Goal: Task Accomplishment & Management: Manage account settings

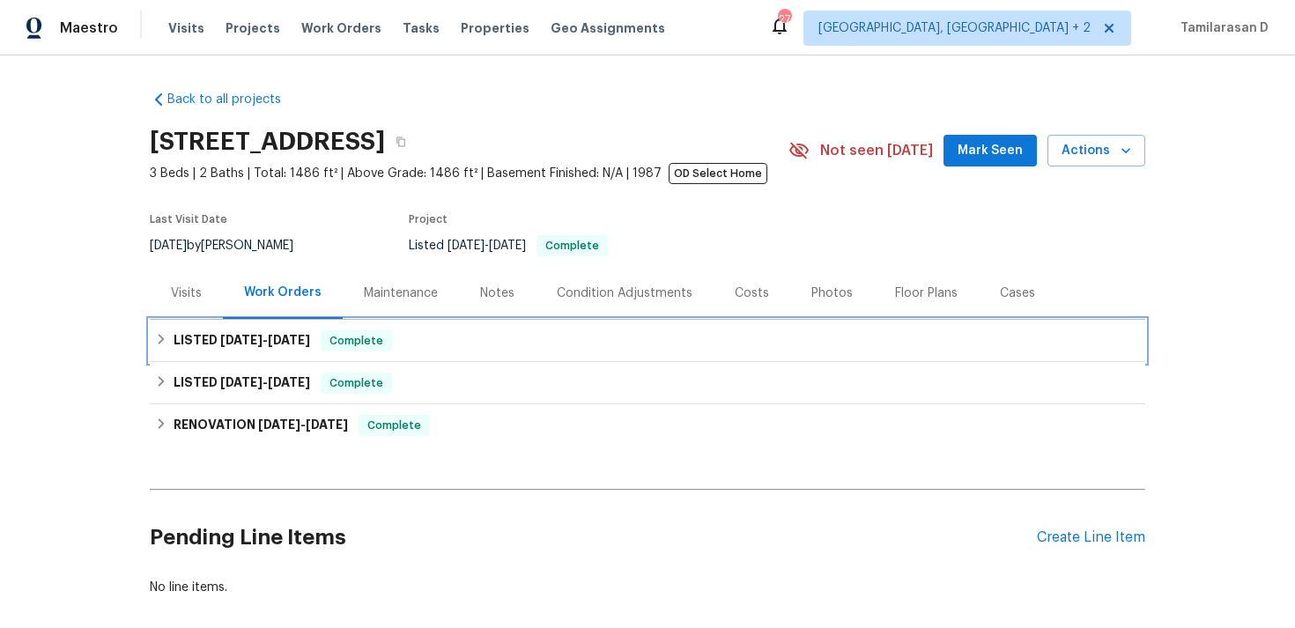
click at [213, 352] on div "LISTED 8/7/25 - 8/7/25 Complete" at bounding box center [648, 341] width 996 height 42
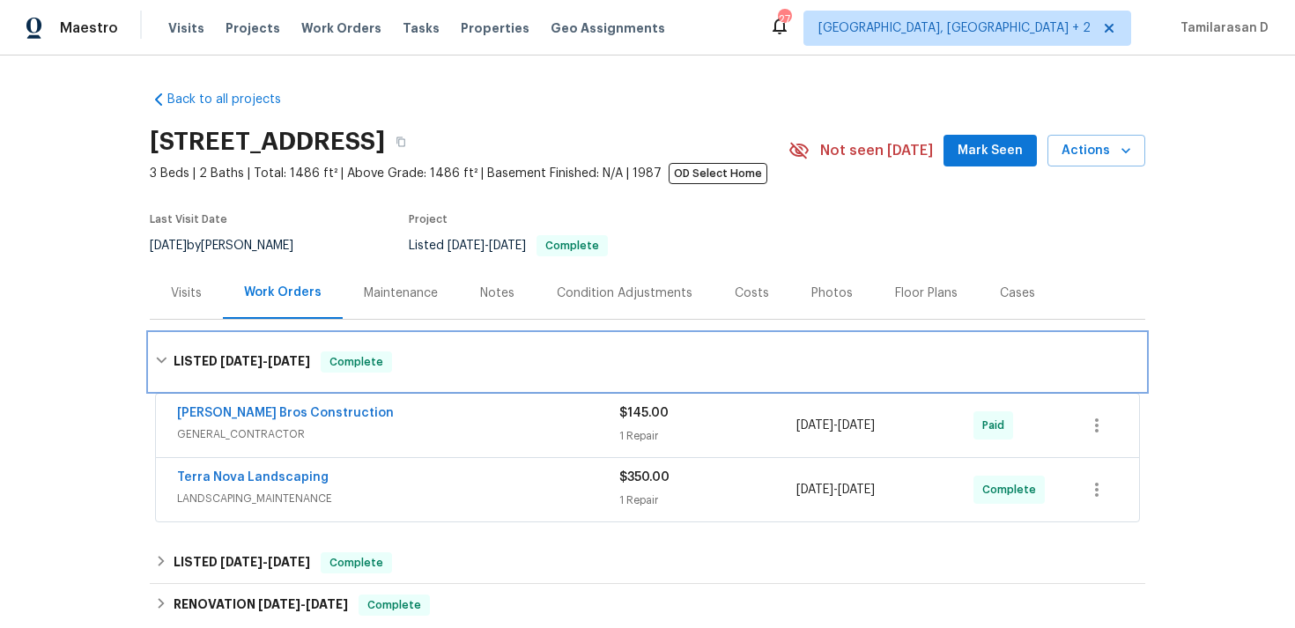
click at [223, 344] on div "LISTED 8/7/25 - 8/7/25 Complete" at bounding box center [648, 362] width 996 height 56
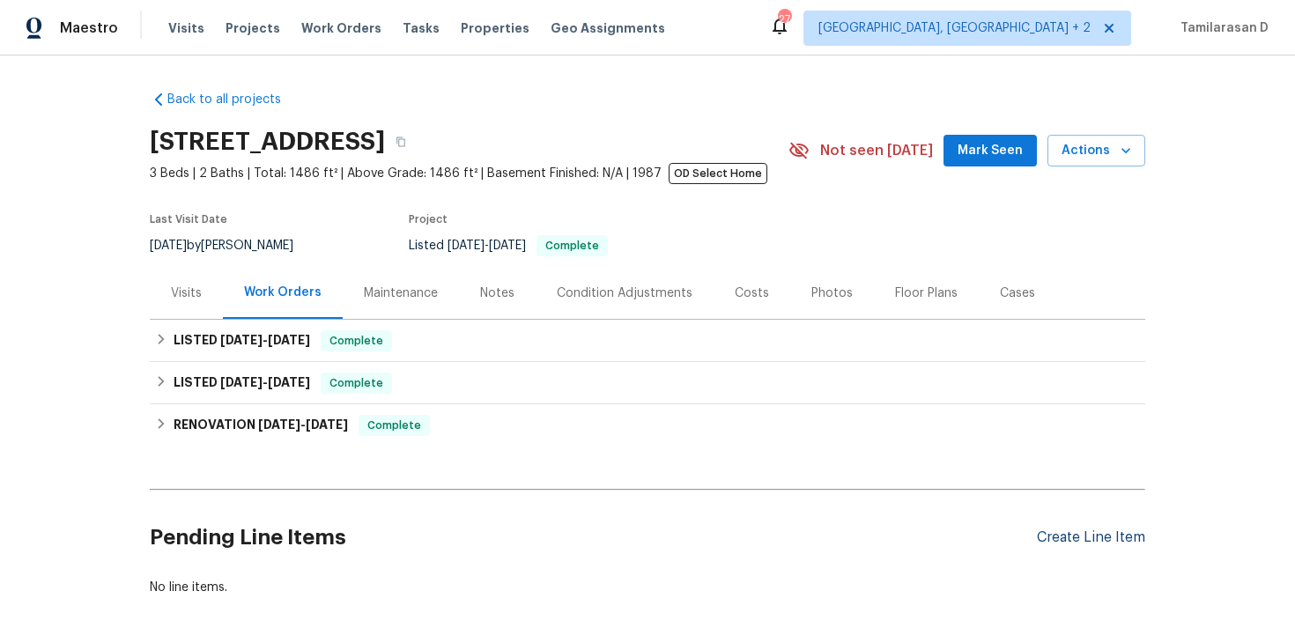
click at [1099, 538] on div "Create Line Item" at bounding box center [1091, 538] width 108 height 17
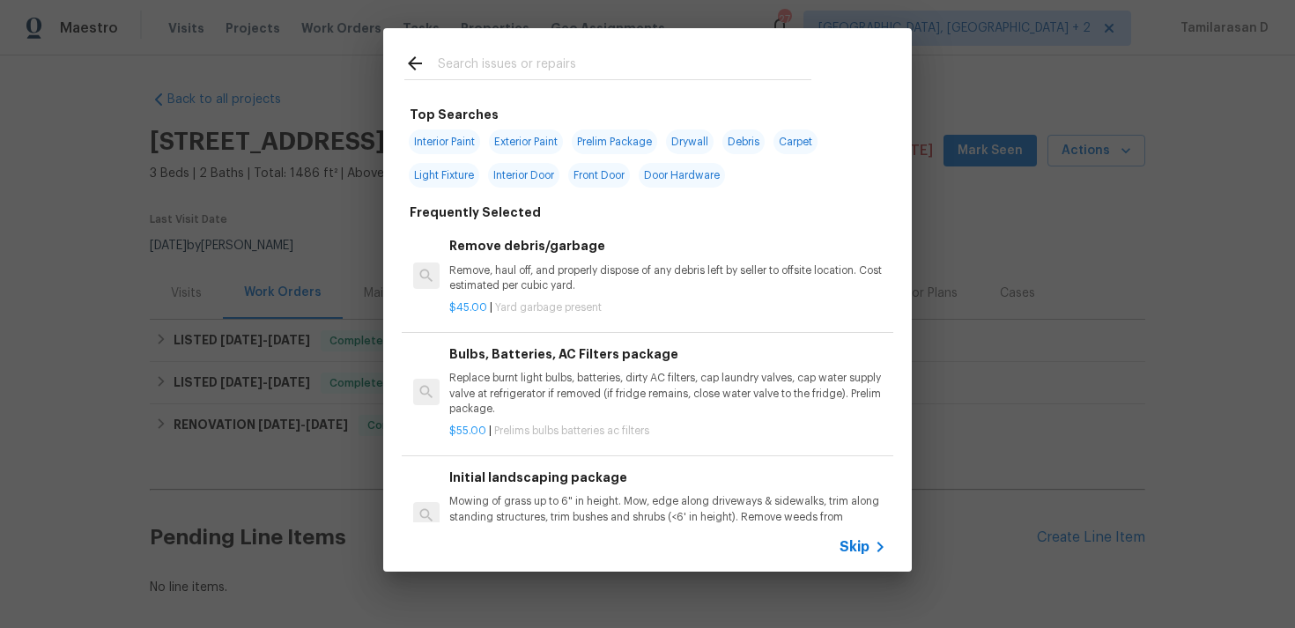
click at [888, 545] on icon at bounding box center [880, 547] width 21 height 21
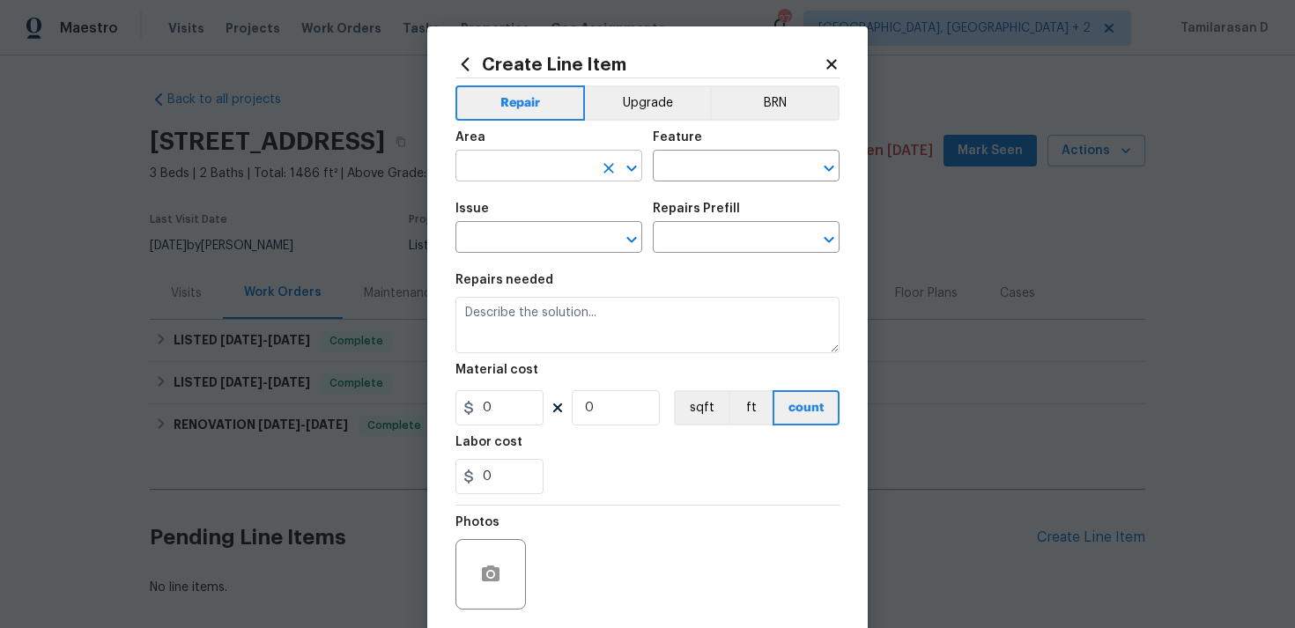
click at [528, 164] on input "text" at bounding box center [524, 167] width 137 height 27
click at [512, 224] on li "Interior Overall" at bounding box center [549, 236] width 187 height 29
type input "Interior Overall"
click at [700, 156] on input "text" at bounding box center [721, 167] width 137 height 27
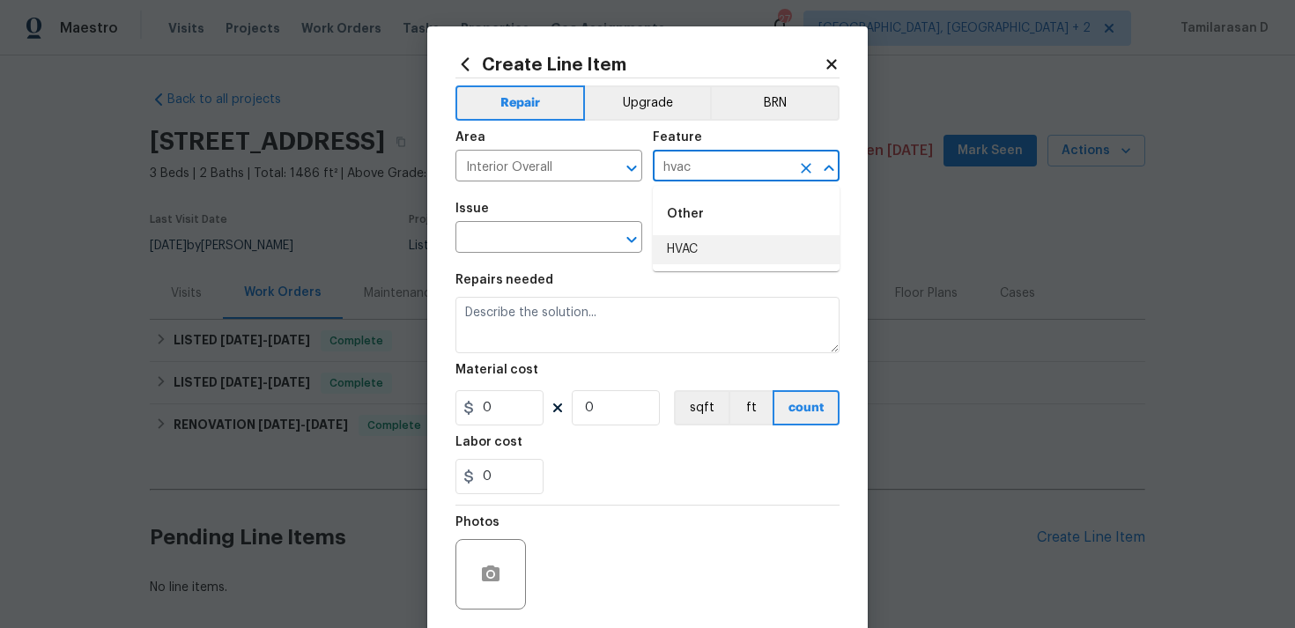
click at [737, 259] on li "HVAC" at bounding box center [746, 249] width 187 height 29
type input "HVAC"
click at [556, 222] on div "Issue" at bounding box center [549, 214] width 187 height 23
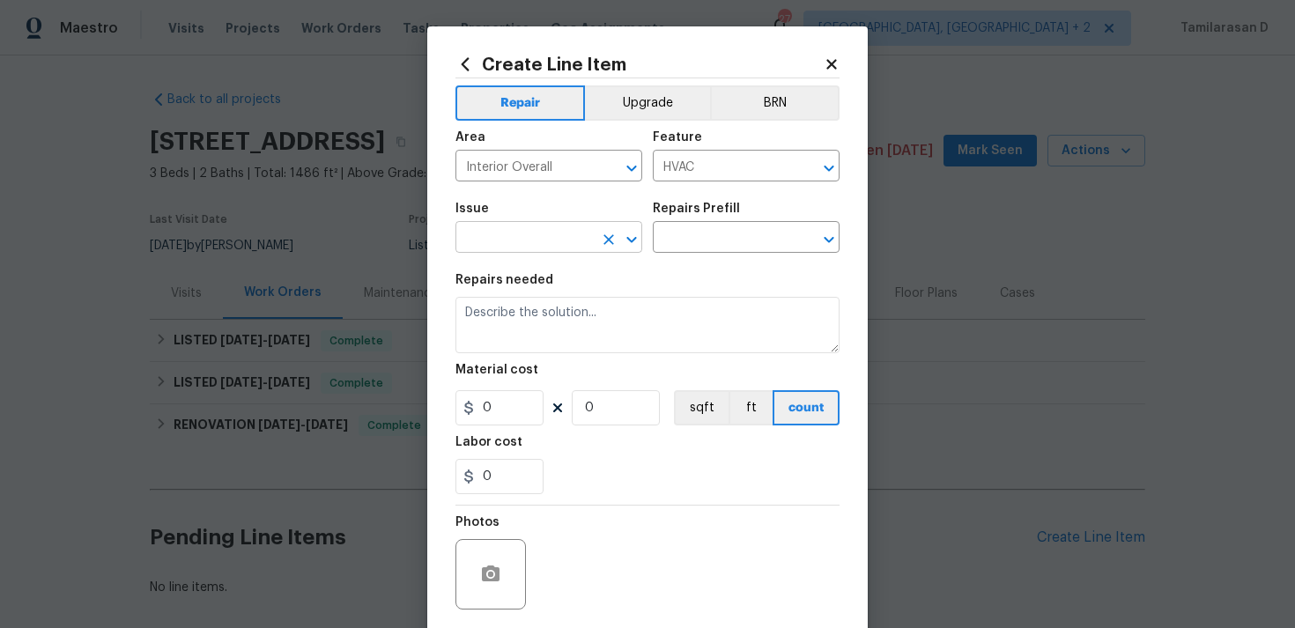
click at [549, 229] on input "text" at bounding box center [524, 239] width 137 height 27
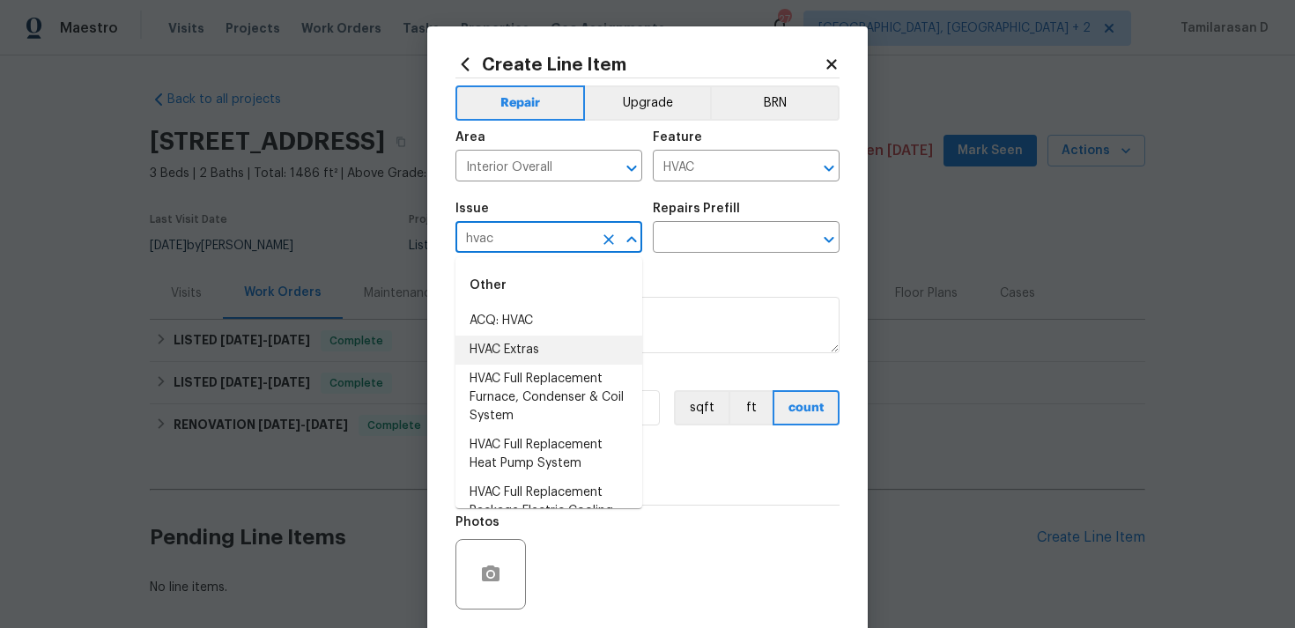
click at [507, 352] on li "HVAC Extras" at bounding box center [549, 350] width 187 height 29
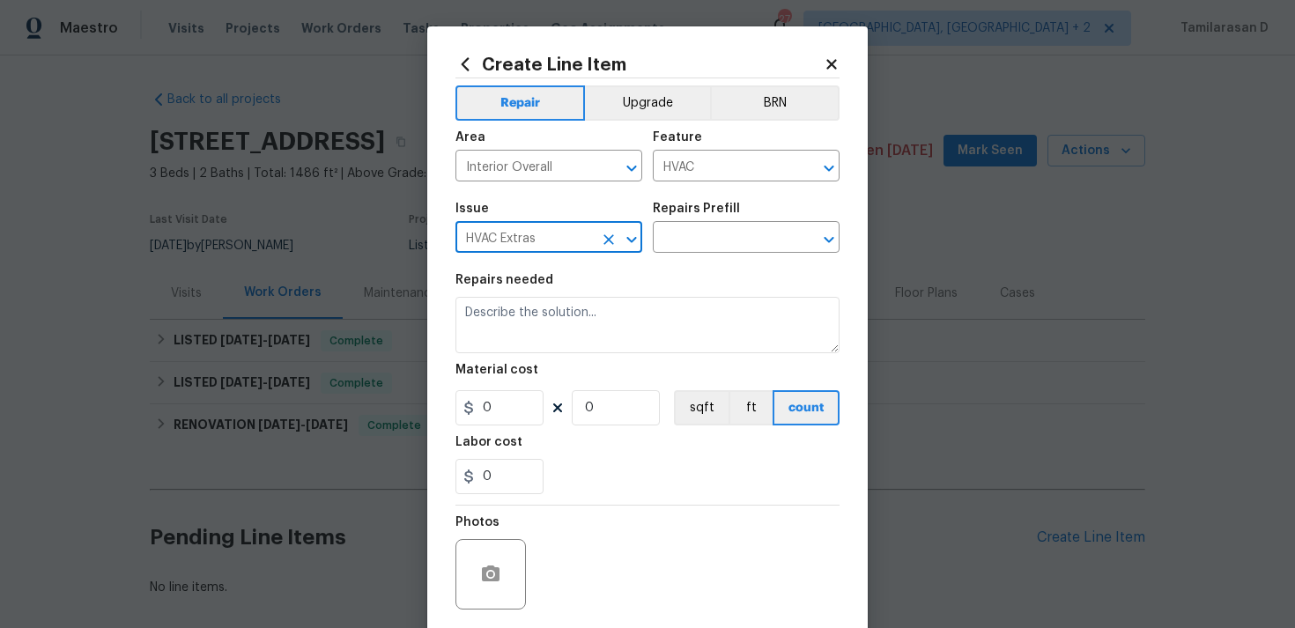
type input "HVAC Extras"
click at [712, 256] on div "Issue HVAC Extras ​ Repairs Prefill ​" at bounding box center [648, 227] width 384 height 71
click at [712, 240] on input "text" at bounding box center [721, 239] width 137 height 27
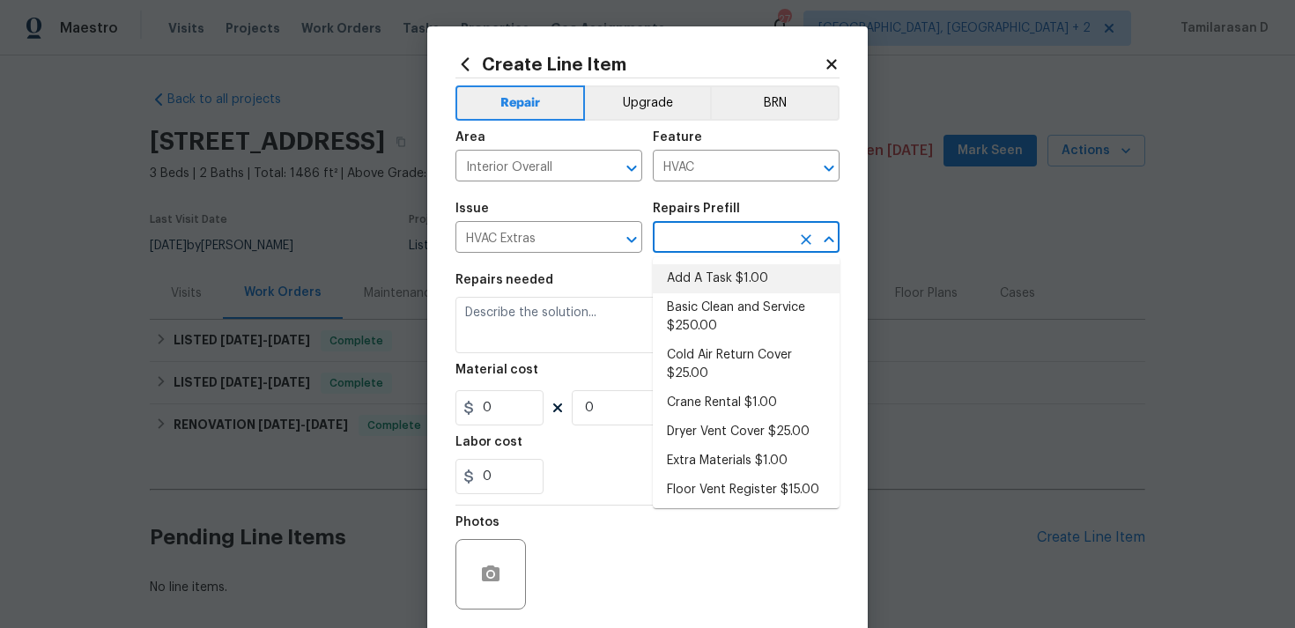
click at [702, 272] on li "Add A Task $1.00" at bounding box center [746, 278] width 187 height 29
type input "Add A Task $1.00"
type textarea "HPM to detail"
type input "1"
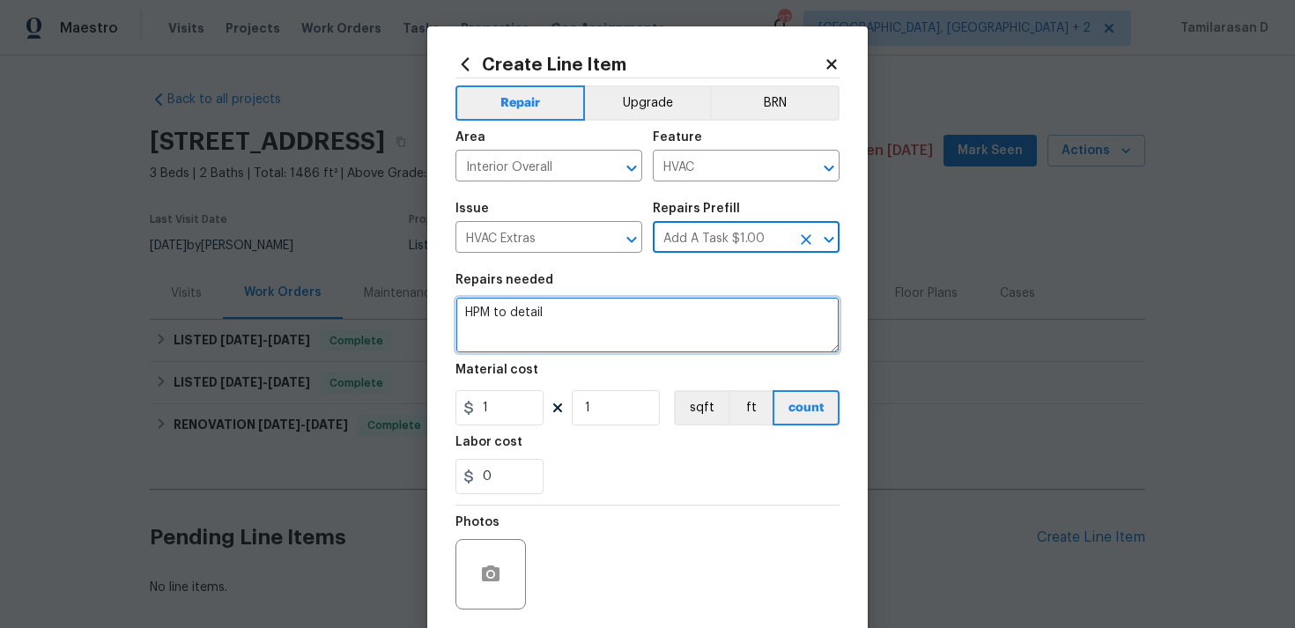
click at [516, 327] on textarea "HPM to detail" at bounding box center [648, 325] width 384 height 56
paste textarea "The thermostat only provides Heat and does not operate the air conditioning. In…"
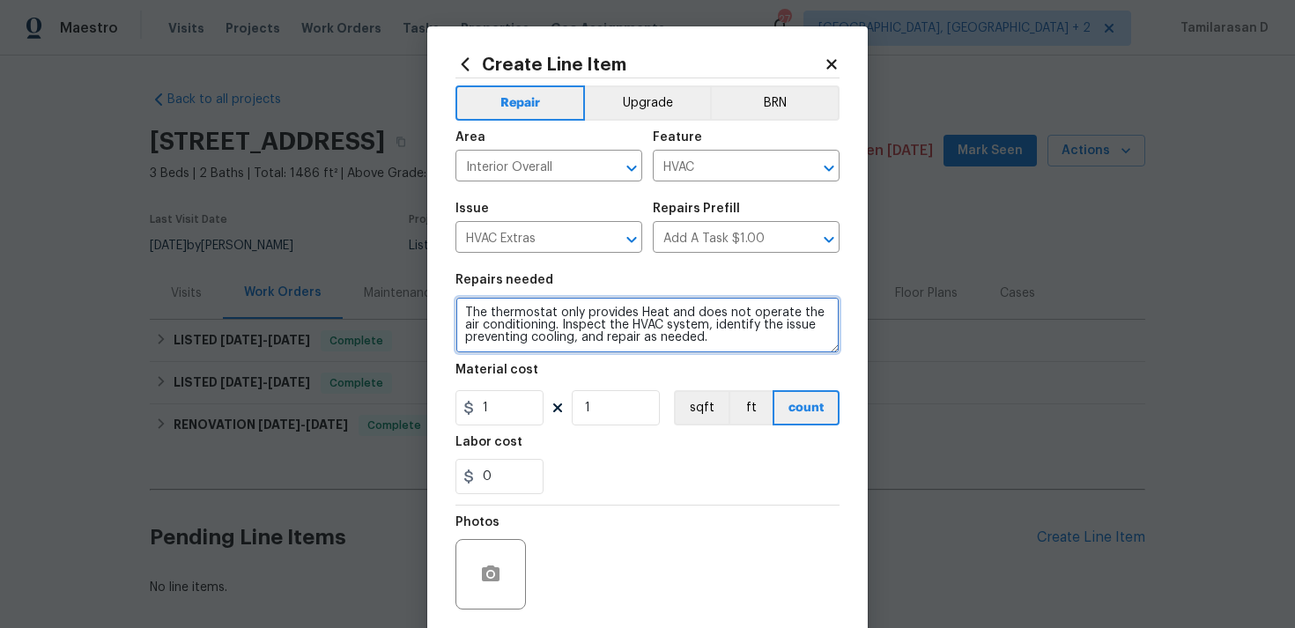
type textarea "The thermostat only provides Heat and does not operate the air conditioning. In…"
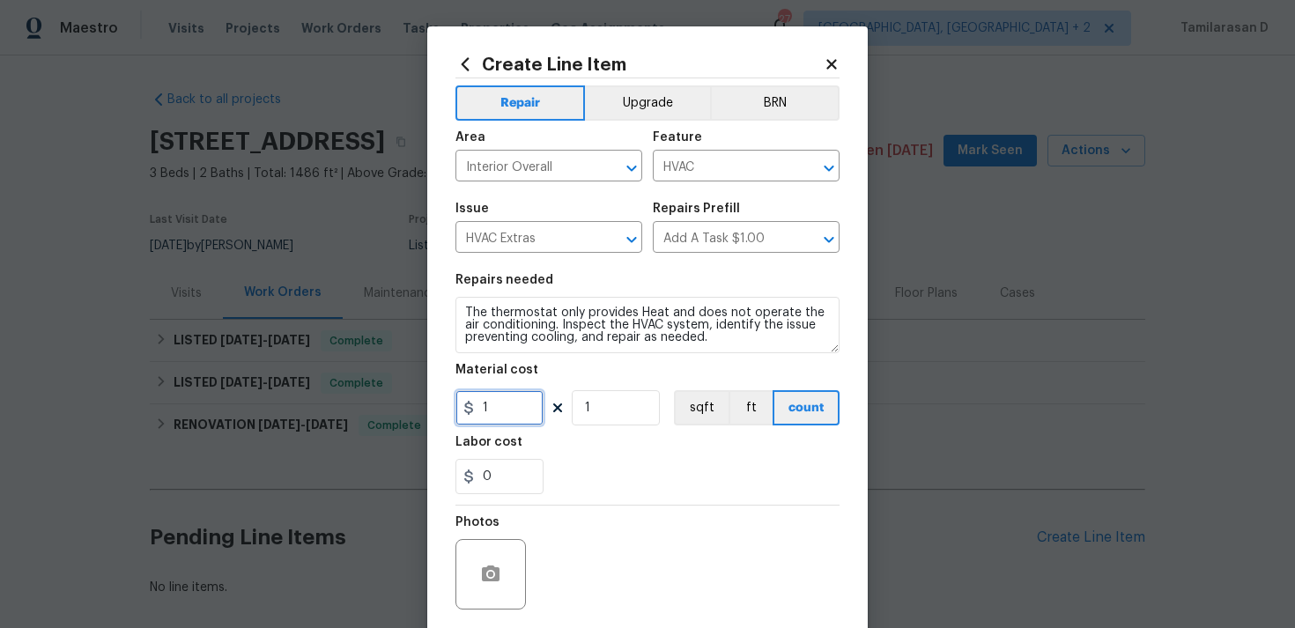
click at [508, 397] on input "1" at bounding box center [500, 407] width 88 height 35
type input "75"
click at [610, 499] on section "Repairs needed The thermostat only provides Heat and does not operate the air c…" at bounding box center [648, 383] width 384 height 241
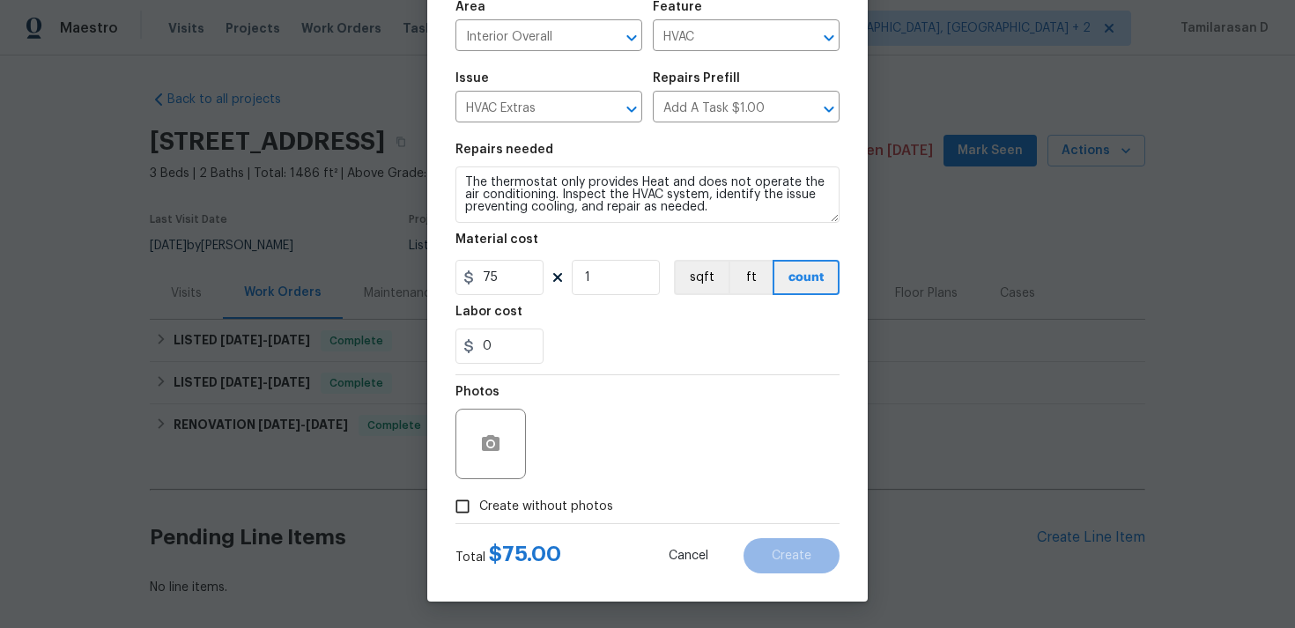
click at [449, 491] on input "Create without photos" at bounding box center [462, 506] width 33 height 33
checkbox input "true"
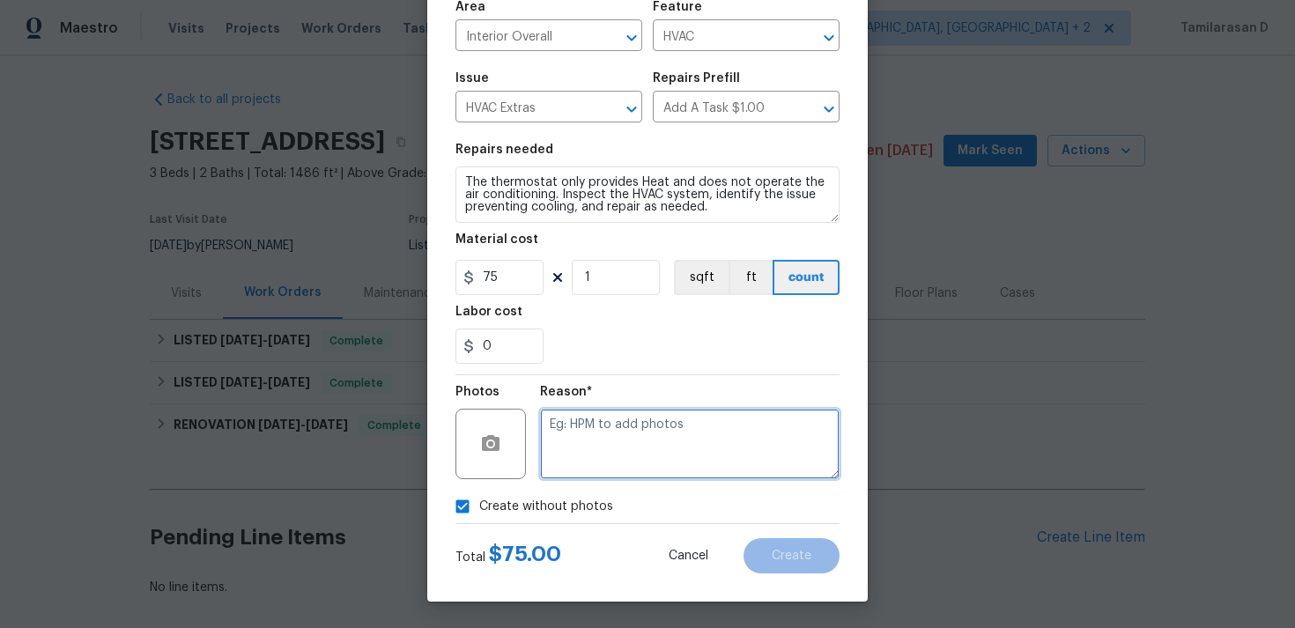
click at [633, 442] on textarea at bounding box center [690, 444] width 300 height 70
type textarea "N/A"
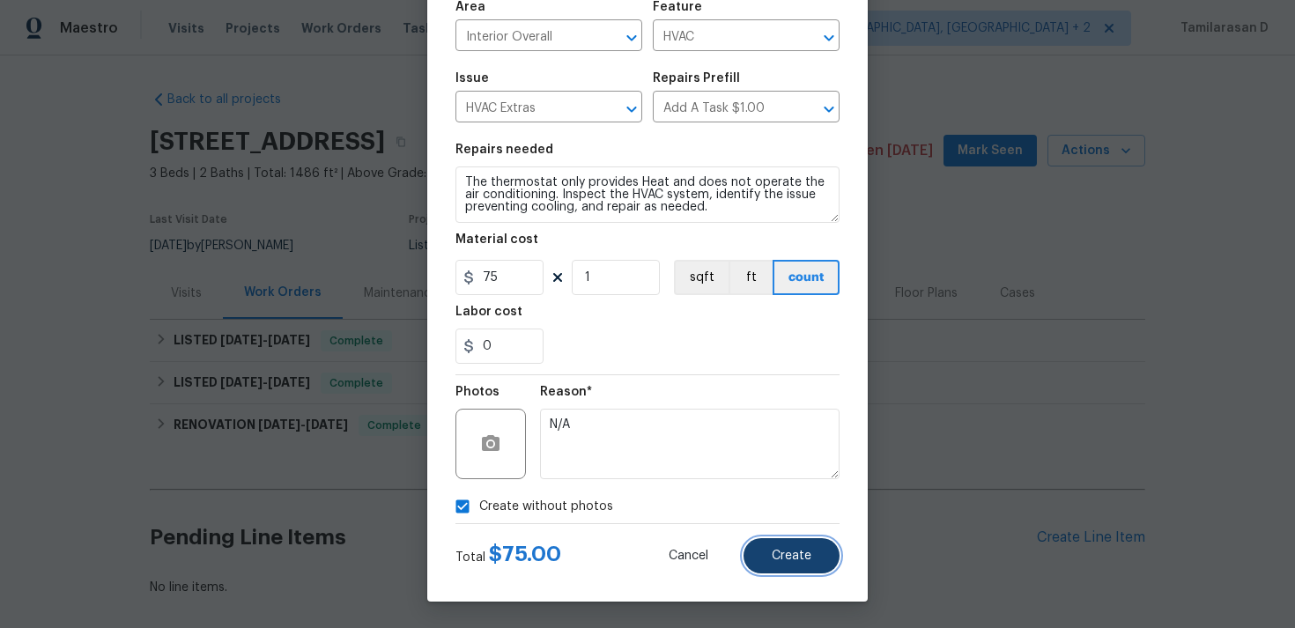
click at [799, 560] on span "Create" at bounding box center [792, 556] width 40 height 13
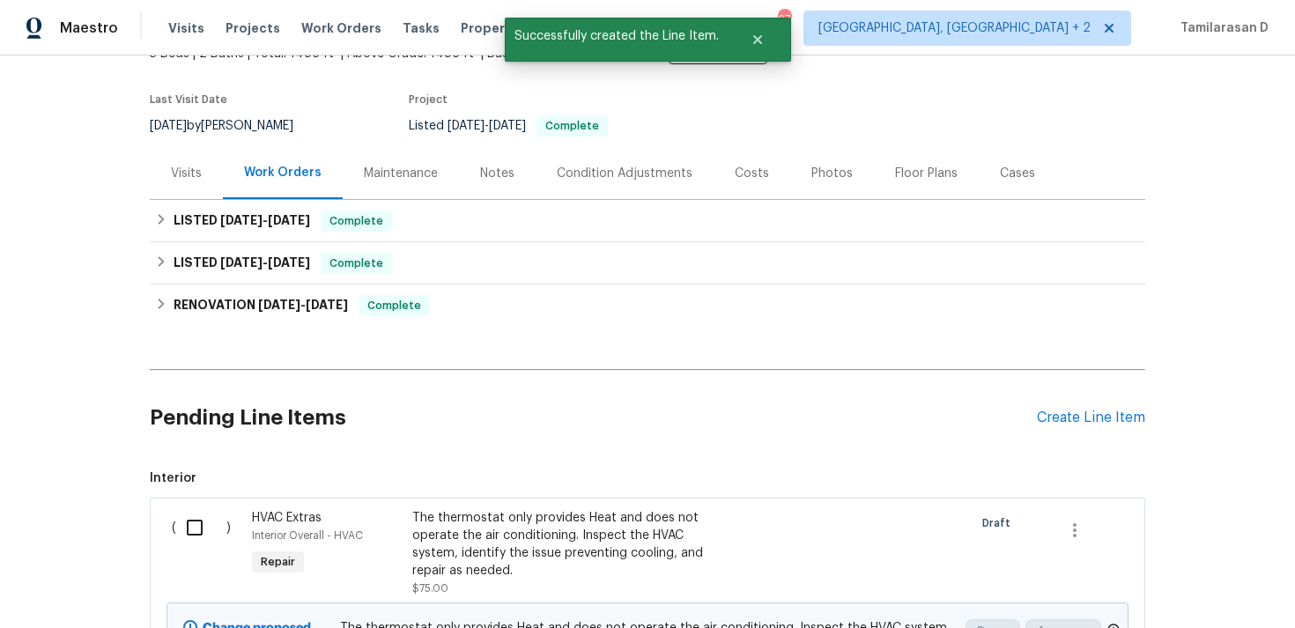
scroll to position [134, 0]
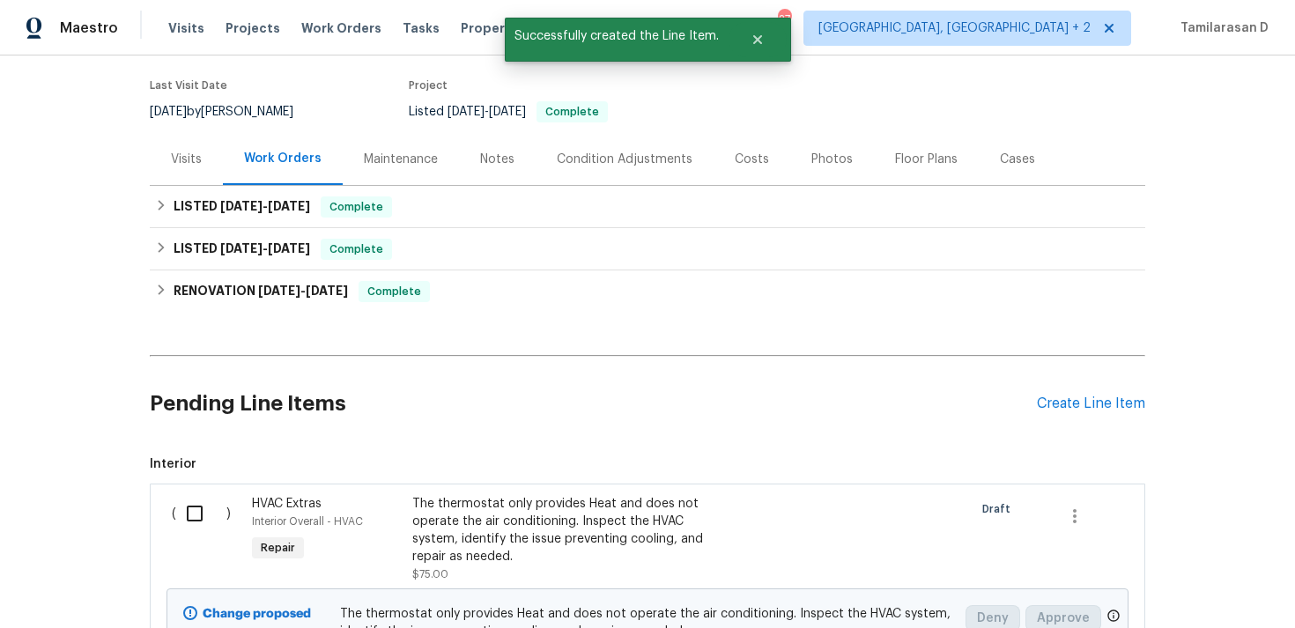
click at [199, 514] on input "checkbox" at bounding box center [201, 513] width 50 height 37
checkbox input "true"
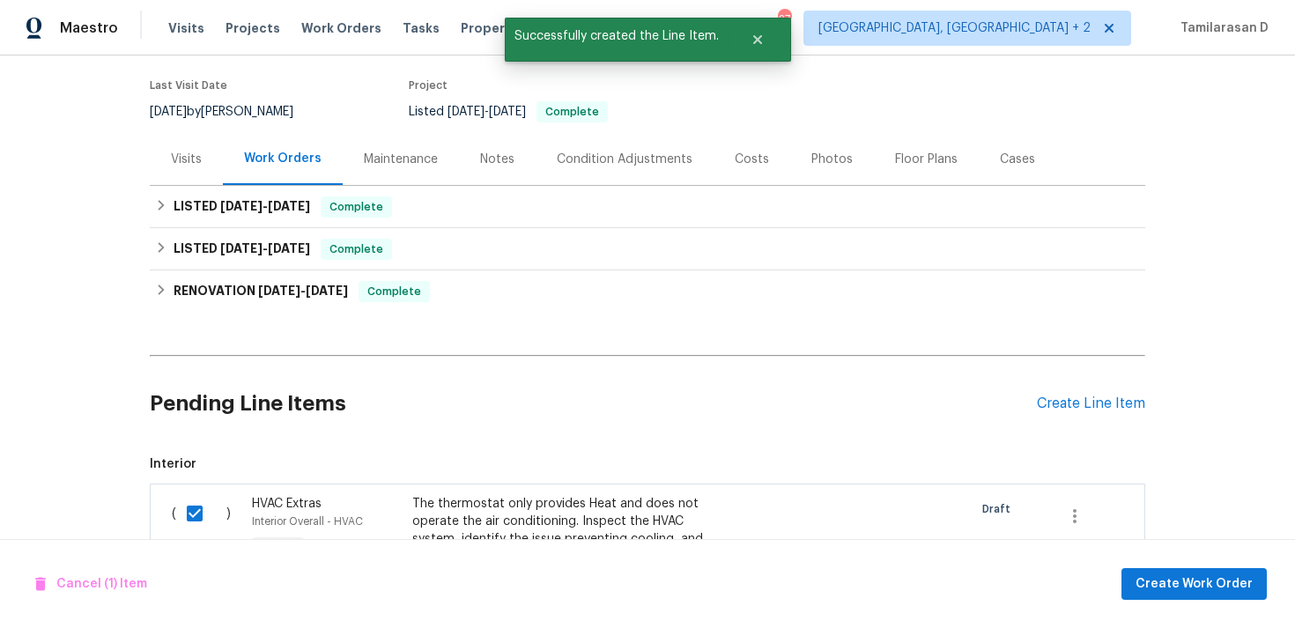
scroll to position [325, 0]
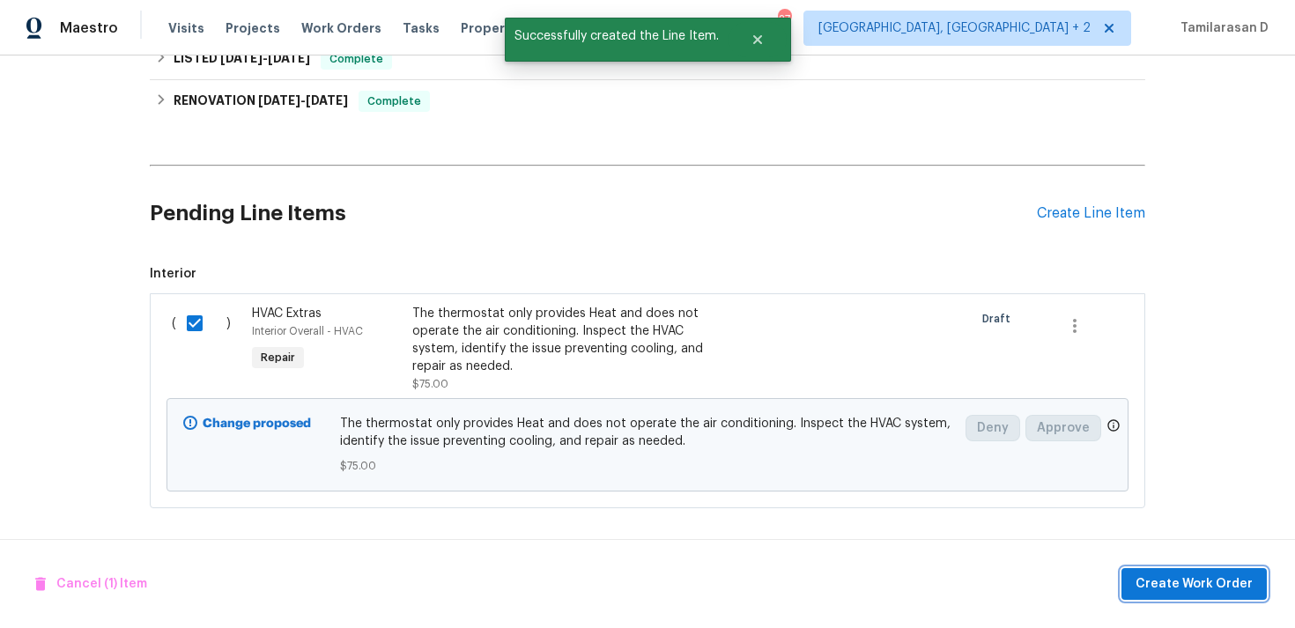
click at [1224, 589] on span "Create Work Order" at bounding box center [1194, 585] width 117 height 22
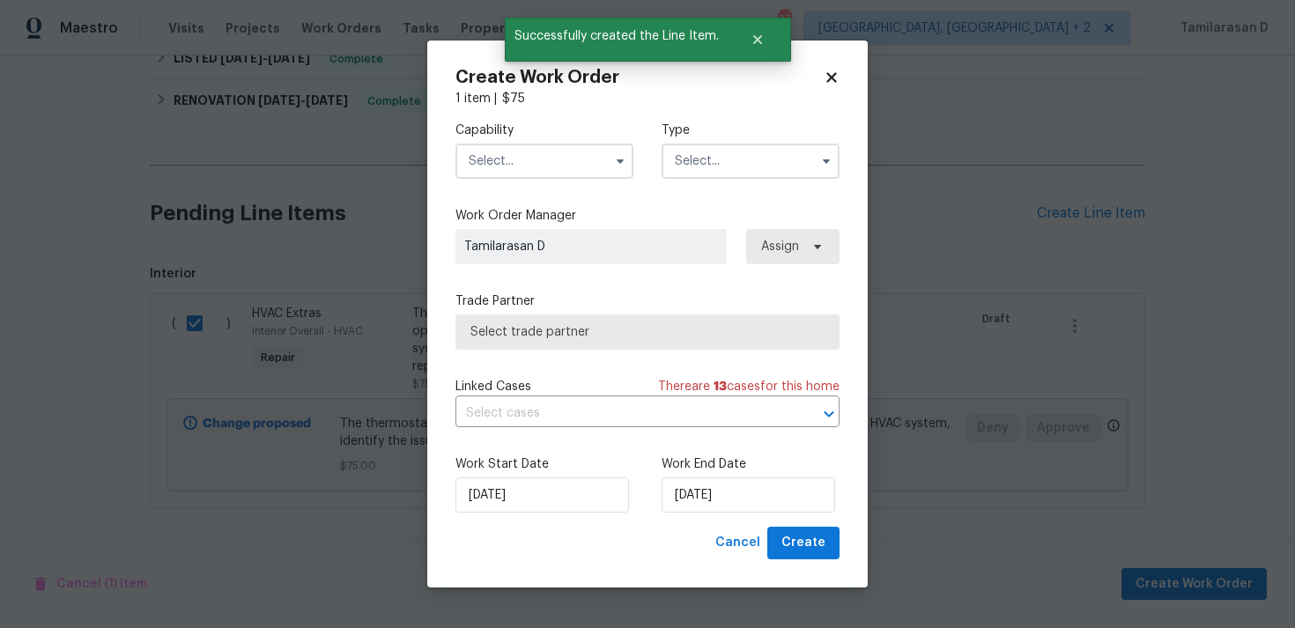
click at [737, 148] on input "text" at bounding box center [751, 161] width 178 height 35
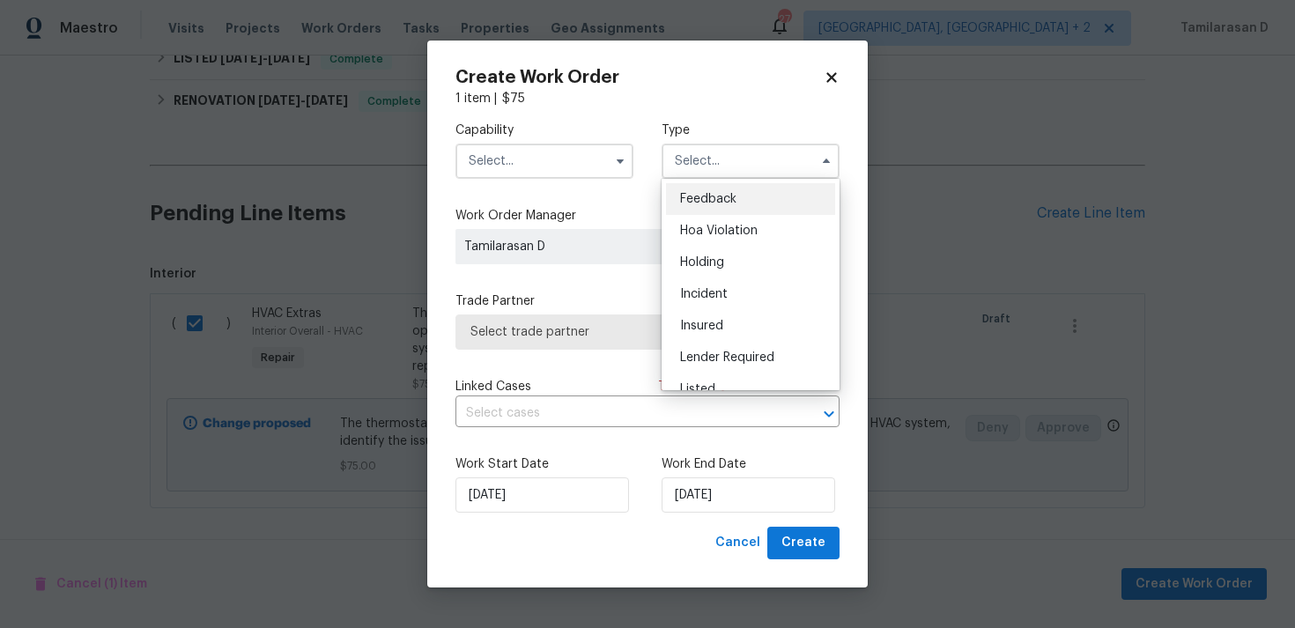
click at [689, 203] on span "Feedback" at bounding box center [708, 199] width 56 height 12
type input "Feedback"
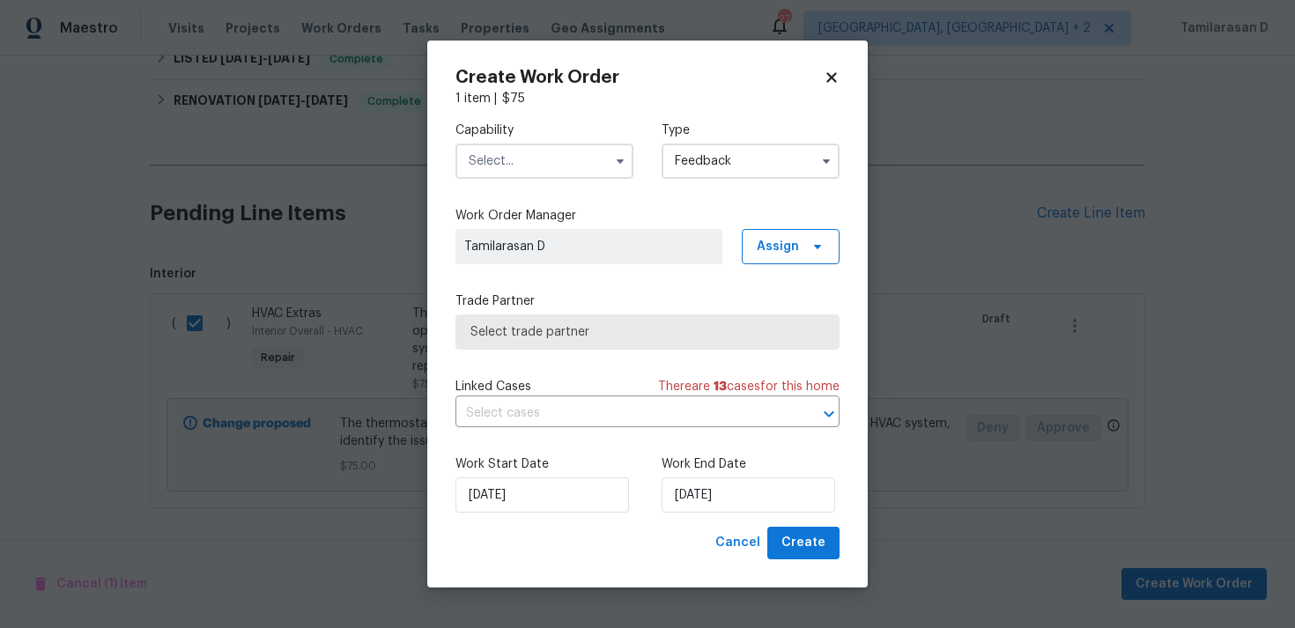
click at [550, 172] on input "text" at bounding box center [545, 161] width 178 height 35
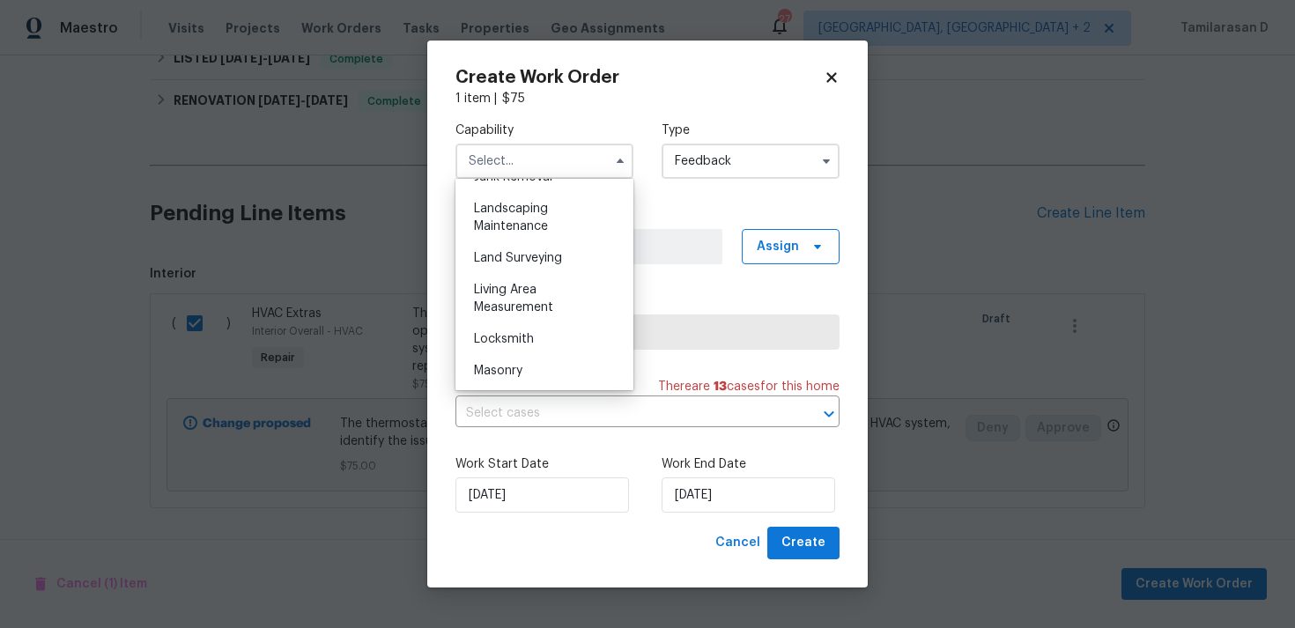
scroll to position [884, 0]
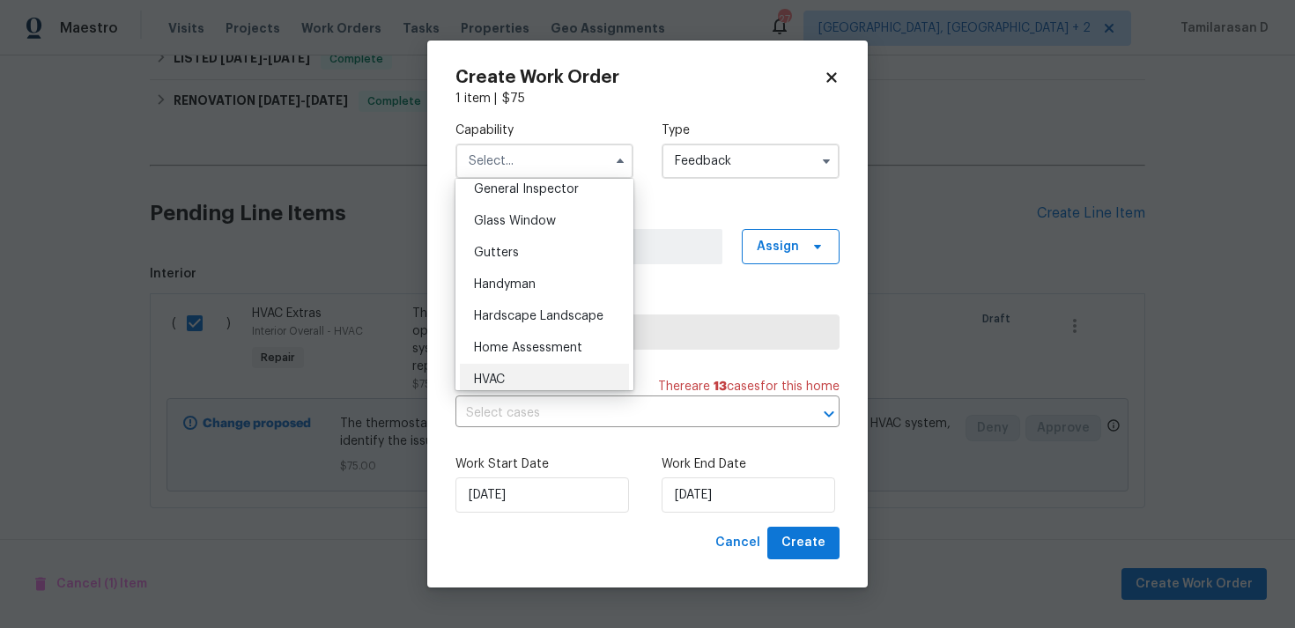
click at [517, 371] on div "HVAC" at bounding box center [544, 380] width 169 height 32
type input "HVAC"
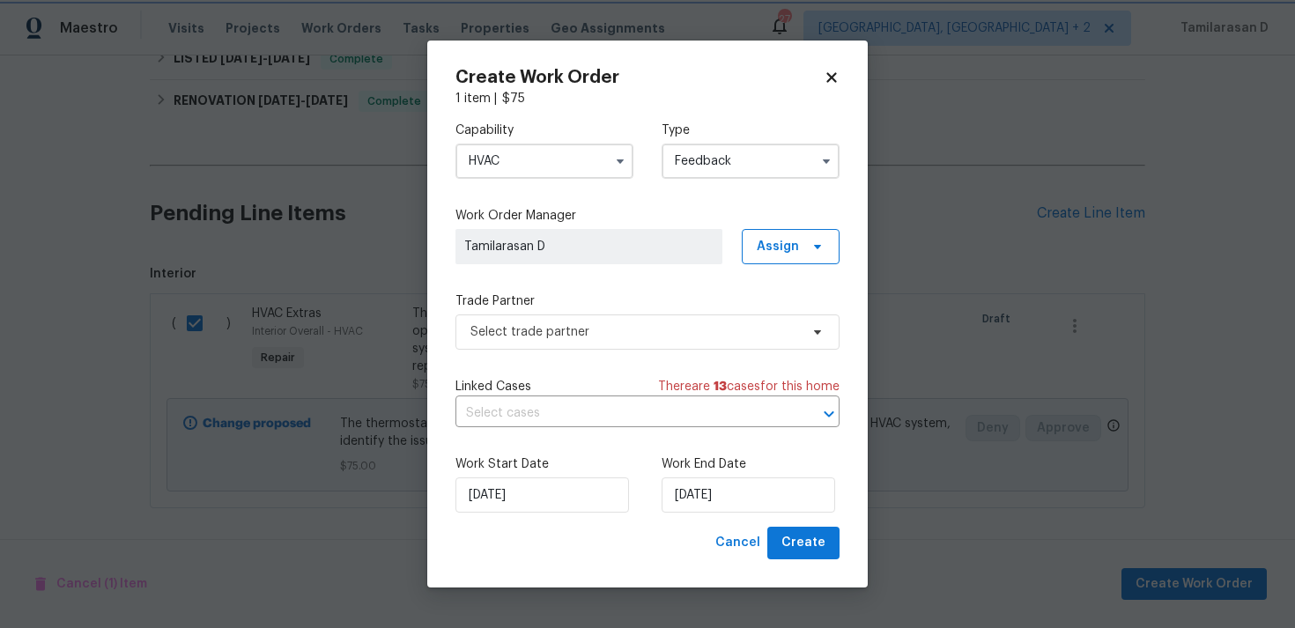
scroll to position [925, 0]
click at [635, 321] on span "Select trade partner" at bounding box center [648, 332] width 384 height 35
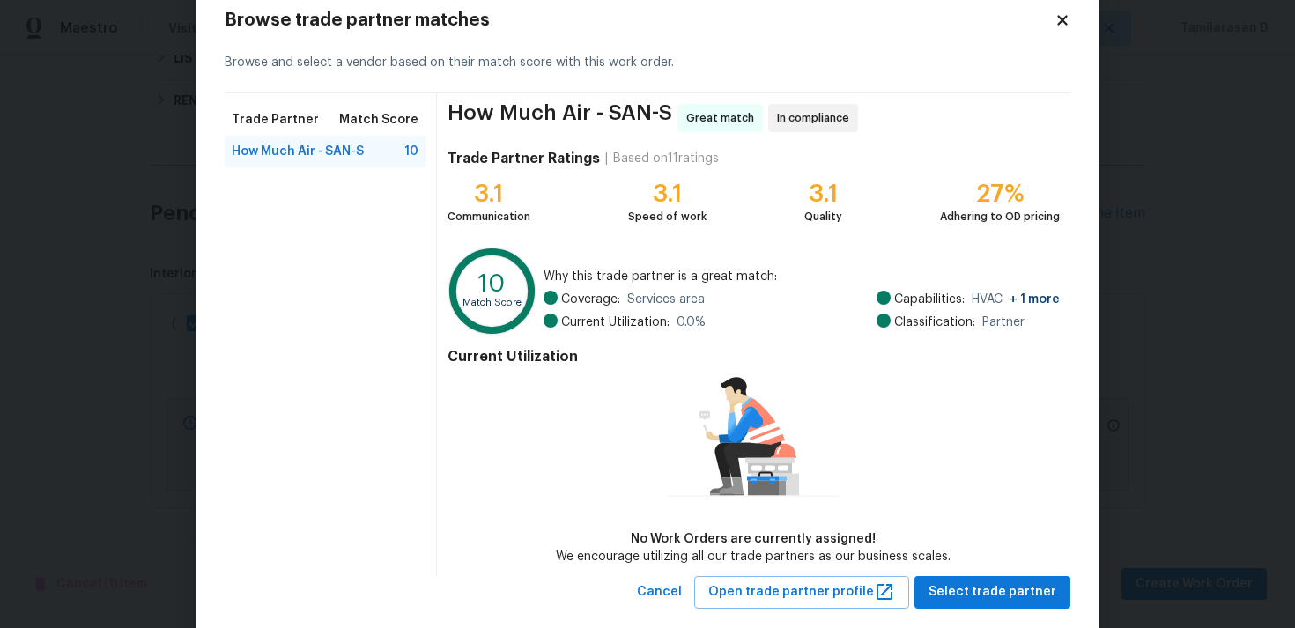
scroll to position [77, 0]
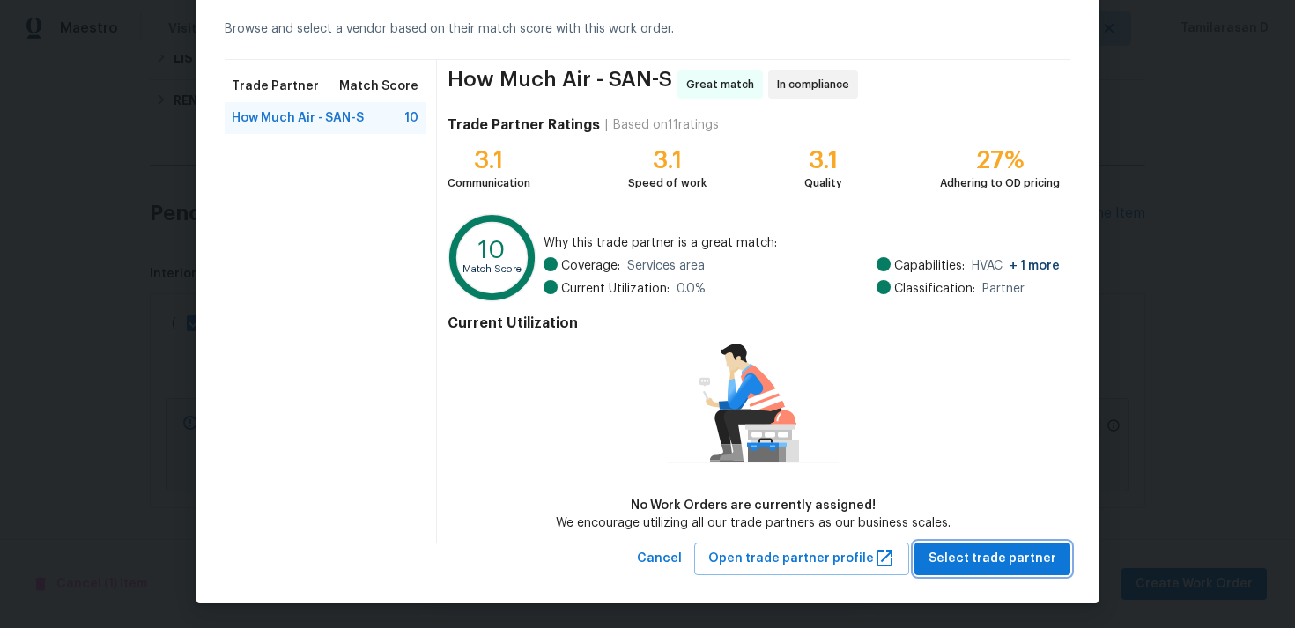
click at [986, 549] on span "Select trade partner" at bounding box center [993, 559] width 128 height 22
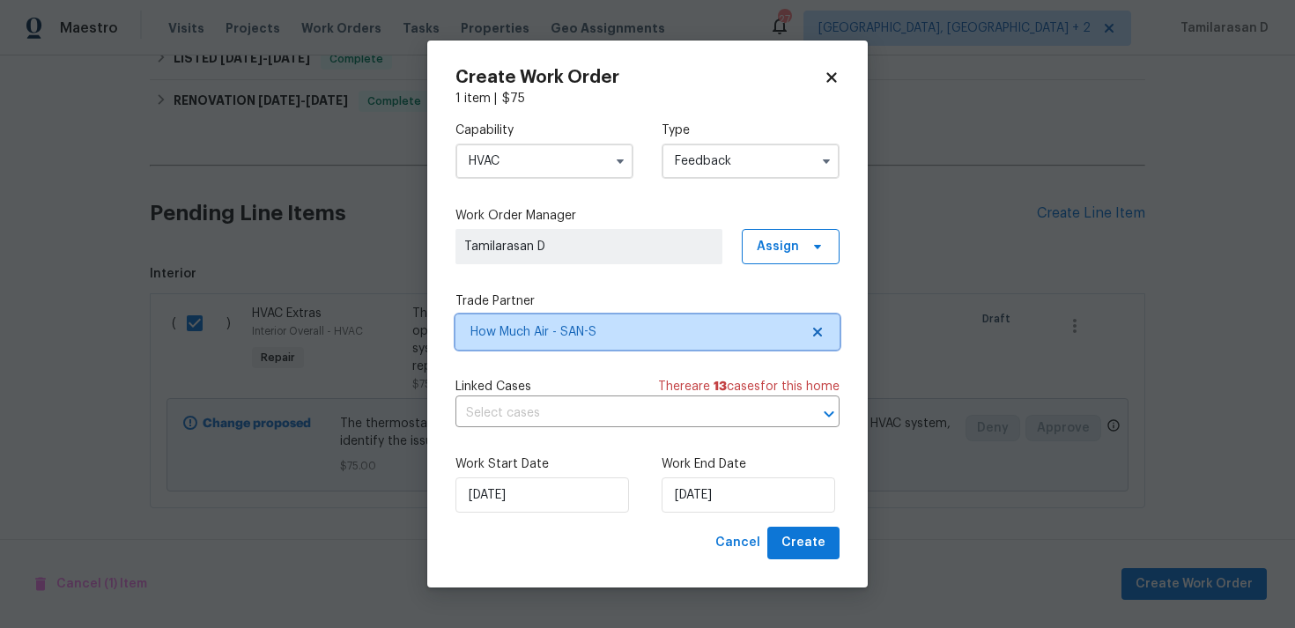
scroll to position [0, 0]
click at [715, 477] on div "Work End Date 26/08/2025" at bounding box center [751, 484] width 178 height 57
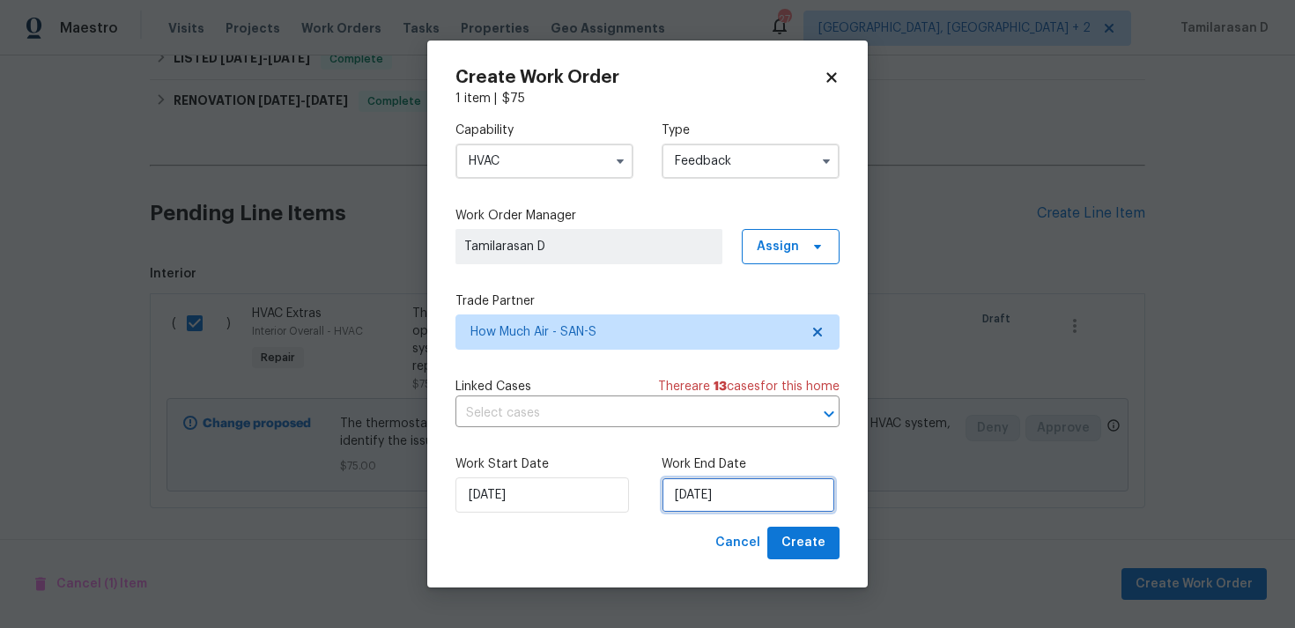
click at [703, 494] on input "26/08/2025" at bounding box center [749, 495] width 174 height 35
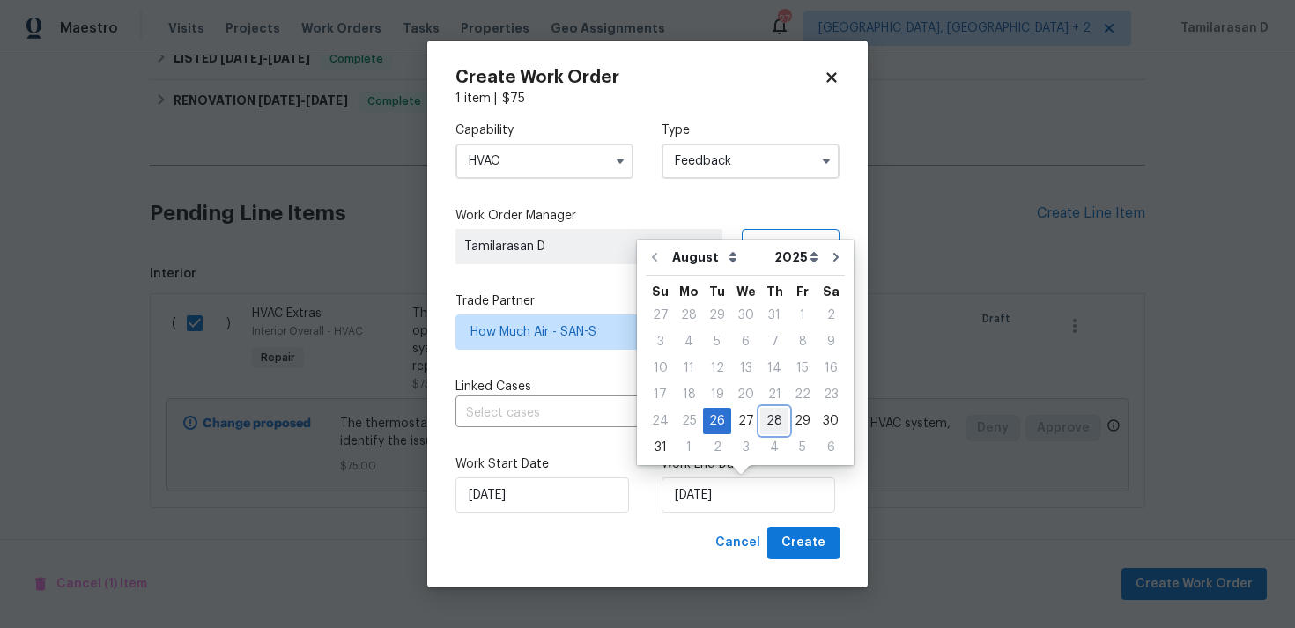
click at [762, 413] on div "28" at bounding box center [775, 421] width 28 height 25
type input "28/08/2025"
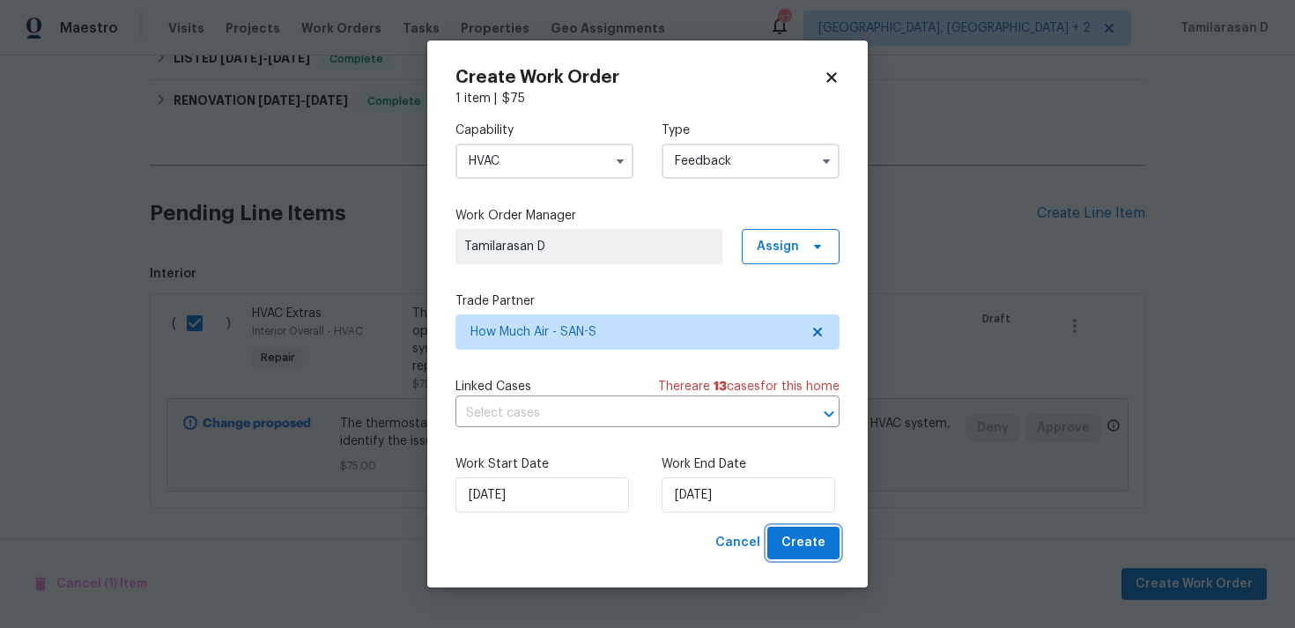
click at [812, 537] on span "Create" at bounding box center [804, 543] width 44 height 22
checkbox input "false"
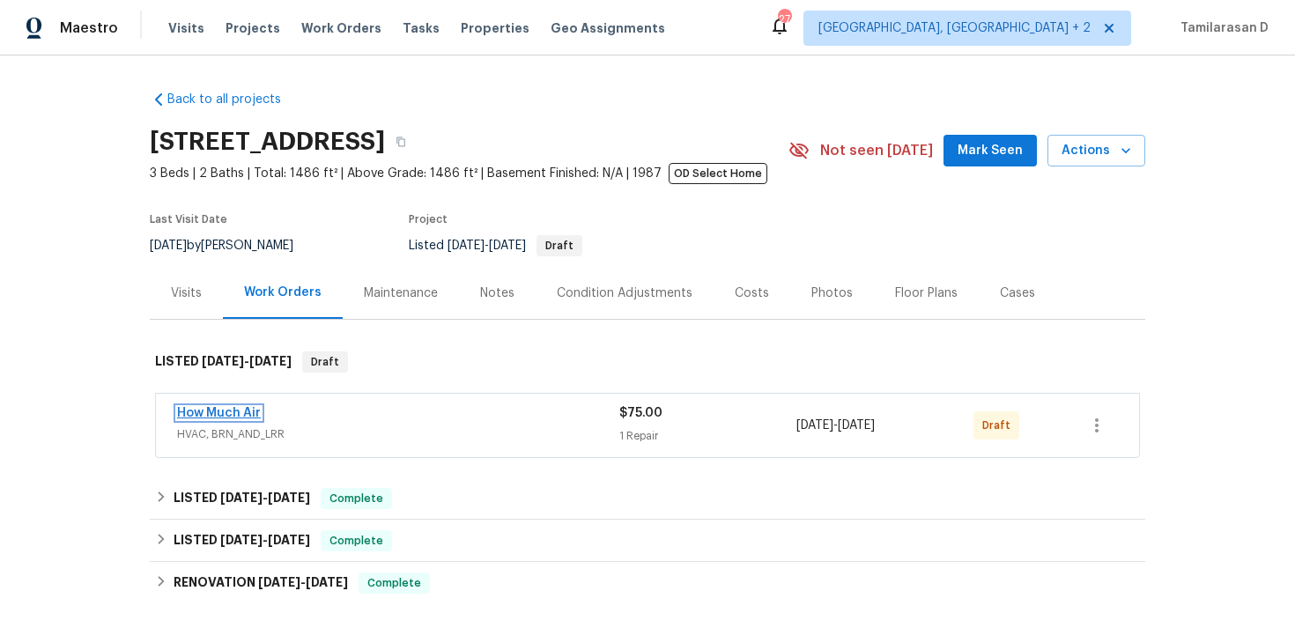
click at [220, 419] on link "How Much Air" at bounding box center [219, 413] width 84 height 12
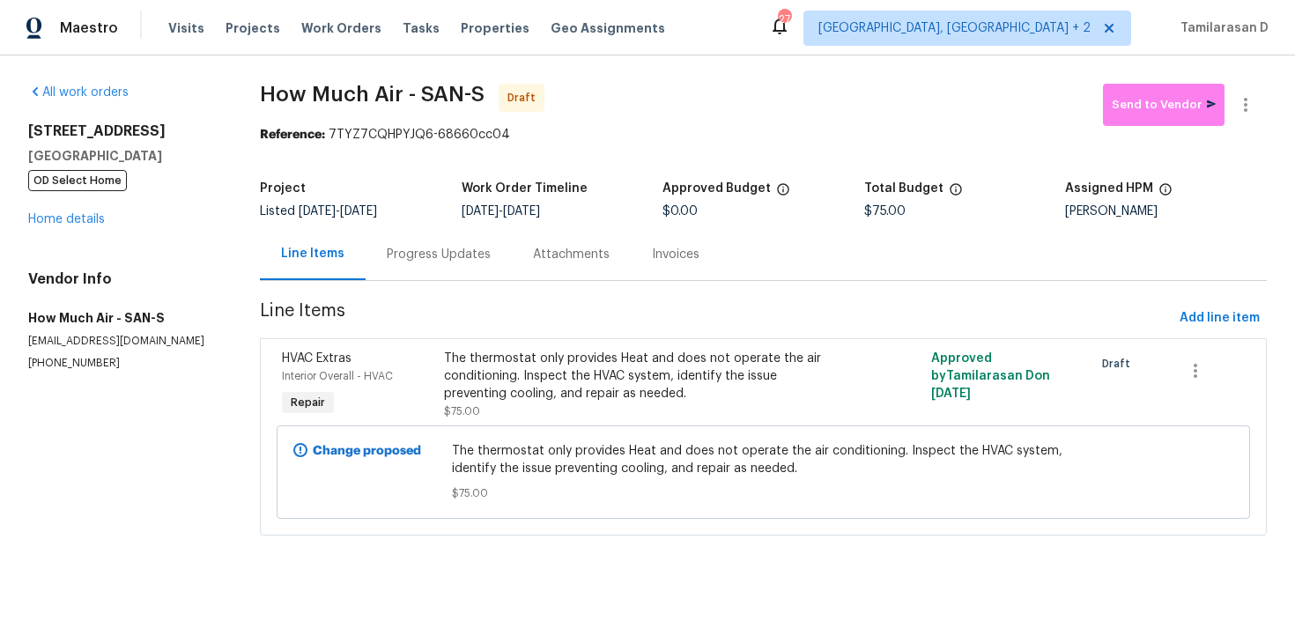
click at [478, 257] on div "Progress Updates" at bounding box center [439, 255] width 104 height 18
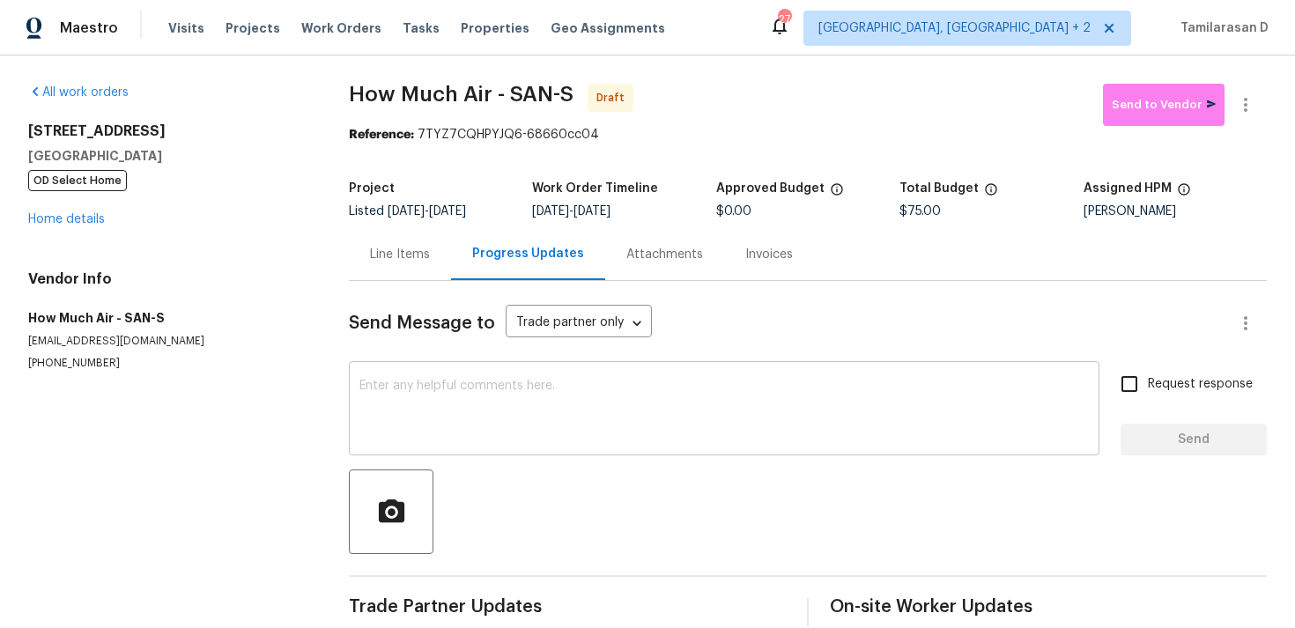
scroll to position [26, 0]
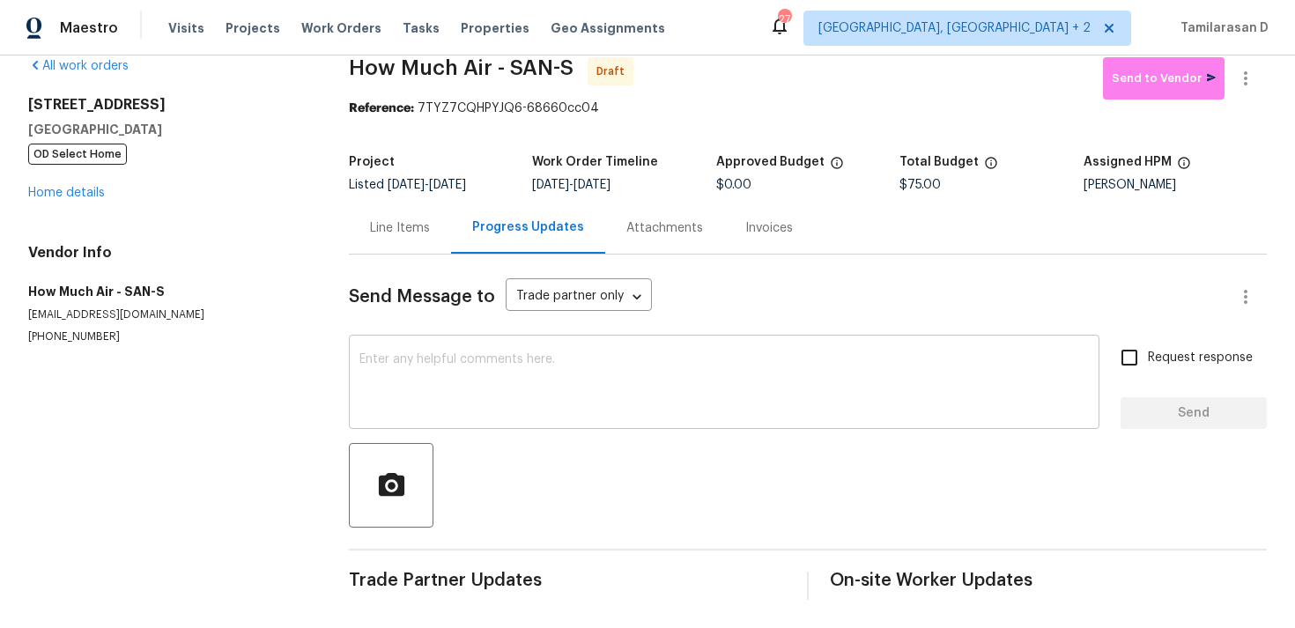
click at [456, 360] on textarea at bounding box center [725, 384] width 730 height 62
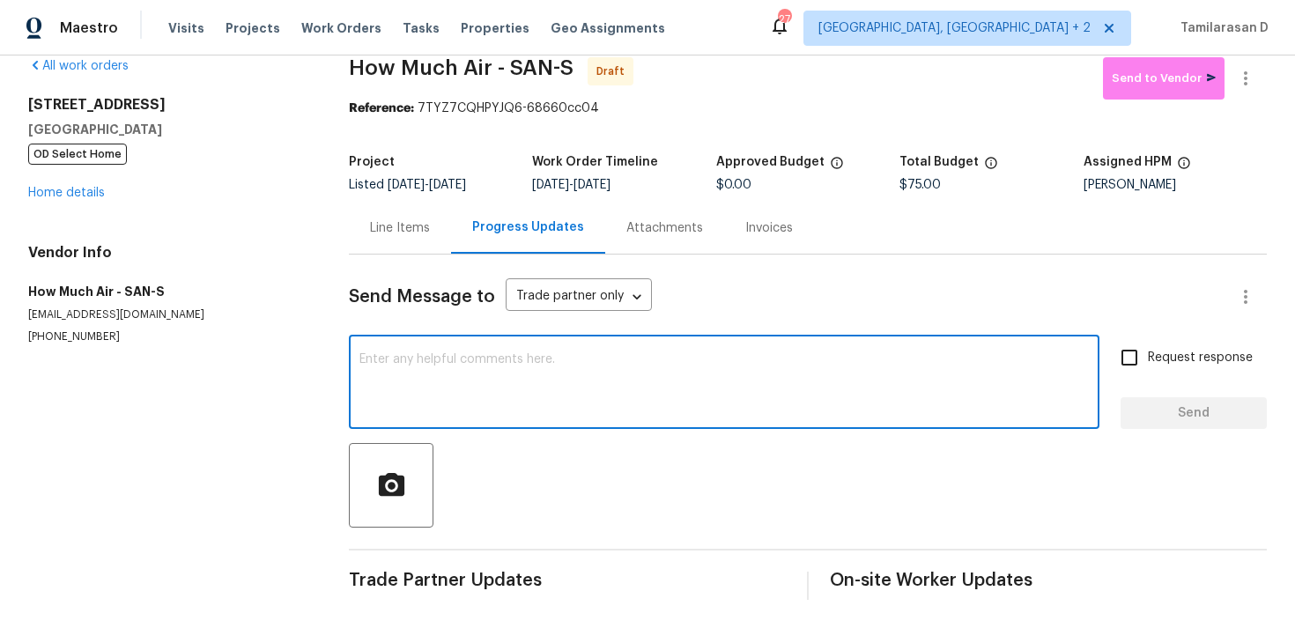
paste textarea "Hey, this is Tamil from Opendoor. I’m confirming you received the WO for the pr…"
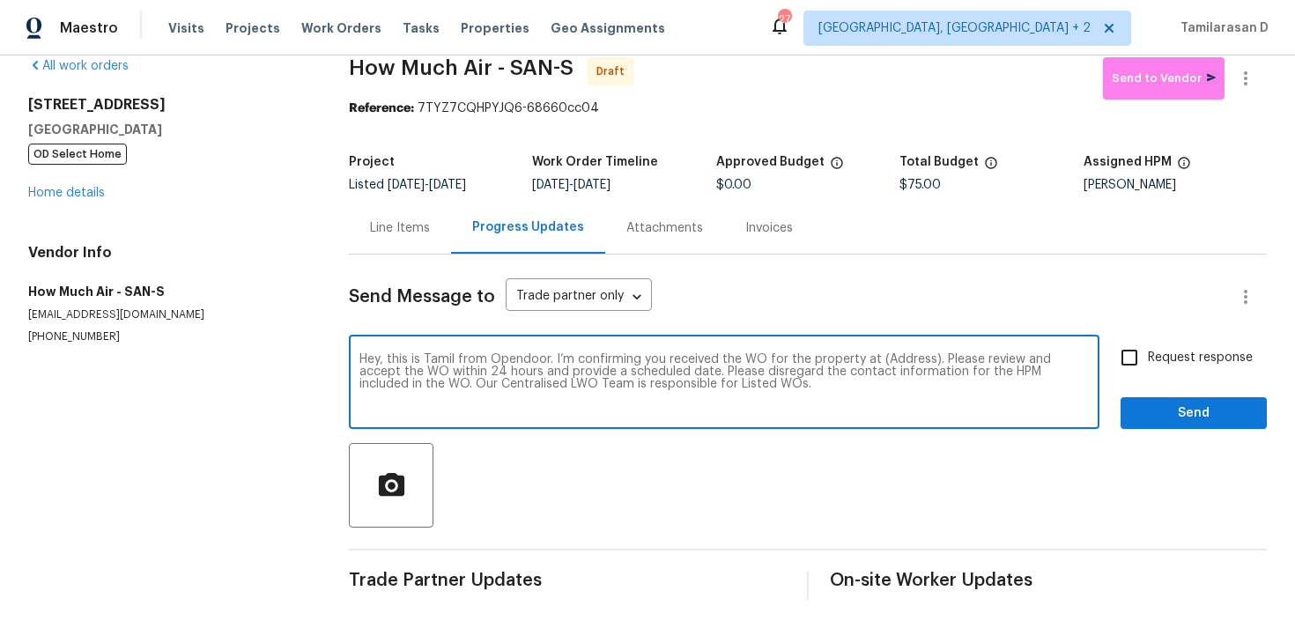
click at [909, 359] on textarea "Hey, this is Tamil from Opendoor. I’m confirming you received the WO for the pr…" at bounding box center [725, 384] width 730 height 62
paste textarea "8862 La Cartera St, San Diego, CA 92129"
type textarea "Hey, this is Tamil from Opendoor. I’m confirming you received the WO for the pr…"
click at [1165, 359] on span "Request response" at bounding box center [1200, 358] width 105 height 19
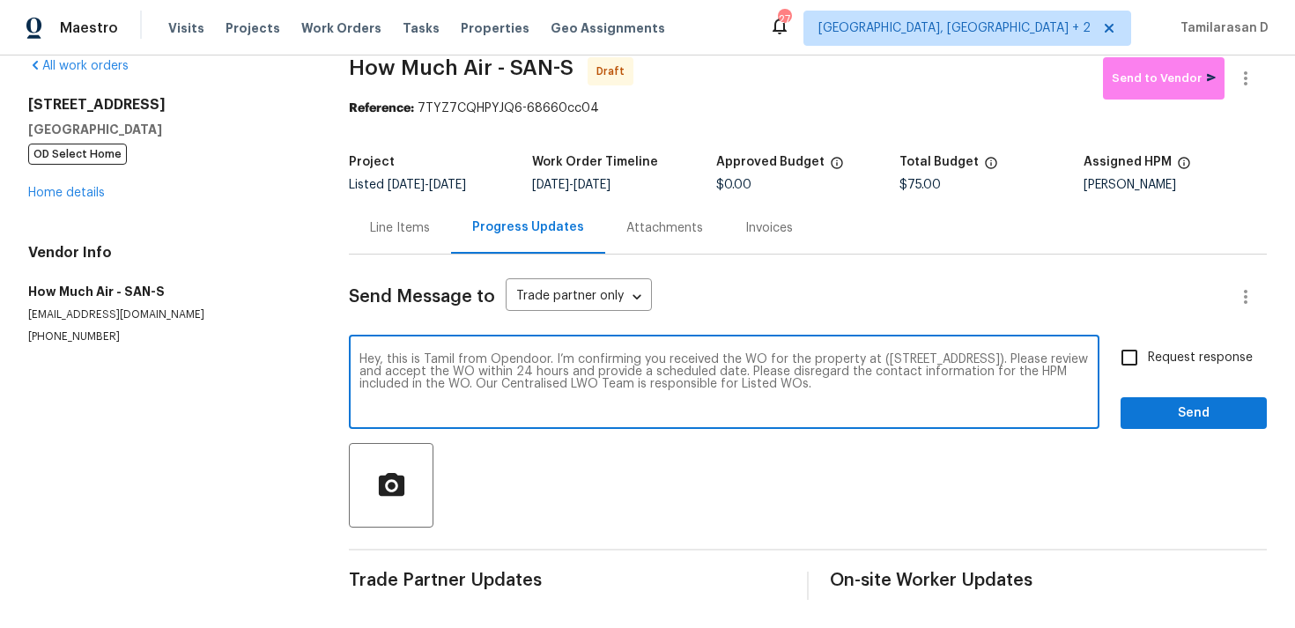
click at [1148, 359] on input "Request response" at bounding box center [1129, 357] width 37 height 37
checkbox input "true"
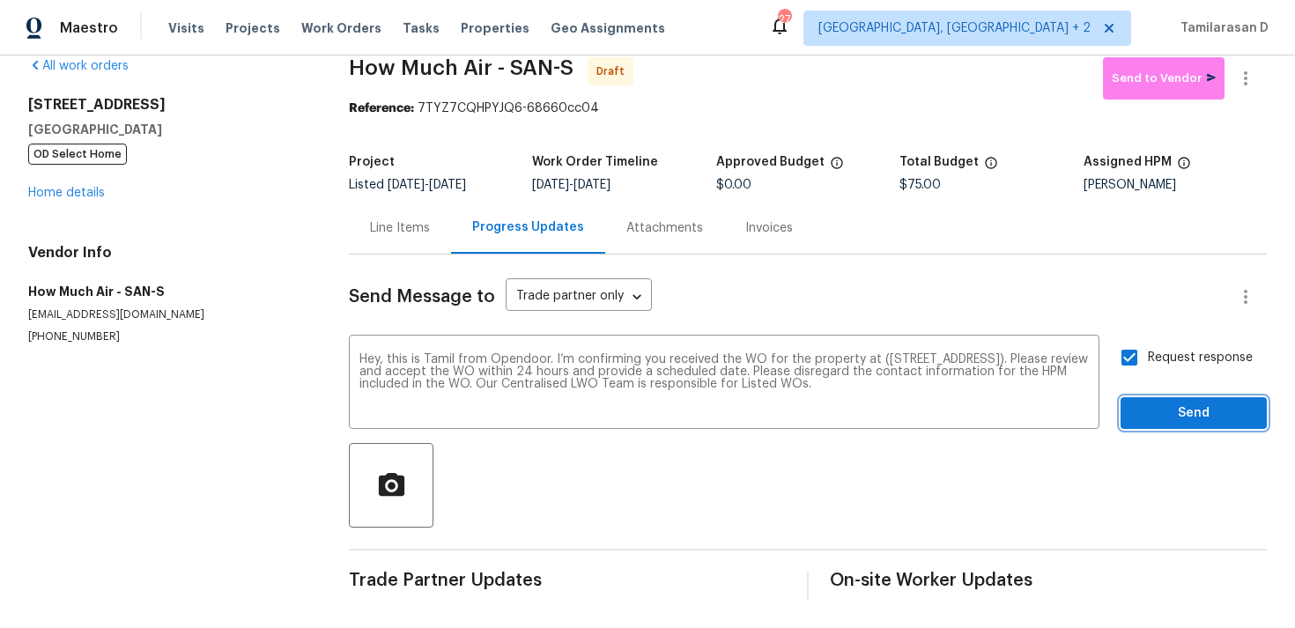
click at [1207, 424] on button "Send" at bounding box center [1194, 413] width 146 height 33
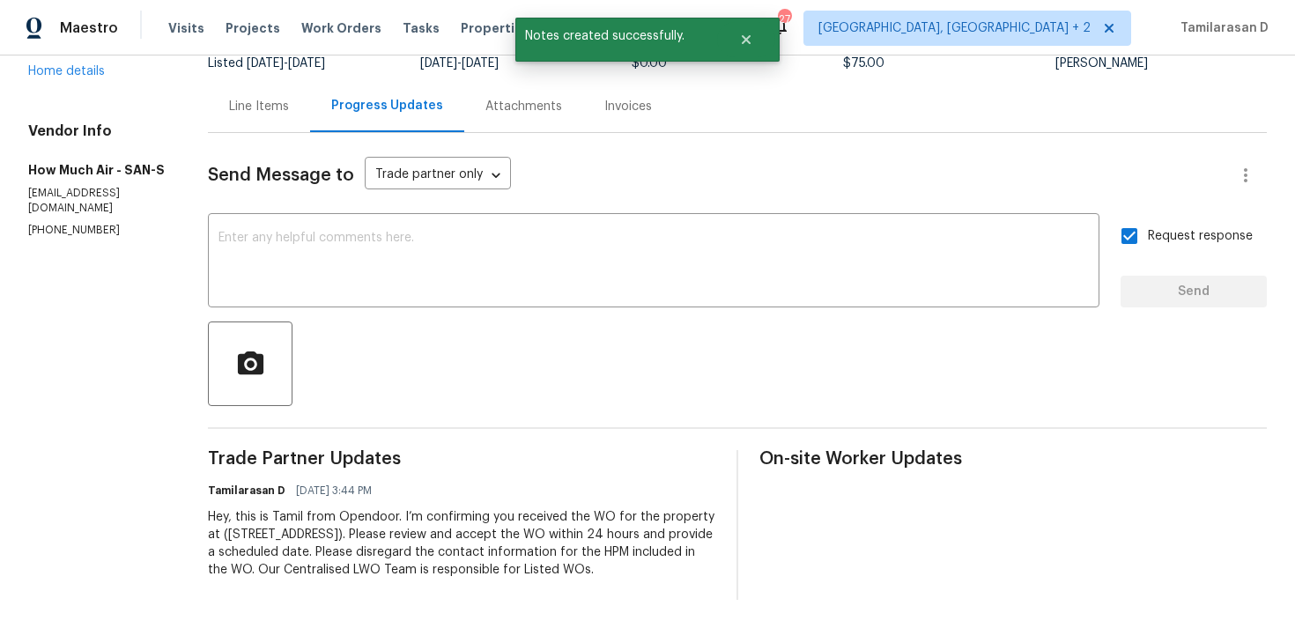
scroll to position [0, 0]
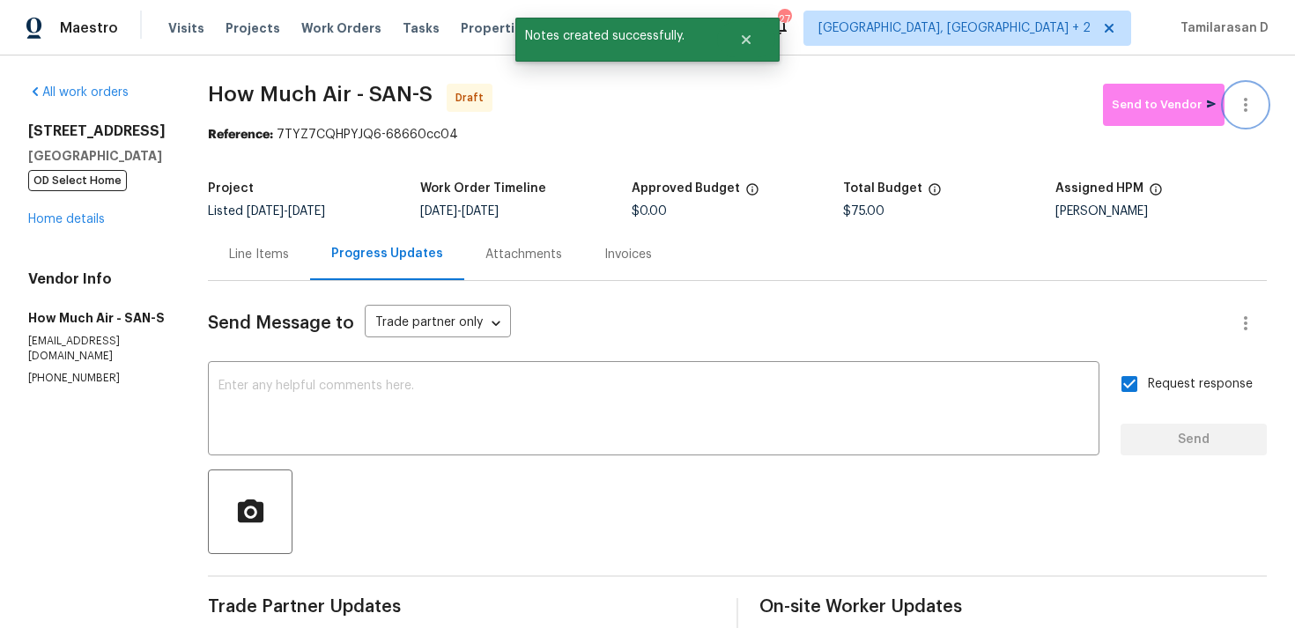
click at [1243, 97] on icon "button" at bounding box center [1245, 104] width 21 height 21
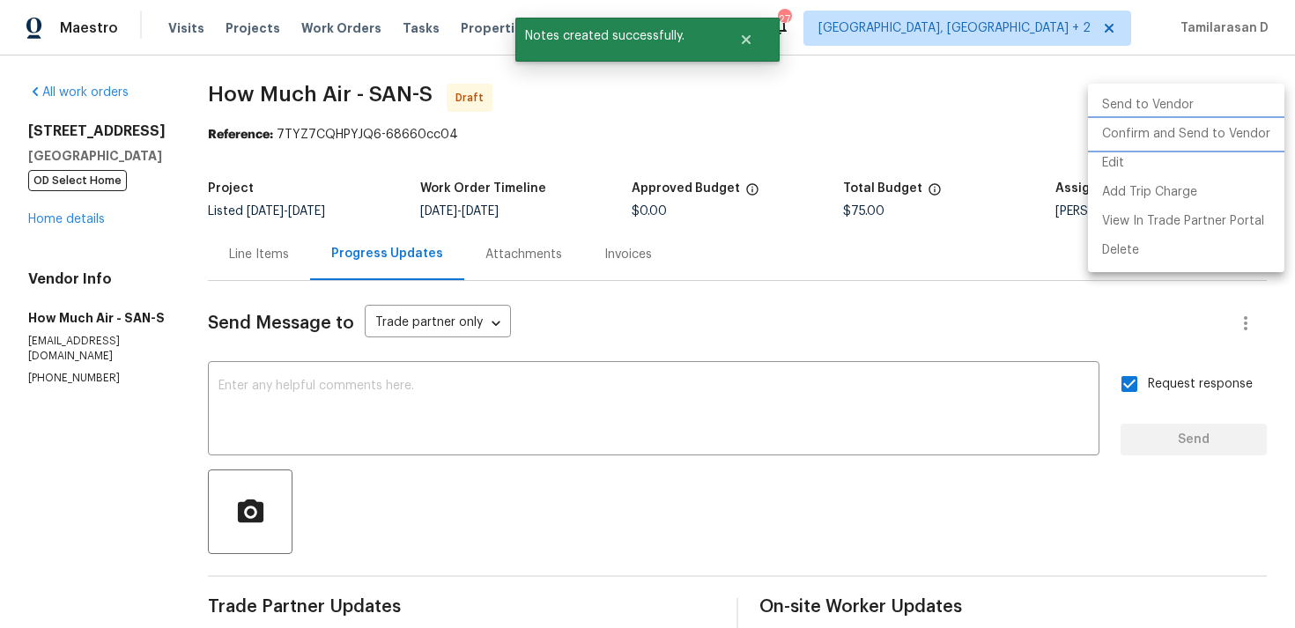
click at [1182, 130] on li "Confirm and Send to Vendor" at bounding box center [1186, 134] width 197 height 29
click at [942, 143] on div at bounding box center [647, 314] width 1295 height 628
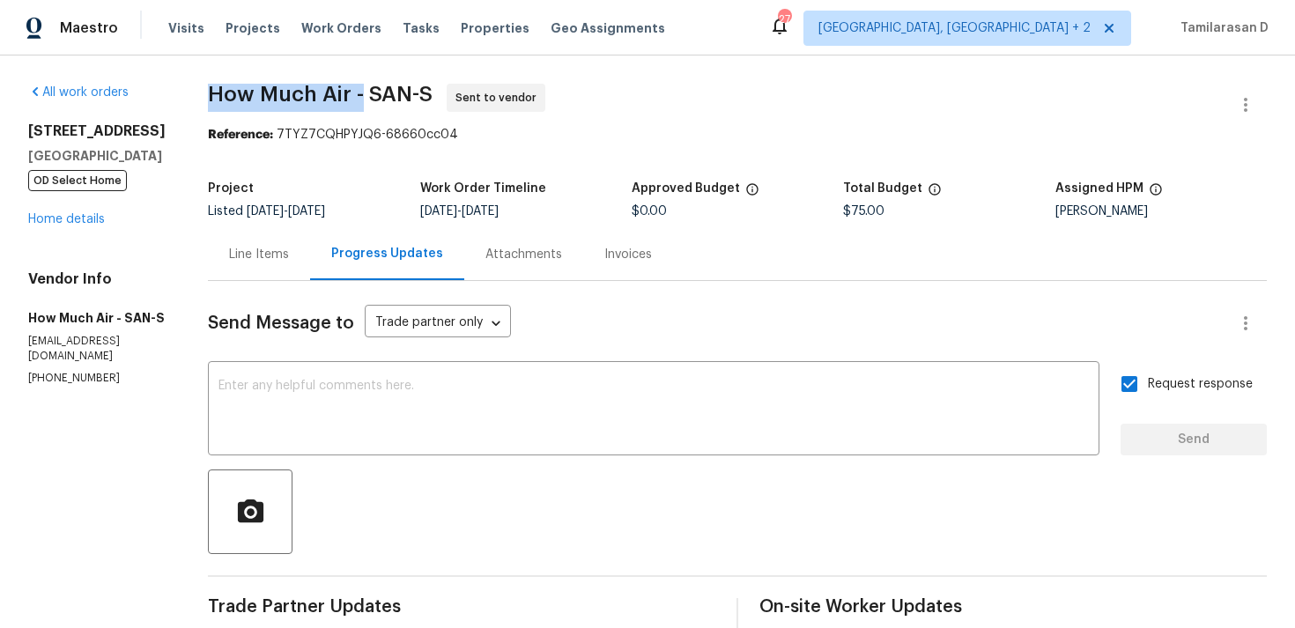
drag, startPoint x: 210, startPoint y: 93, endPoint x: 358, endPoint y: 90, distance: 148.1
click at [358, 90] on span "How Much Air - SAN-S" at bounding box center [320, 94] width 225 height 21
copy span "How Much Air -"
click at [311, 85] on span "How Much Air - SAN-S" at bounding box center [320, 94] width 225 height 21
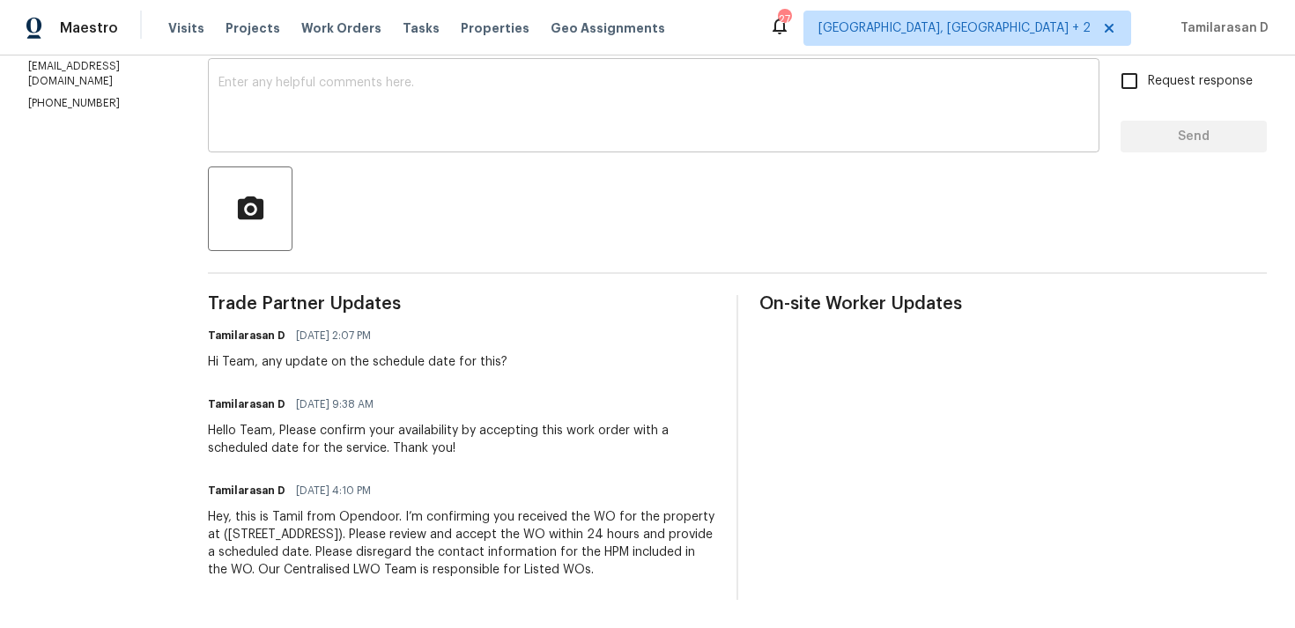
scroll to position [321, 0]
click at [492, 323] on div "Tamilarasan D 08/25/2025 2:07 PM" at bounding box center [358, 335] width 300 height 25
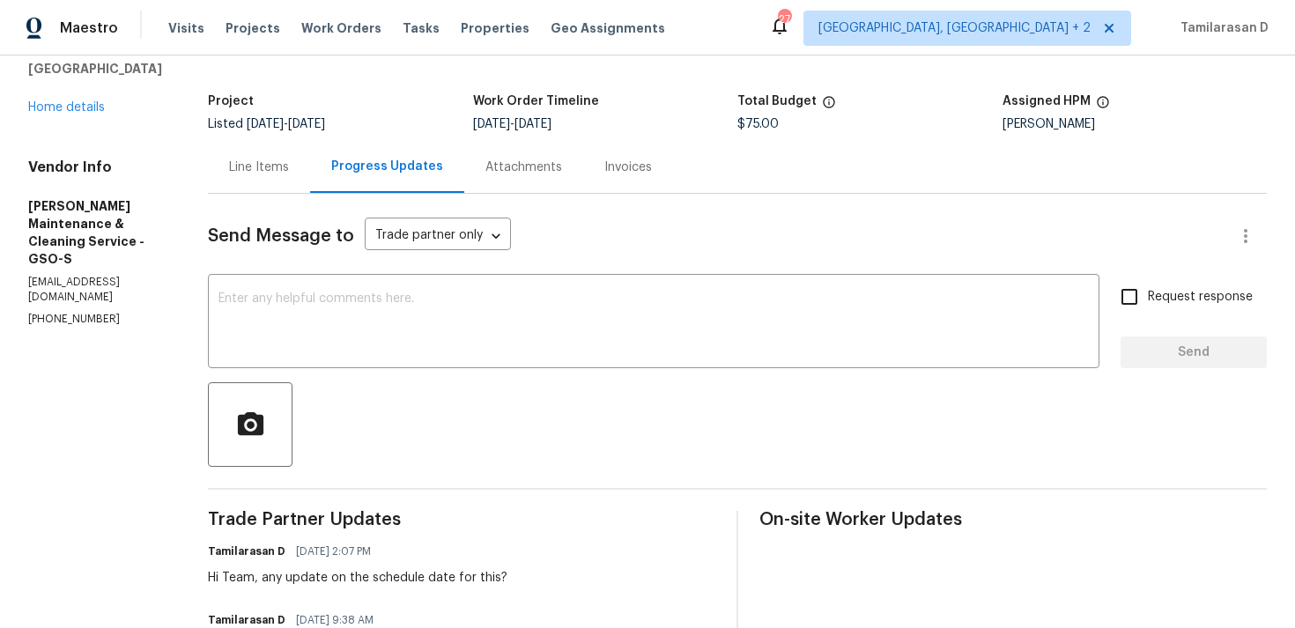
scroll to position [0, 0]
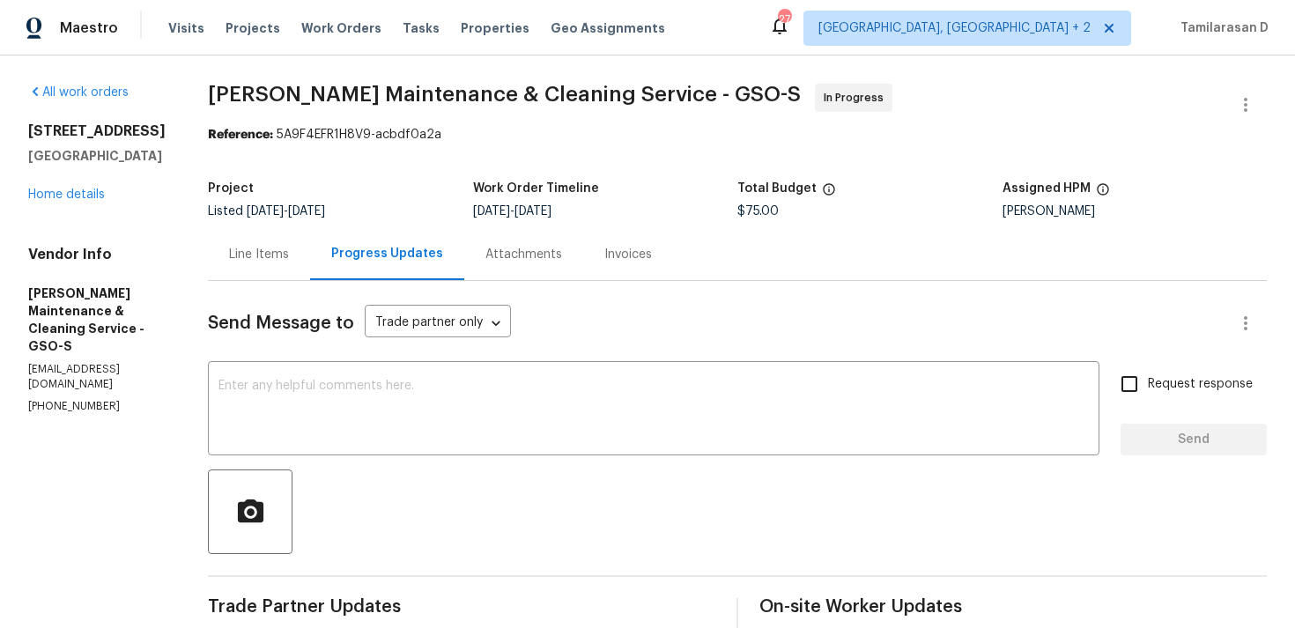
click at [419, 197] on div "Project" at bounding box center [340, 193] width 264 height 23
click at [295, 236] on div "Line Items" at bounding box center [259, 254] width 102 height 52
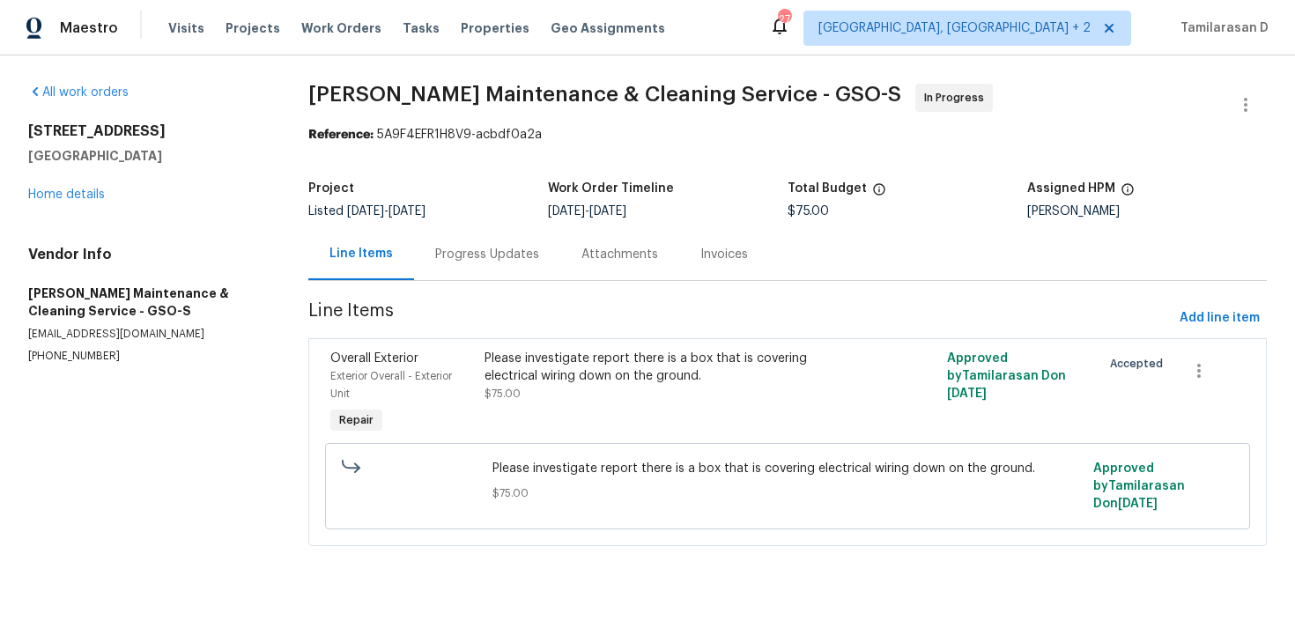
click at [488, 267] on div "Progress Updates" at bounding box center [487, 254] width 146 height 52
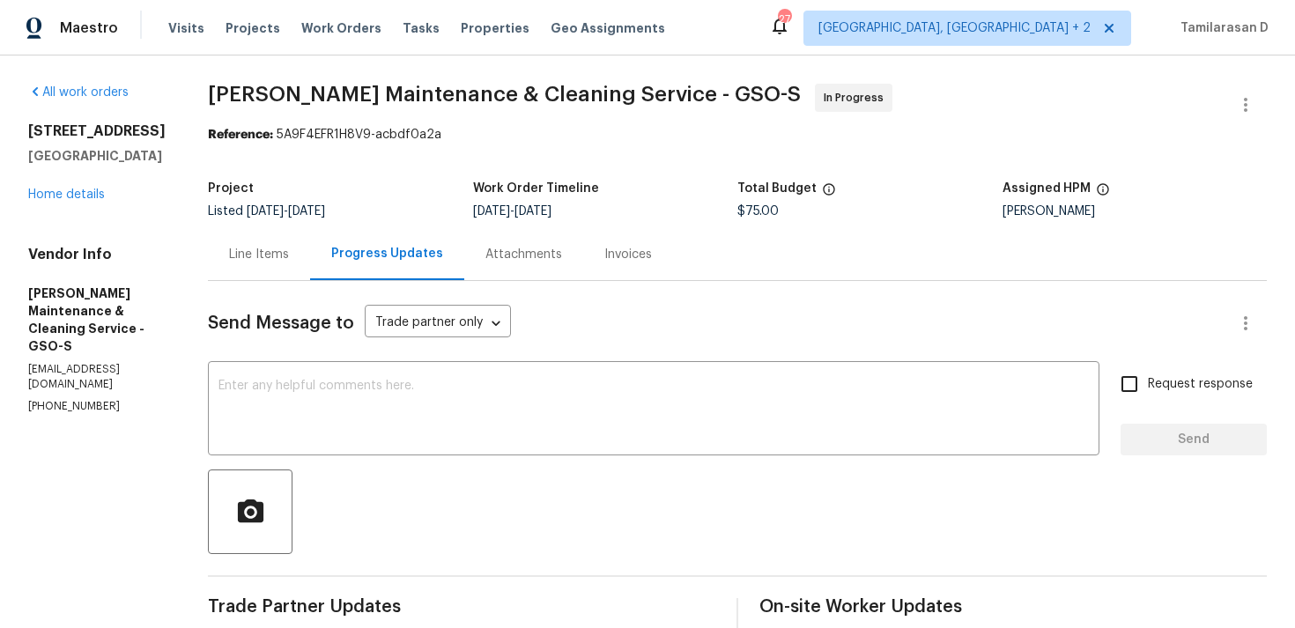
click at [63, 399] on p "(336) 781-6283" at bounding box center [96, 406] width 137 height 15
copy p "(336) 781-6283"
click at [417, 384] on textarea at bounding box center [654, 411] width 871 height 62
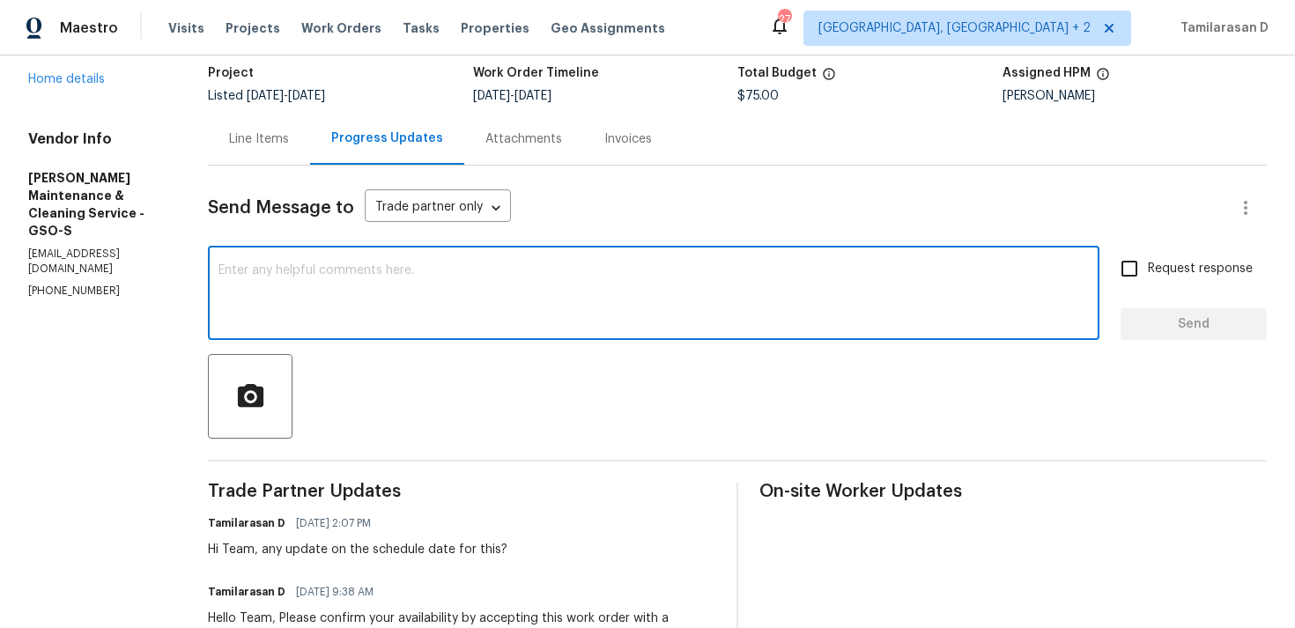
scroll to position [266, 0]
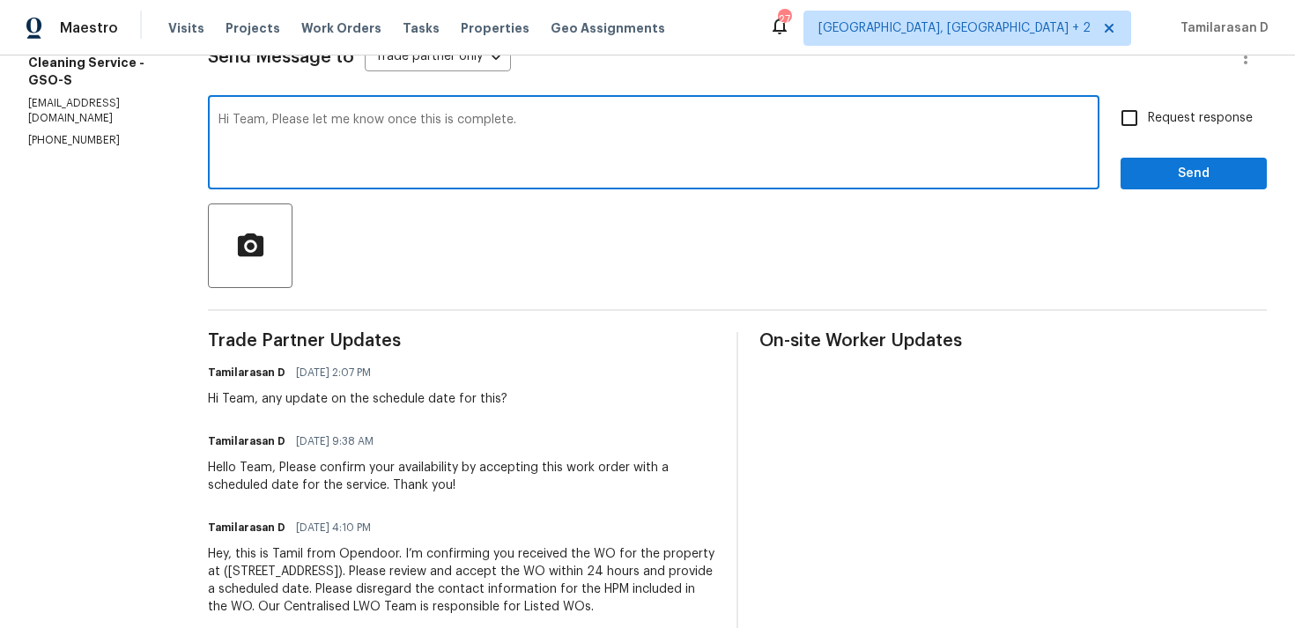
type textarea "Hi Team, Please let me know once this is complete."
click at [1130, 105] on input "Request response" at bounding box center [1129, 118] width 37 height 37
checkbox input "true"
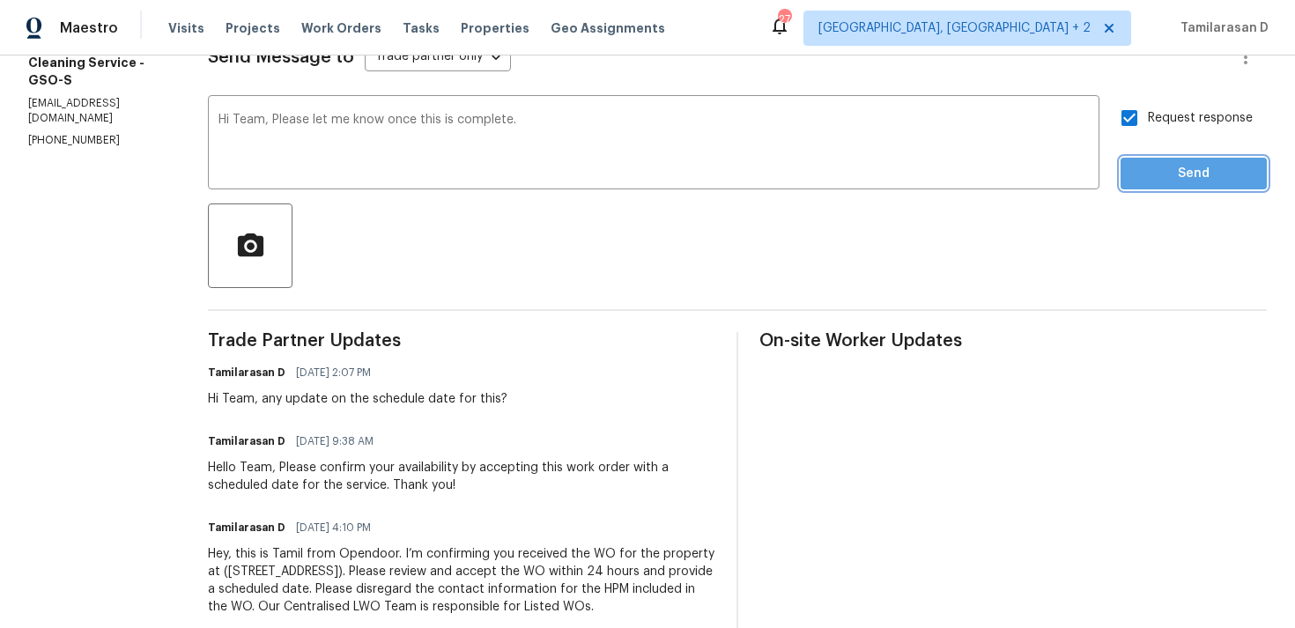
click at [1178, 167] on span "Send" at bounding box center [1194, 174] width 118 height 22
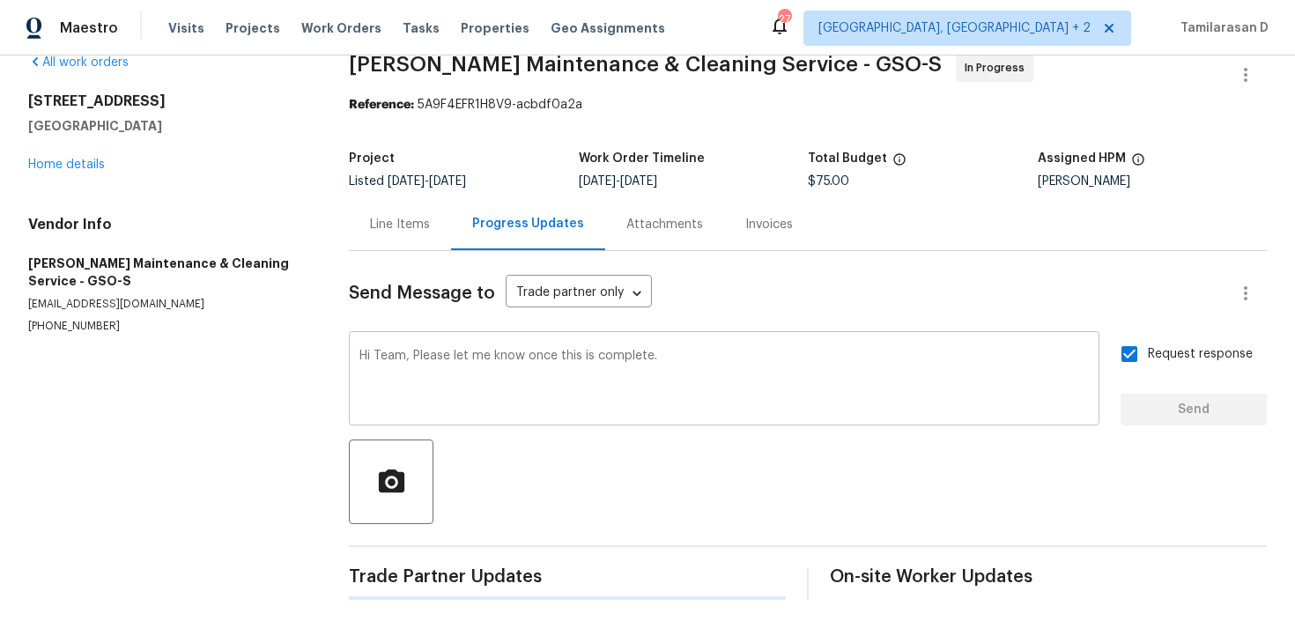
scroll to position [0, 0]
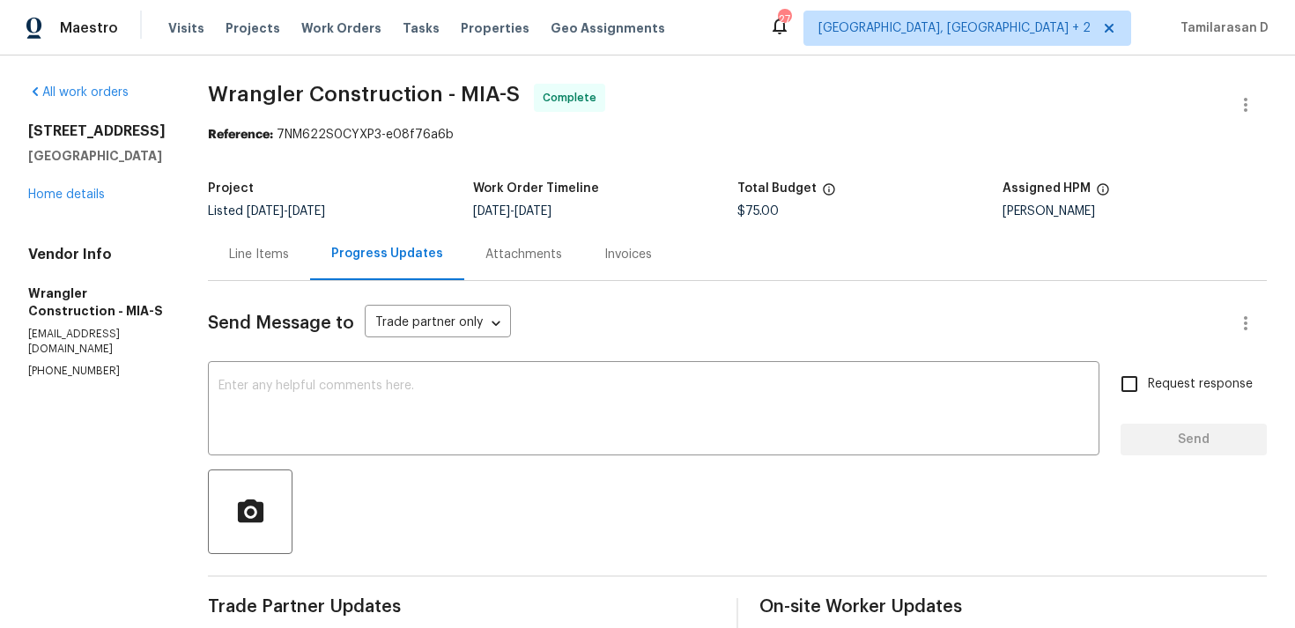
click at [82, 185] on div "[STREET_ADDRESS] Home details" at bounding box center [96, 162] width 137 height 81
click at [72, 197] on link "Home details" at bounding box center [66, 195] width 77 height 12
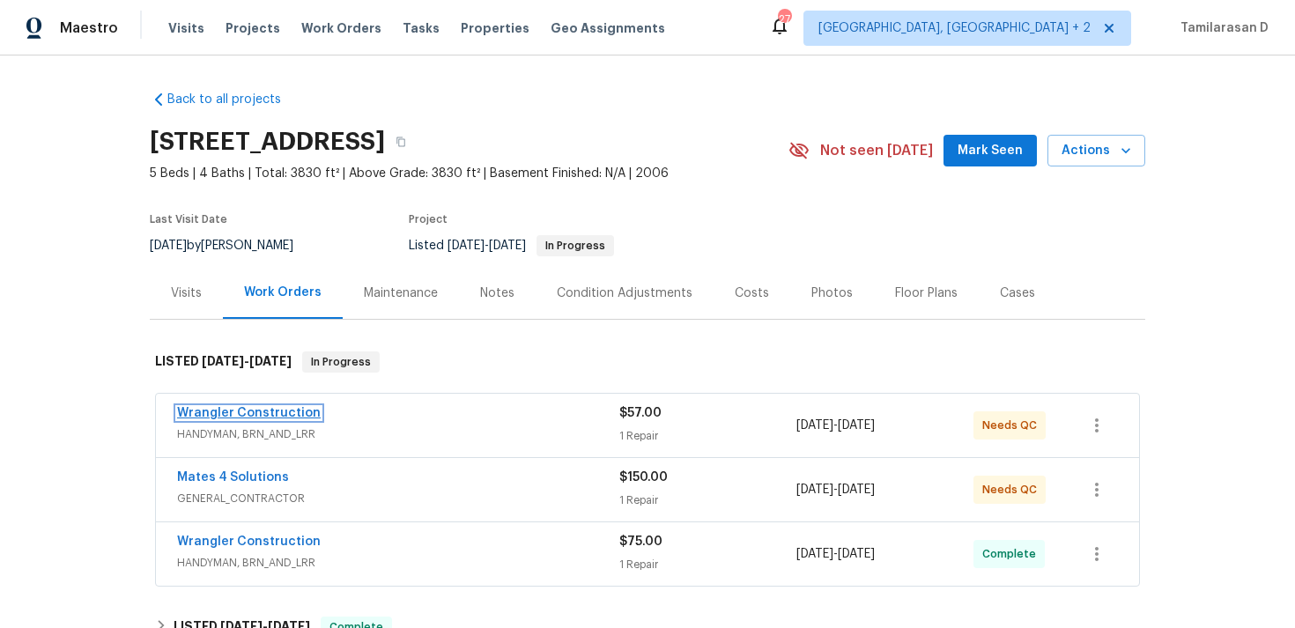
click at [271, 412] on link "Wrangler Construction" at bounding box center [249, 413] width 144 height 12
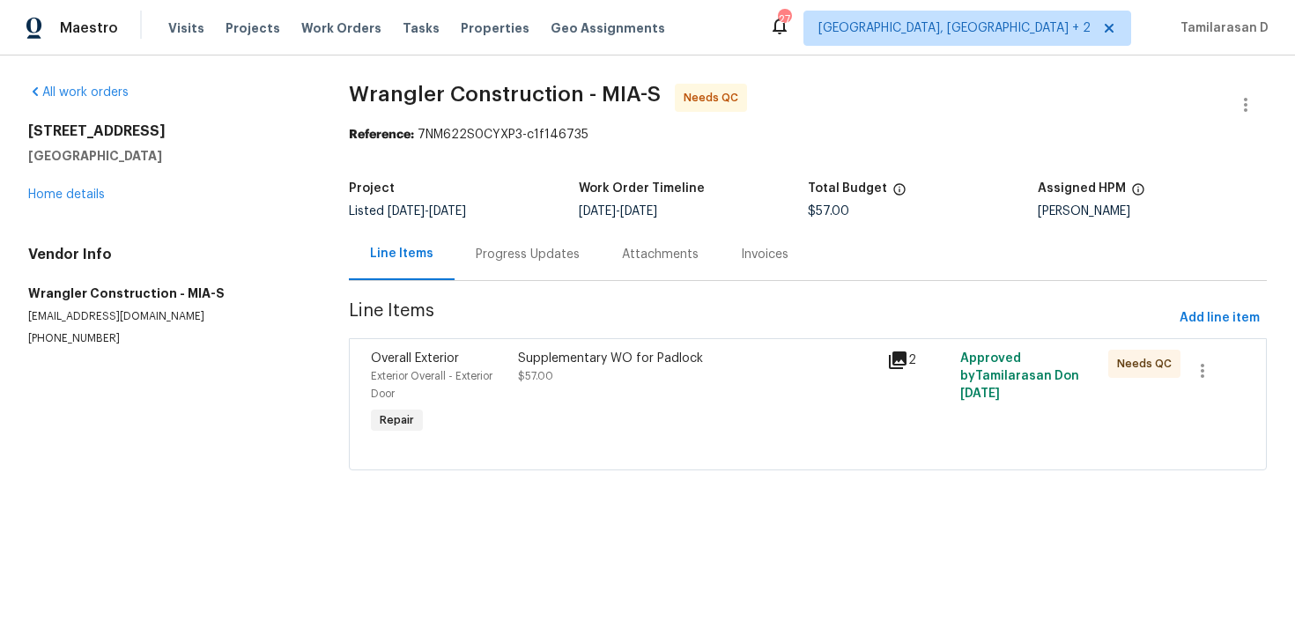
click at [485, 259] on div "Progress Updates" at bounding box center [528, 255] width 104 height 18
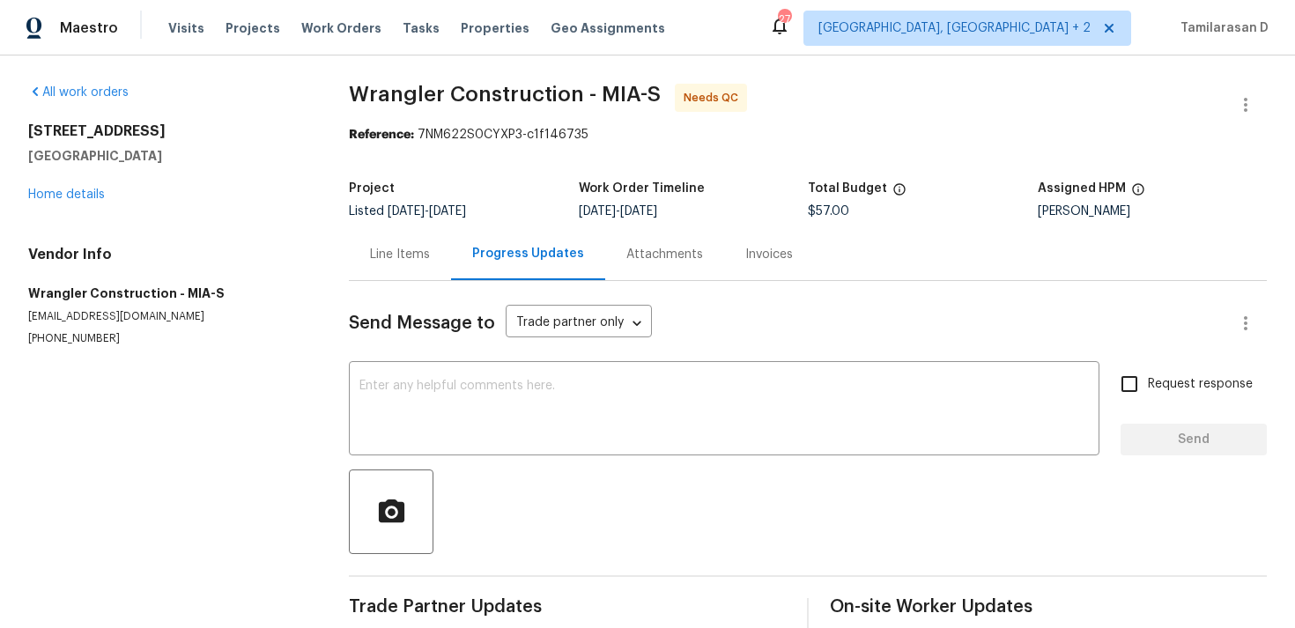
scroll to position [113, 0]
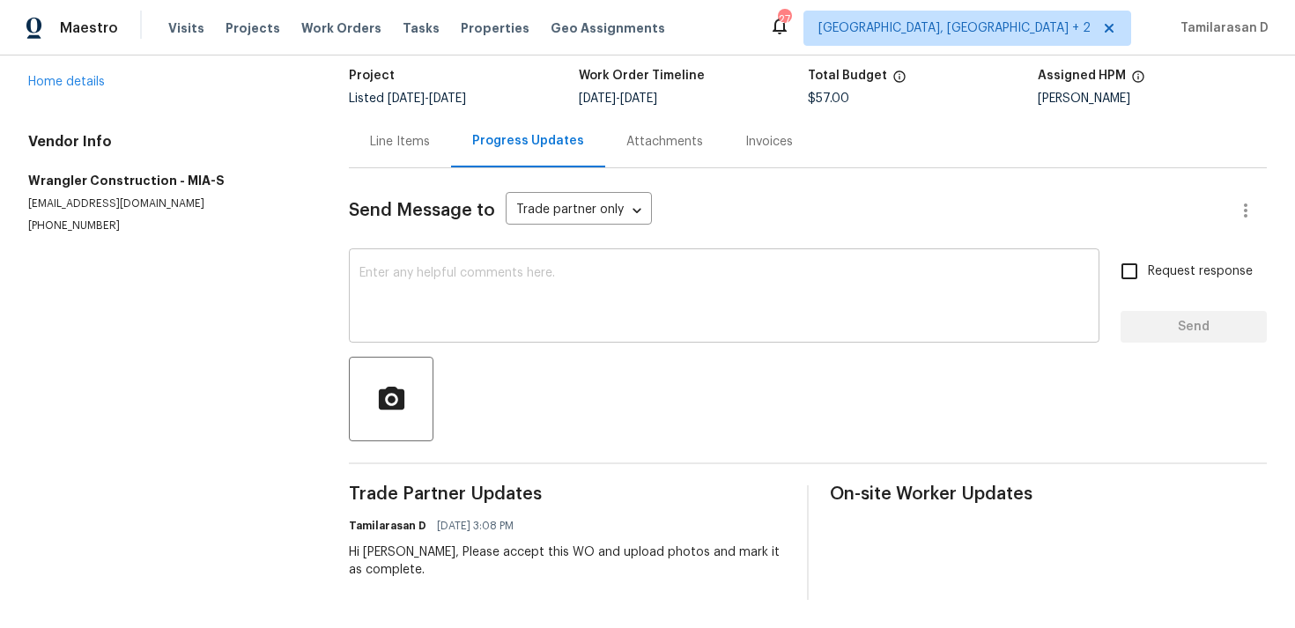
click at [443, 310] on textarea at bounding box center [725, 298] width 730 height 62
click at [386, 144] on div "Line Items" at bounding box center [400, 142] width 60 height 18
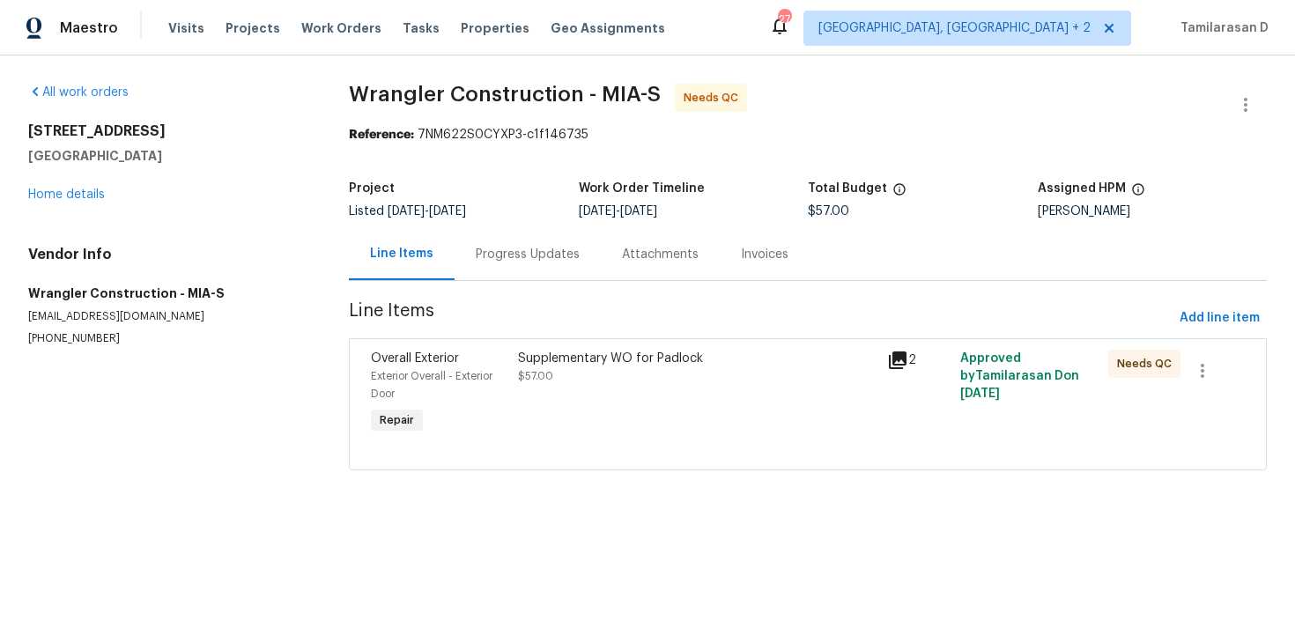
click at [491, 272] on div "Progress Updates" at bounding box center [528, 254] width 146 height 52
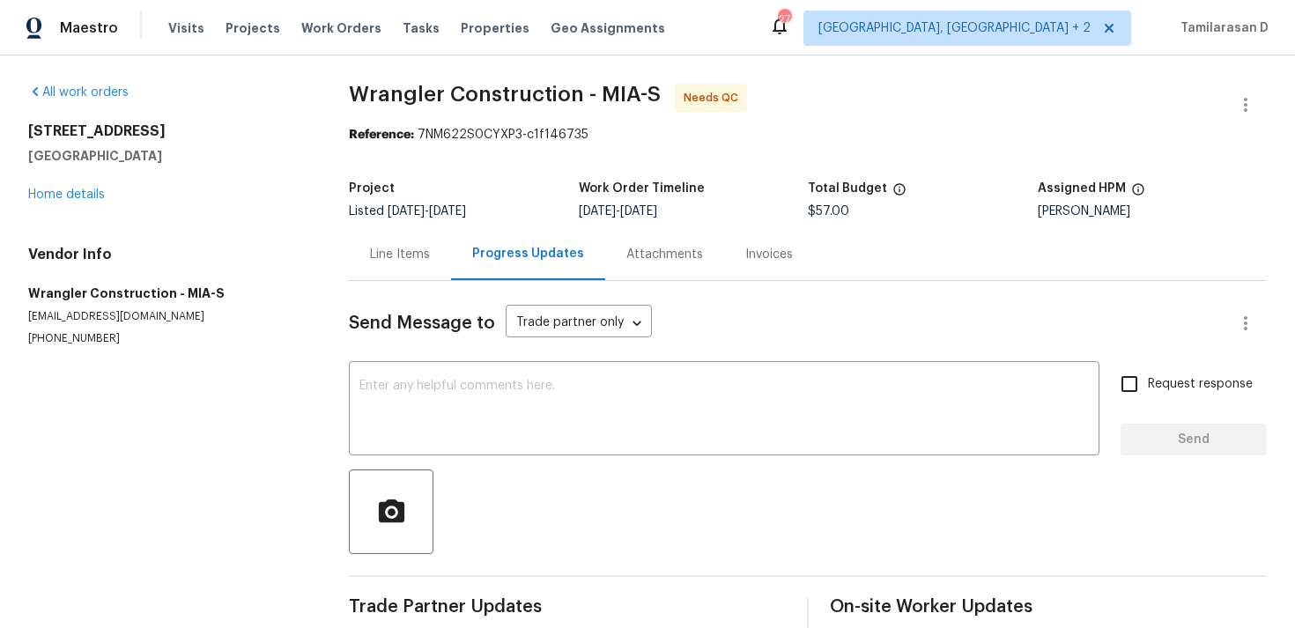
click at [385, 259] on div "Line Items" at bounding box center [400, 255] width 60 height 18
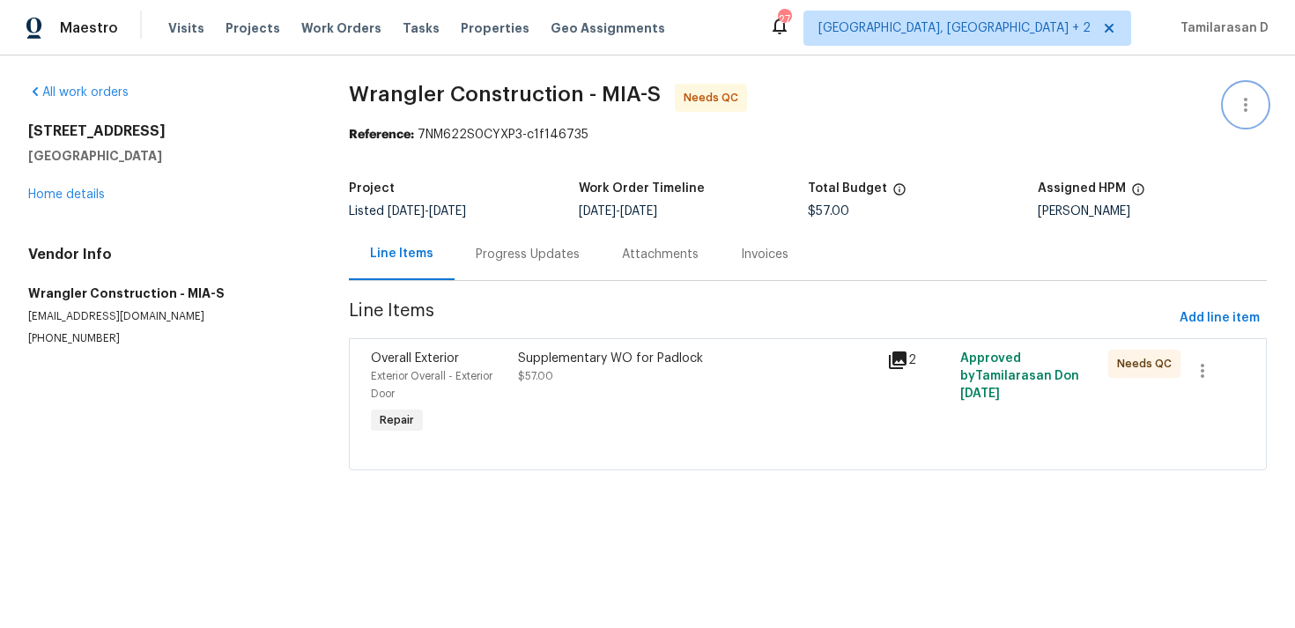
click at [1262, 108] on button "button" at bounding box center [1246, 105] width 42 height 42
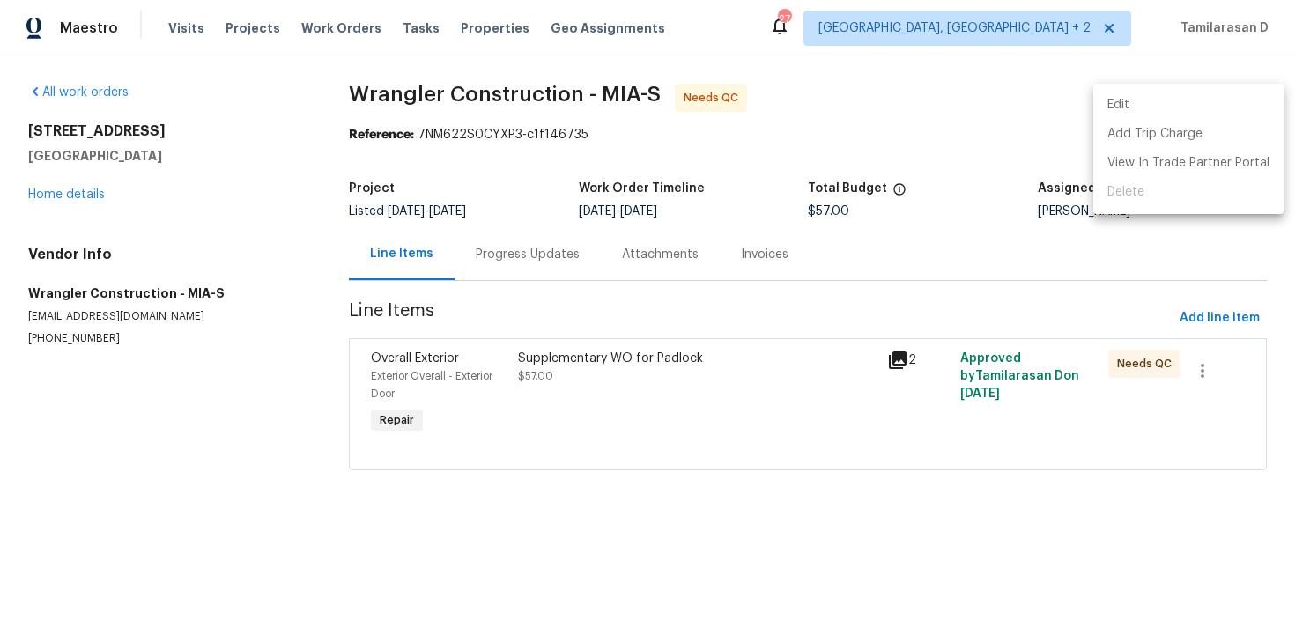
click at [1183, 101] on li "Edit" at bounding box center [1189, 105] width 190 height 29
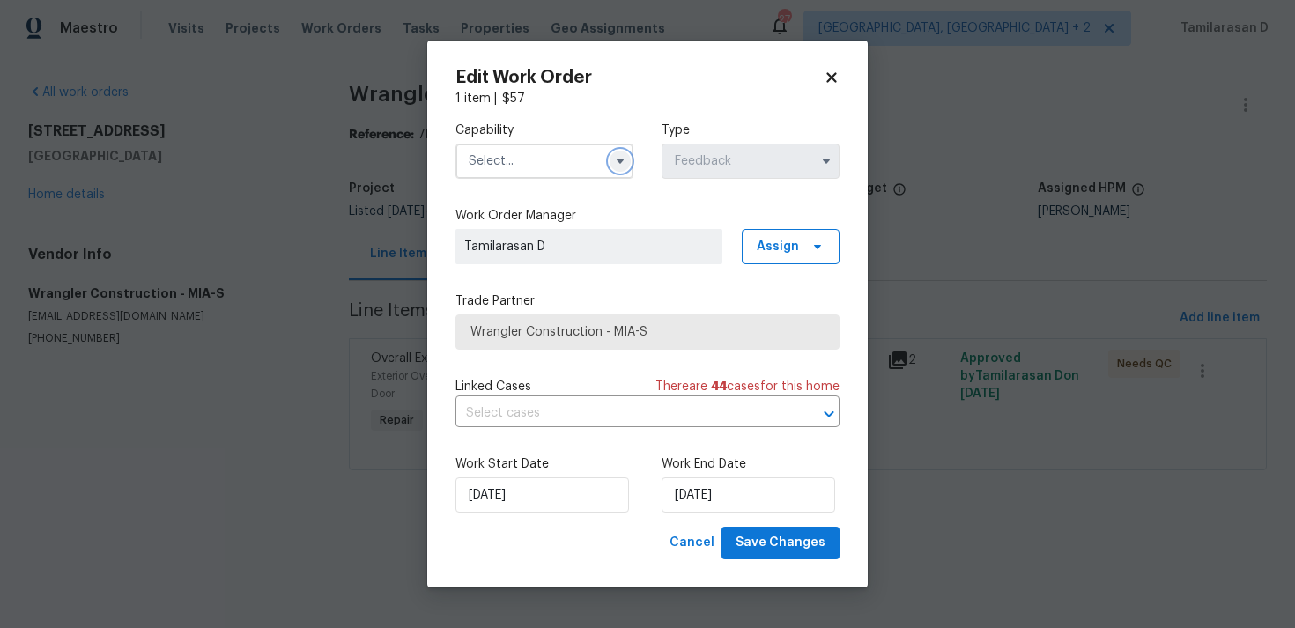
click at [618, 162] on icon "button" at bounding box center [620, 161] width 14 height 14
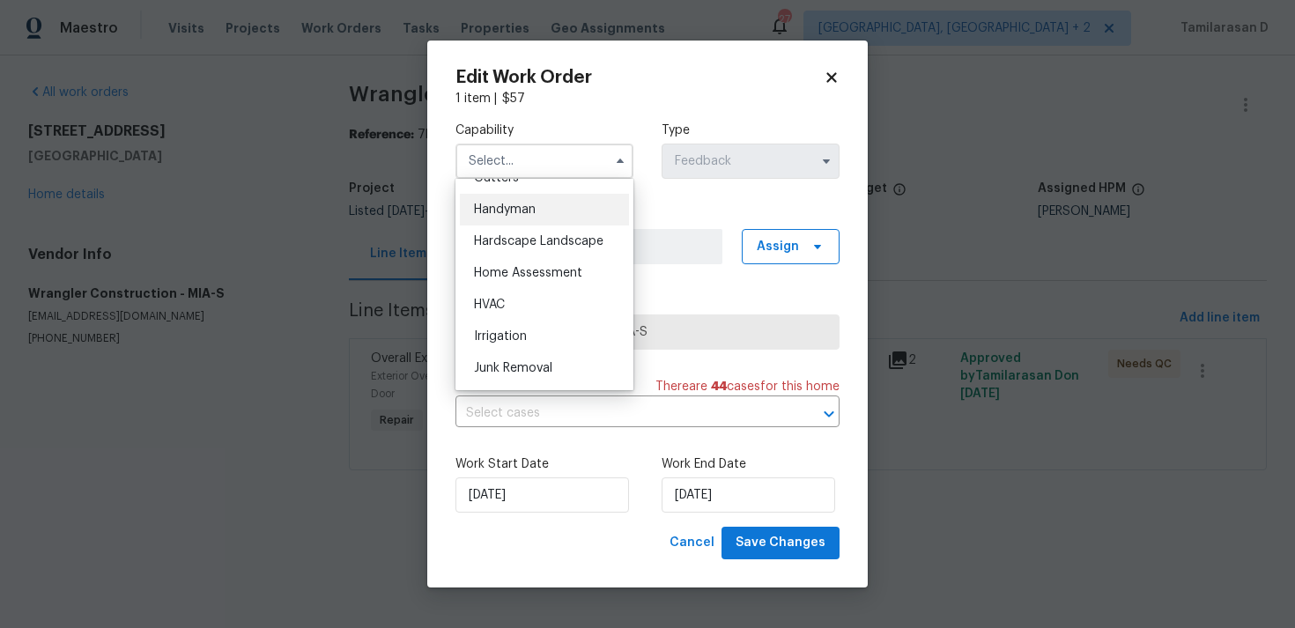
scroll to position [924, 0]
click at [501, 240] on span "Handyman" at bounding box center [505, 244] width 62 height 12
type input "Handyman"
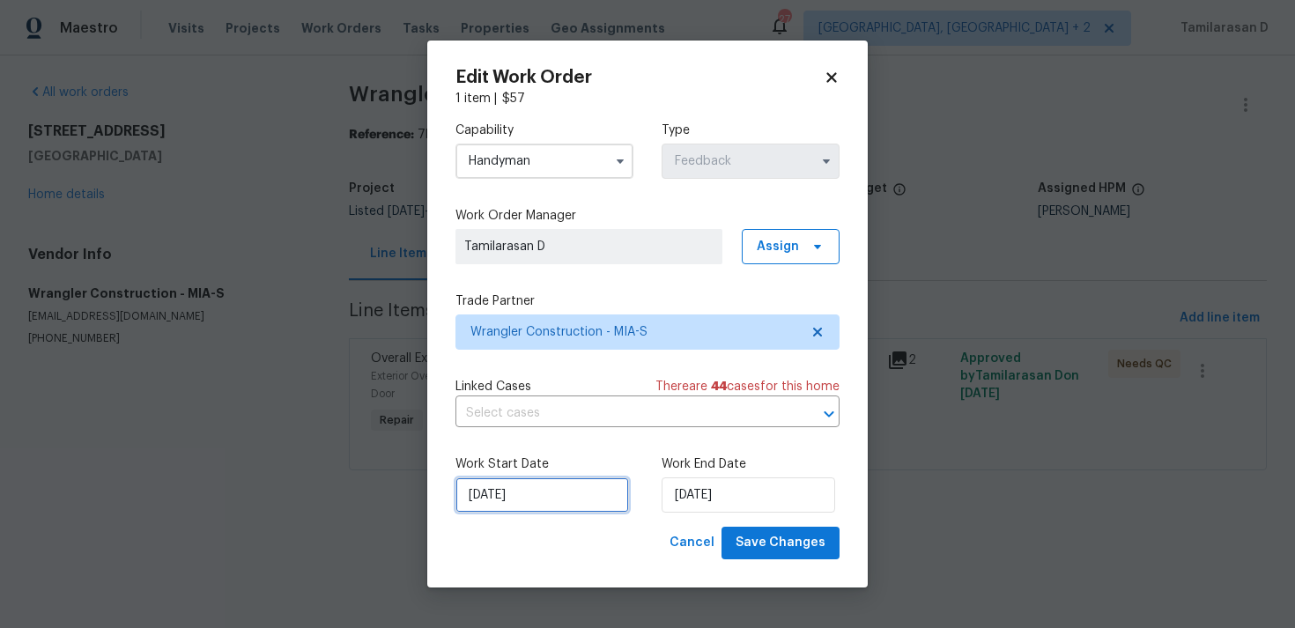
click at [535, 487] on input "25/08/2025" at bounding box center [543, 495] width 174 height 35
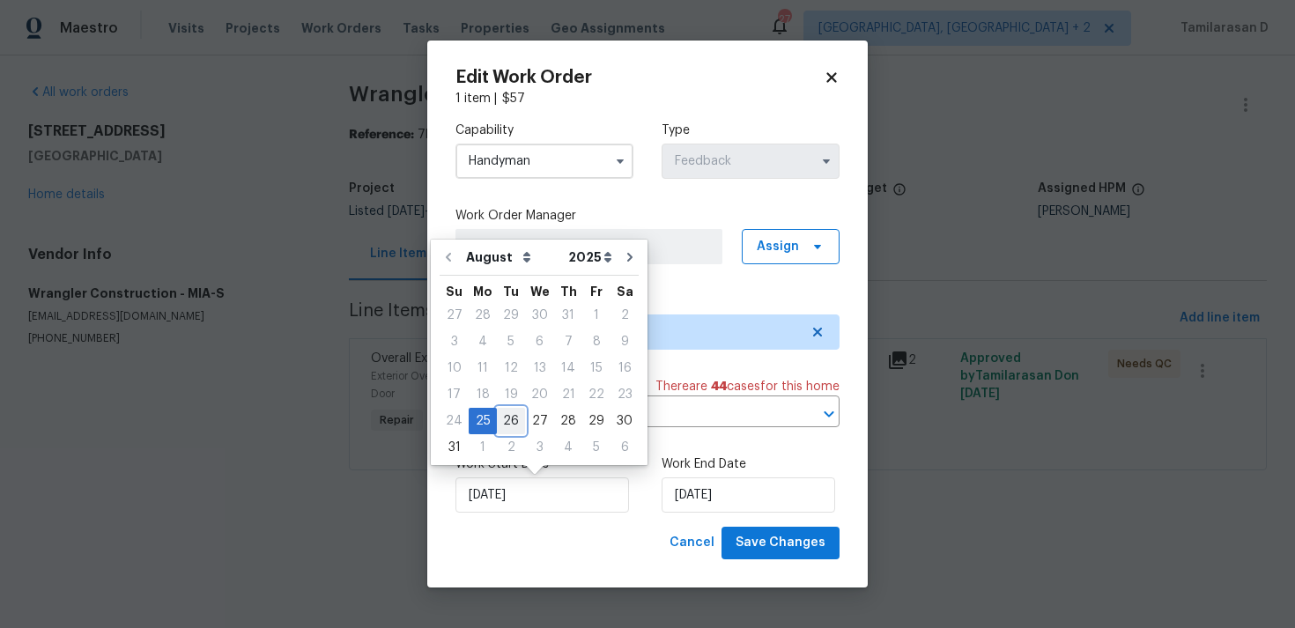
click at [502, 414] on div "26" at bounding box center [511, 421] width 28 height 25
type input "26/08/2025"
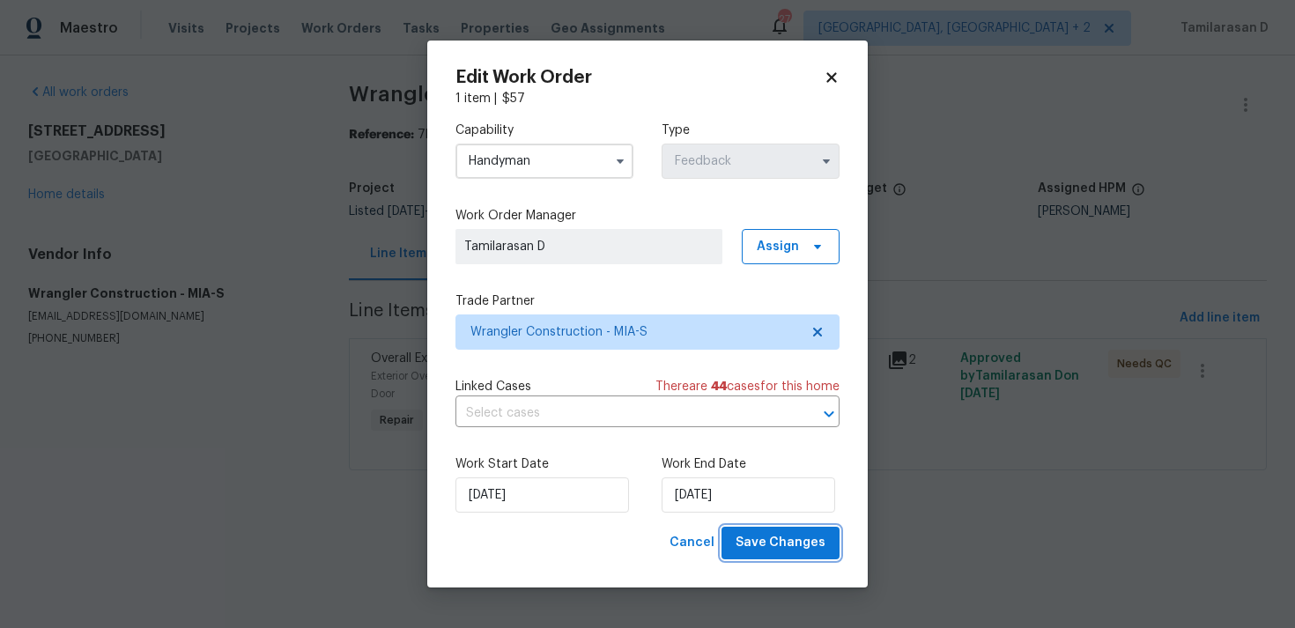
click at [777, 543] on span "Save Changes" at bounding box center [781, 543] width 90 height 22
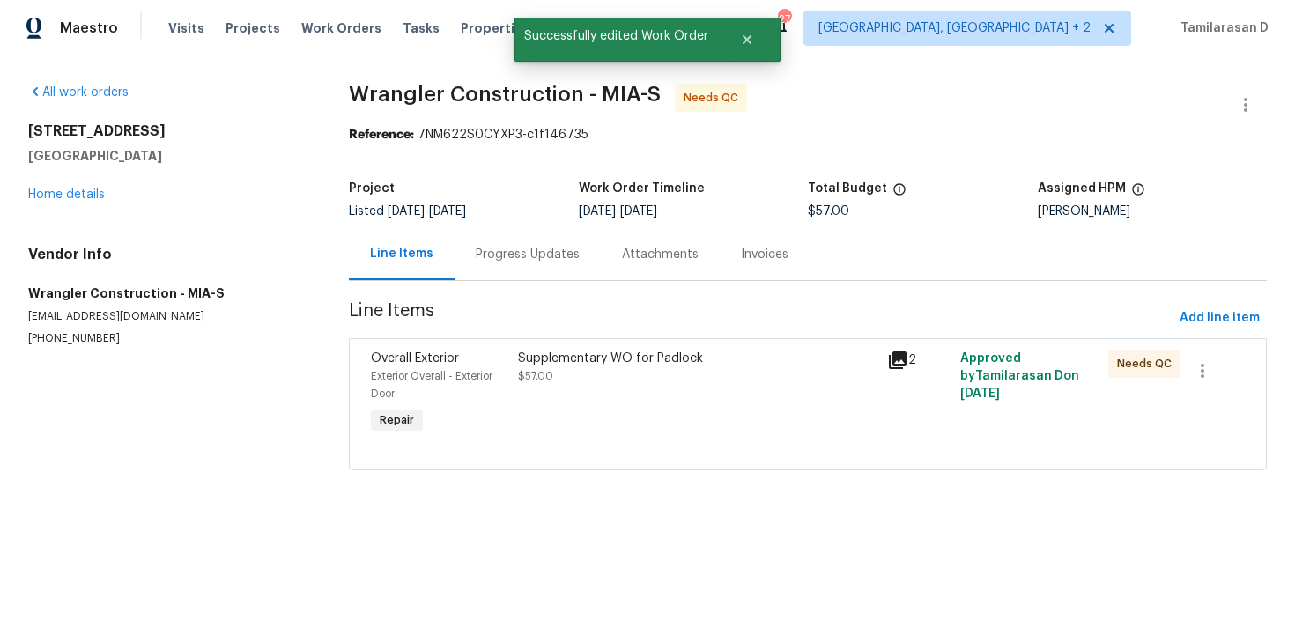
click at [513, 265] on div "Progress Updates" at bounding box center [528, 254] width 146 height 52
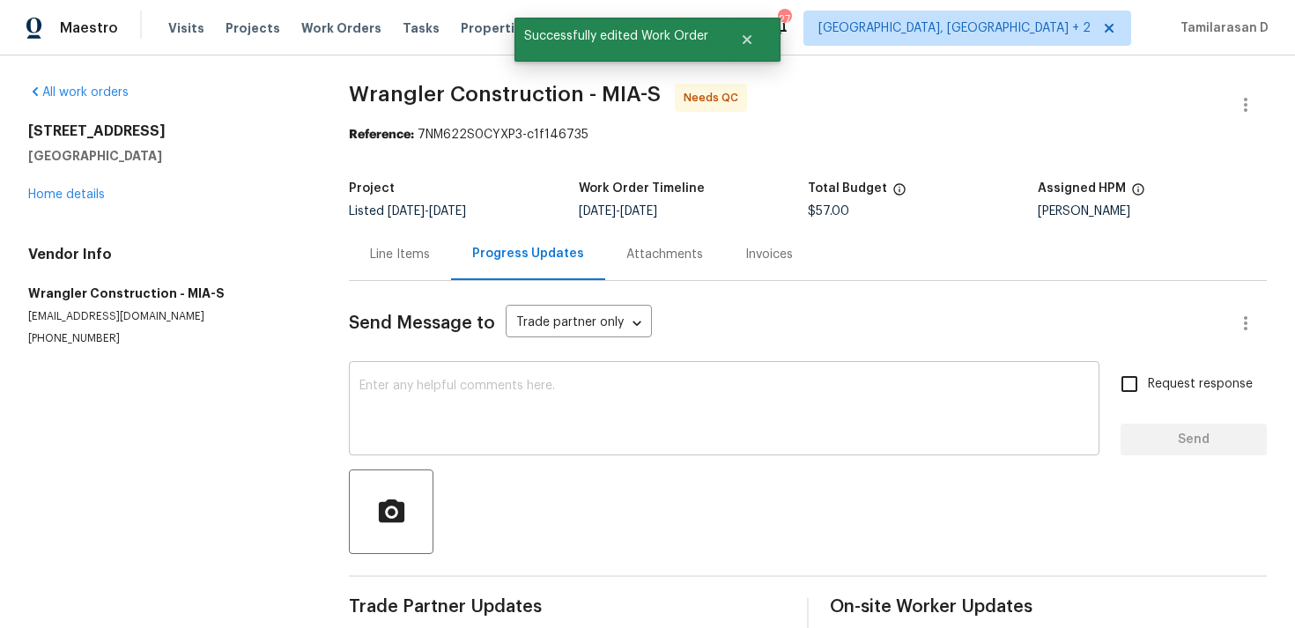
click at [475, 434] on textarea at bounding box center [725, 411] width 730 height 62
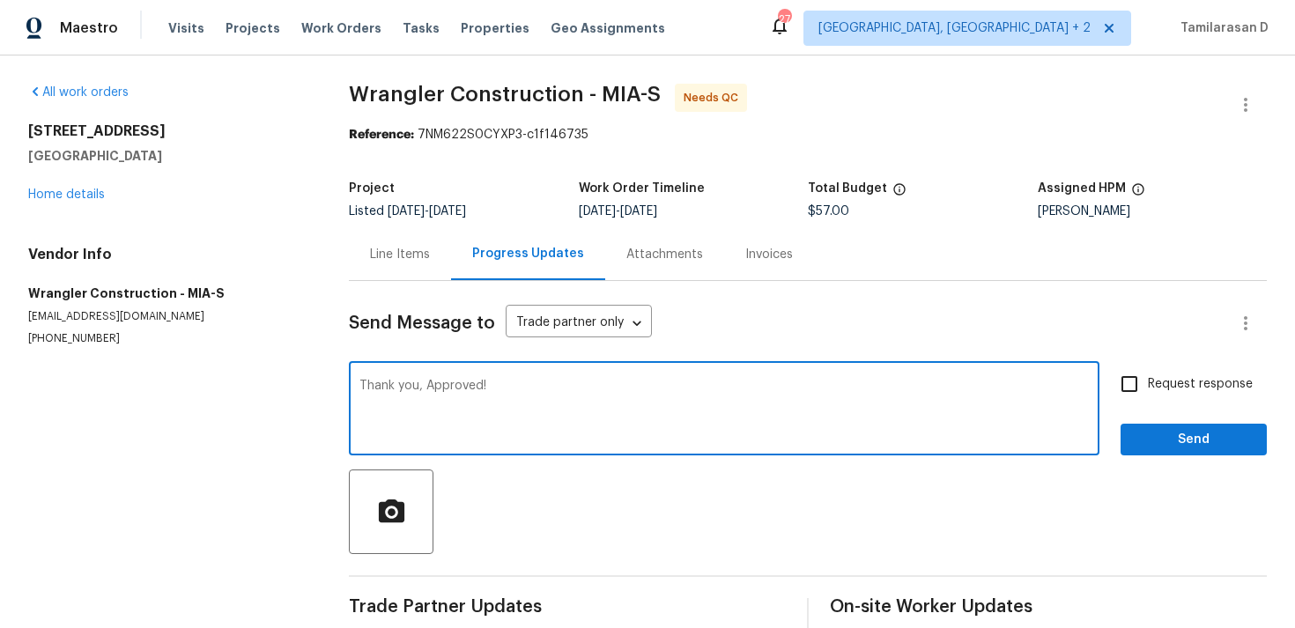
type textarea "Thank you, Approved!"
click at [1176, 428] on button "Send" at bounding box center [1194, 440] width 146 height 33
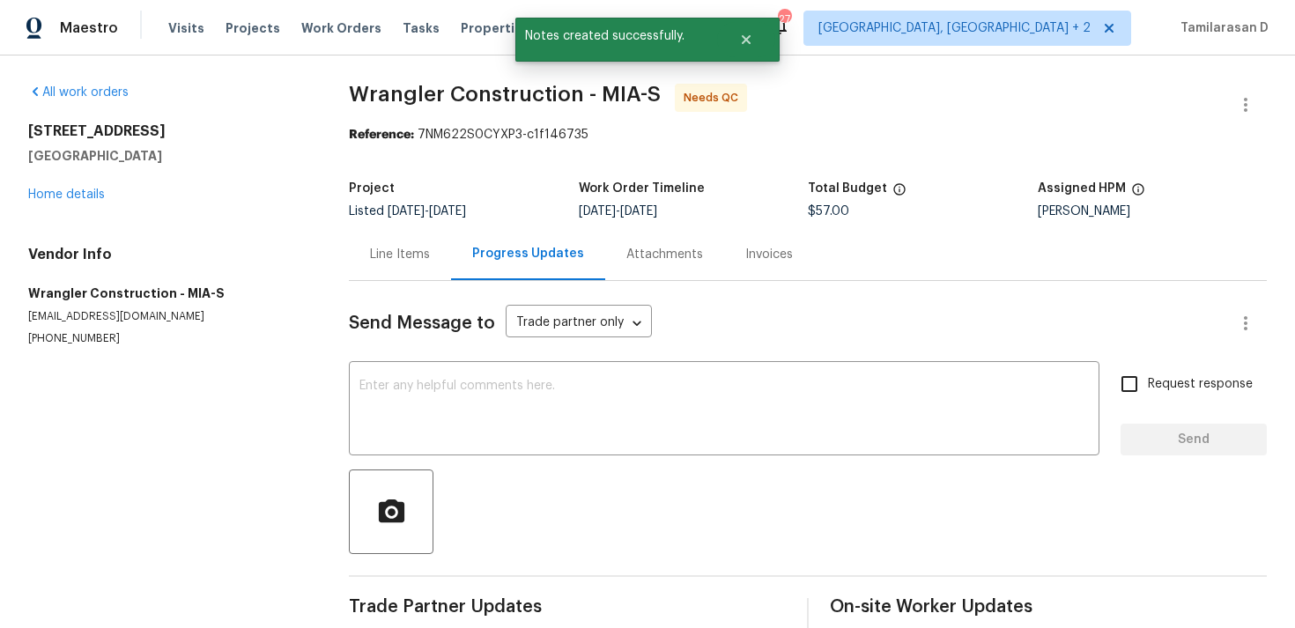
click at [383, 246] on div "Line Items" at bounding box center [400, 255] width 60 height 18
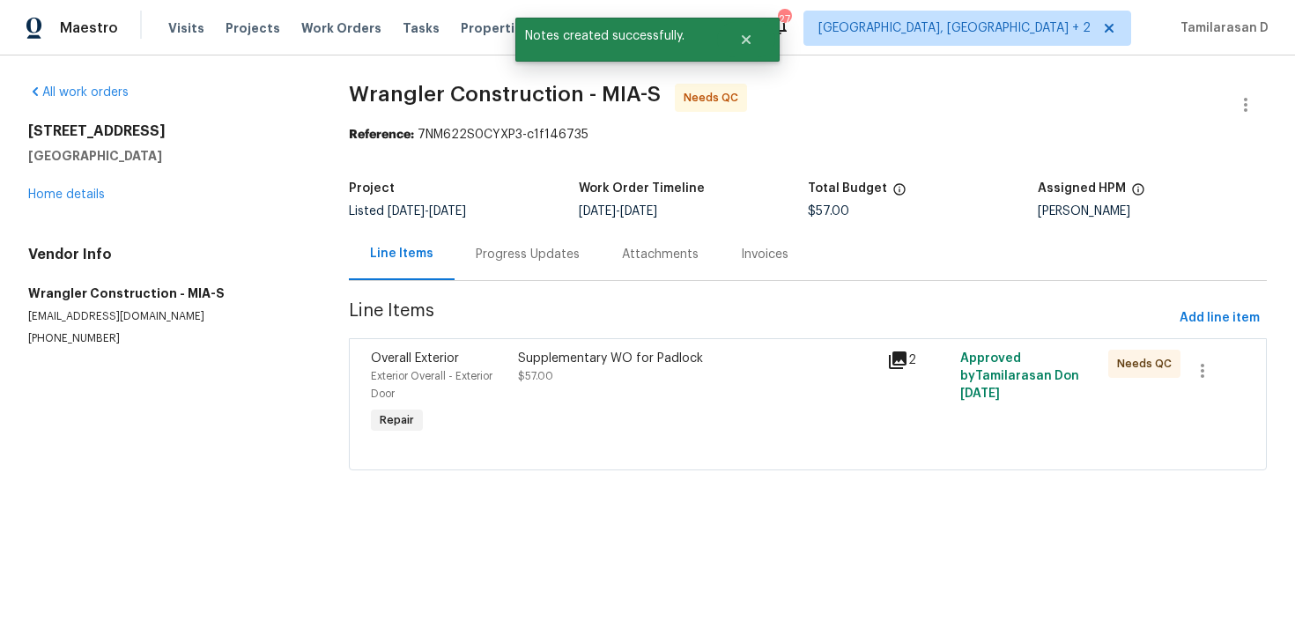
click at [638, 391] on div "Supplementary WO for Padlock $57.00" at bounding box center [697, 394] width 368 height 99
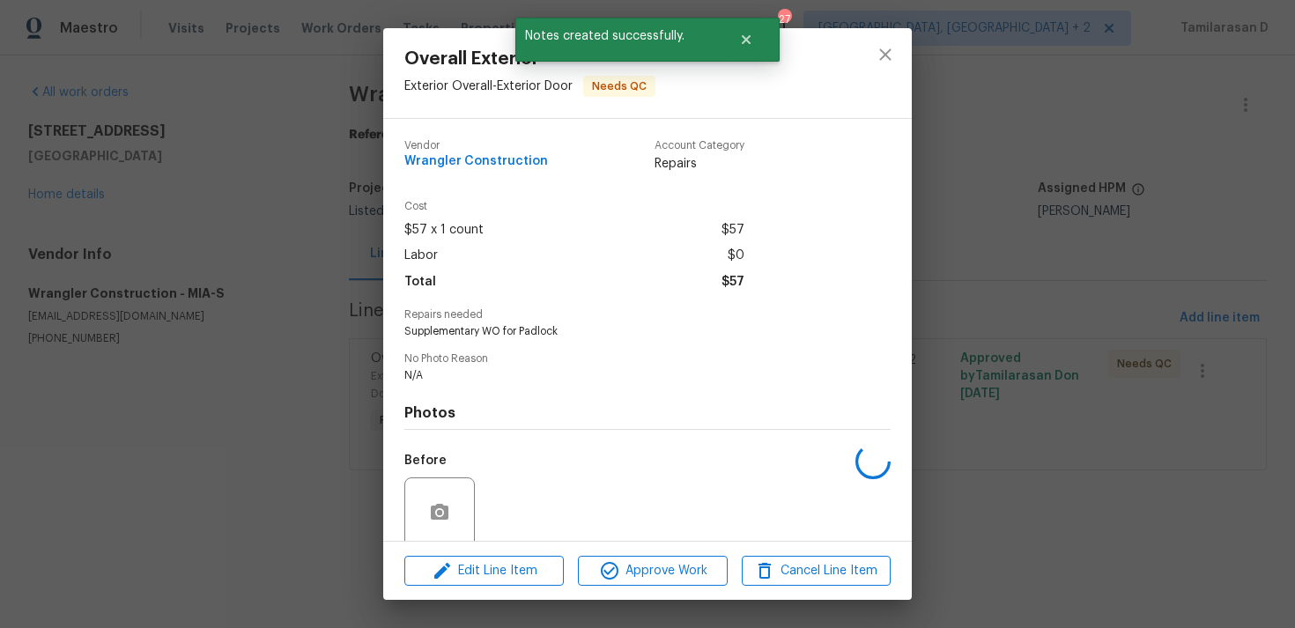
scroll to position [138, 0]
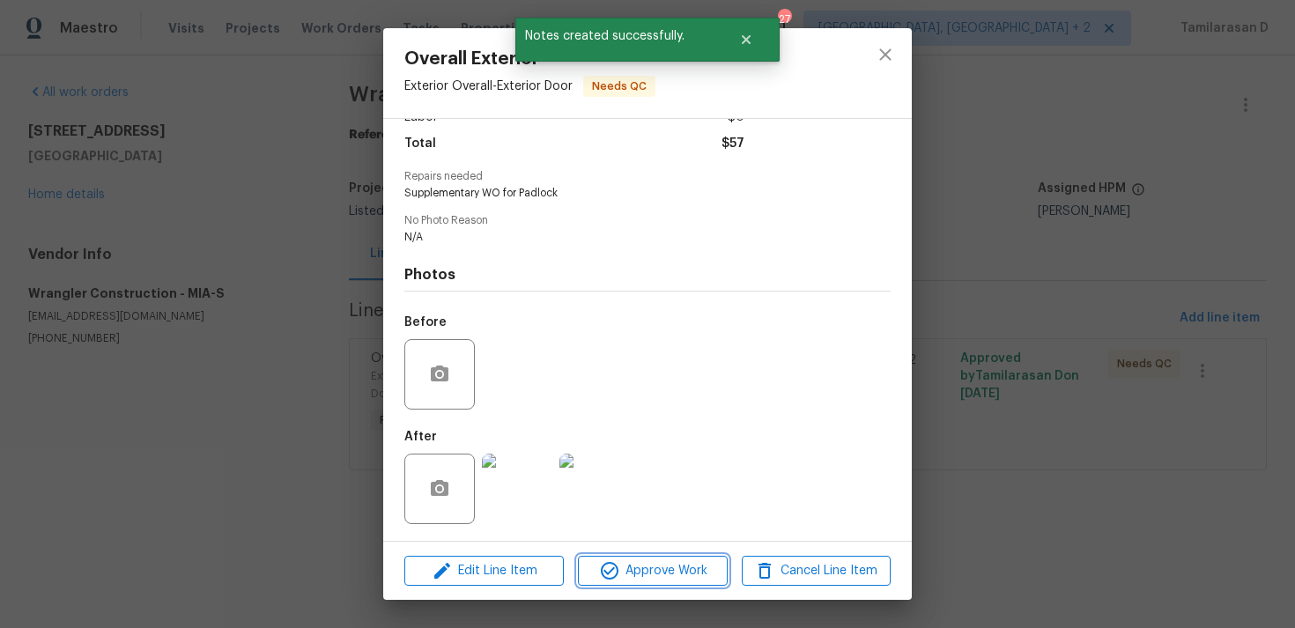
click at [636, 572] on span "Approve Work" at bounding box center [652, 571] width 138 height 22
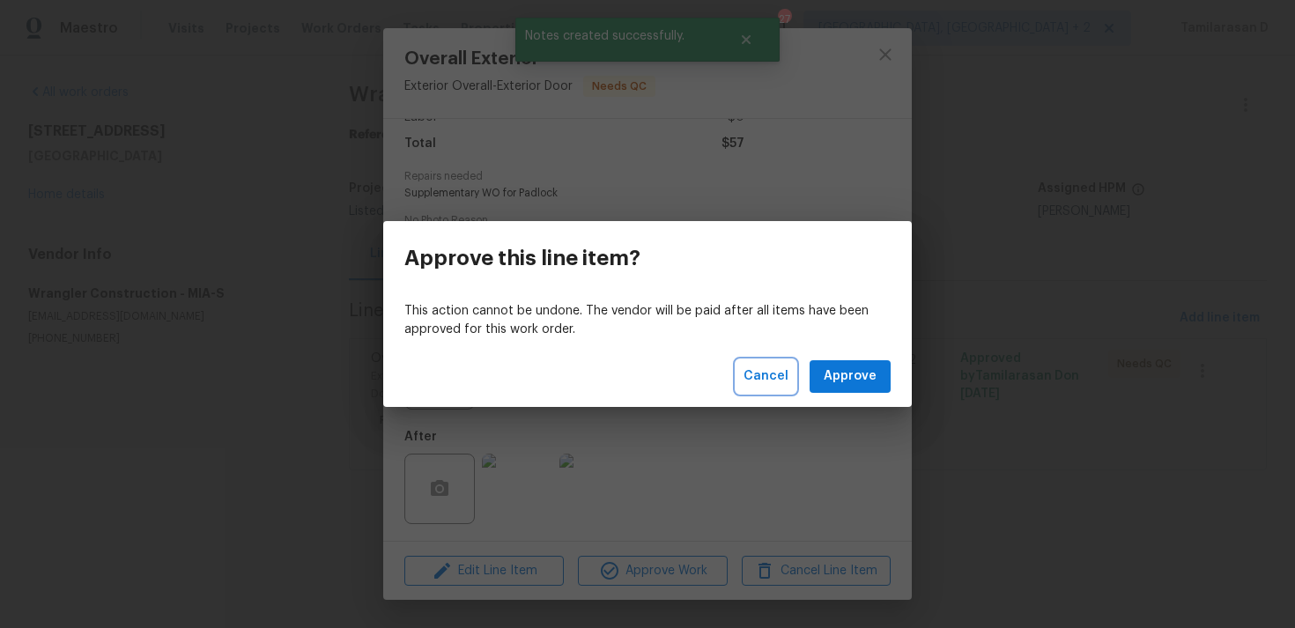
click at [769, 380] on span "Cancel" at bounding box center [766, 377] width 45 height 22
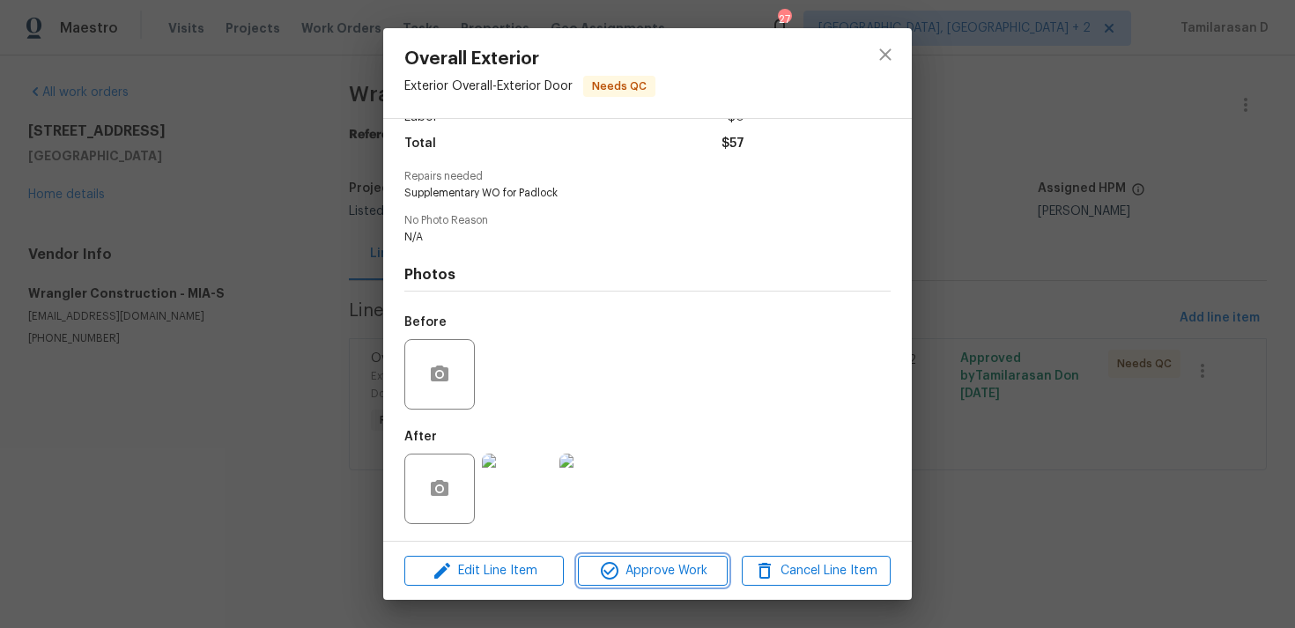
click at [656, 582] on button "Approve Work" at bounding box center [652, 571] width 149 height 31
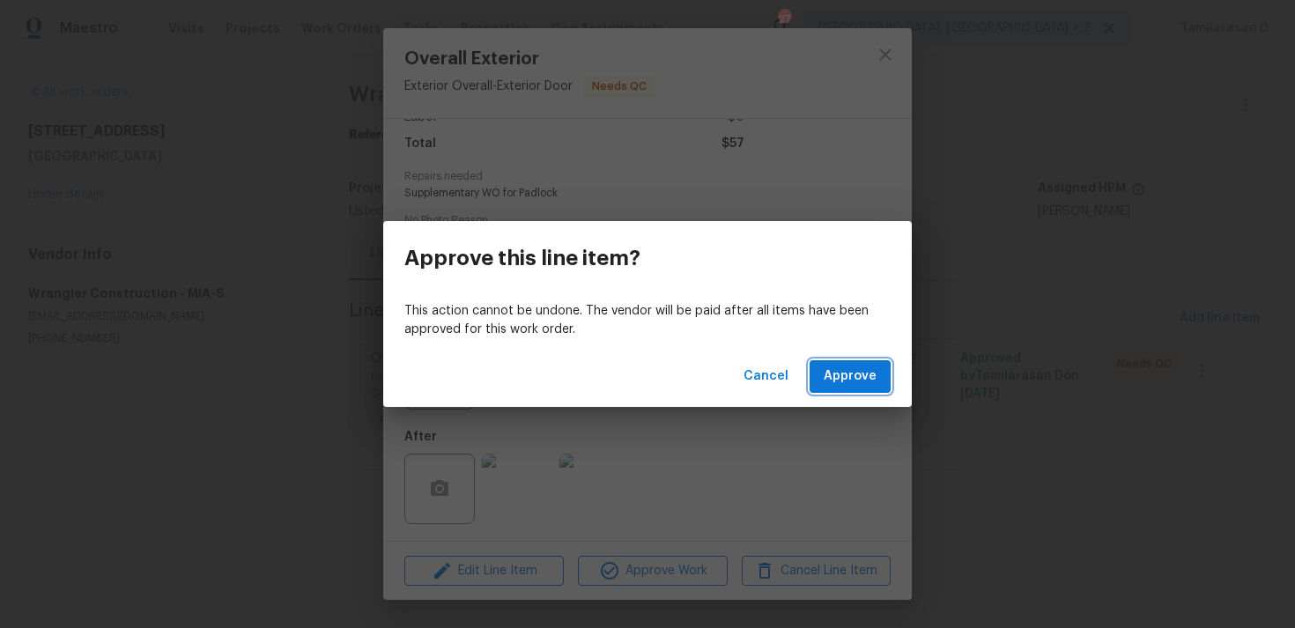
click at [837, 383] on span "Approve" at bounding box center [850, 377] width 53 height 22
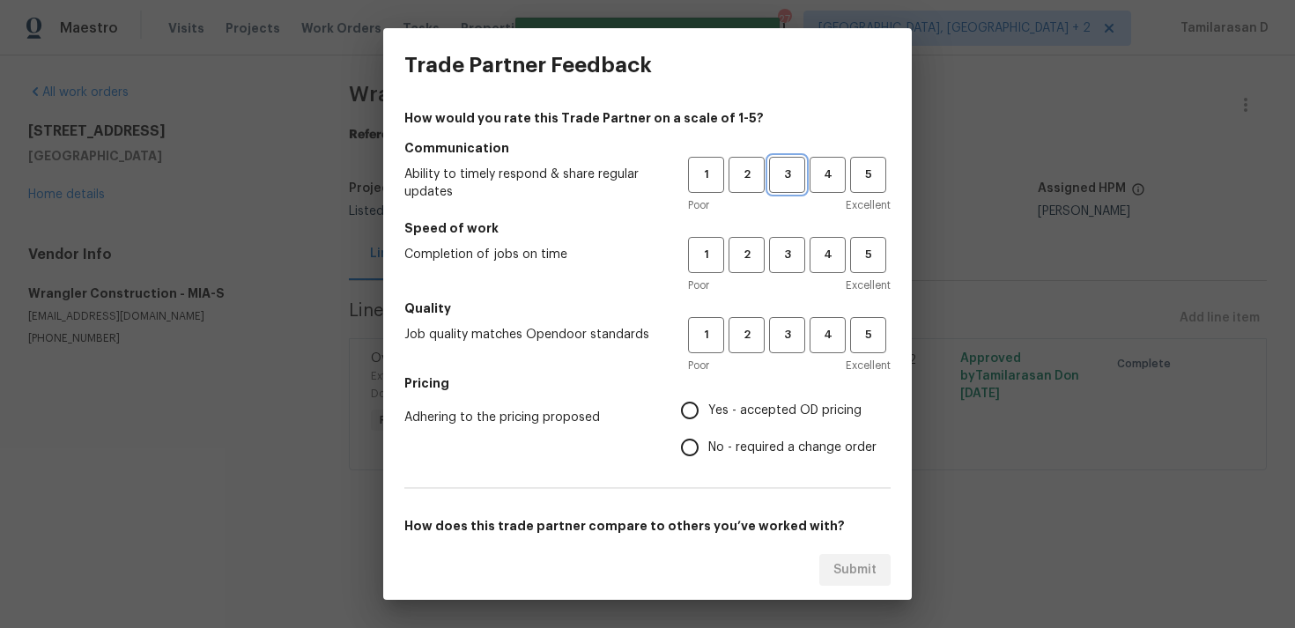
click at [788, 168] on span "3" at bounding box center [787, 175] width 33 height 20
click at [780, 241] on button "3" at bounding box center [787, 255] width 36 height 36
click at [785, 336] on span "3" at bounding box center [787, 335] width 33 height 20
click at [692, 452] on input "No - required a change order" at bounding box center [690, 447] width 37 height 37
radio input "true"
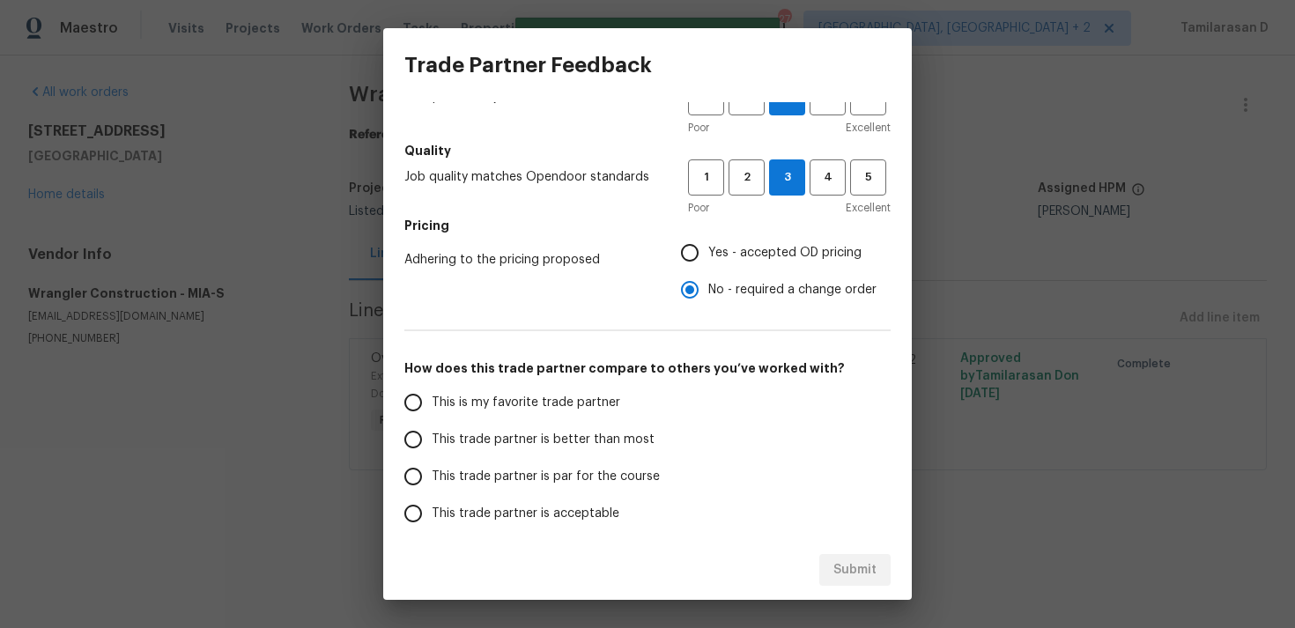
scroll to position [266, 0]
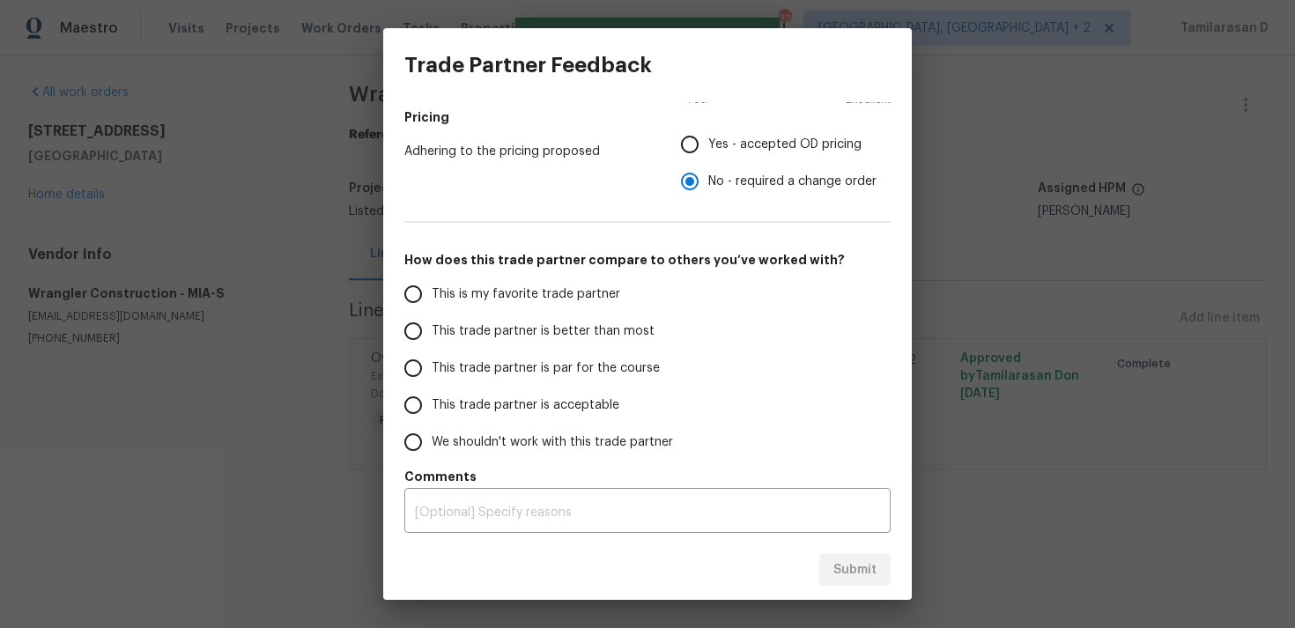
click at [428, 370] on input "This trade partner is par for the course" at bounding box center [413, 368] width 37 height 37
radio input "false"
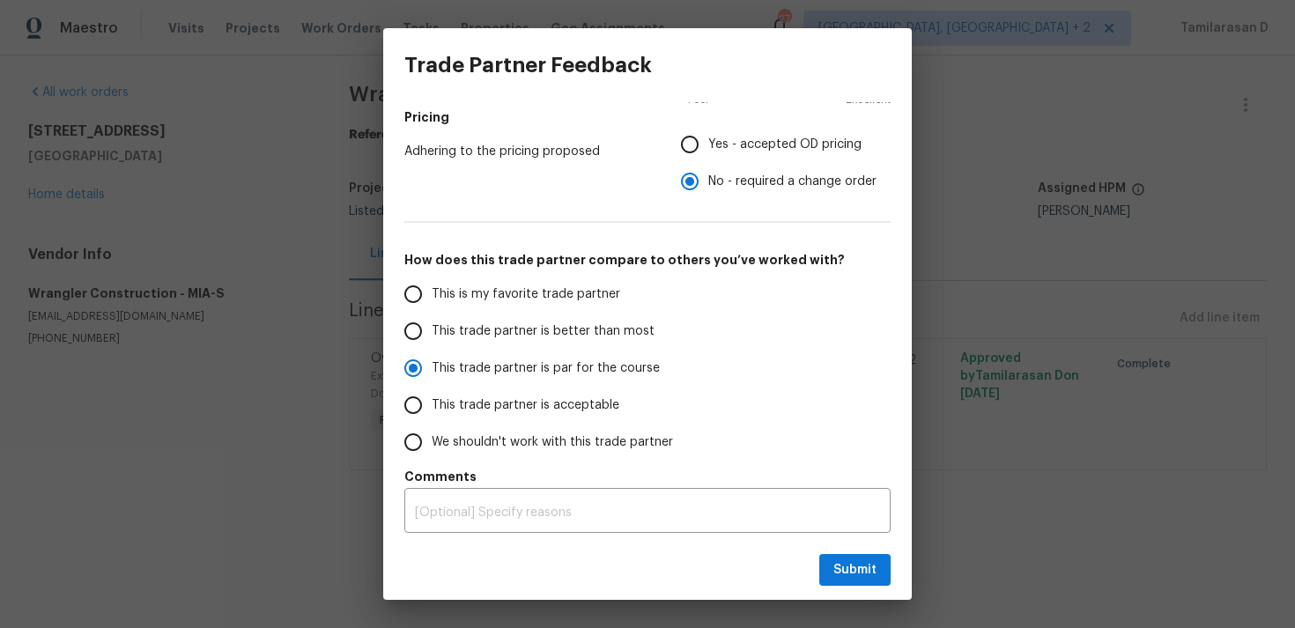
click at [686, 139] on input "Yes - accepted OD pricing" at bounding box center [690, 144] width 37 height 37
radio input "false"
radio input "true"
click at [858, 592] on div "Submit" at bounding box center [647, 570] width 529 height 61
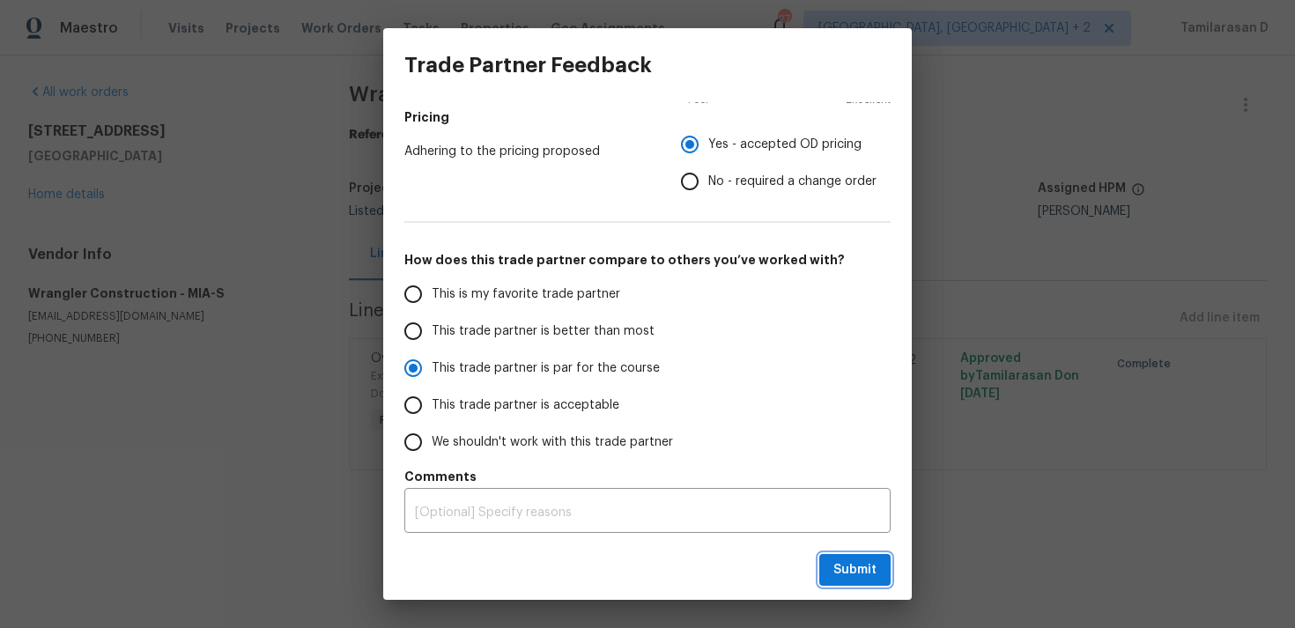
click at [858, 560] on span "Submit" at bounding box center [855, 571] width 43 height 22
radio input "false"
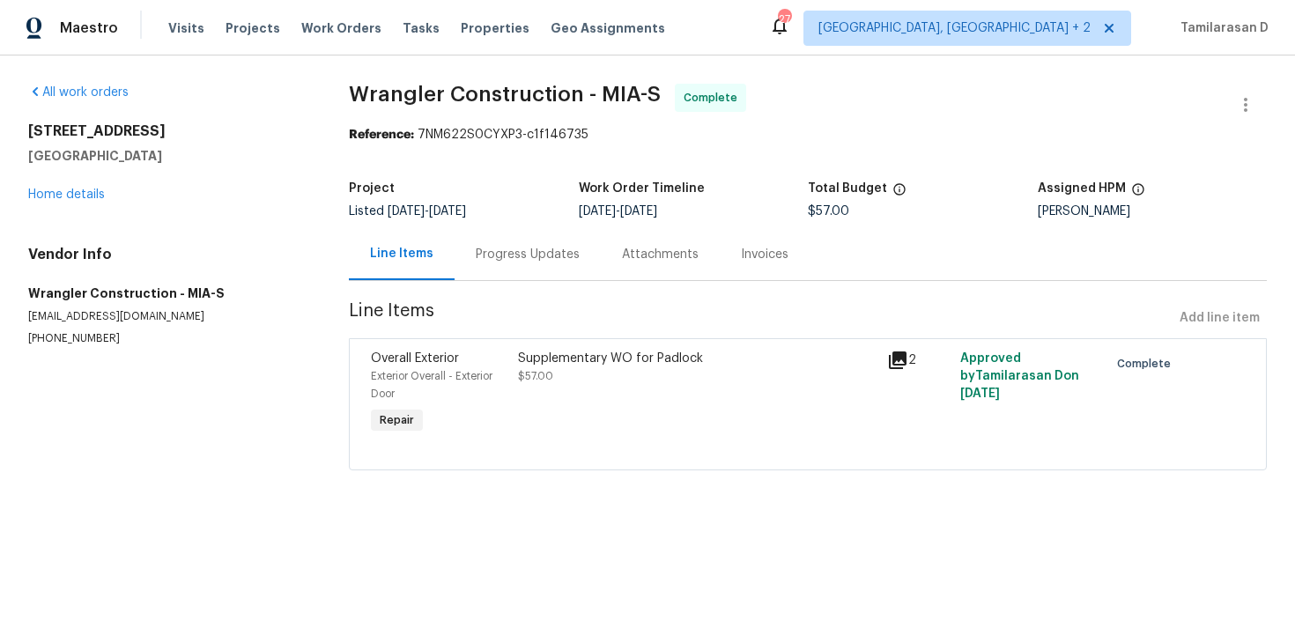
click at [506, 264] on div "Progress Updates" at bounding box center [528, 254] width 146 height 52
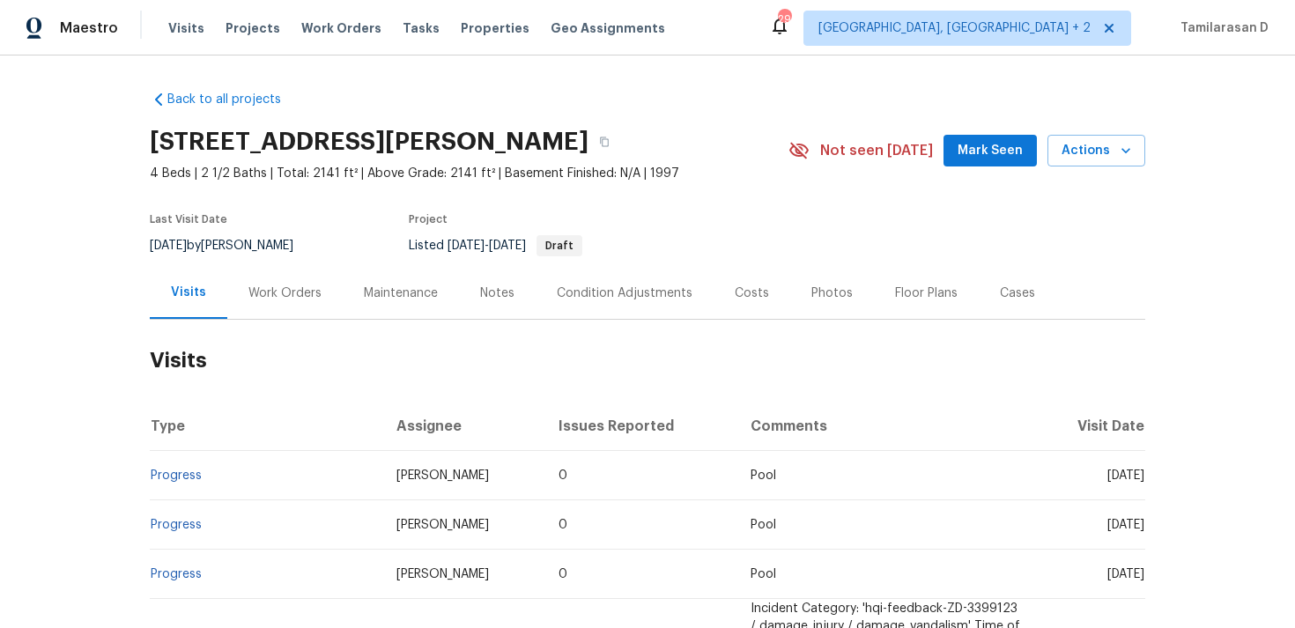
click at [250, 293] on div "Work Orders" at bounding box center [285, 294] width 73 height 18
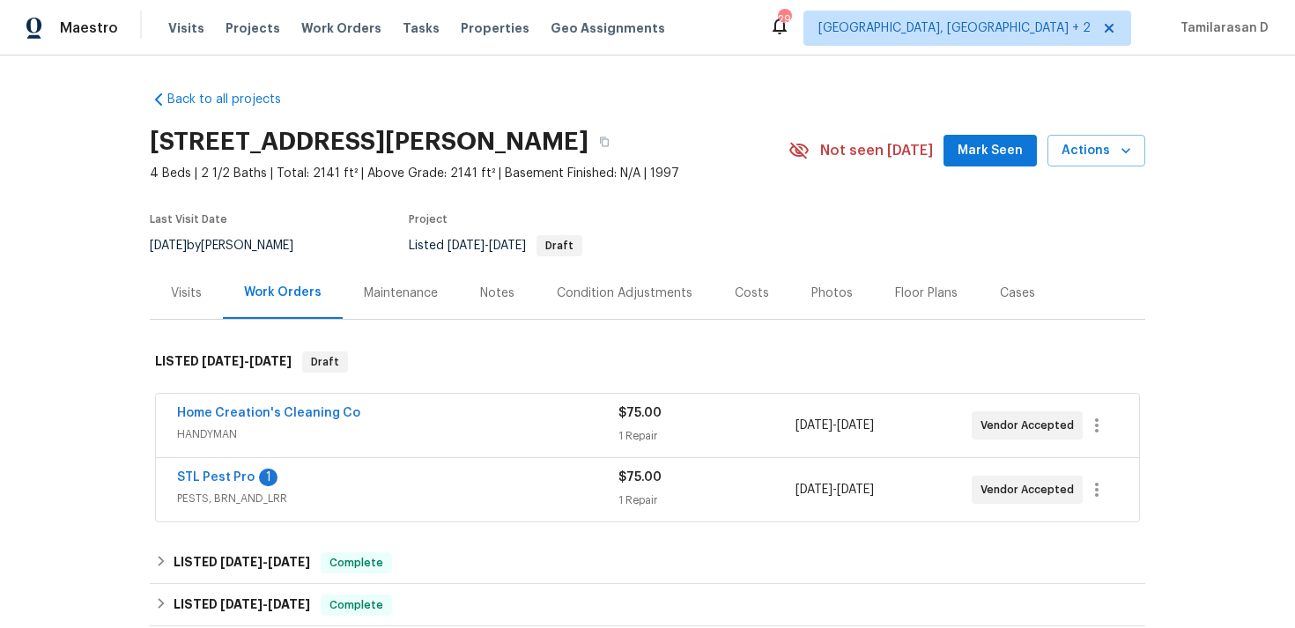
scroll to position [54, 0]
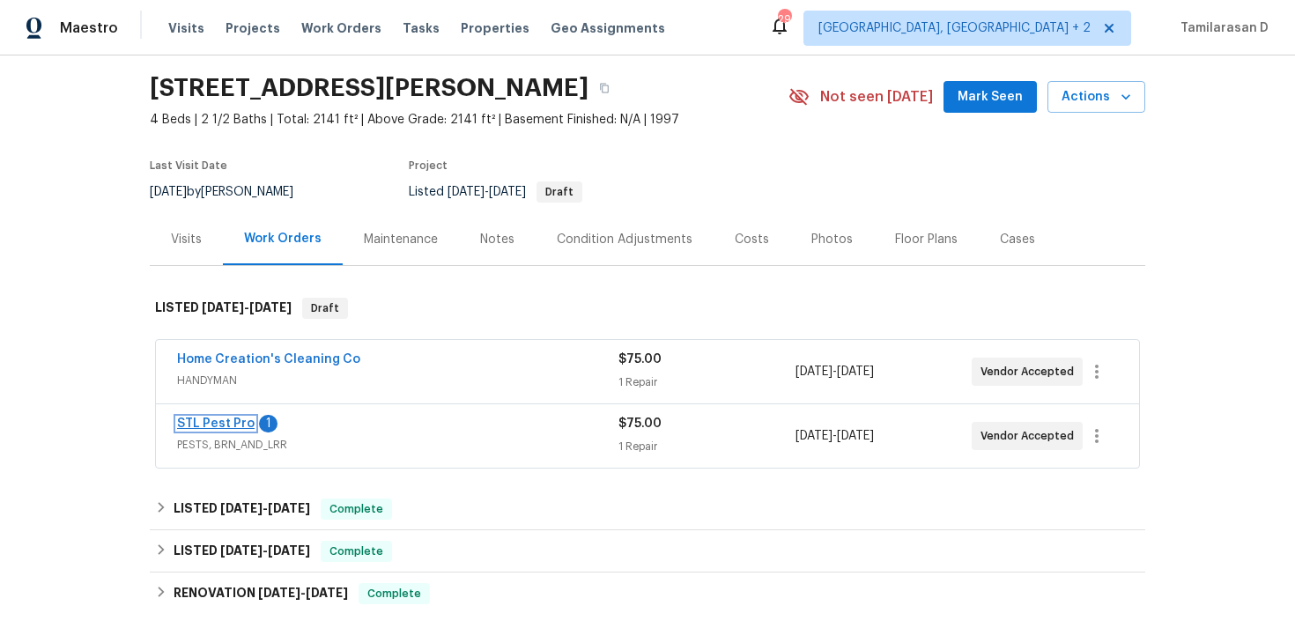
click at [221, 427] on link "STL Pest Pro" at bounding box center [216, 424] width 78 height 12
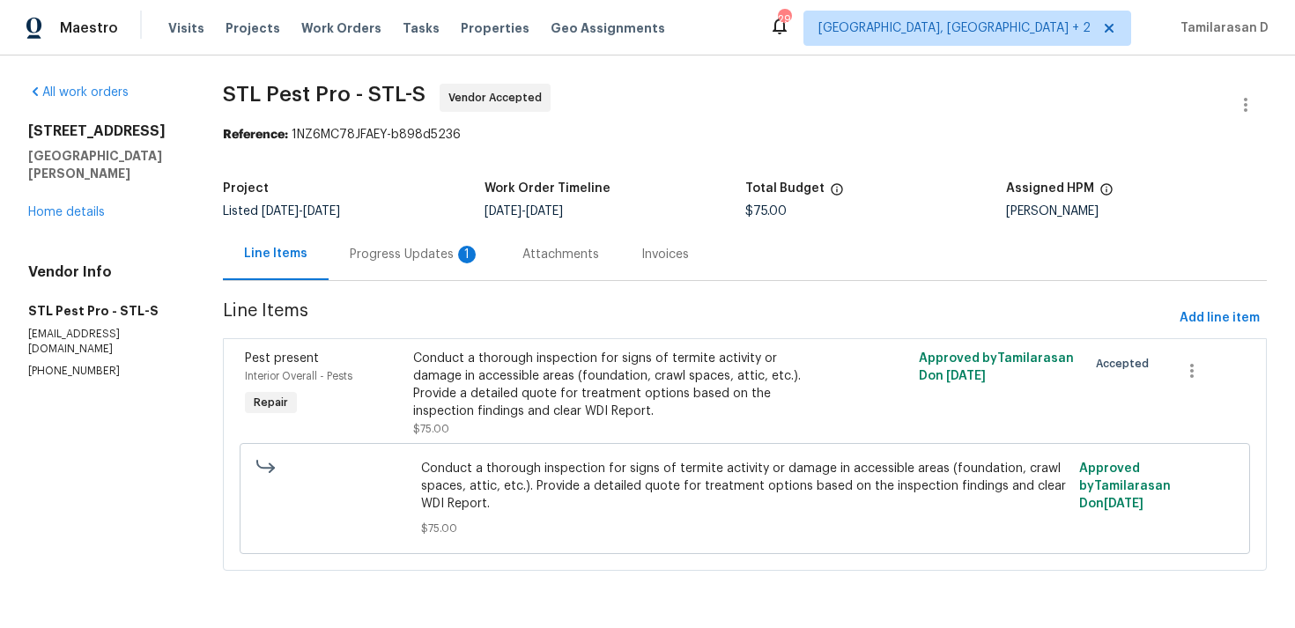
click at [412, 262] on div "Progress Updates 1" at bounding box center [415, 255] width 130 height 18
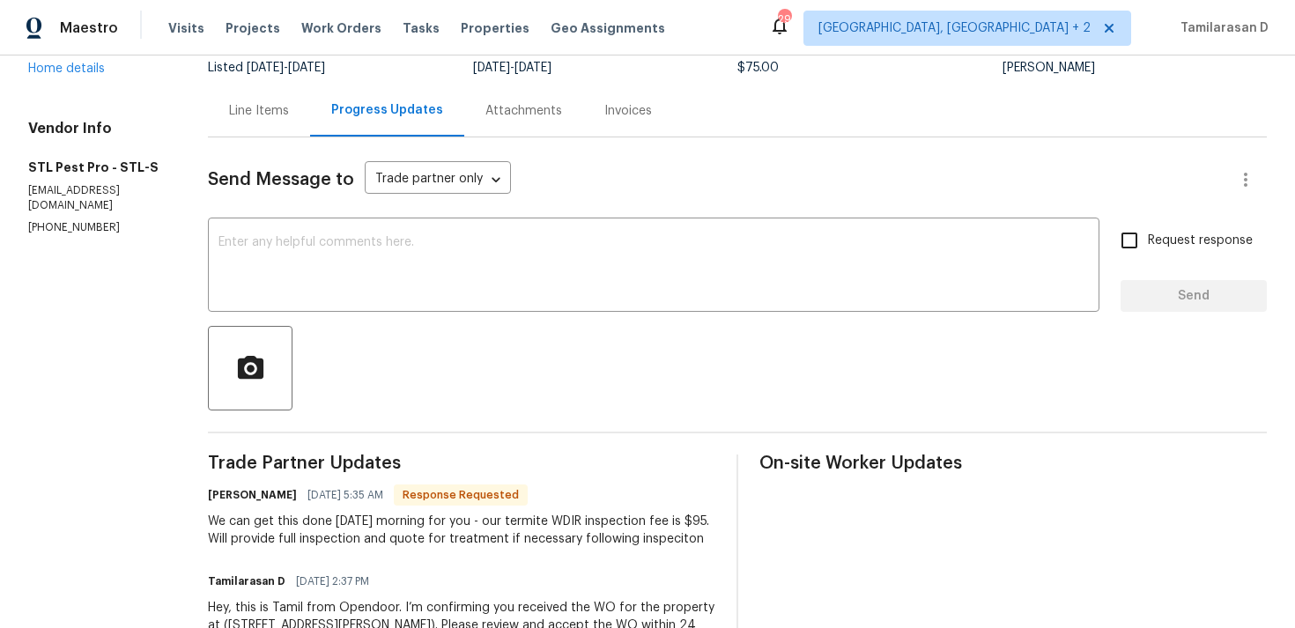
scroll to position [270, 0]
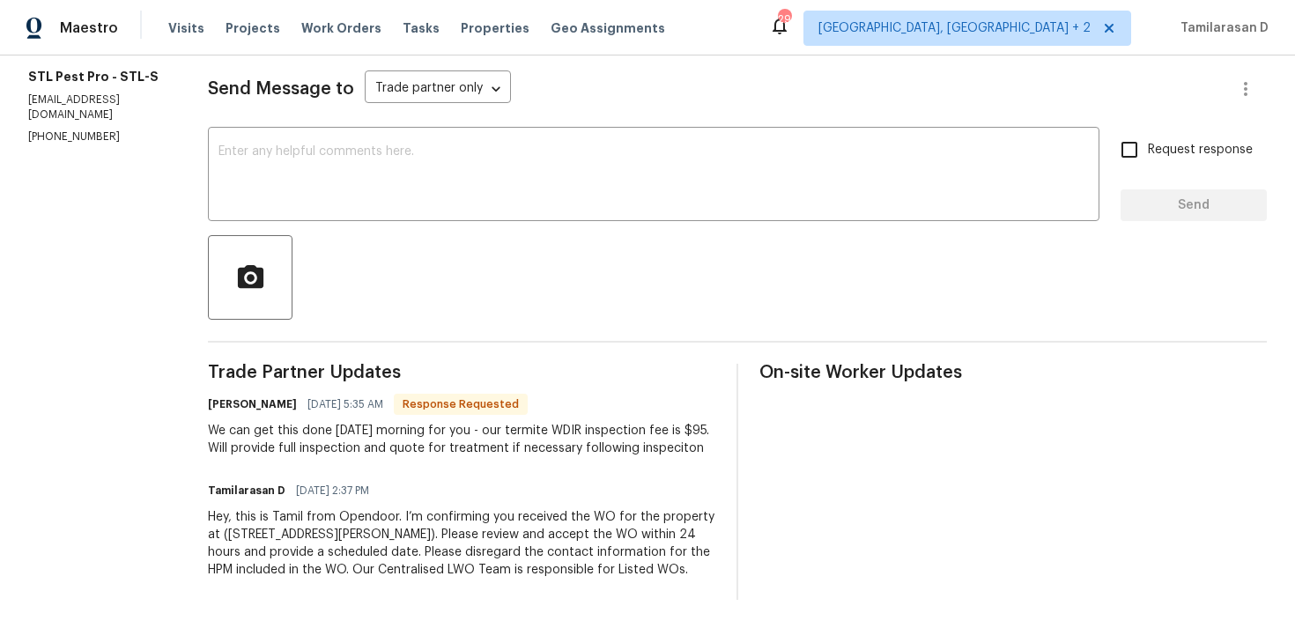
click at [353, 422] on div "We can get this done [DATE] morning for you - our termite WDIR inspection fee i…" at bounding box center [462, 439] width 508 height 35
click at [353, 422] on div "We can get this done tomorrow morning for you - our termite WDIR inspection fee…" at bounding box center [462, 439] width 508 height 35
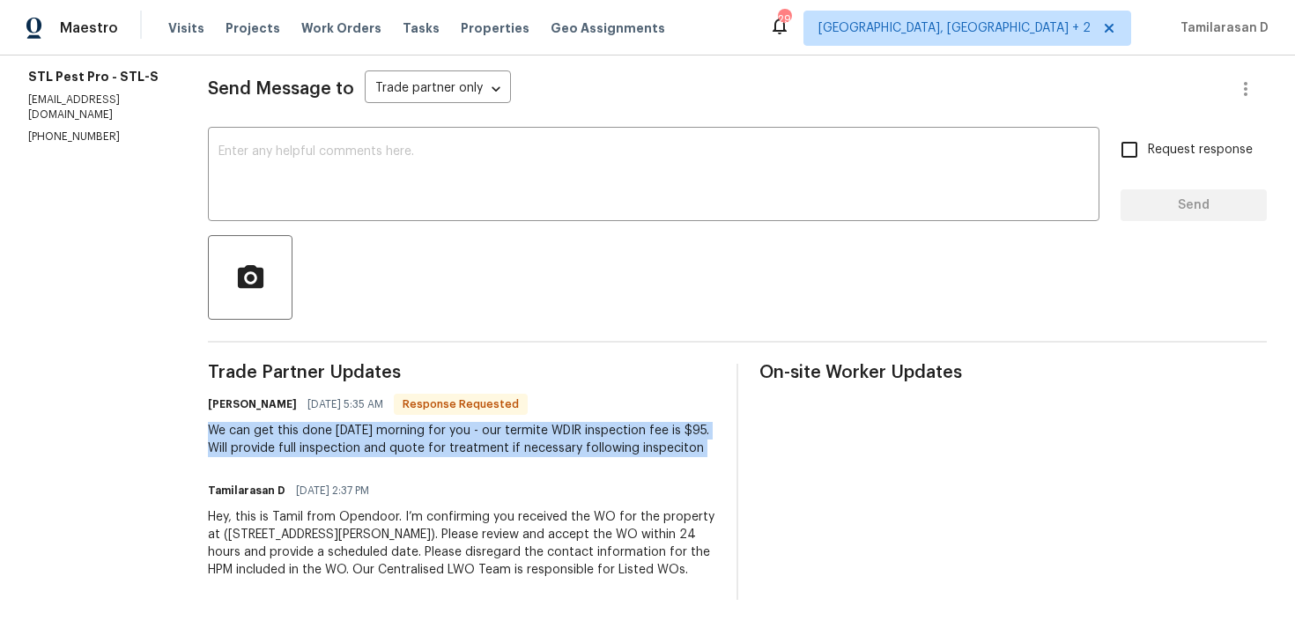
click at [412, 422] on div "We can get this done tomorrow morning for you - our termite WDIR inspection fee…" at bounding box center [462, 439] width 508 height 35
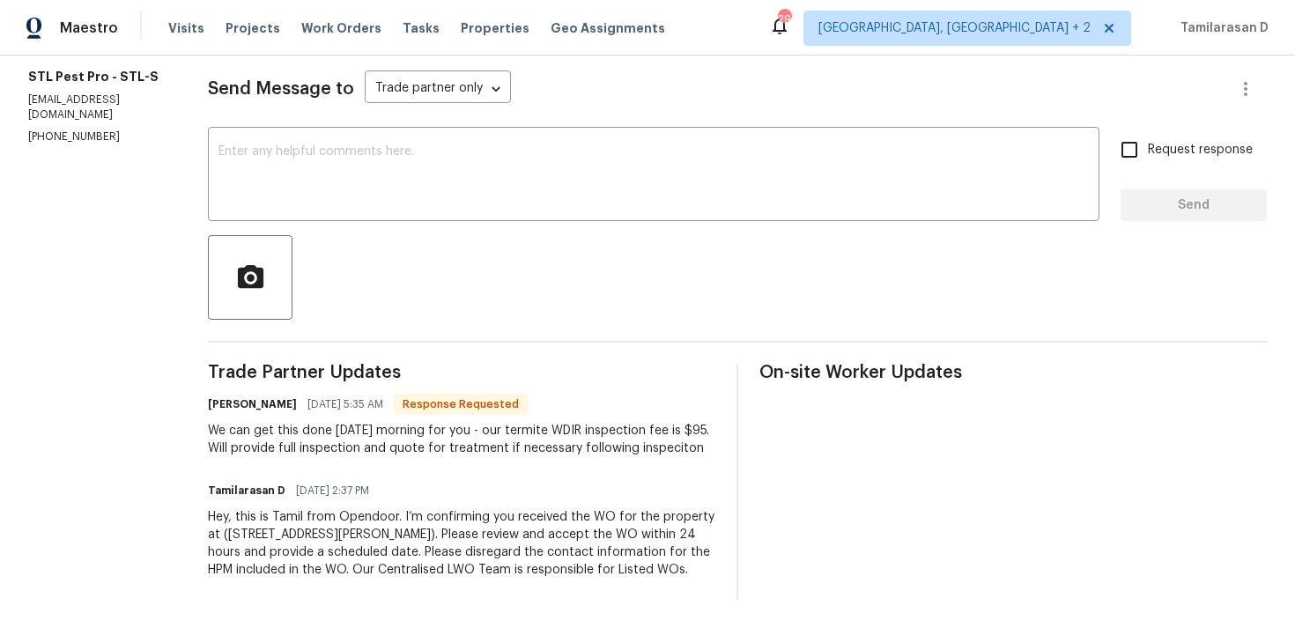
click at [412, 422] on div "We can get this done tomorrow morning for you - our termite WDIR inspection fee…" at bounding box center [462, 439] width 508 height 35
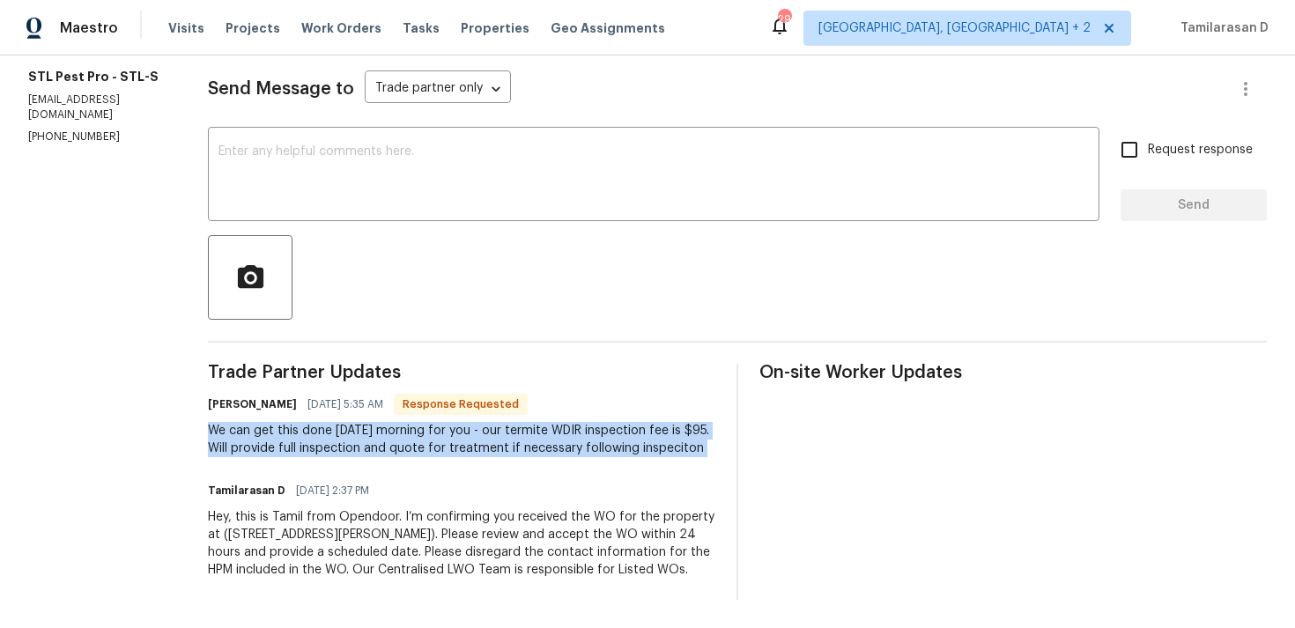
click at [247, 422] on div "We can get this done tomorrow morning for you - our termite WDIR inspection fee…" at bounding box center [462, 439] width 508 height 35
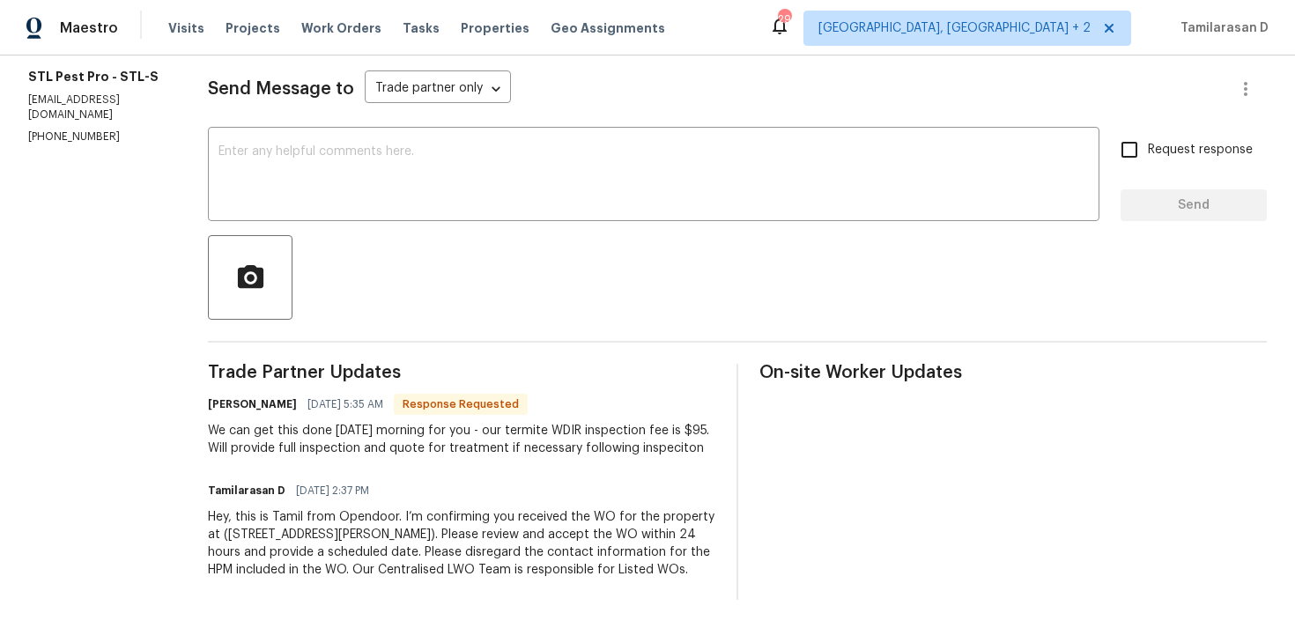
click at [247, 422] on div "We can get this done tomorrow morning for you - our termite WDIR inspection fee…" at bounding box center [462, 439] width 508 height 35
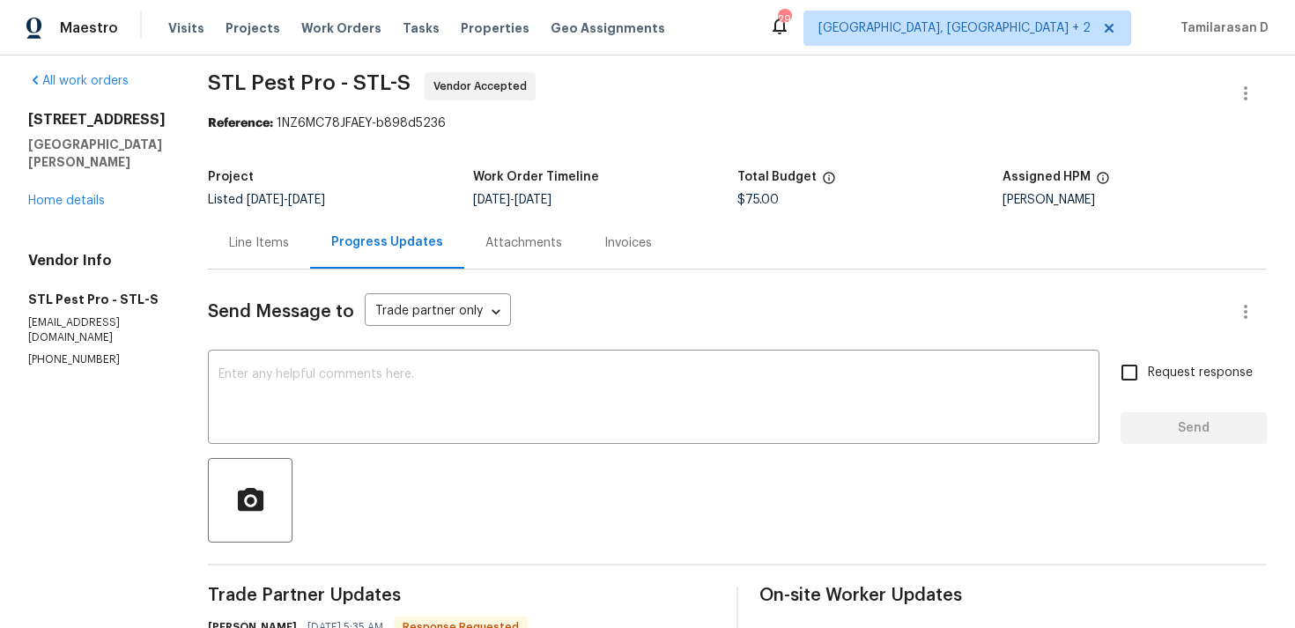
click at [236, 221] on div "Line Items" at bounding box center [259, 243] width 102 height 52
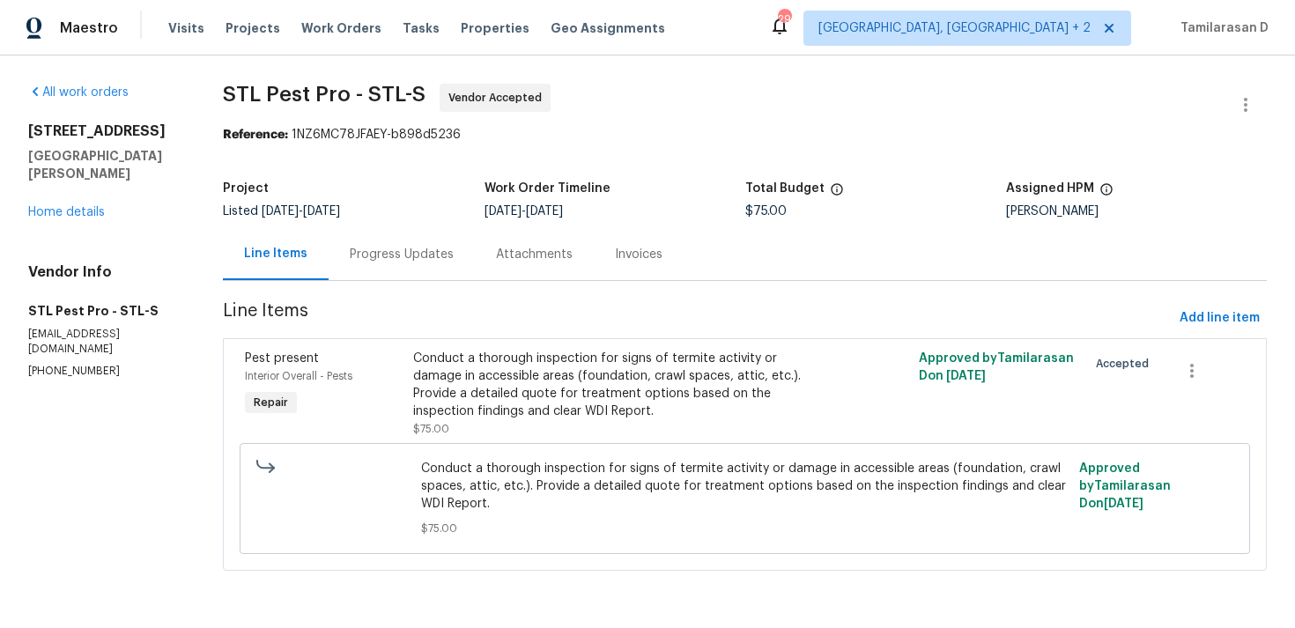
click at [519, 378] on div "Conduct a thorough inspection for signs of termite activity or damage in access…" at bounding box center [618, 385] width 411 height 70
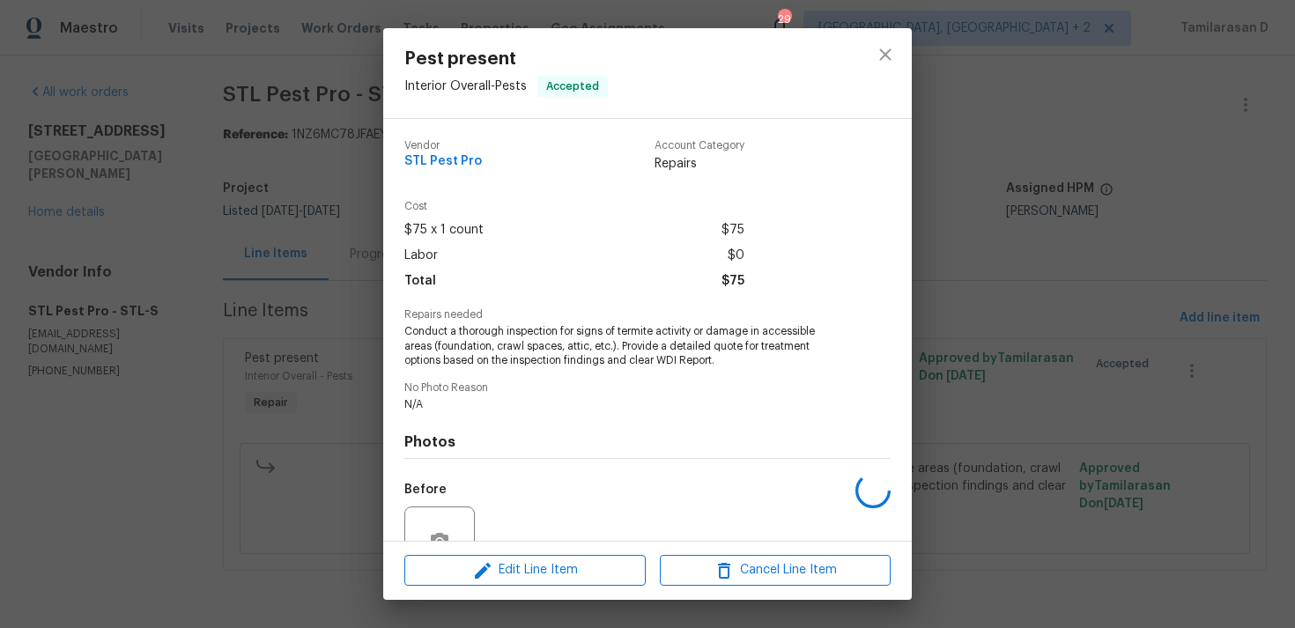
scroll to position [168, 0]
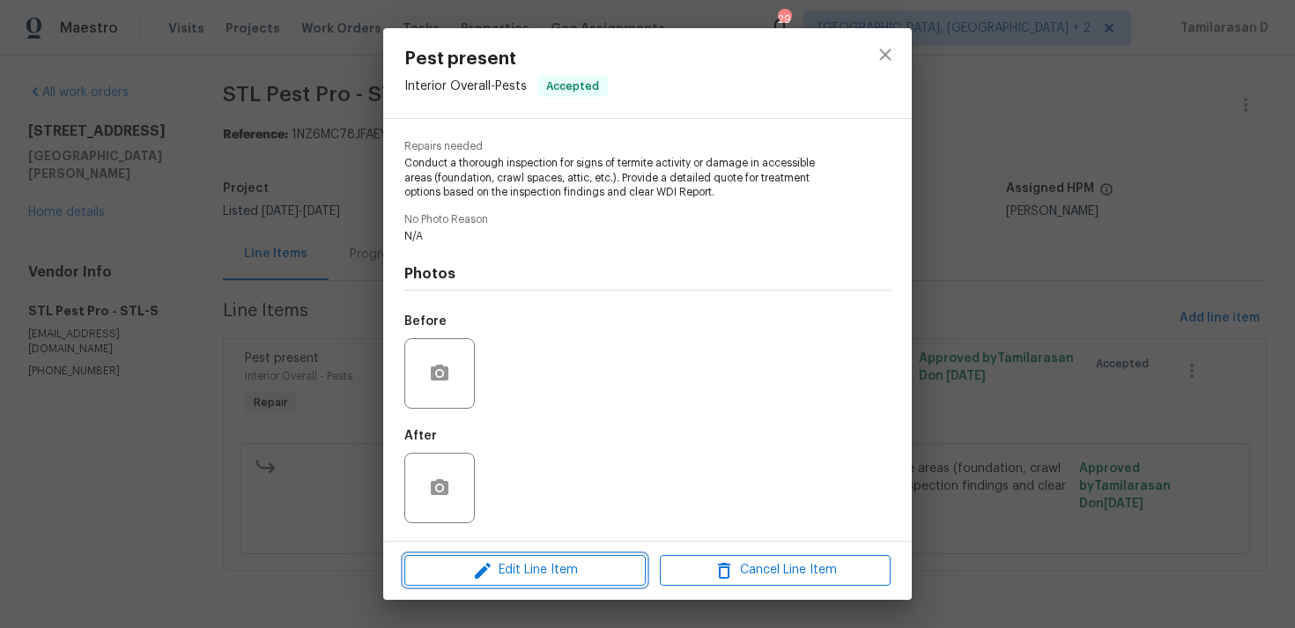
click at [507, 578] on span "Edit Line Item" at bounding box center [525, 571] width 231 height 22
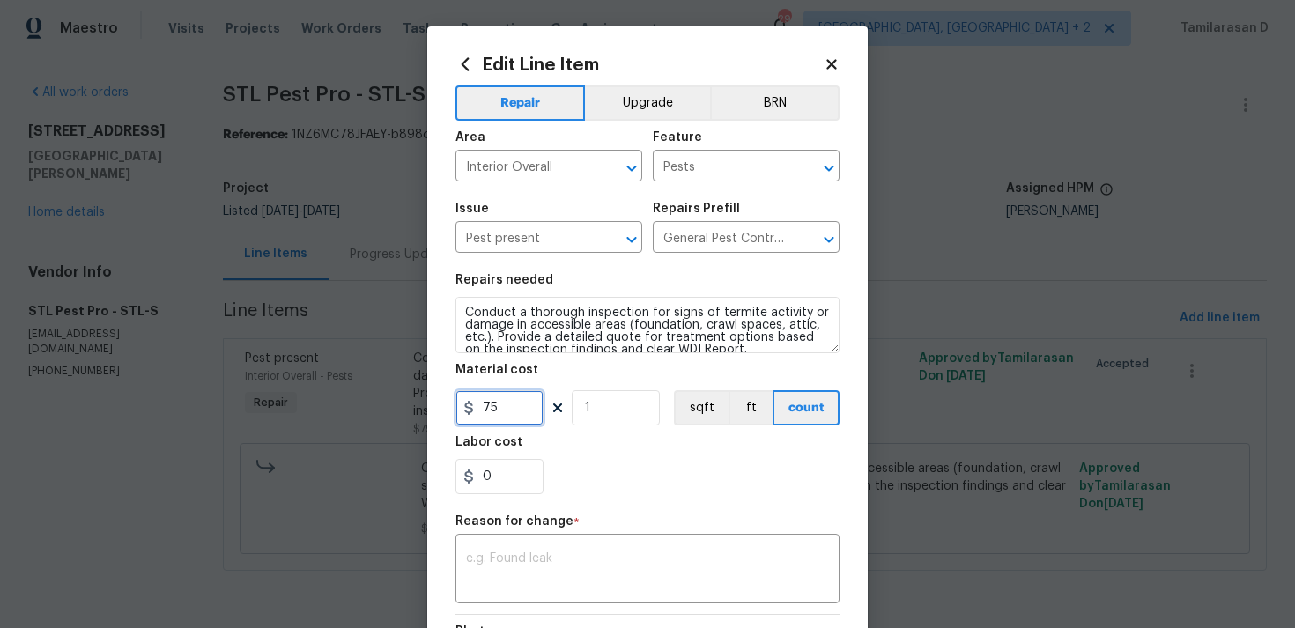
click at [490, 416] on input "75" at bounding box center [500, 407] width 88 height 35
type input "95"
click at [542, 575] on textarea at bounding box center [647, 571] width 363 height 37
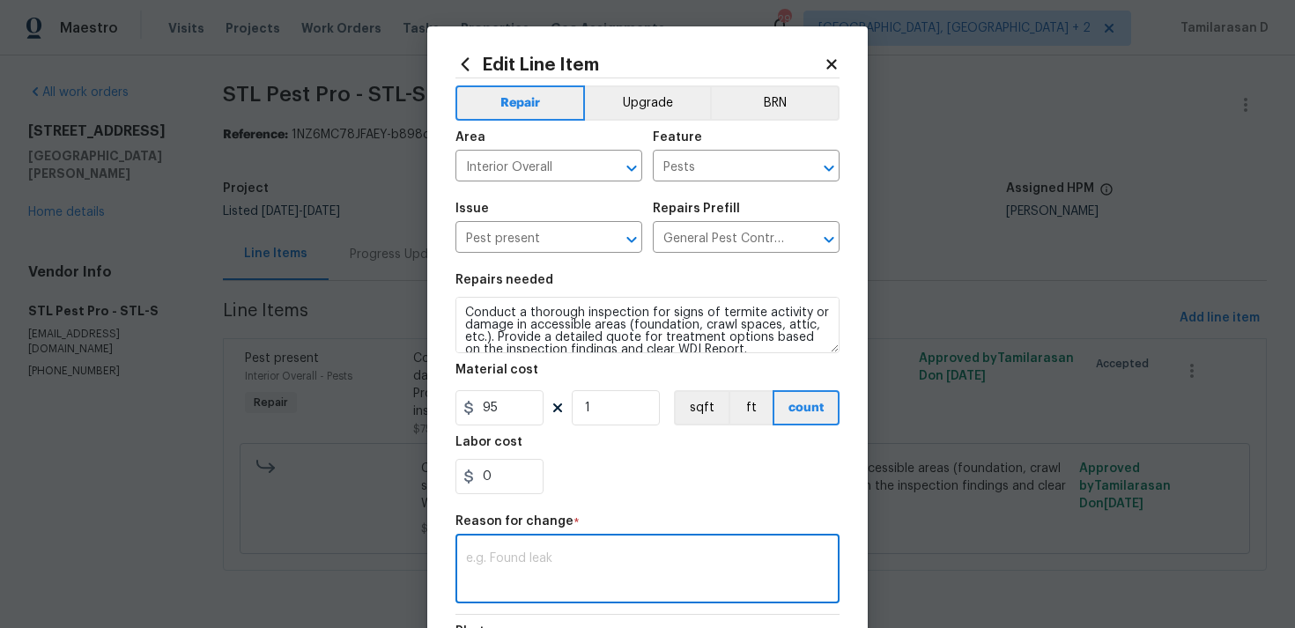
paste textarea "(TD) Updated per vendor’s final cost."
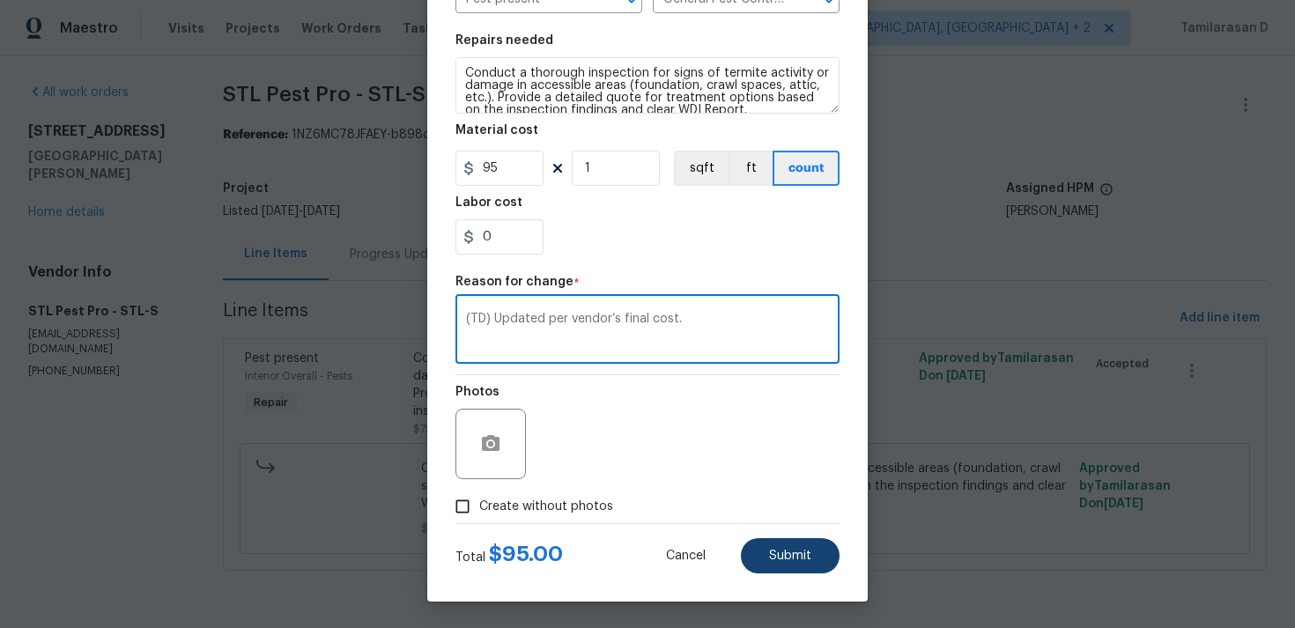
type textarea "(TD) Updated per vendor’s final cost."
click at [769, 551] on span "Submit" at bounding box center [790, 556] width 42 height 13
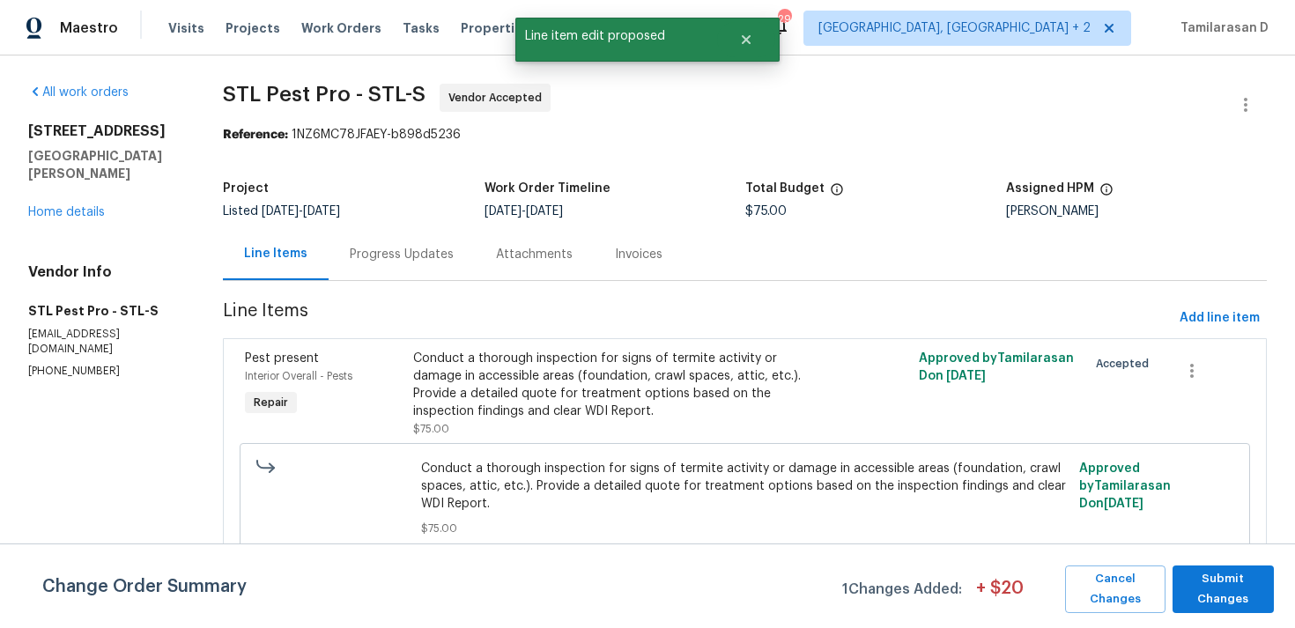
scroll to position [0, 0]
click at [1221, 589] on span "Submit Changes" at bounding box center [1224, 589] width 84 height 41
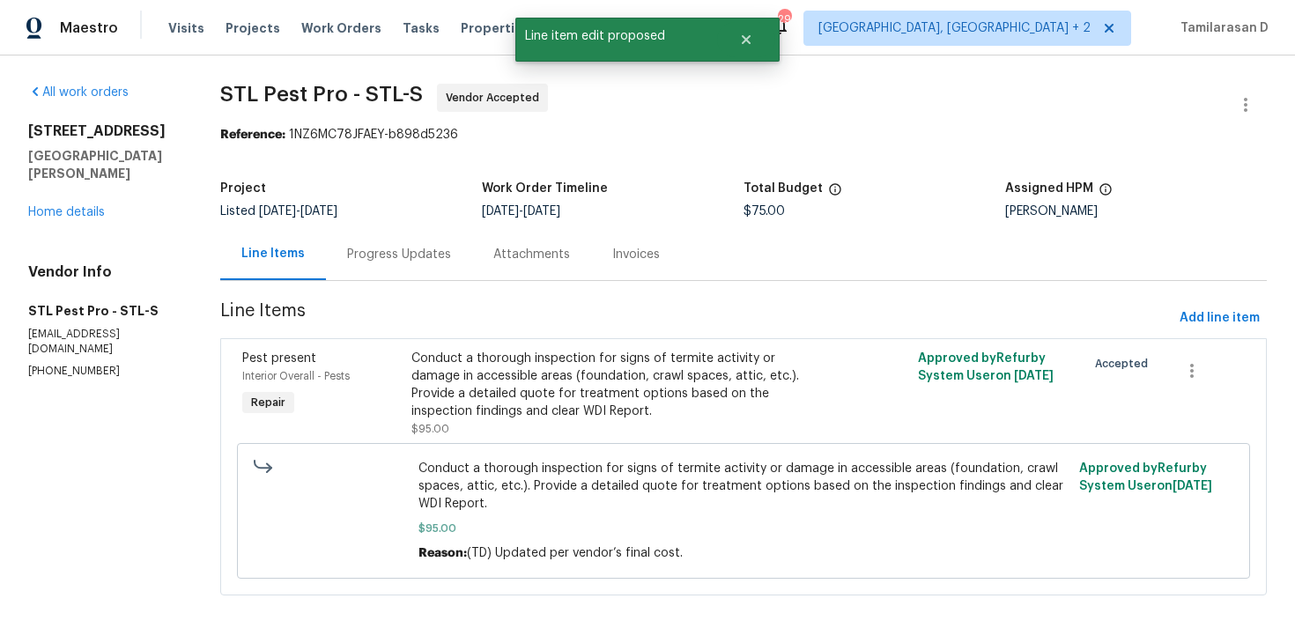
click at [410, 249] on div "Progress Updates" at bounding box center [399, 255] width 104 height 18
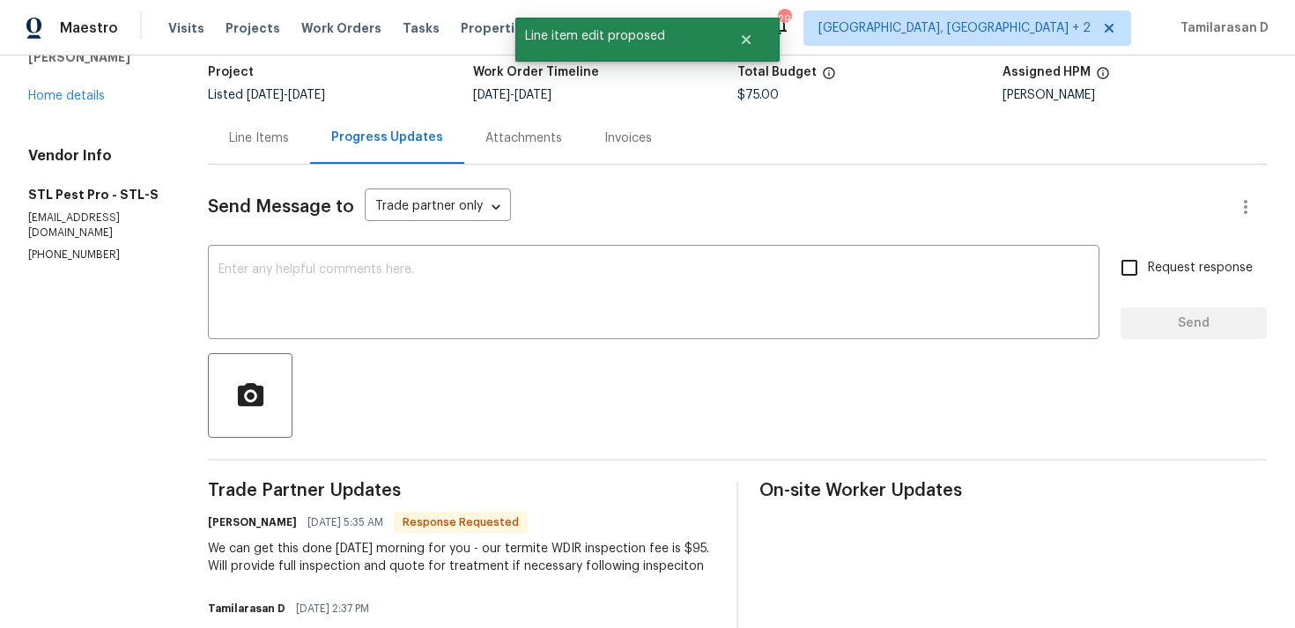
scroll to position [270, 0]
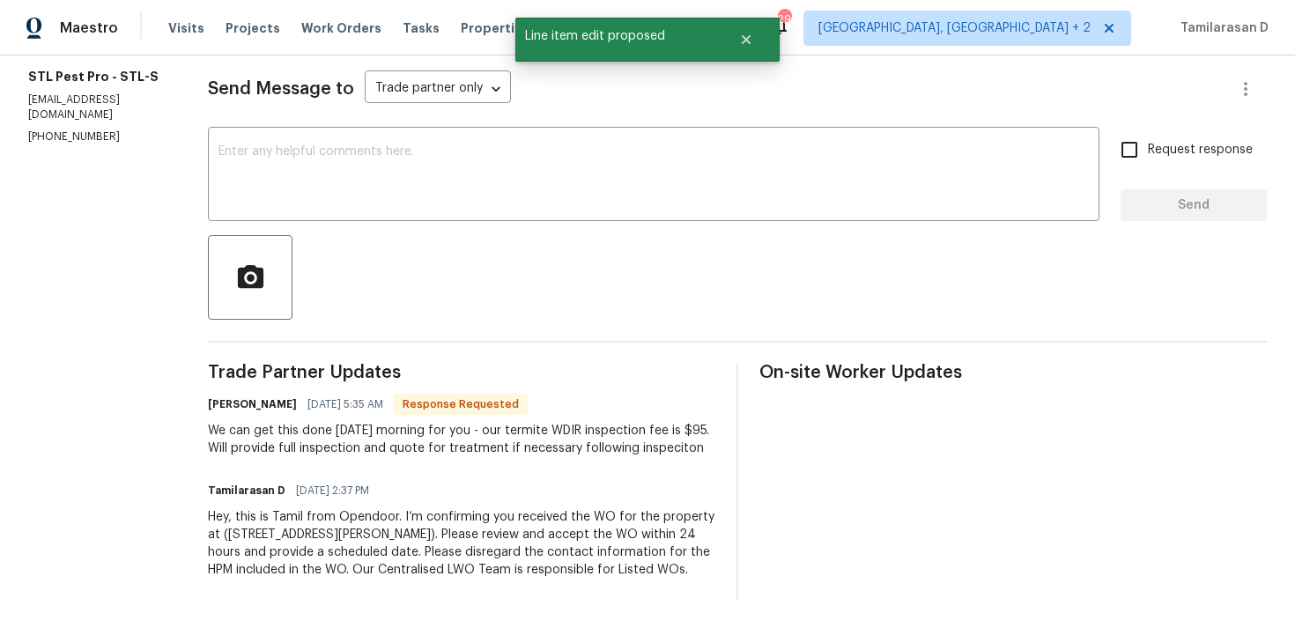
click at [330, 422] on div "We can get this done tomorrow morning for you - our termite WDIR inspection fee…" at bounding box center [462, 439] width 508 height 35
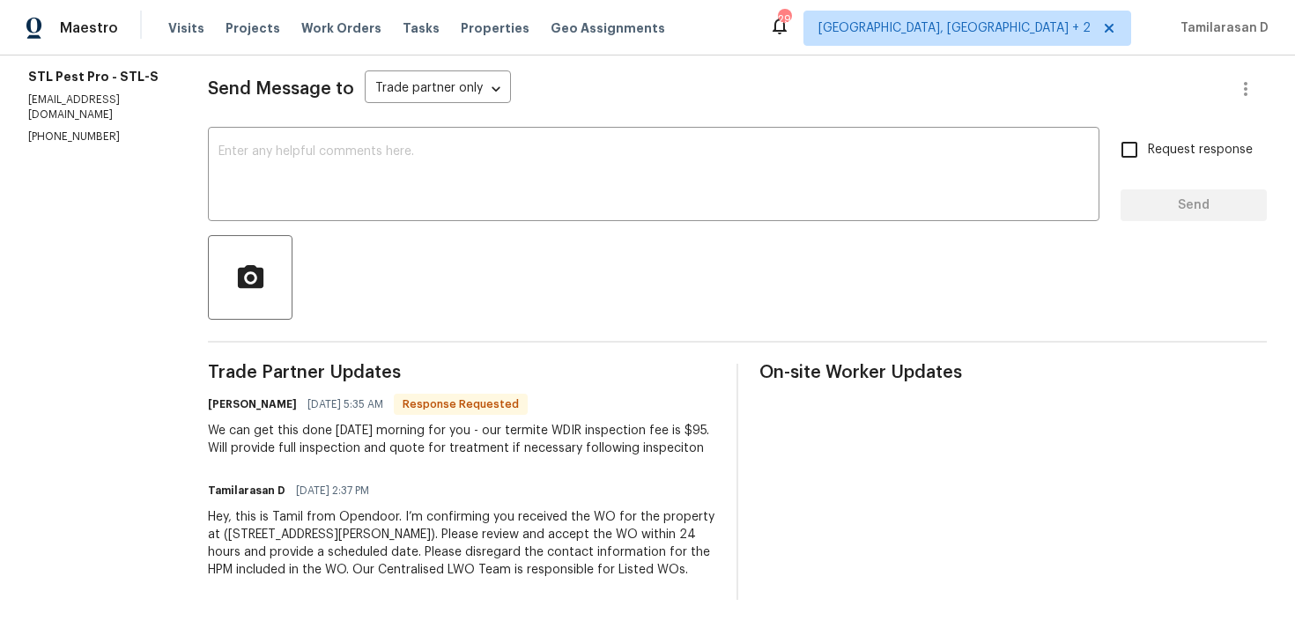
click at [330, 422] on div "We can get this done tomorrow morning for you - our termite WDIR inspection fee…" at bounding box center [462, 439] width 508 height 35
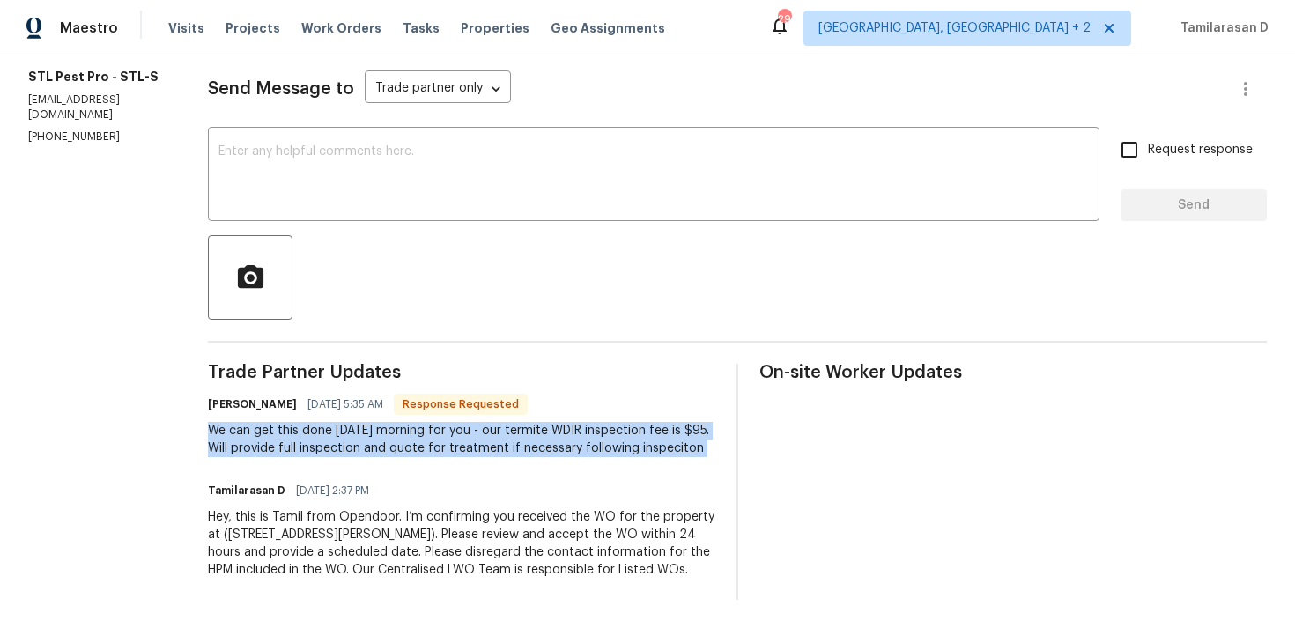
scroll to position [197, 0]
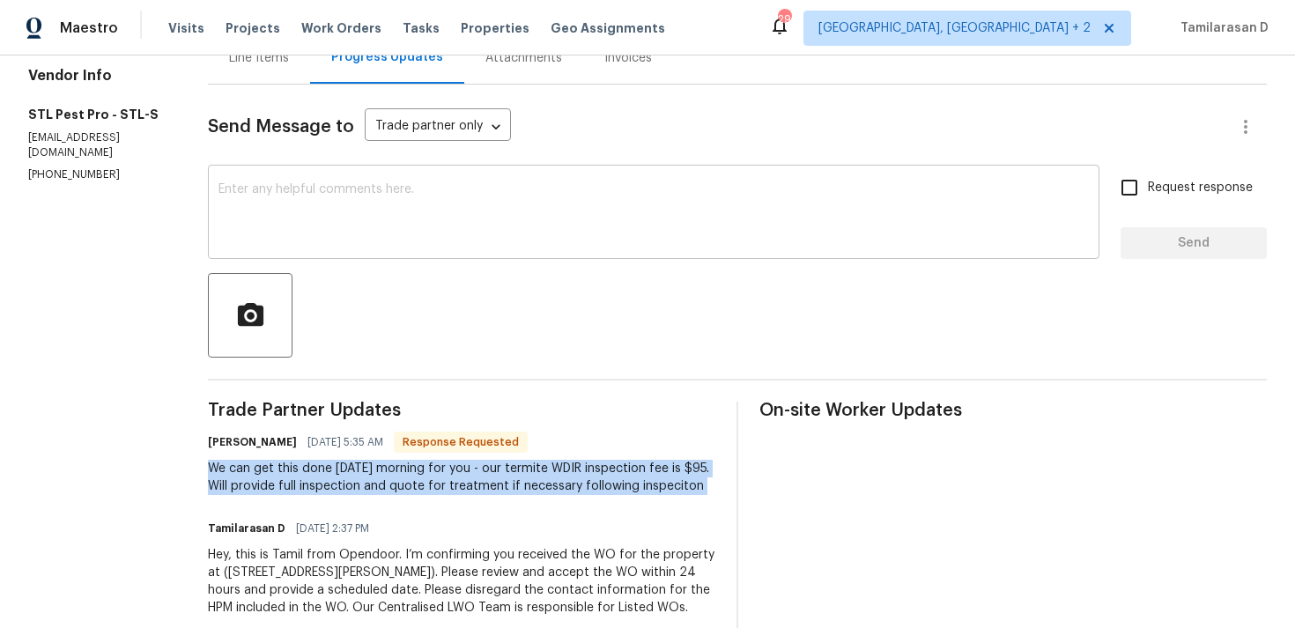
click at [288, 178] on div "x ​" at bounding box center [654, 214] width 892 height 90
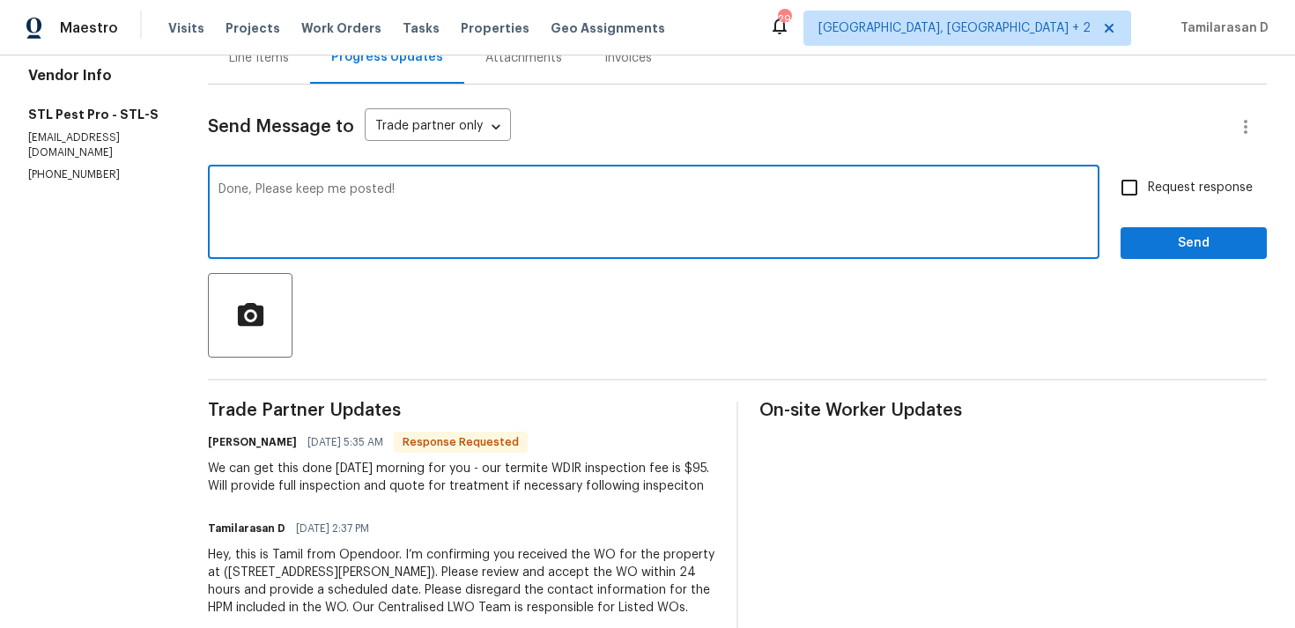
type textarea "Done, Please keep me posted!"
click at [1169, 192] on span "Request response" at bounding box center [1200, 188] width 105 height 19
click at [1148, 192] on input "Request response" at bounding box center [1129, 187] width 37 height 37
checkbox input "true"
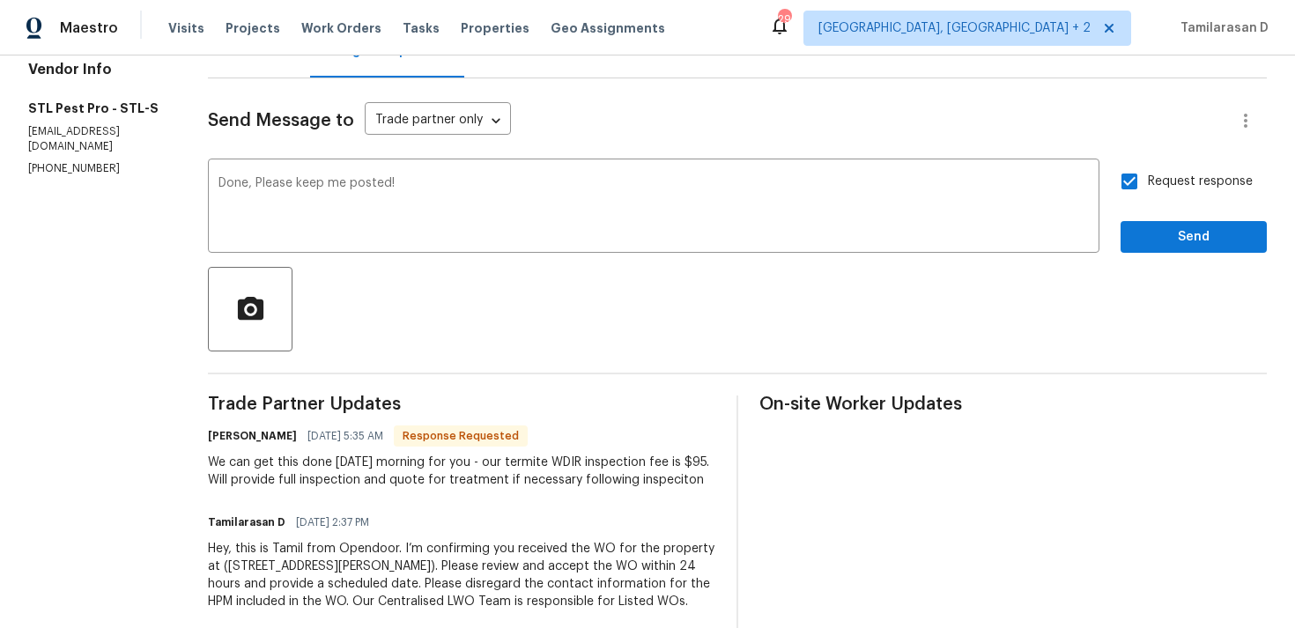
scroll to position [194, 0]
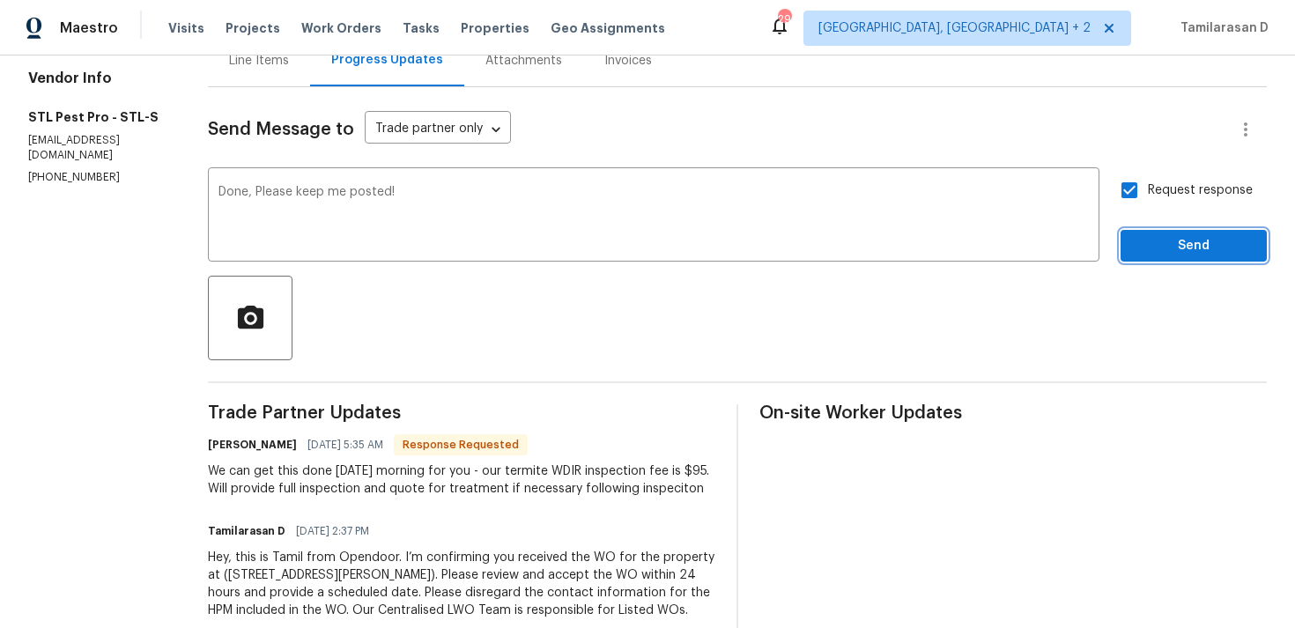
click at [1164, 246] on span "Send" at bounding box center [1194, 246] width 118 height 22
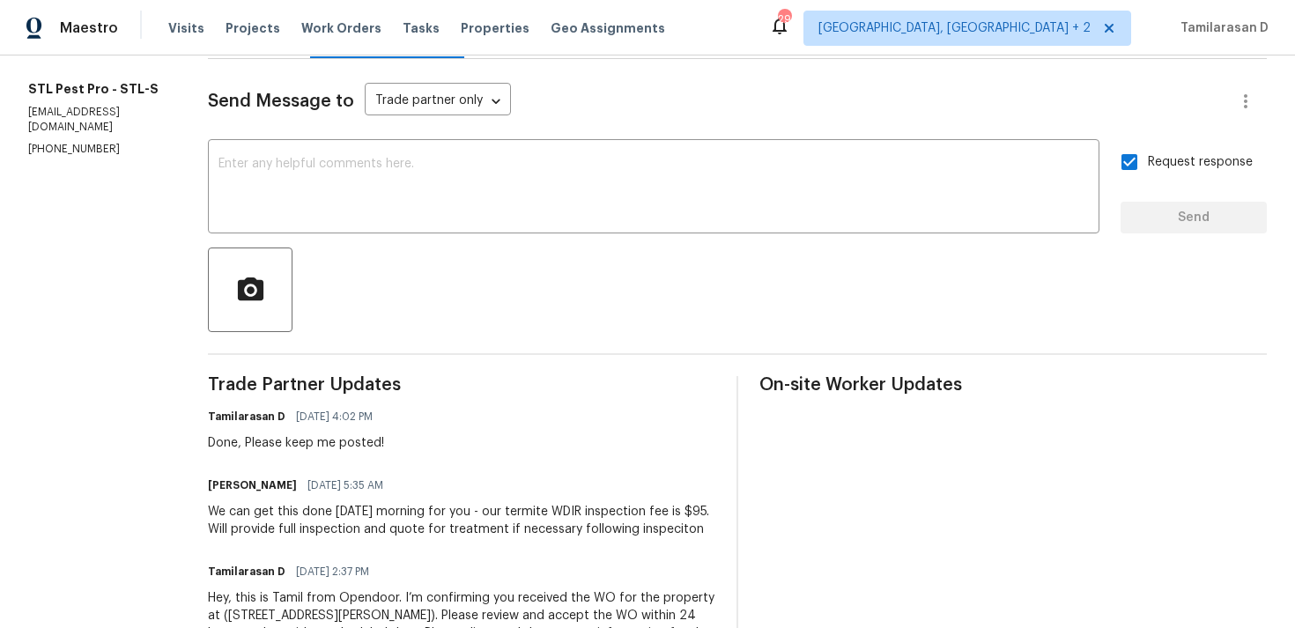
scroll to position [307, 0]
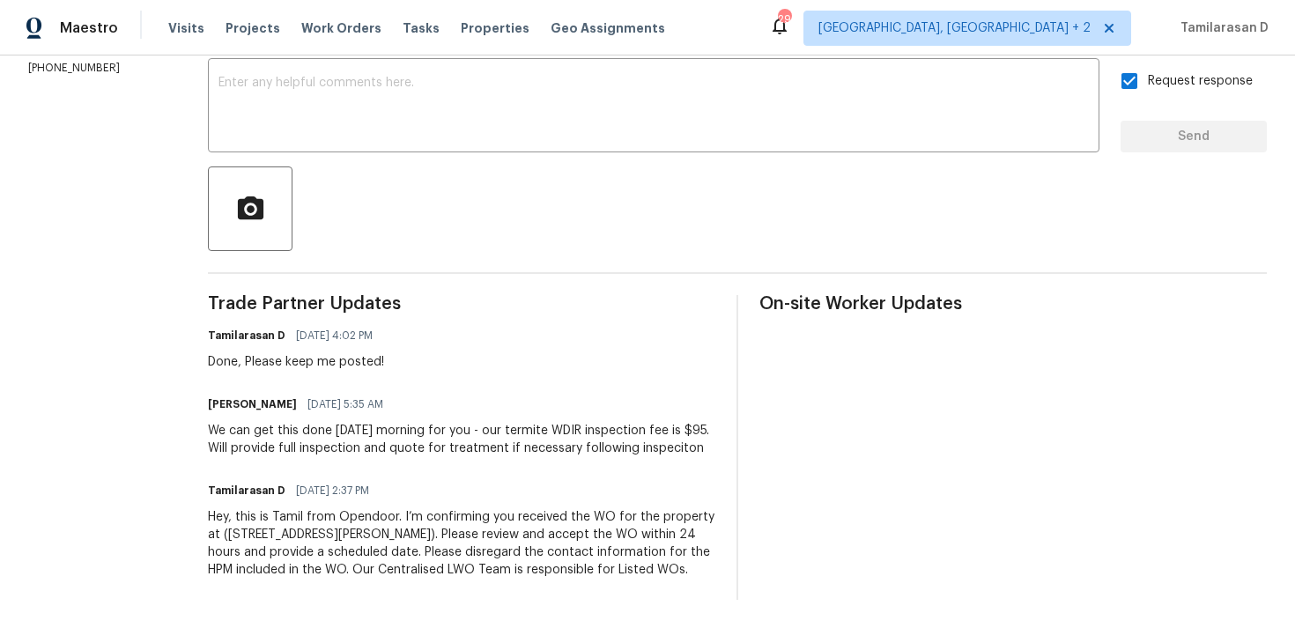
click at [298, 457] on div "We can get this done tomorrow morning for you - our termite WDIR inspection fee…" at bounding box center [462, 439] width 508 height 35
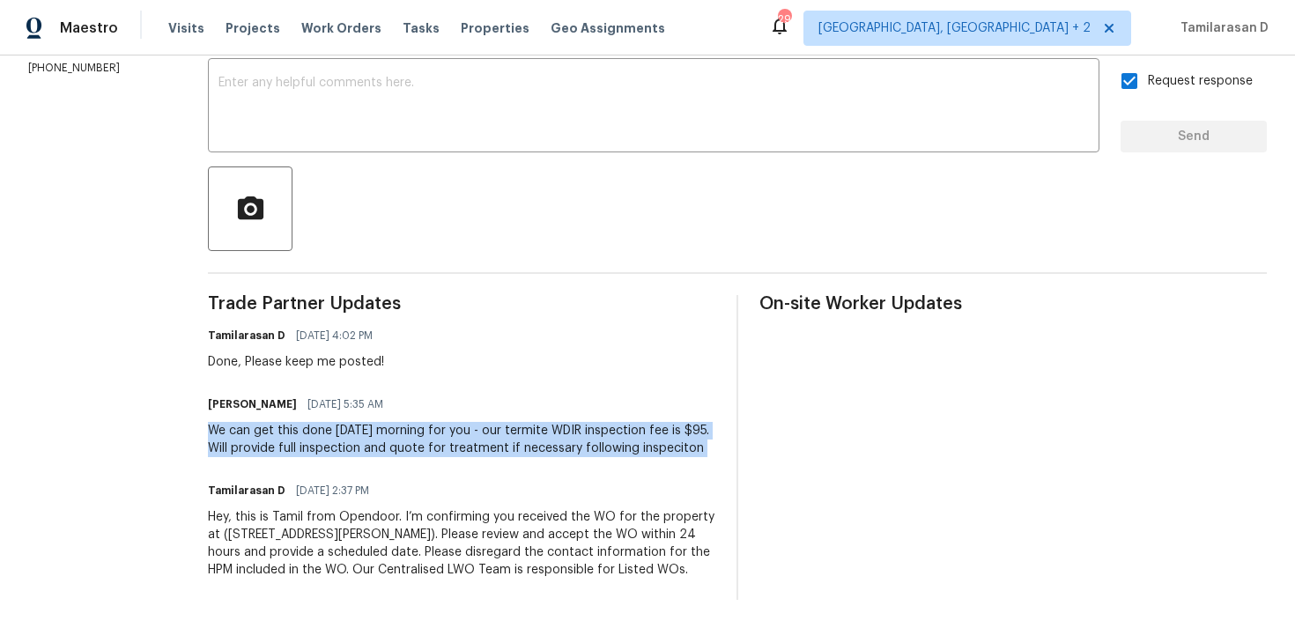
copy div "We can get this done tomorrow morning for you - our termite WDIR inspection fee…"
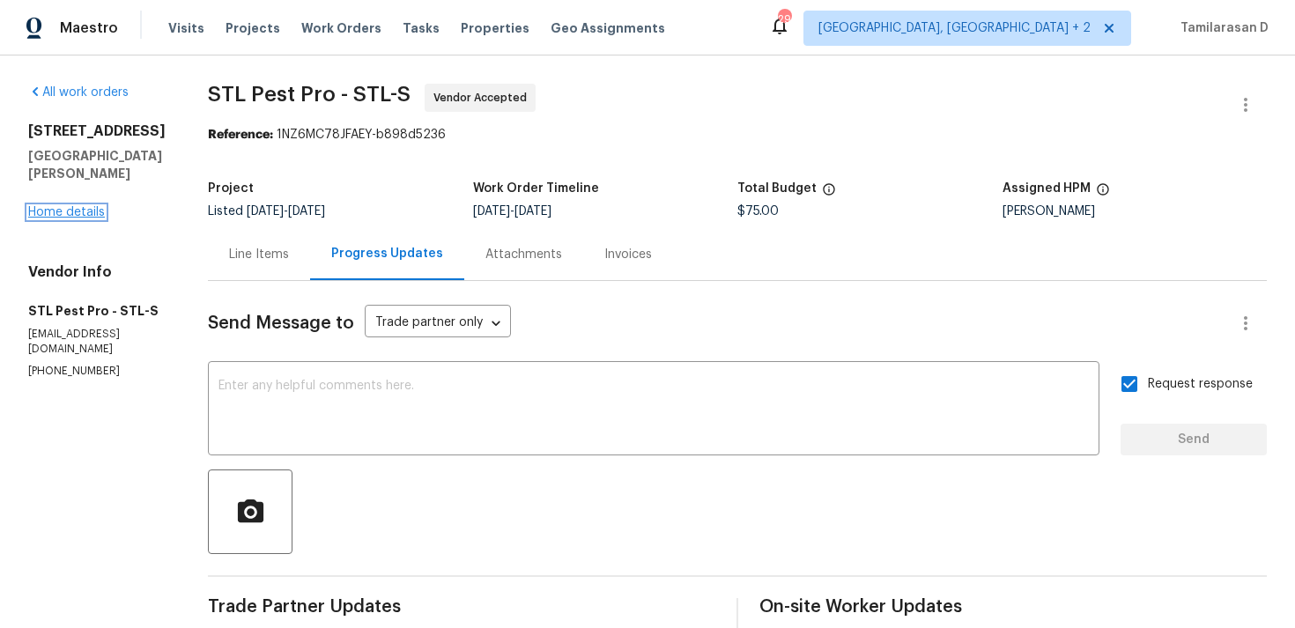
click at [71, 219] on link "Home details" at bounding box center [66, 212] width 77 height 12
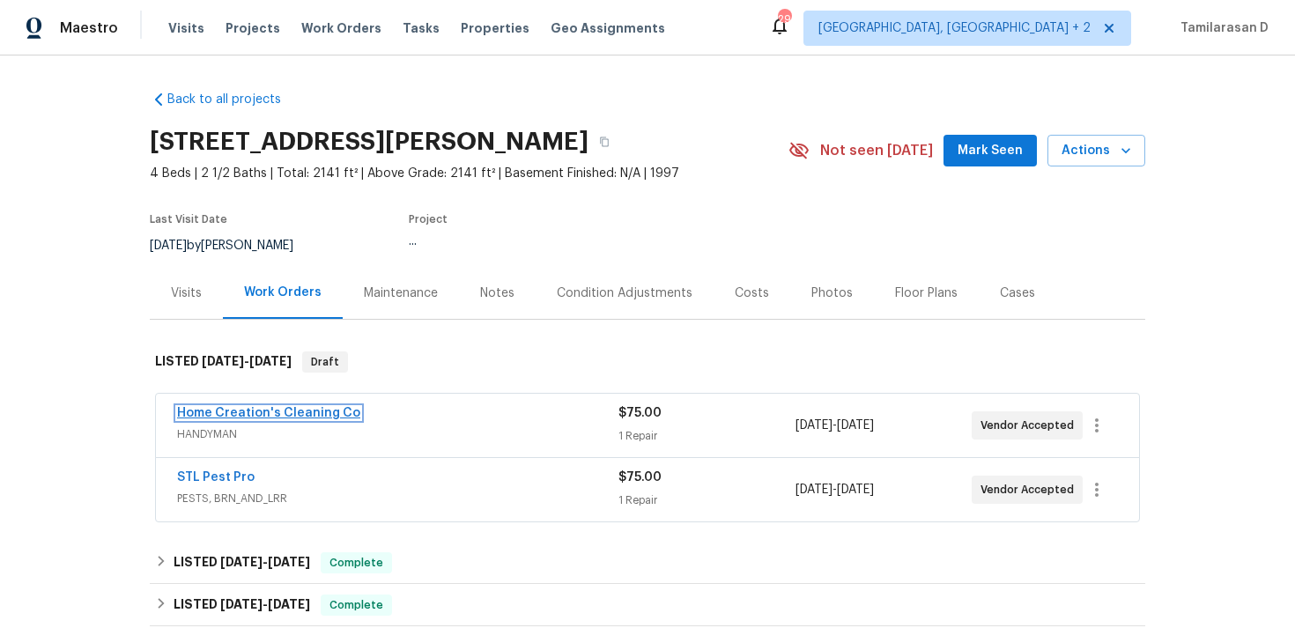
click at [269, 412] on link "Home Creation's Cleaning Co" at bounding box center [268, 413] width 183 height 12
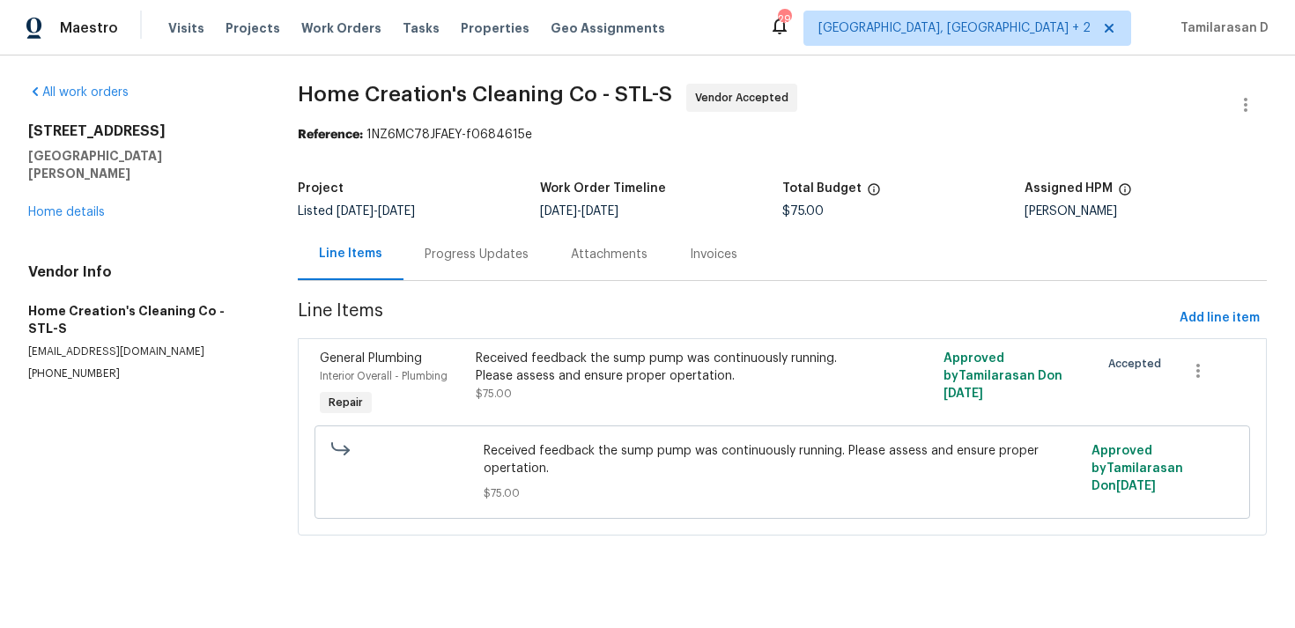
click at [447, 249] on div "Progress Updates" at bounding box center [477, 255] width 104 height 18
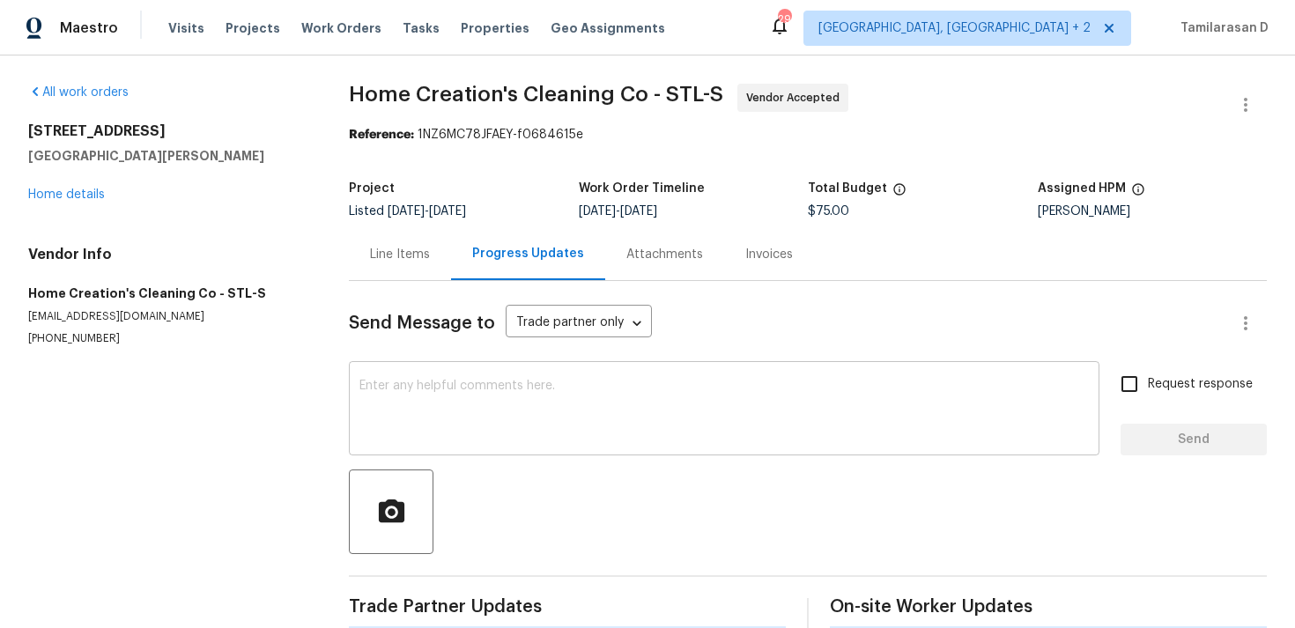
click at [371, 424] on textarea at bounding box center [725, 411] width 730 height 62
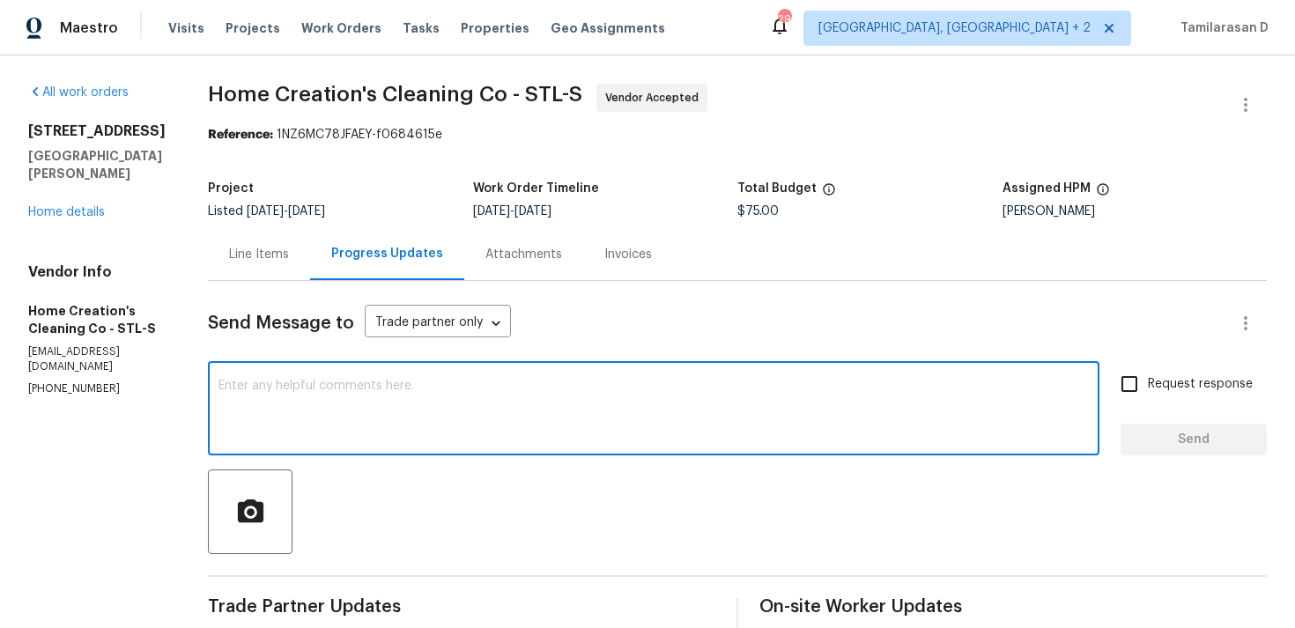
scroll to position [166, 0]
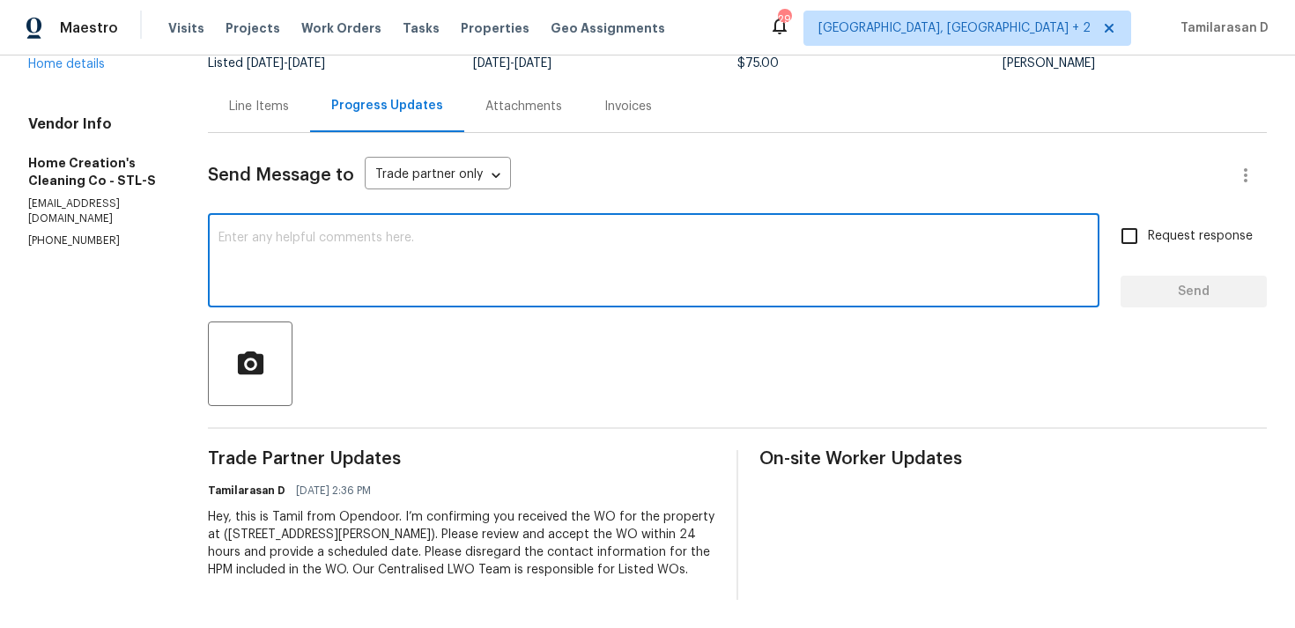
paste textarea "Hey there, Thank you for accepting the work order, could you please let me know…"
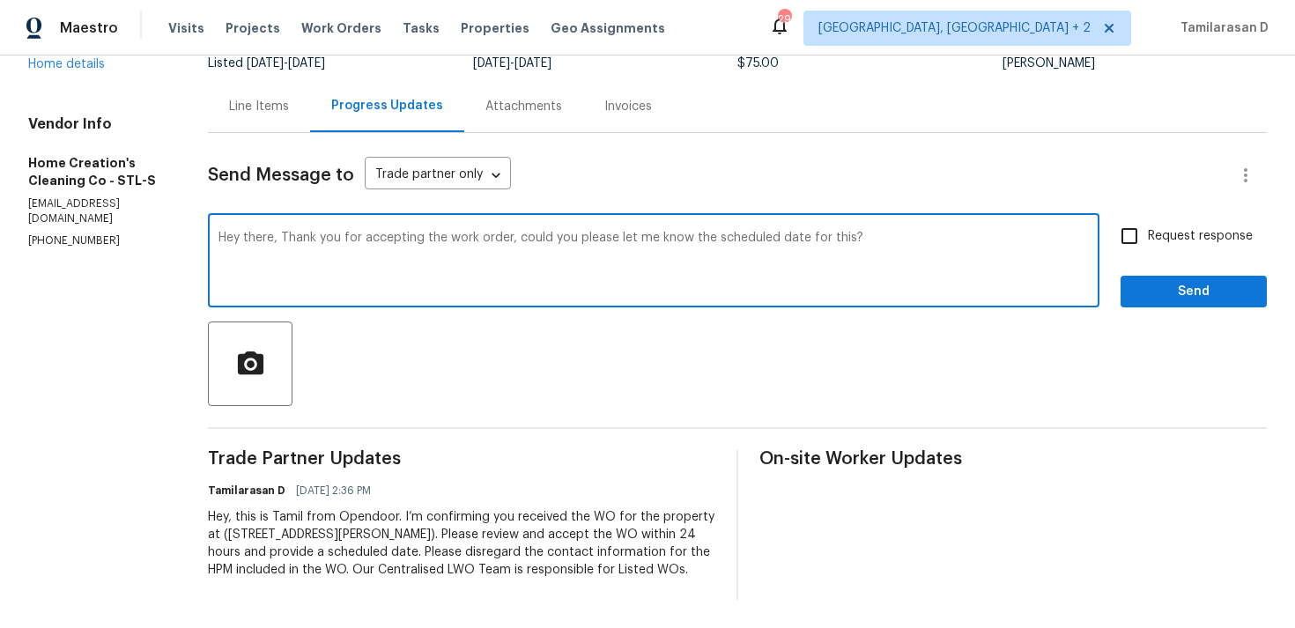
type textarea "Hey there, Thank you for accepting the work order, could you please let me know…"
click at [1140, 222] on input "Request response" at bounding box center [1129, 236] width 37 height 37
checkbox input "true"
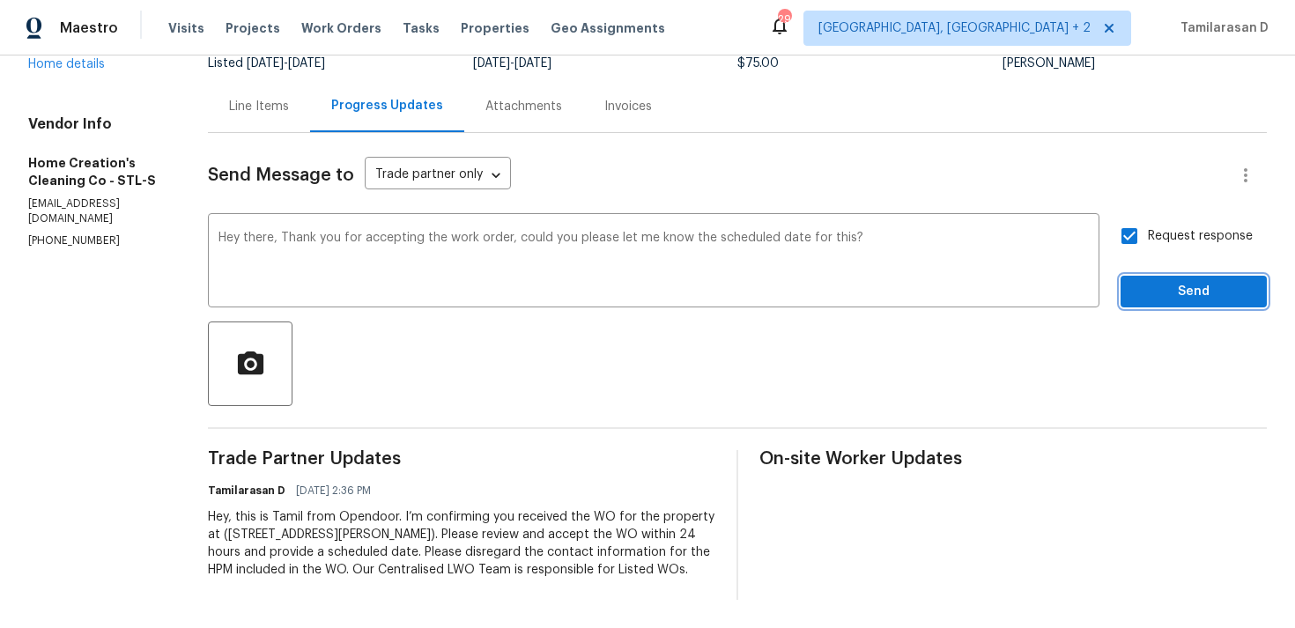
click at [1169, 281] on span "Send" at bounding box center [1194, 292] width 118 height 22
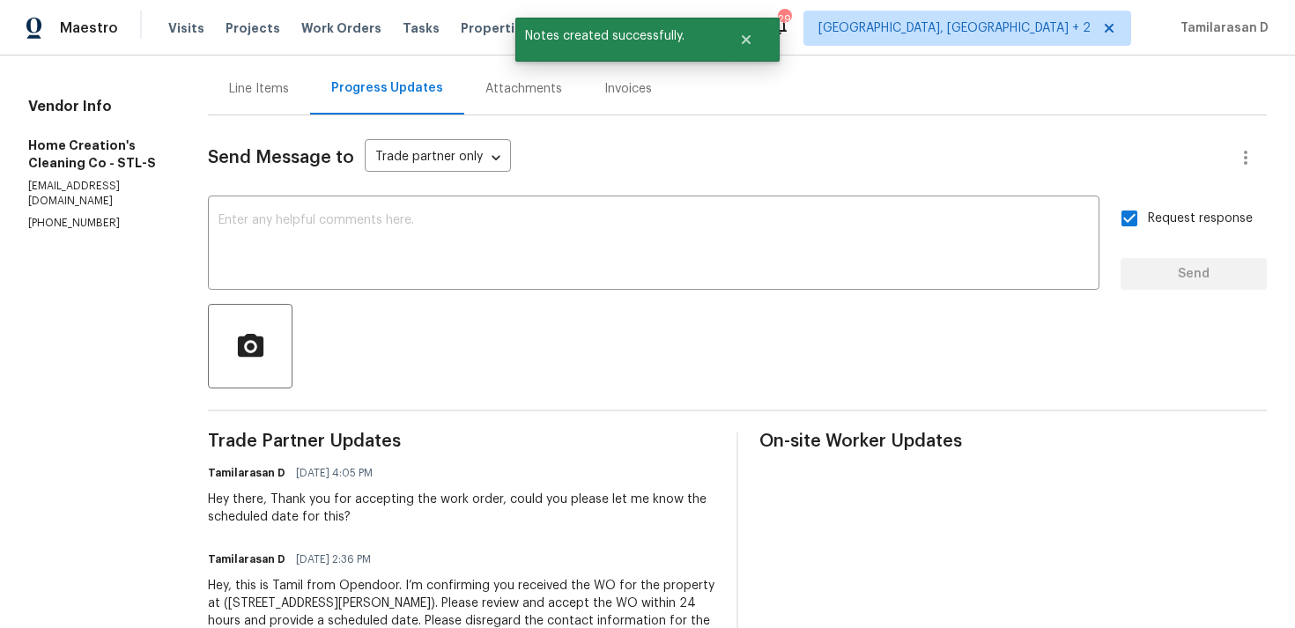
scroll to position [0, 0]
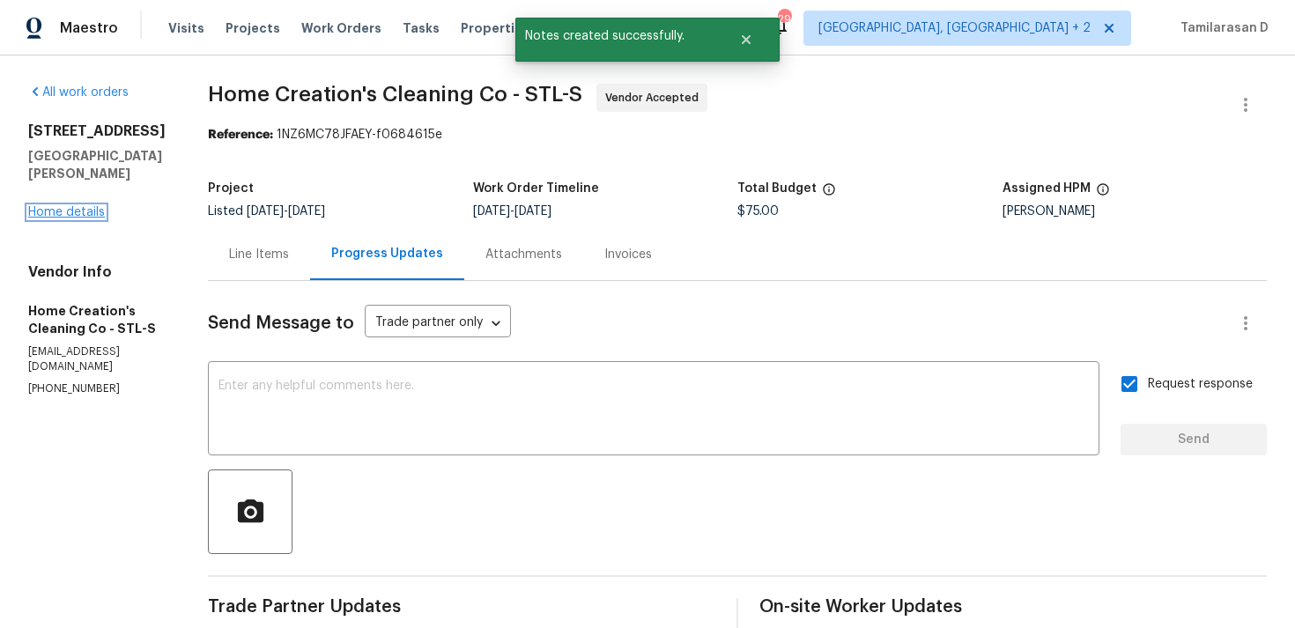
click at [71, 219] on link "Home details" at bounding box center [66, 212] width 77 height 12
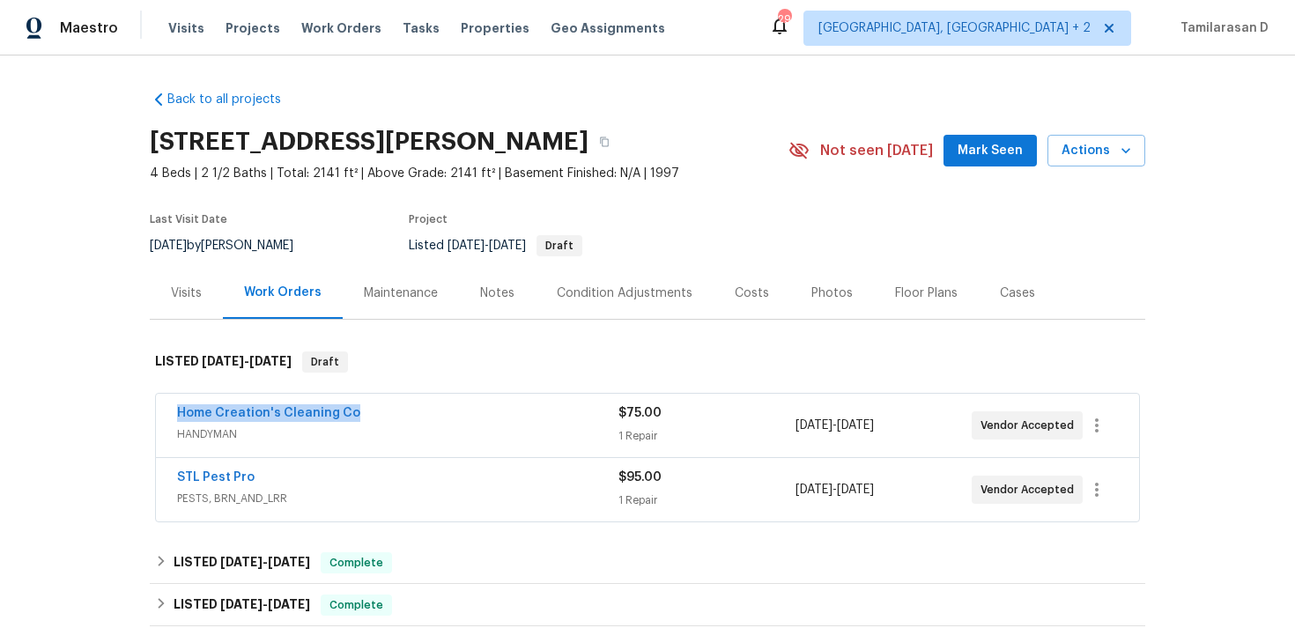
drag, startPoint x: 362, startPoint y: 413, endPoint x: 158, endPoint y: 413, distance: 204.4
click at [158, 413] on div "Home Creation's Cleaning Co HANDYMAN $75.00 1 Repair 8/25/2025 - 8/27/2025 Vend…" at bounding box center [647, 425] width 983 height 63
copy link "Home Creation's Cleaning Co"
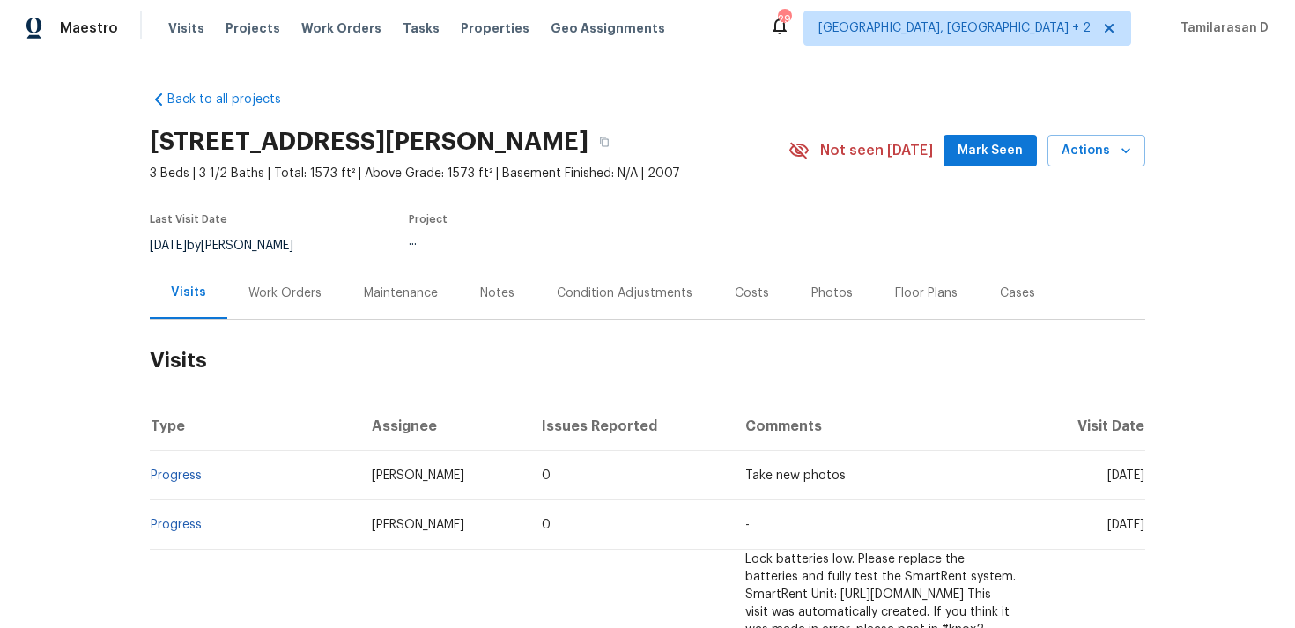
click at [269, 295] on div "Work Orders" at bounding box center [285, 294] width 73 height 18
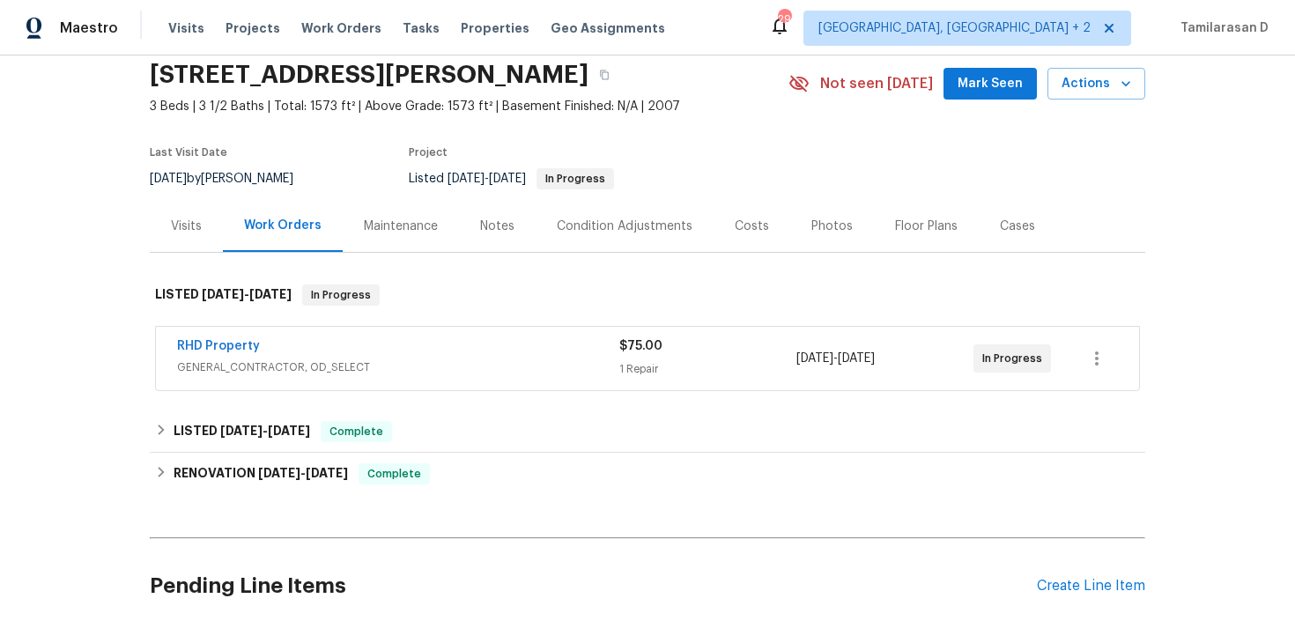
scroll to position [169, 0]
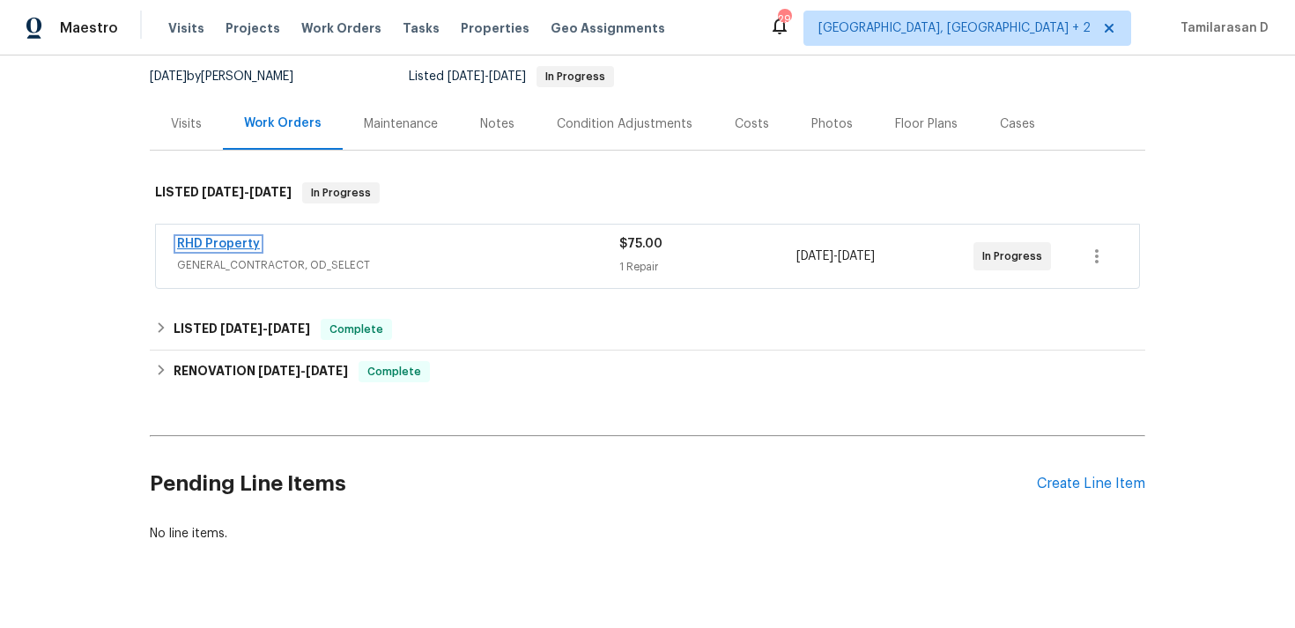
click at [224, 249] on link "RHD Property" at bounding box center [218, 244] width 83 height 12
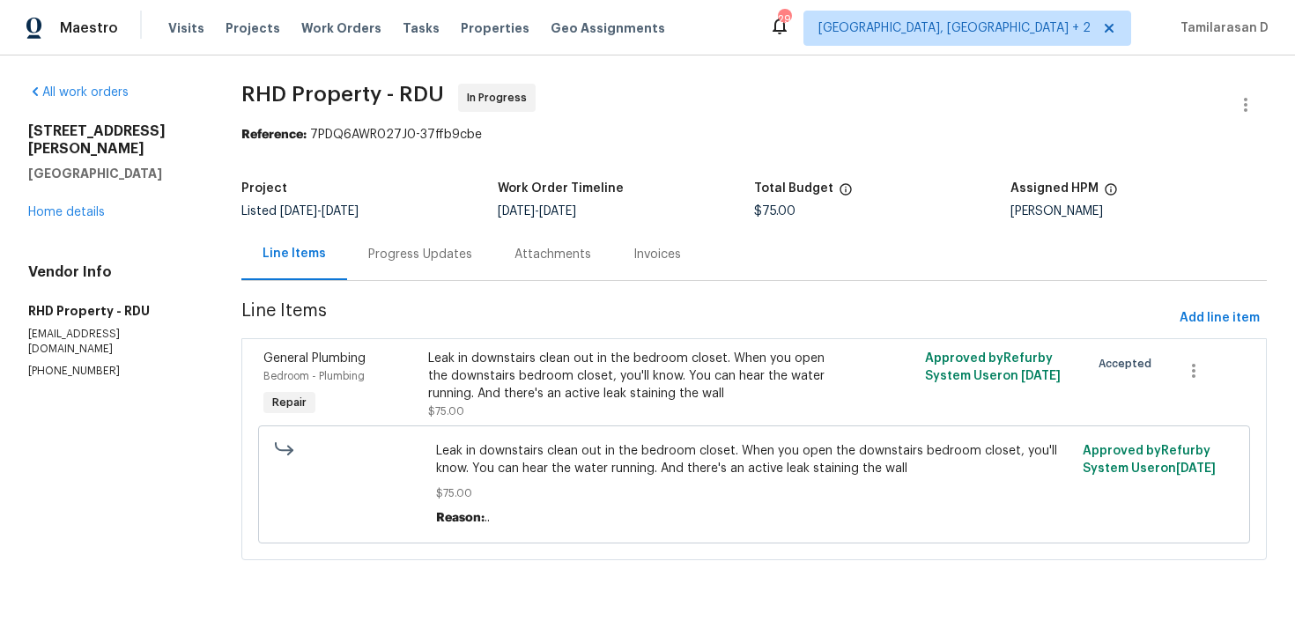
click at [471, 262] on div "Progress Updates" at bounding box center [420, 254] width 146 height 52
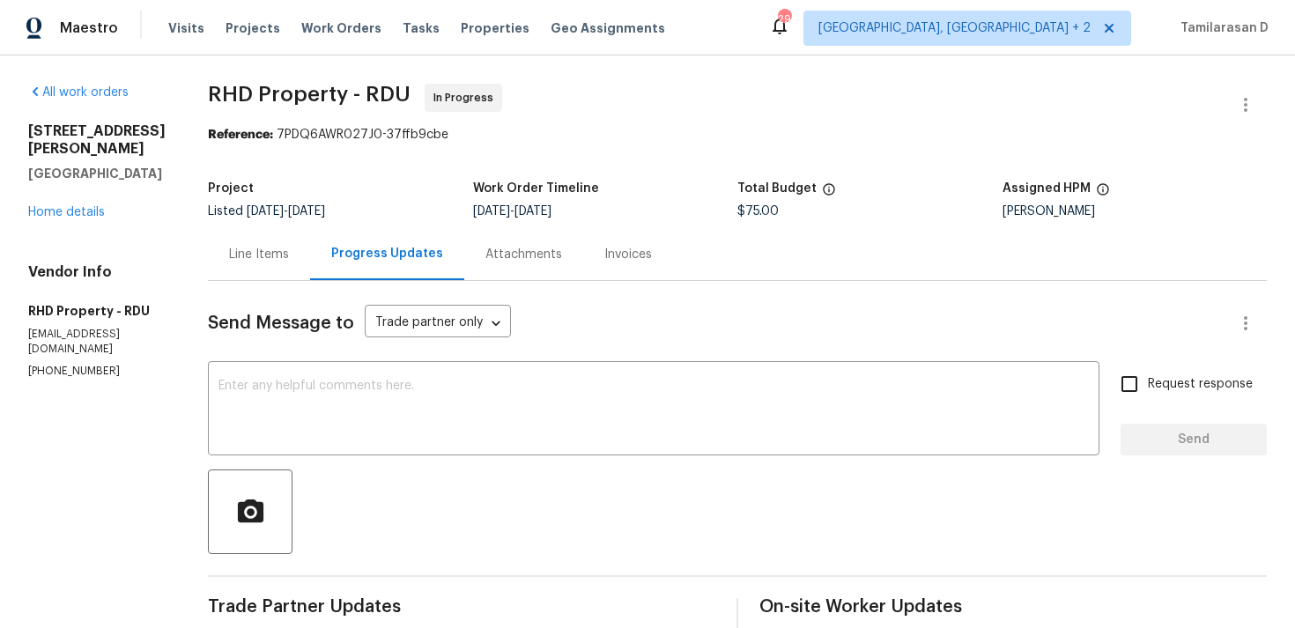
scroll to position [321, 0]
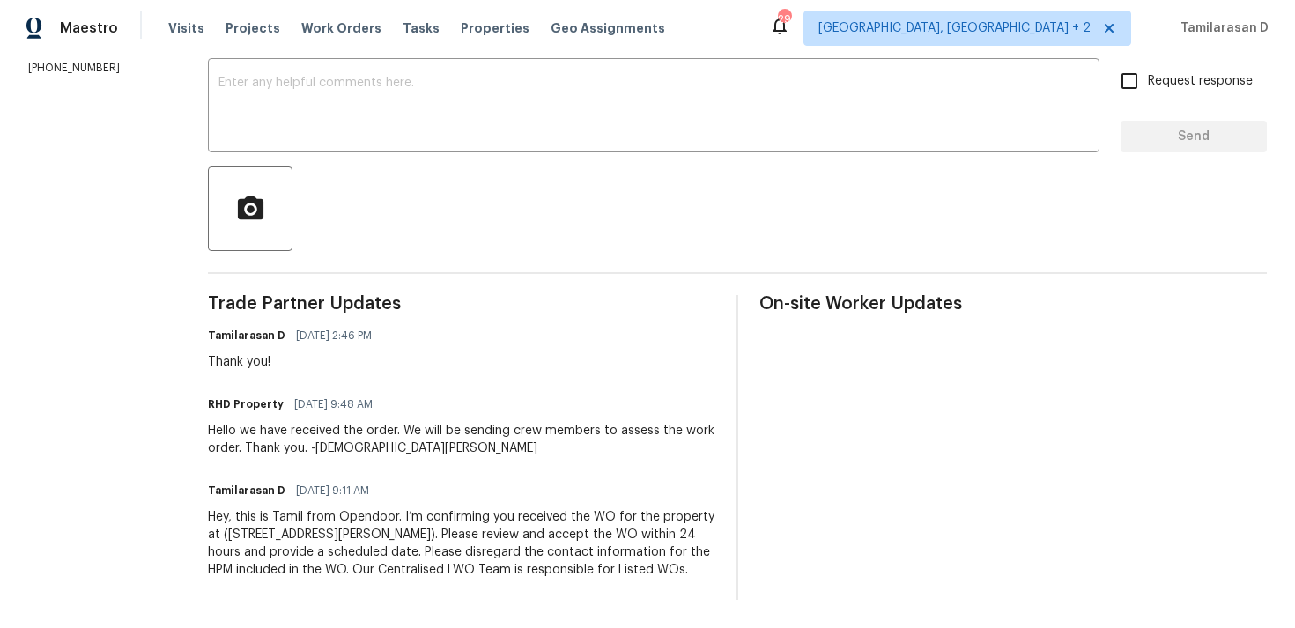
click at [374, 425] on div "Hello we have received the order. We will be sending crew members to assess the…" at bounding box center [462, 439] width 508 height 35
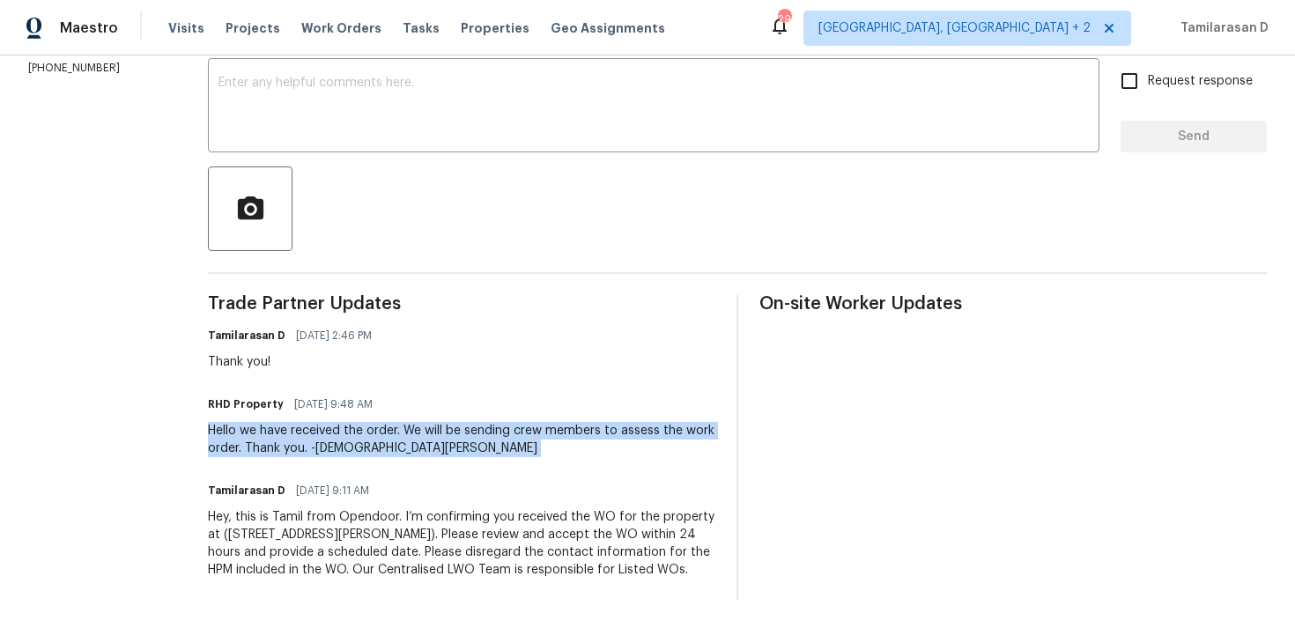
click at [374, 425] on div "Hello we have received the order. We will be sending crew members to assess the…" at bounding box center [462, 439] width 508 height 35
click at [327, 148] on div "Send Message to Trade partner only Trade partner only ​ x ​ Request response Se…" at bounding box center [737, 289] width 1059 height 622
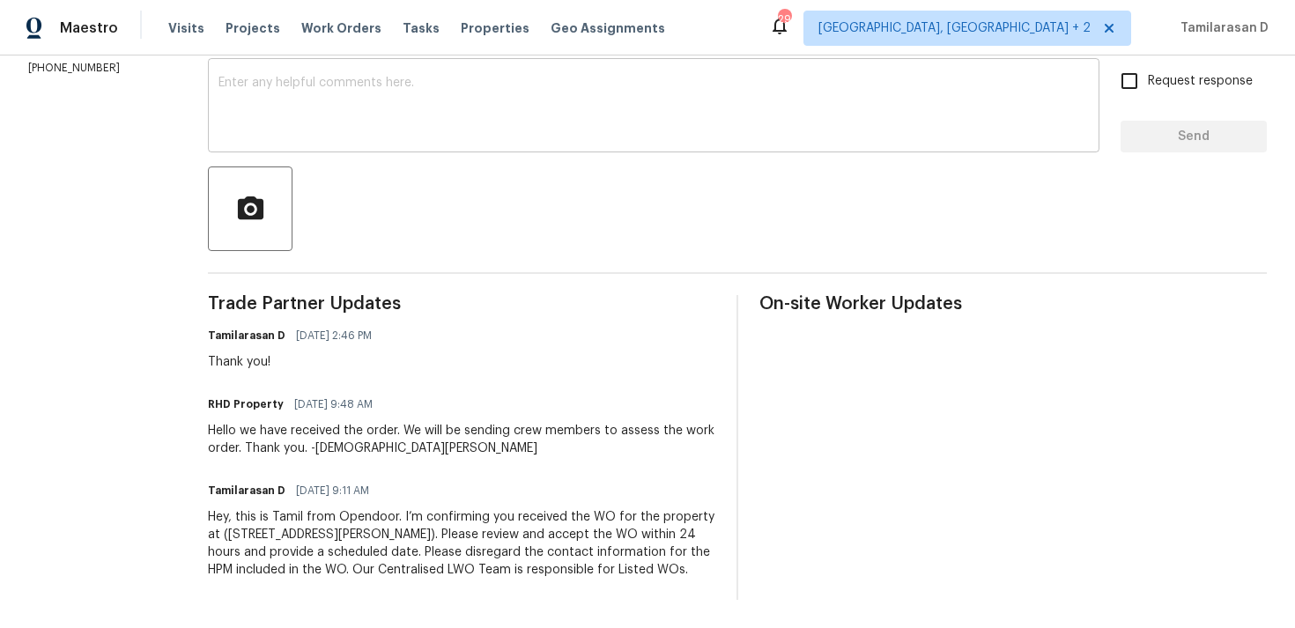
click at [298, 138] on div "x ​" at bounding box center [654, 108] width 892 height 90
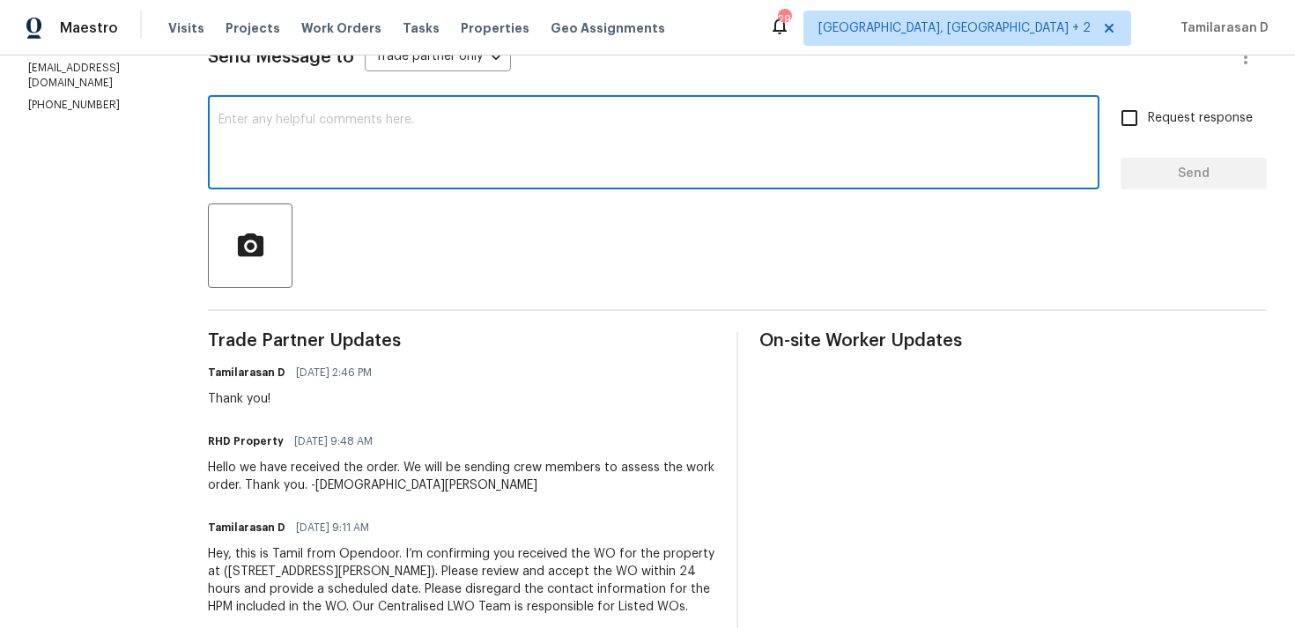
scroll to position [197, 0]
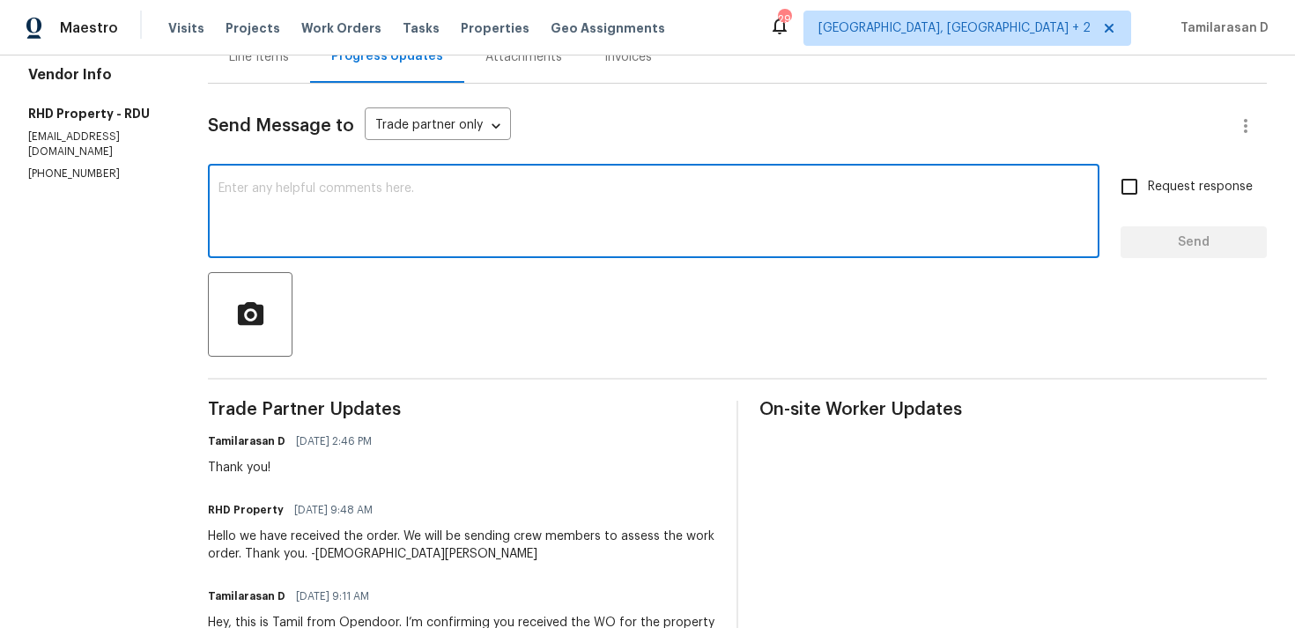
click at [312, 253] on div "x ​" at bounding box center [654, 213] width 892 height 90
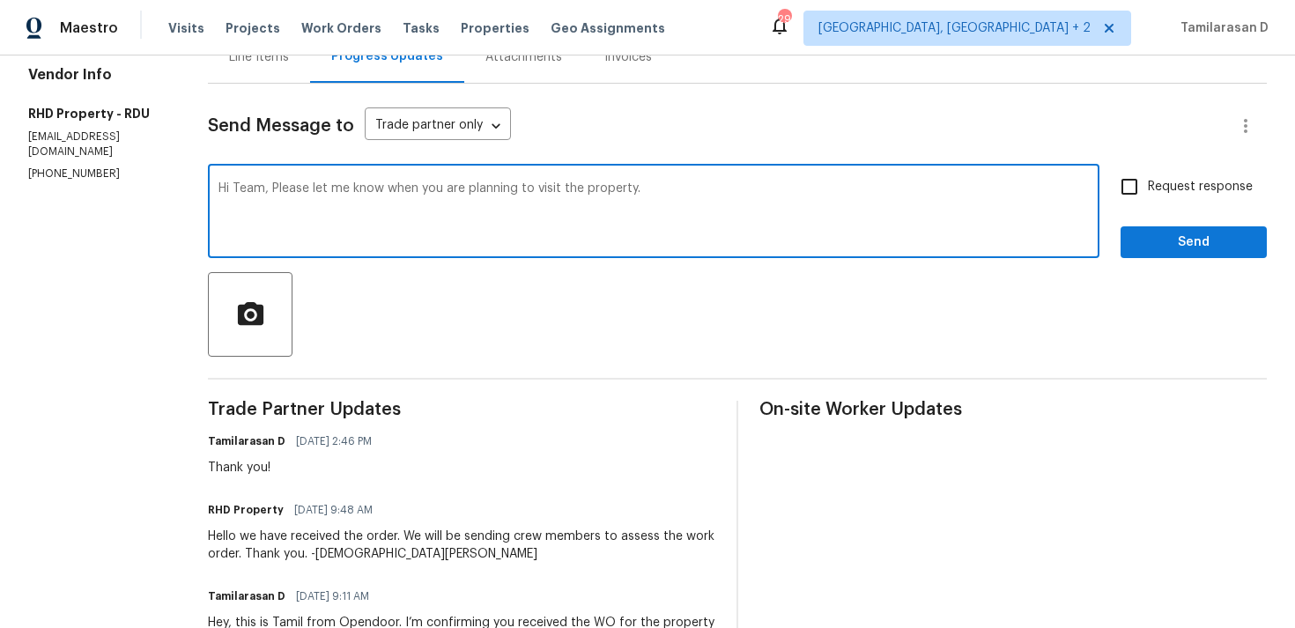
click at [576, 191] on textarea "Hi Team, Please let me know when you are planning to visit the property." at bounding box center [654, 213] width 871 height 62
paste textarea "could you let me know when you’re planning to visit the property?"
type textarea "Hi Team, could you let me know when you’re planning to visit the property?"
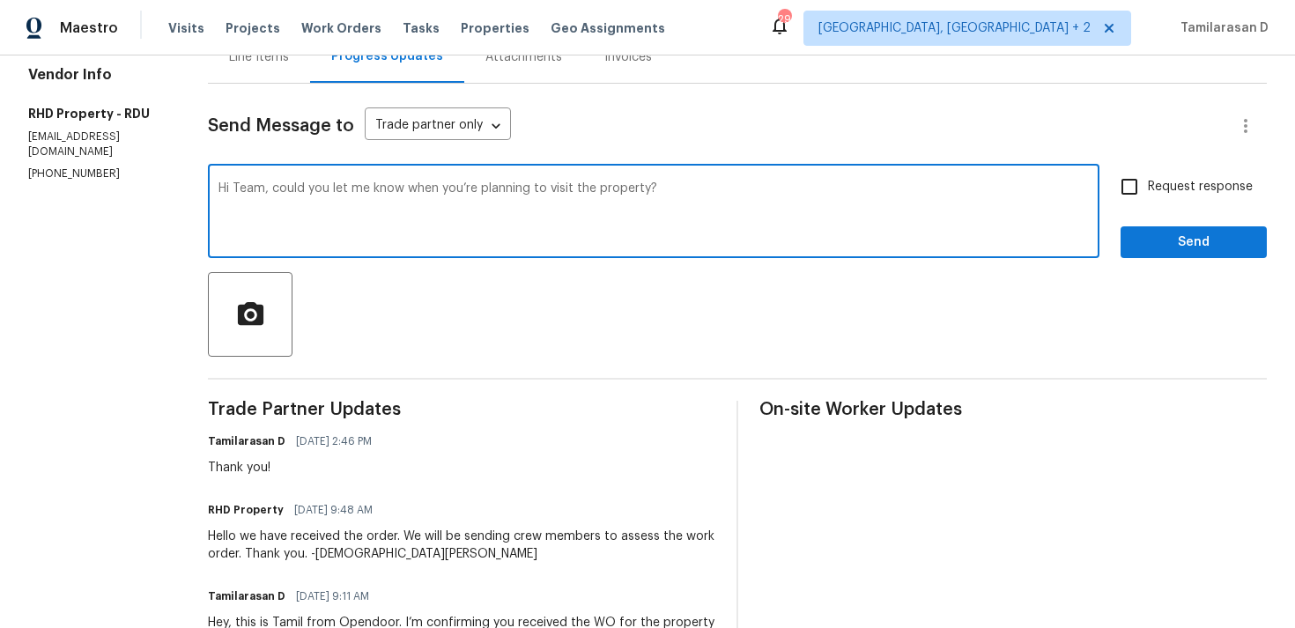
click at [1157, 180] on span "Request response" at bounding box center [1200, 187] width 105 height 19
click at [1148, 180] on input "Request response" at bounding box center [1129, 186] width 37 height 37
checkbox input "true"
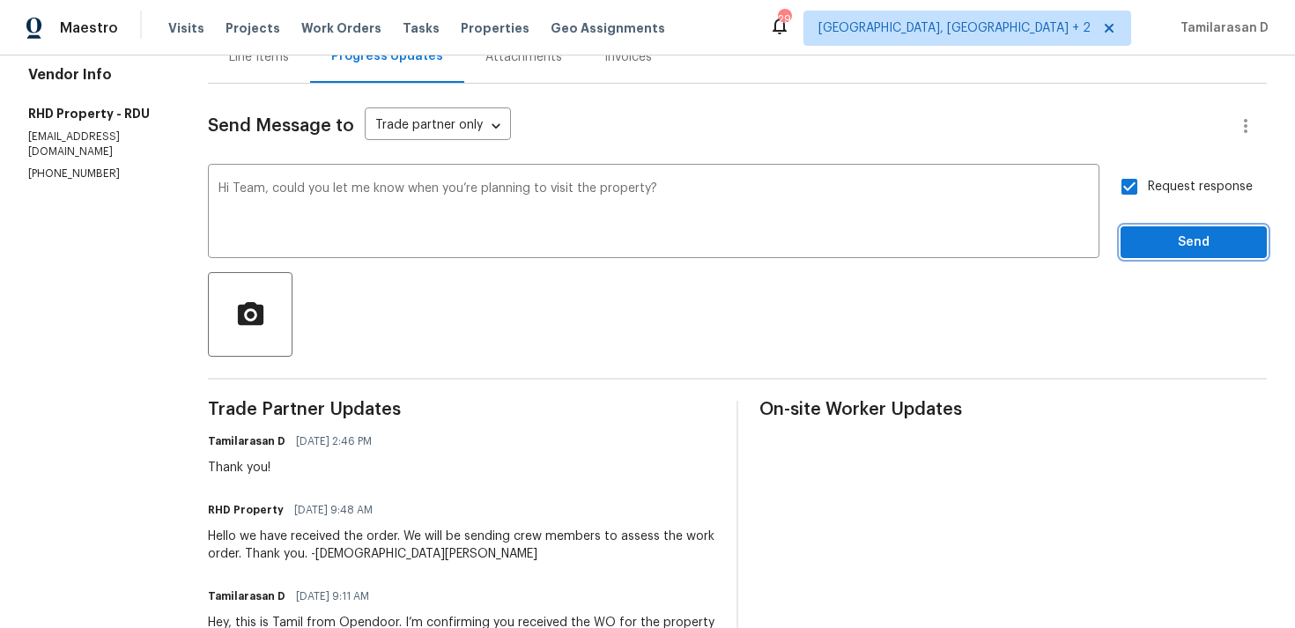
click at [1182, 240] on span "Send" at bounding box center [1194, 243] width 118 height 22
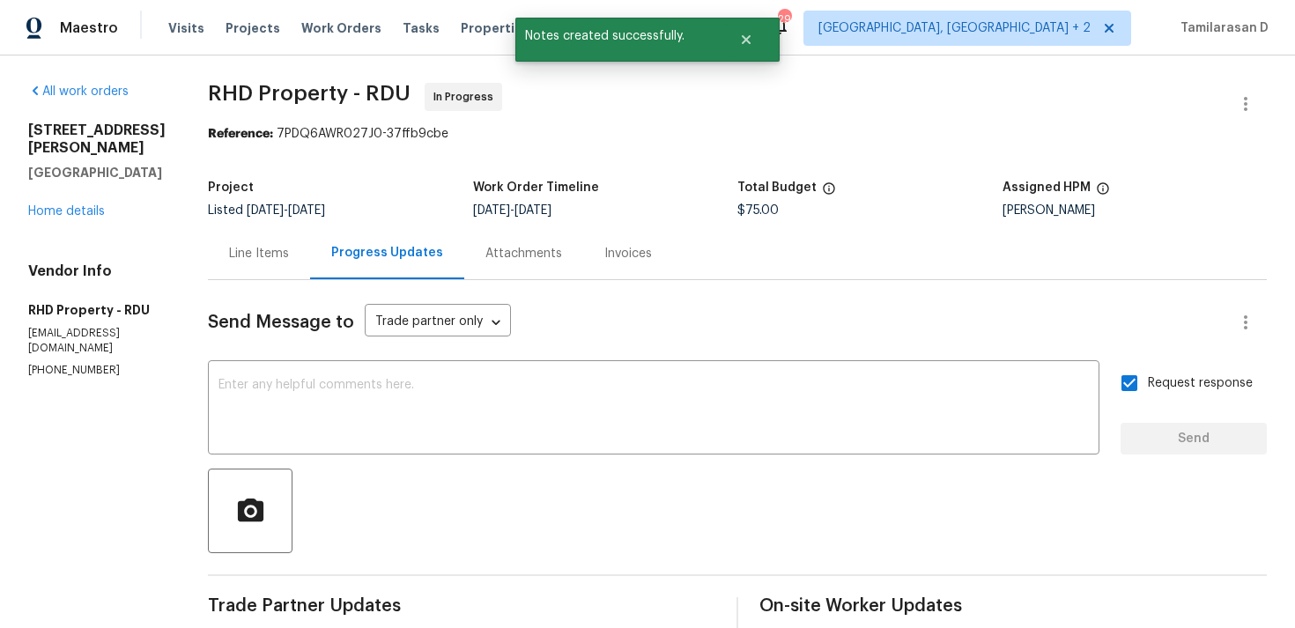
scroll to position [0, 0]
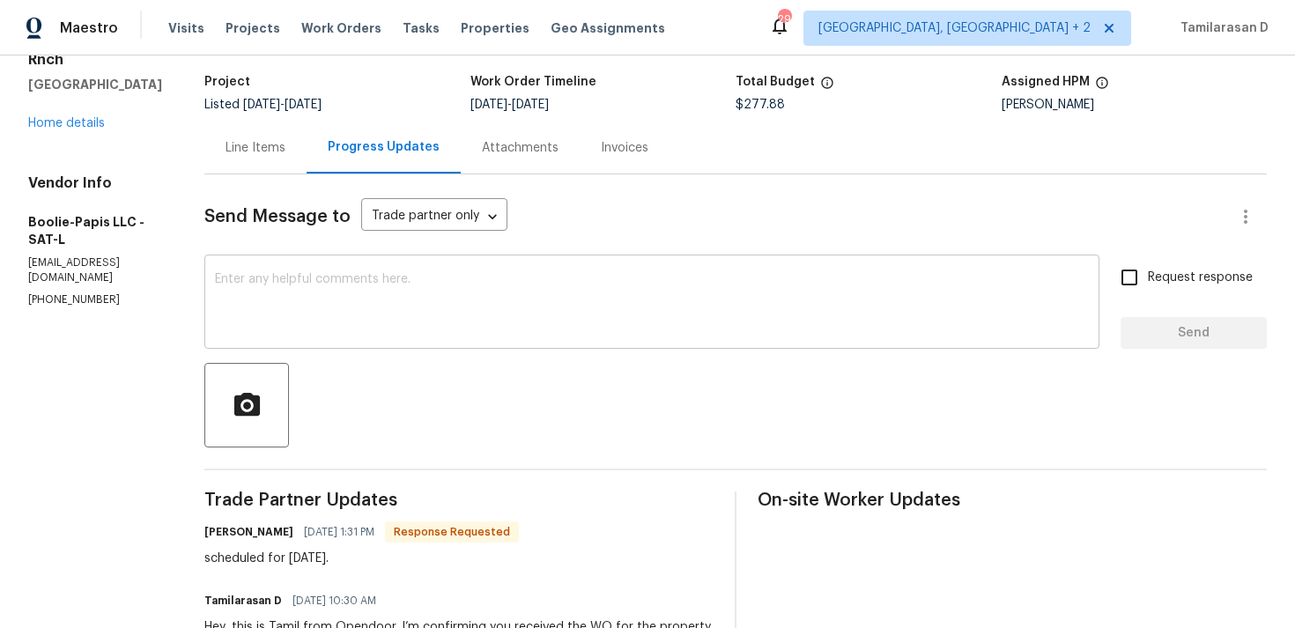
scroll to position [217, 0]
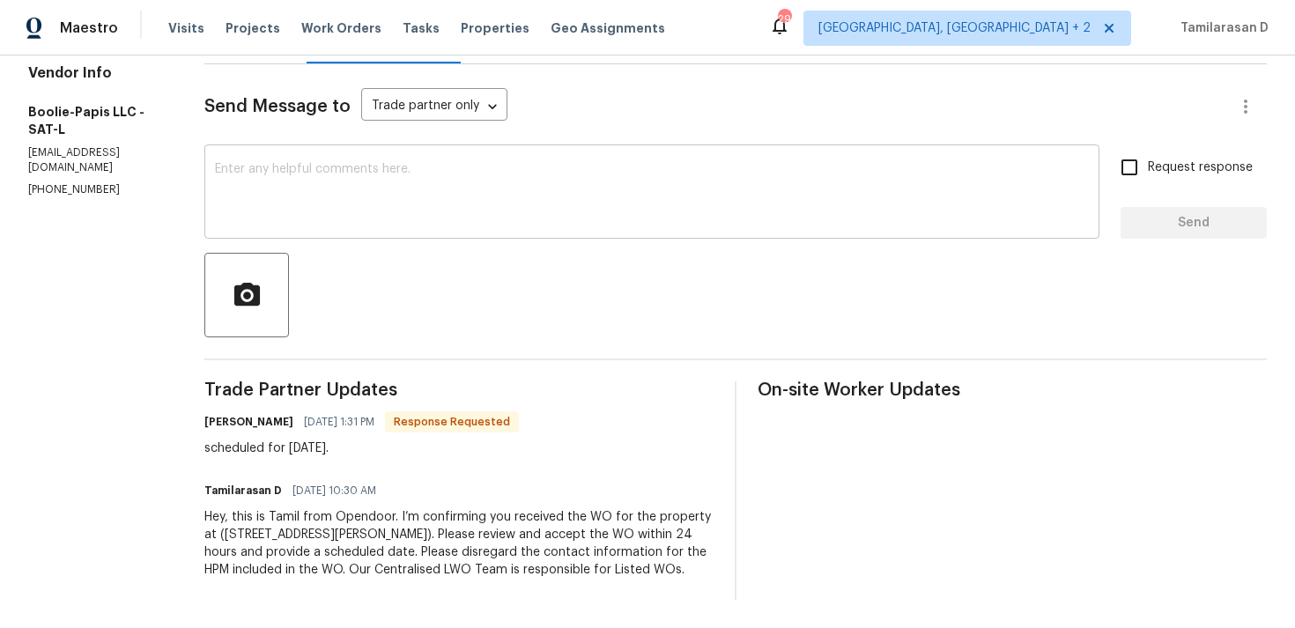
click at [334, 223] on textarea at bounding box center [652, 194] width 874 height 62
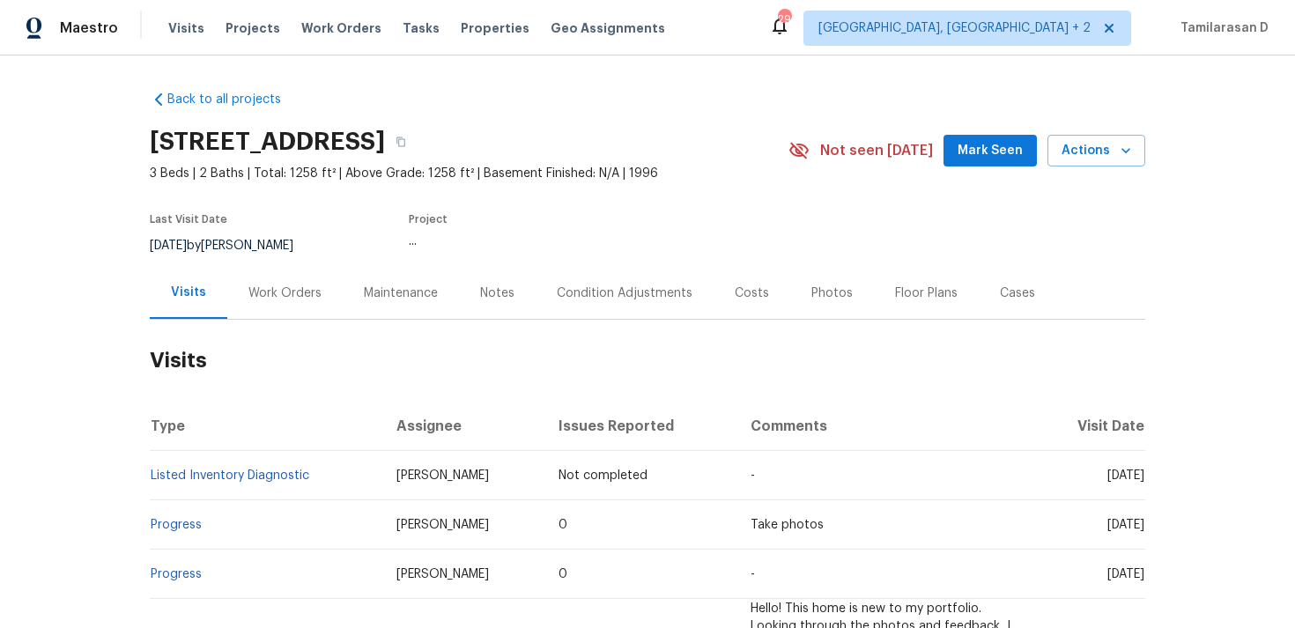
click at [286, 302] on div "Work Orders" at bounding box center [285, 294] width 73 height 18
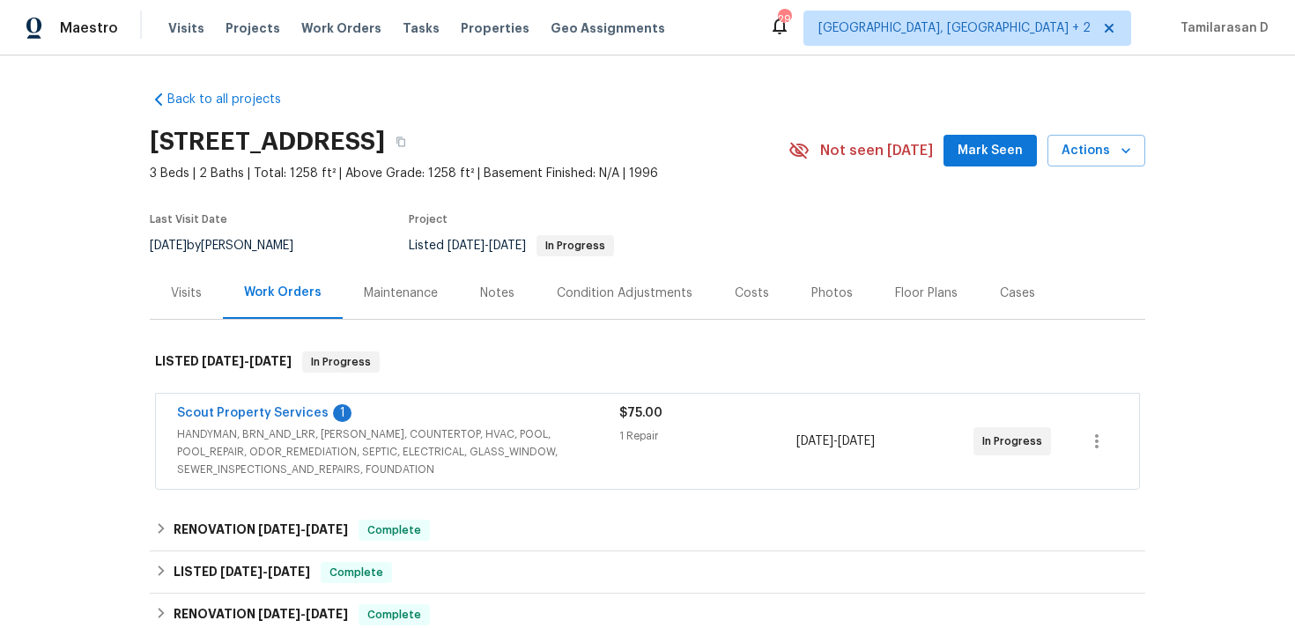
scroll to position [96, 0]
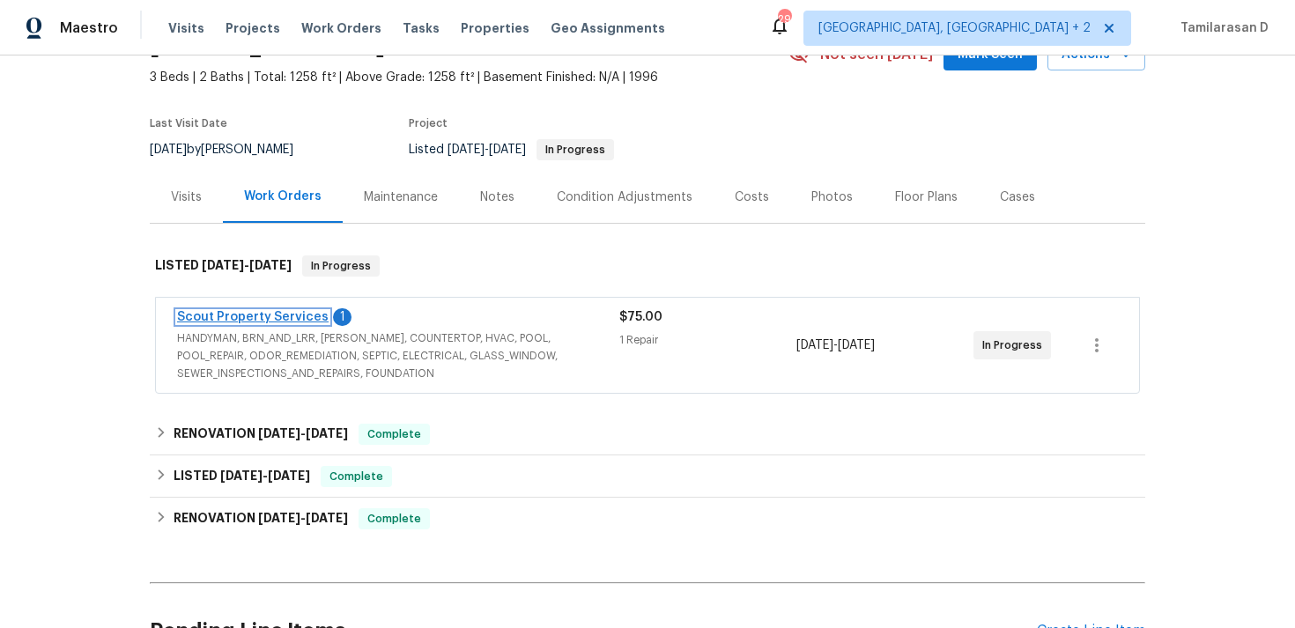
click at [266, 323] on link "Scout Property Services" at bounding box center [253, 317] width 152 height 12
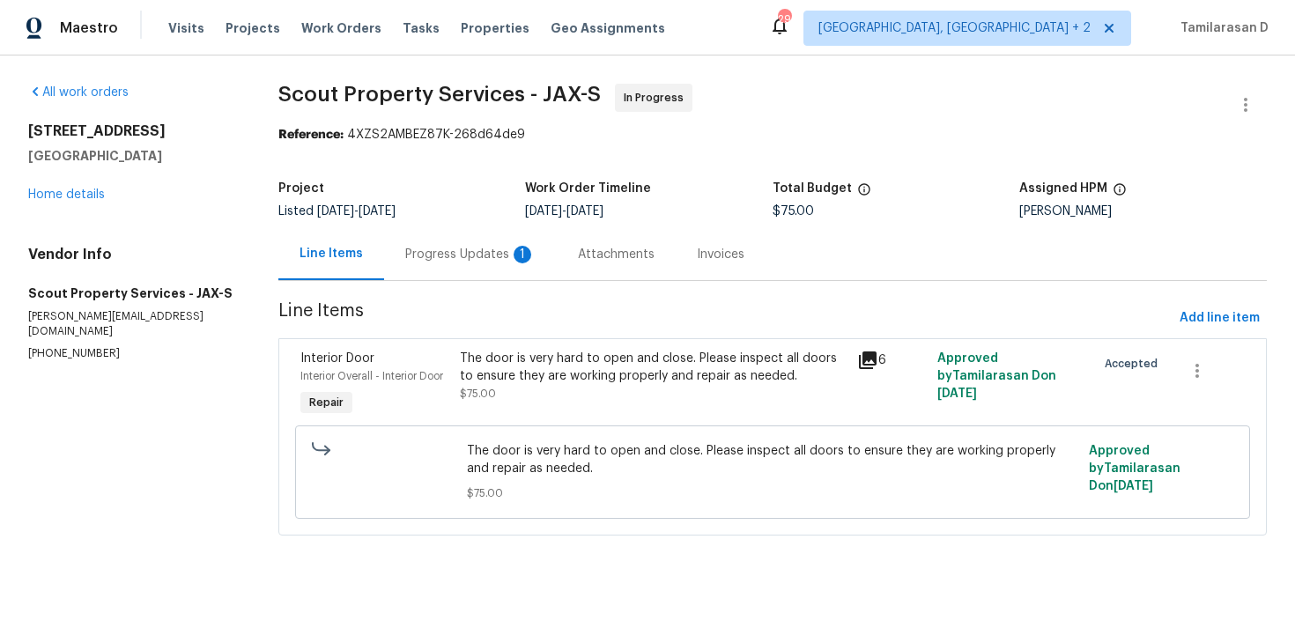
click at [477, 252] on div "Progress Updates 1" at bounding box center [470, 255] width 130 height 18
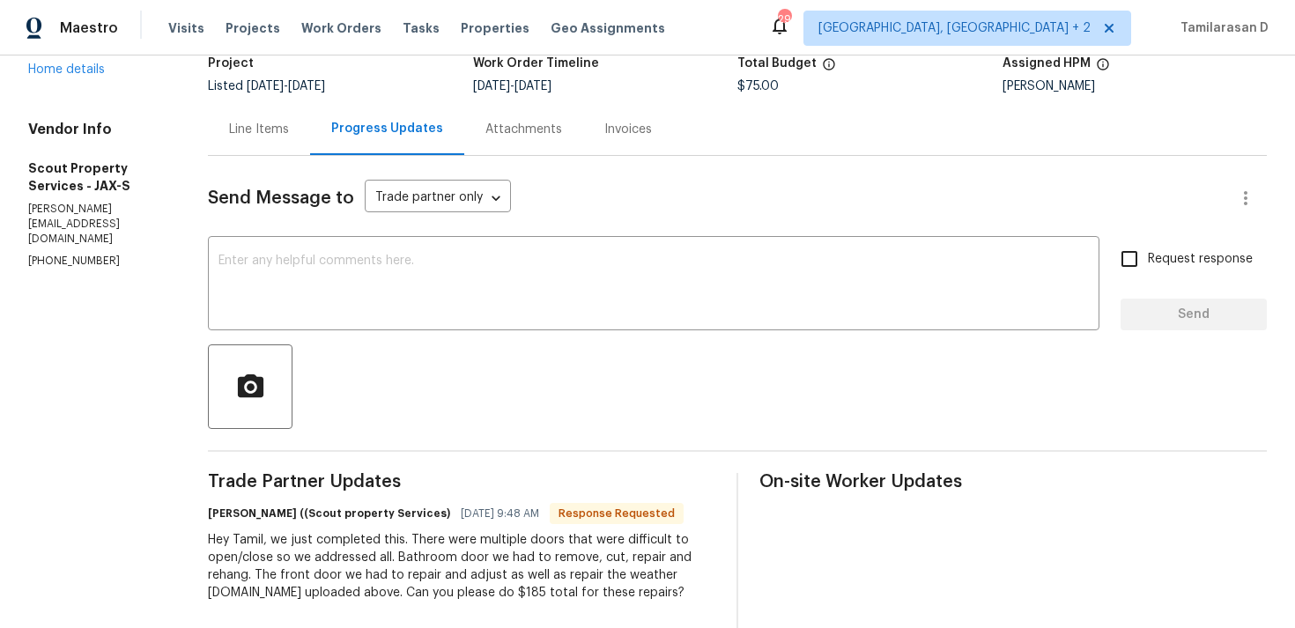
scroll to position [287, 0]
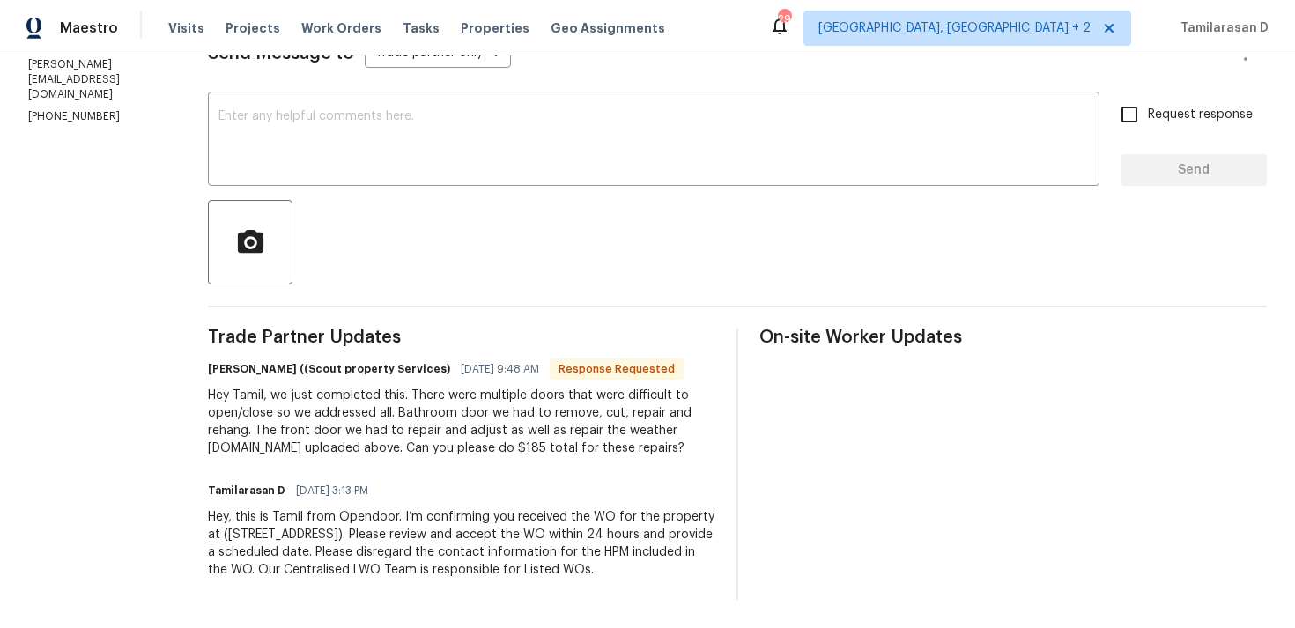
click at [374, 387] on div "Hey Tamil, we just completed this. There were multiple doors that were difficul…" at bounding box center [462, 422] width 508 height 70
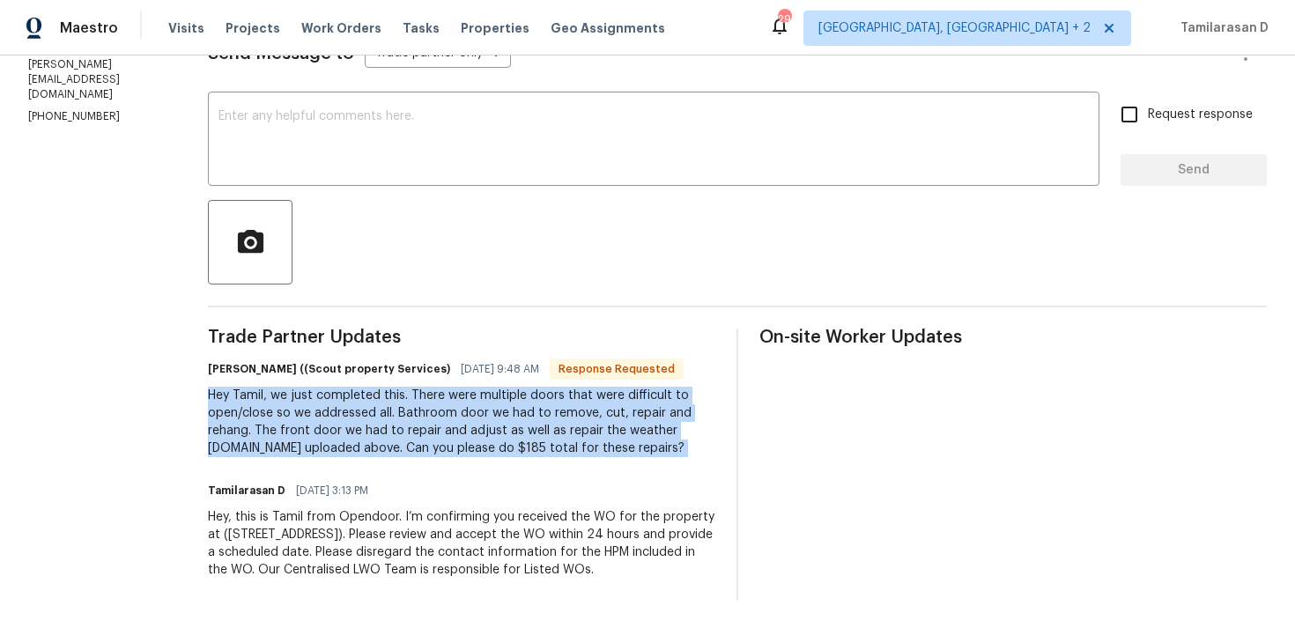
click at [421, 412] on div "Hey Tamil, we just completed this. There were multiple doors that were difficul…" at bounding box center [462, 422] width 508 height 70
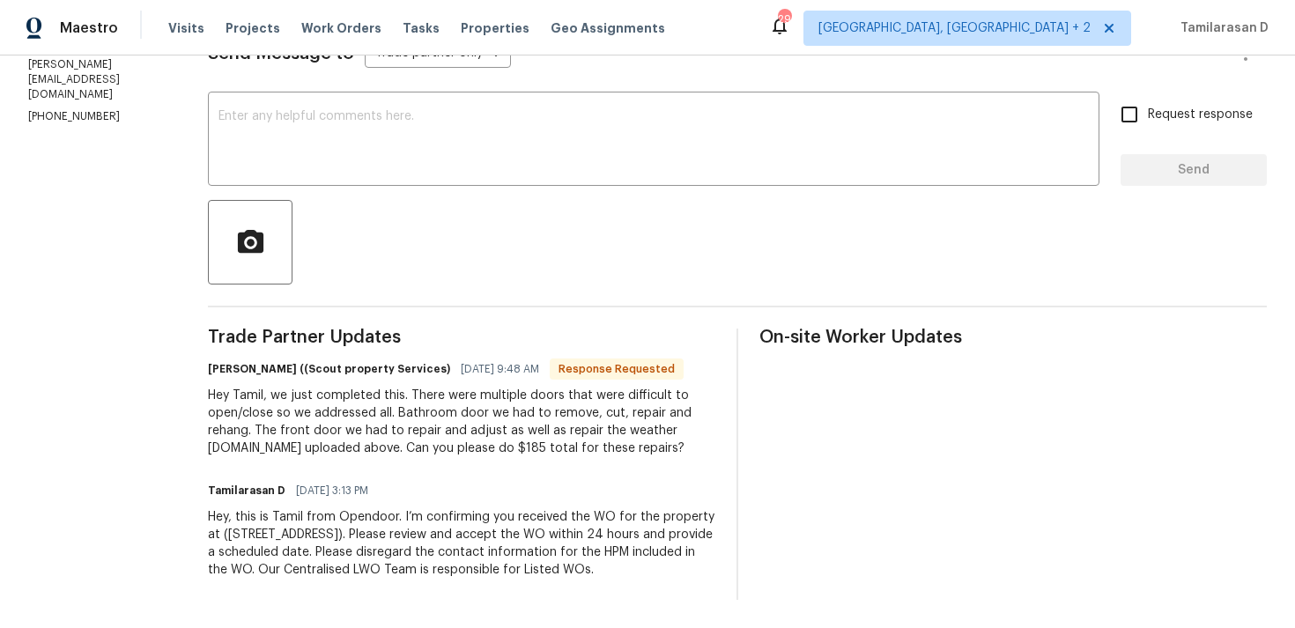
click at [421, 412] on div "Hey Tamil, we just completed this. There were multiple doors that were difficul…" at bounding box center [462, 422] width 508 height 70
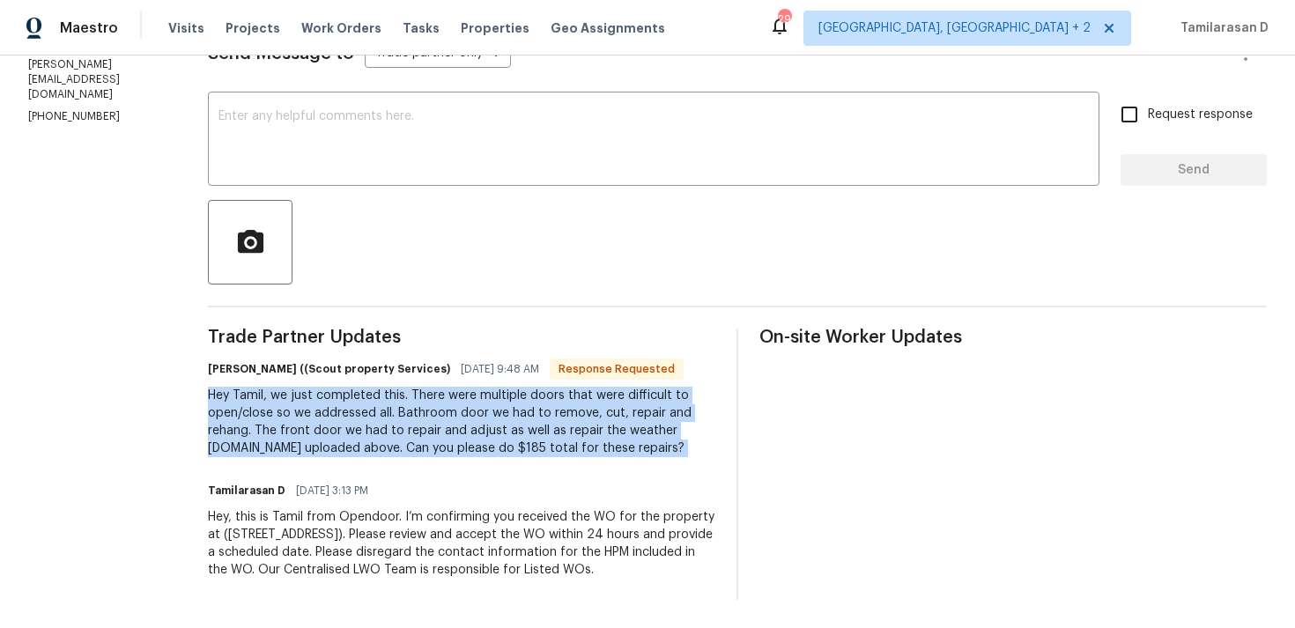
click at [352, 418] on div "Hey Tamil, we just completed this. There were multiple doors that were difficul…" at bounding box center [462, 422] width 508 height 70
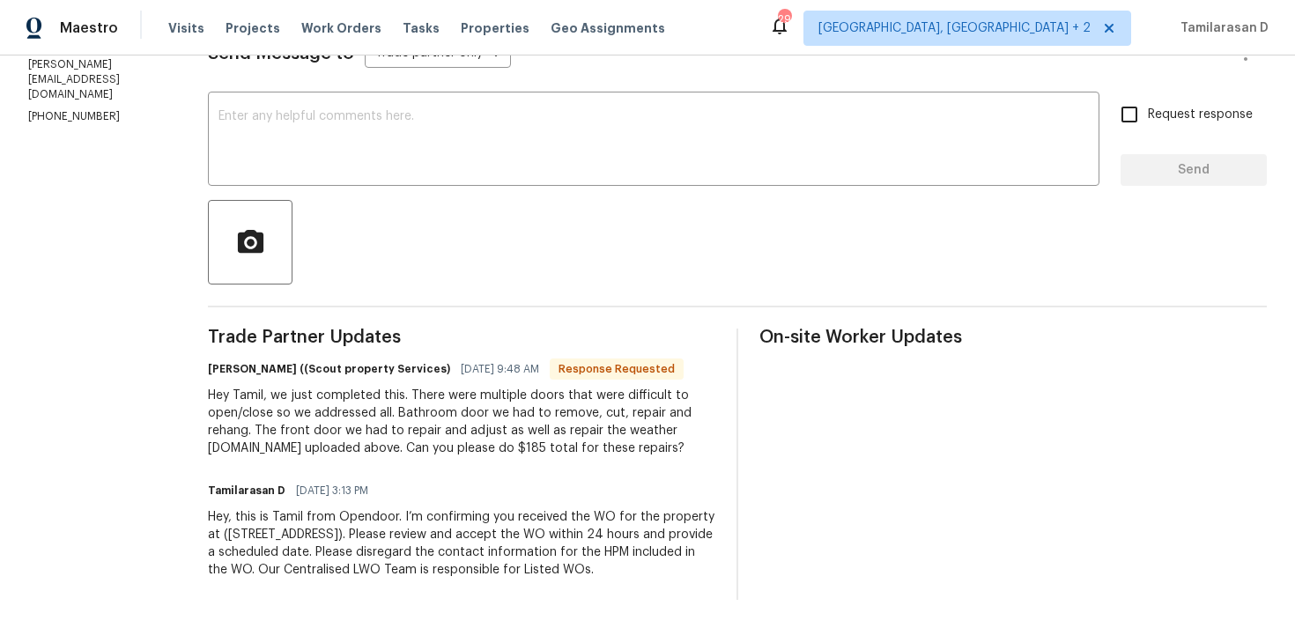
click at [352, 418] on div "Hey Tamil, we just completed this. There were multiple doors that were difficul…" at bounding box center [462, 422] width 508 height 70
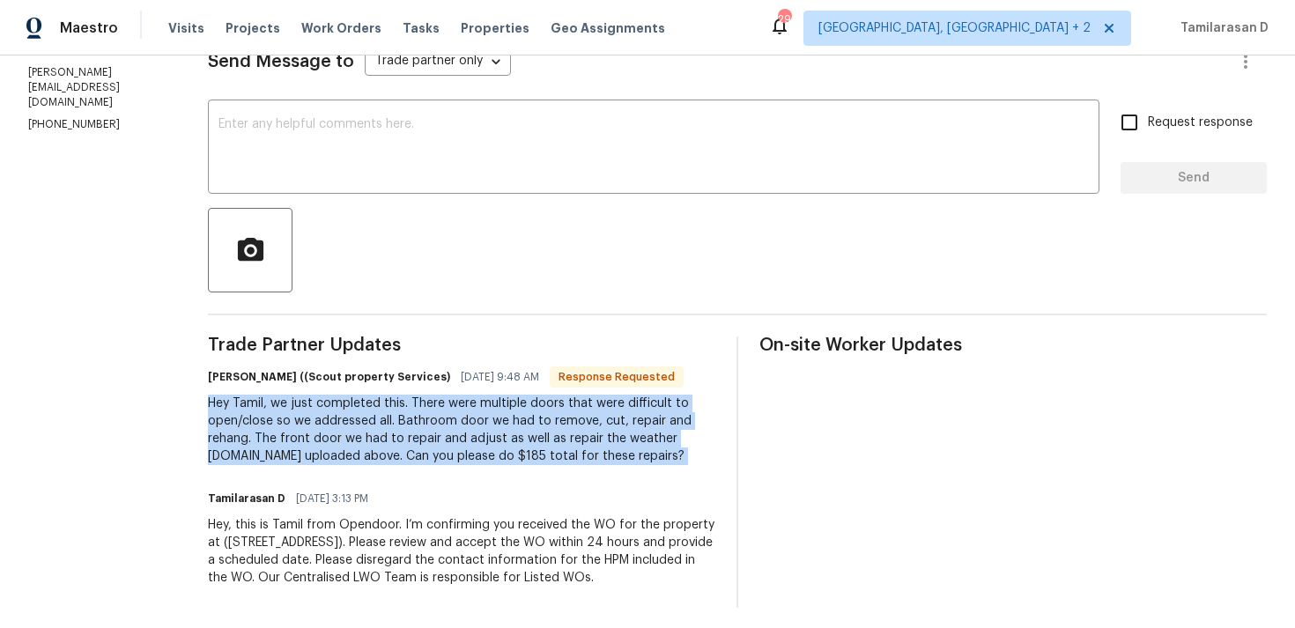
scroll to position [0, 0]
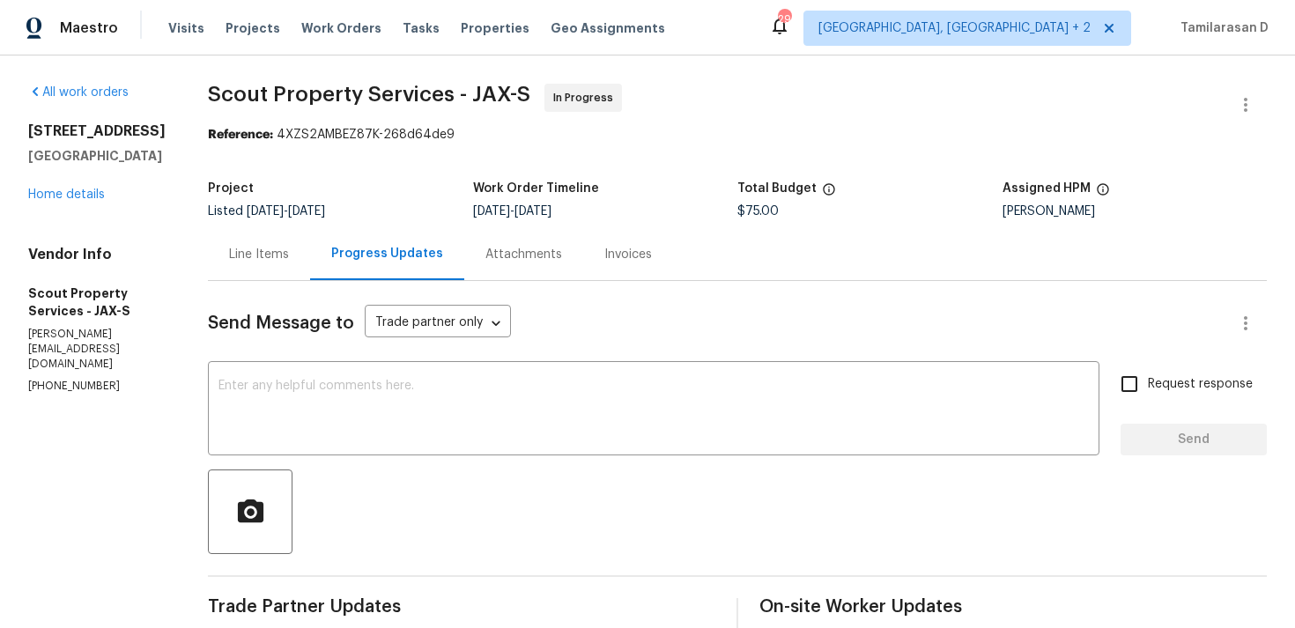
click at [266, 265] on div "Line Items" at bounding box center [259, 254] width 102 height 52
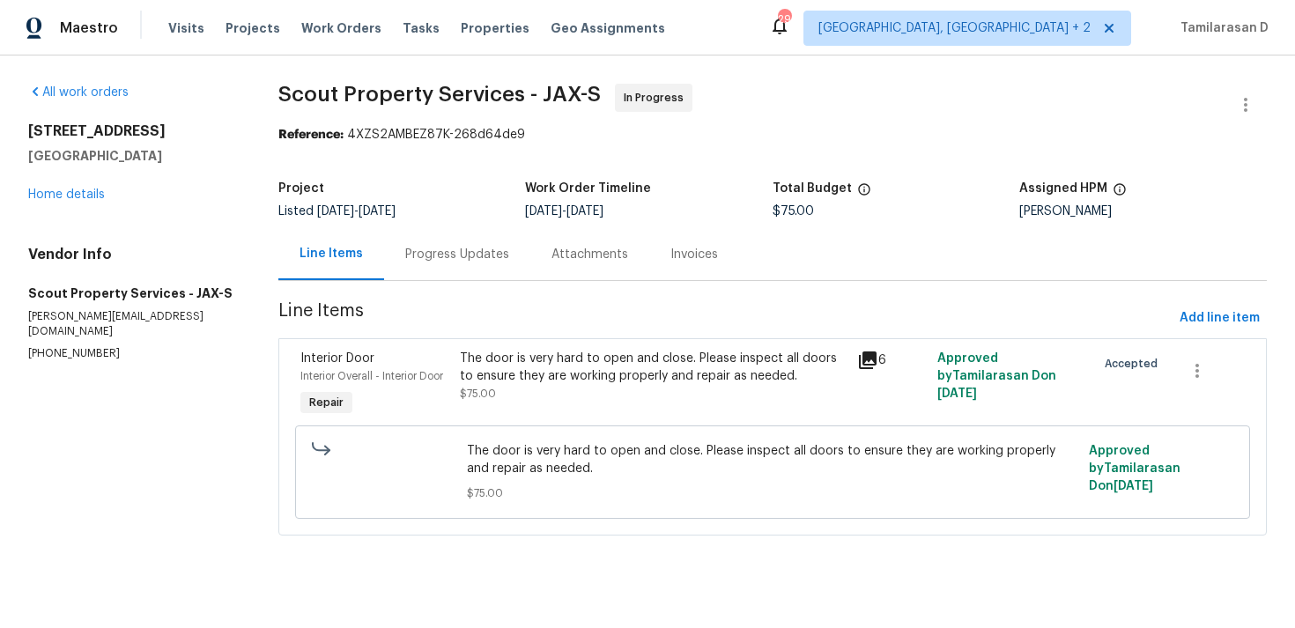
click at [568, 386] on div "The door is very hard to open and close. Please inspect all doors to ensure the…" at bounding box center [654, 376] width 388 height 53
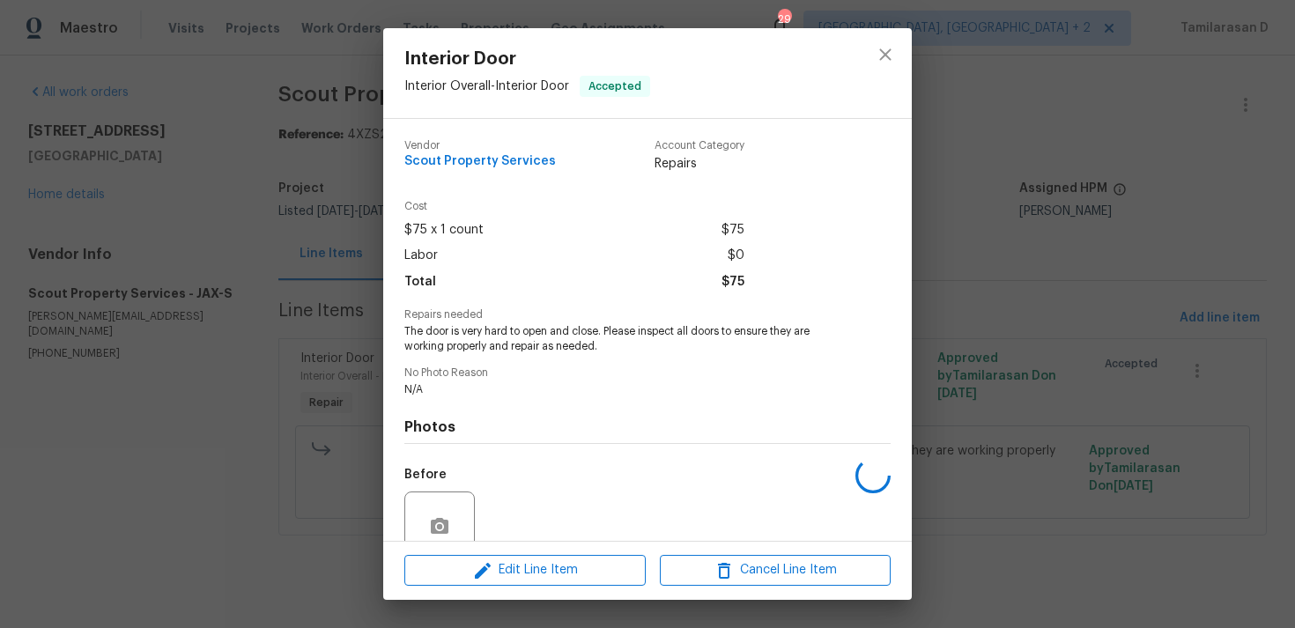
scroll to position [153, 0]
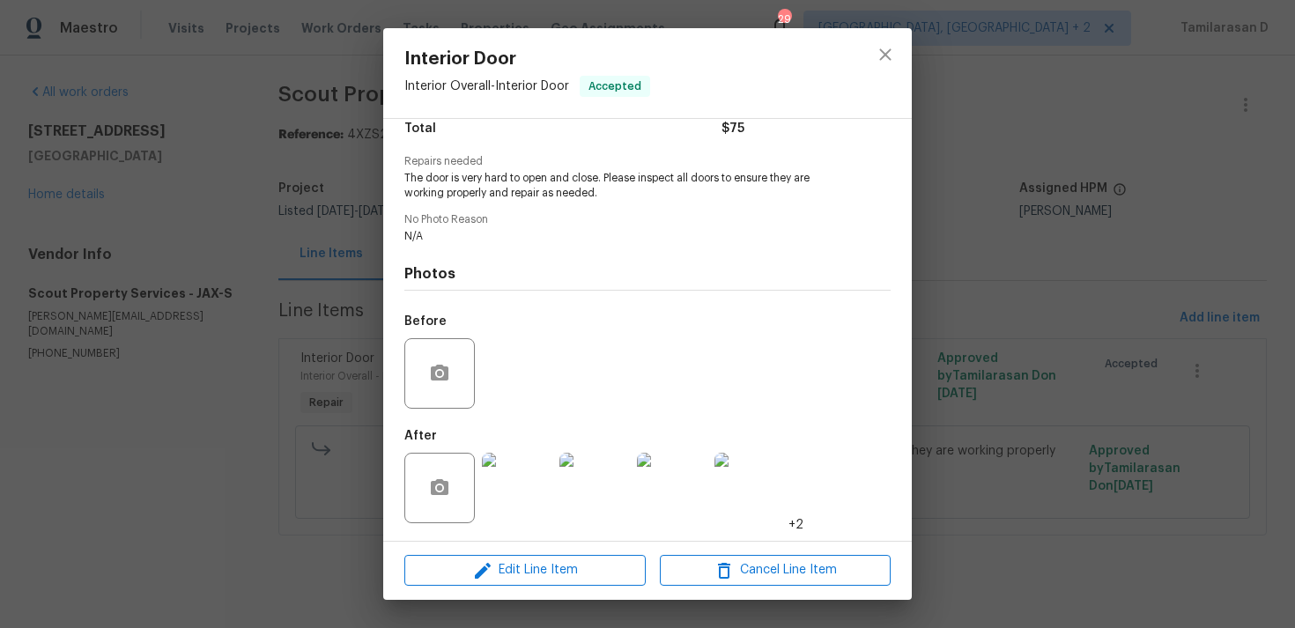
click at [513, 488] on img at bounding box center [517, 488] width 70 height 70
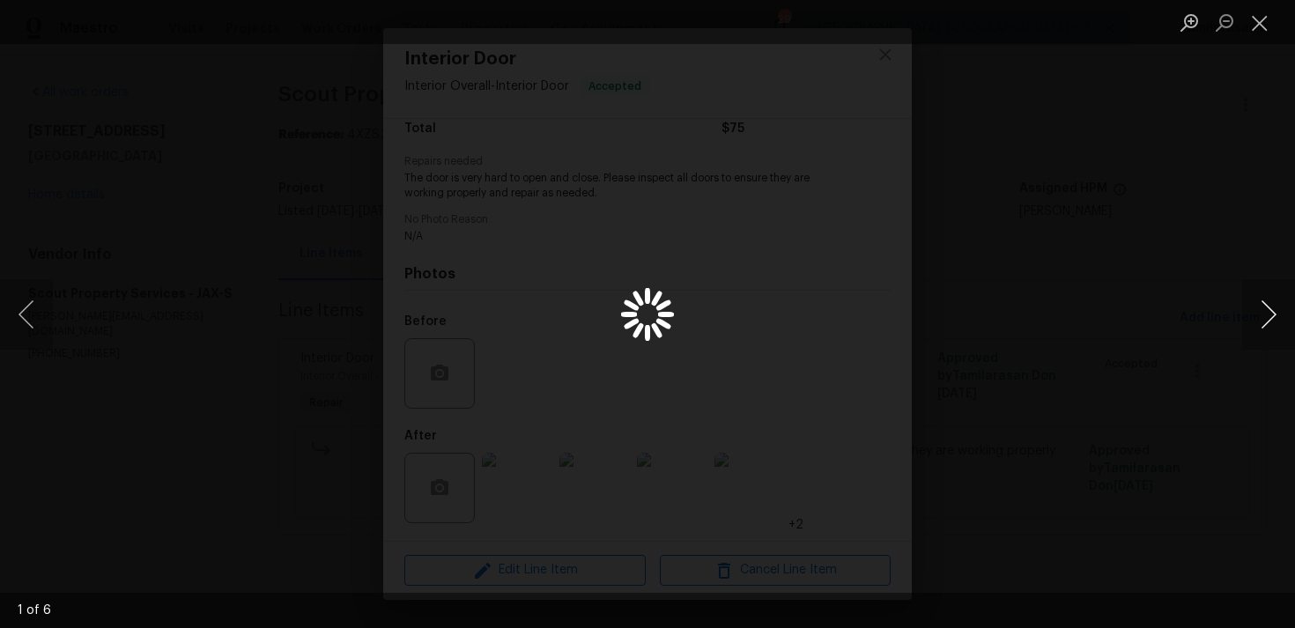
click at [1272, 308] on button "Next image" at bounding box center [1269, 314] width 53 height 70
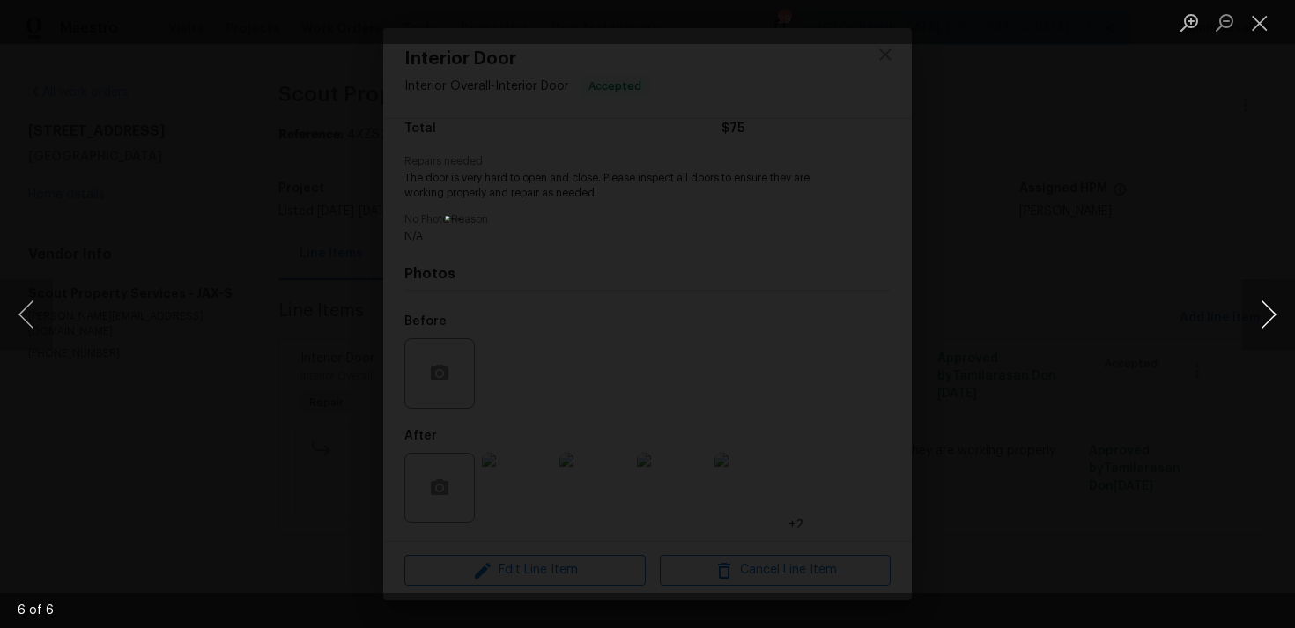
click at [1272, 308] on button "Next image" at bounding box center [1269, 314] width 53 height 70
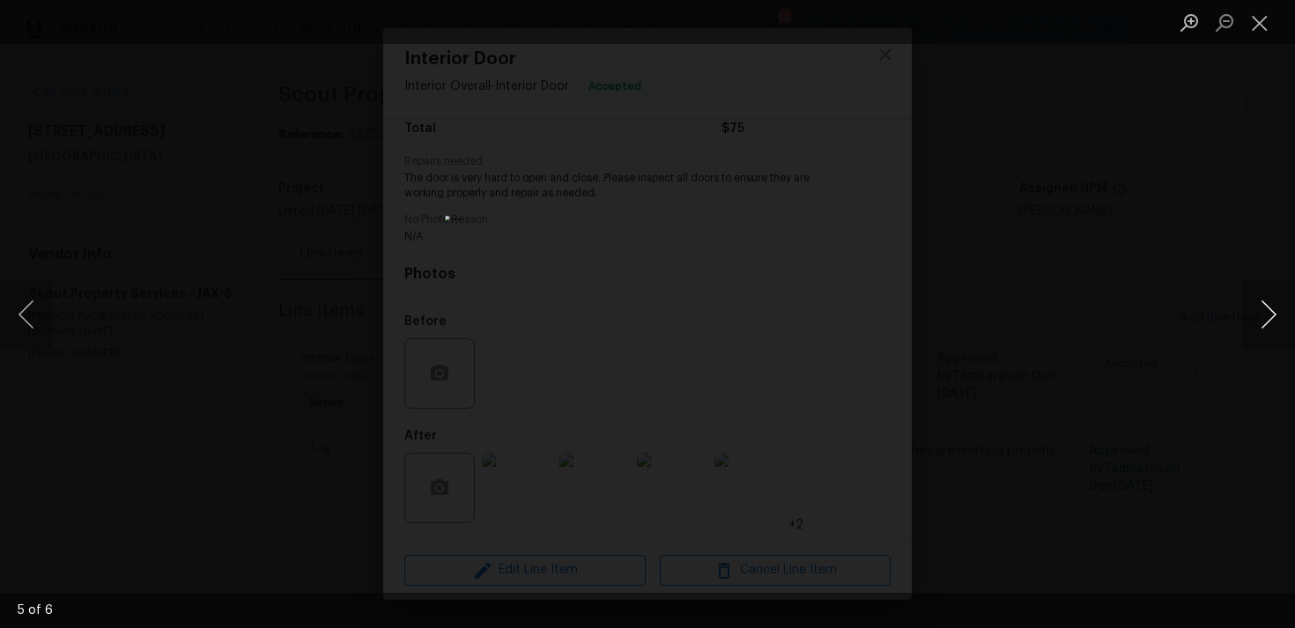
click at [1266, 314] on button "Next image" at bounding box center [1269, 314] width 53 height 70
click at [1270, 306] on button "Next image" at bounding box center [1269, 314] width 53 height 70
click at [1258, 21] on button "Close lightbox" at bounding box center [1260, 22] width 35 height 31
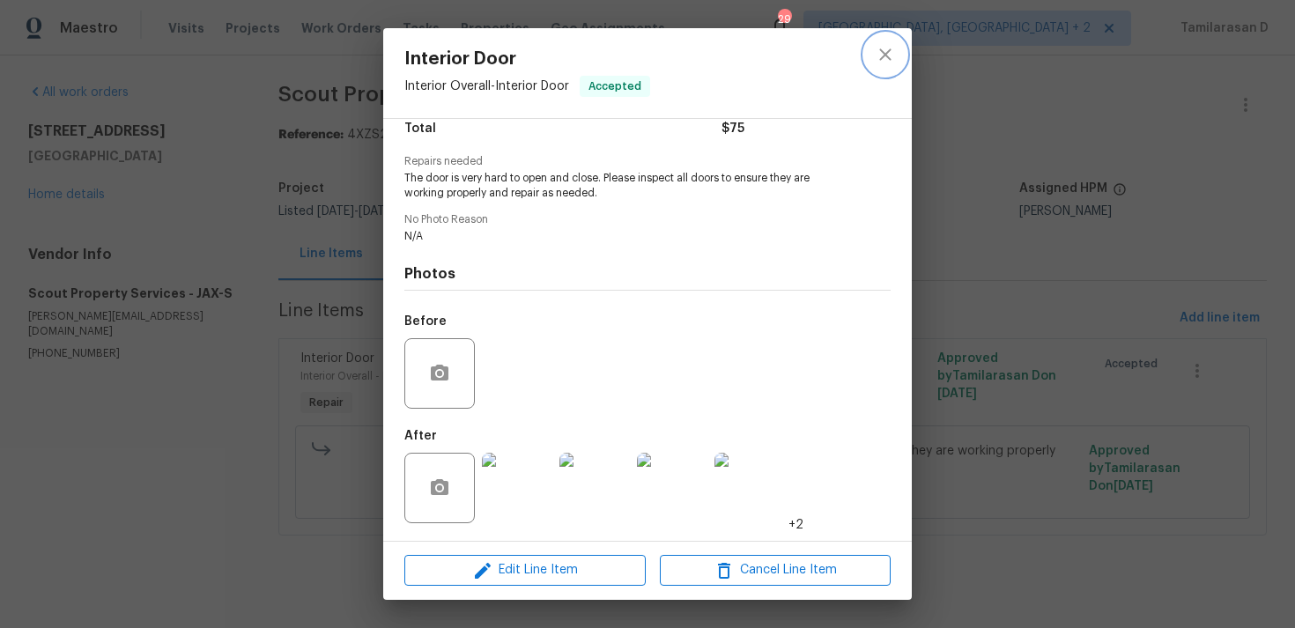
click at [886, 53] on icon "close" at bounding box center [884, 53] width 11 height 11
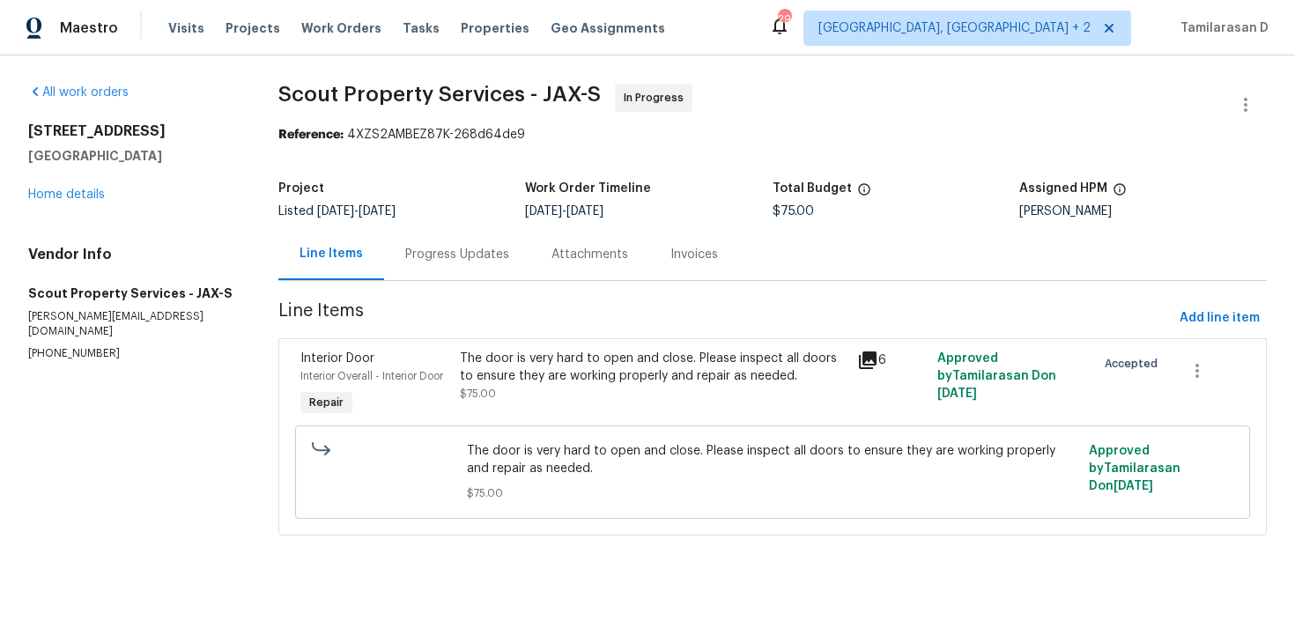
click at [445, 274] on div "Progress Updates" at bounding box center [457, 254] width 146 height 52
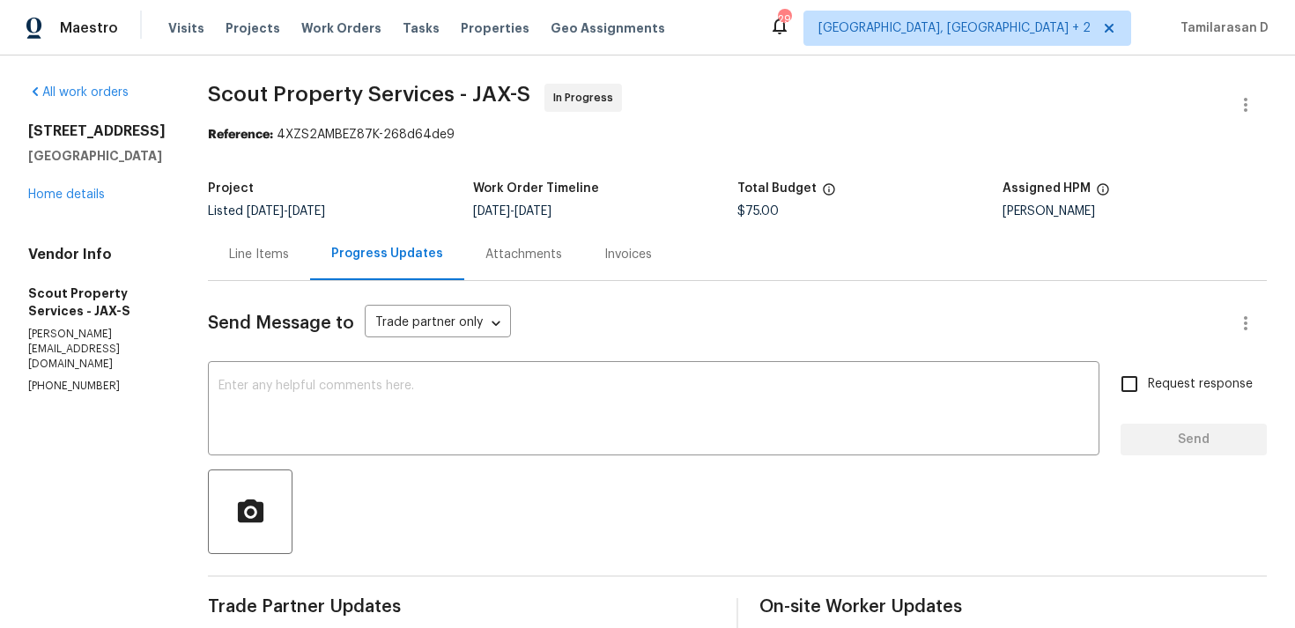
scroll to position [287, 0]
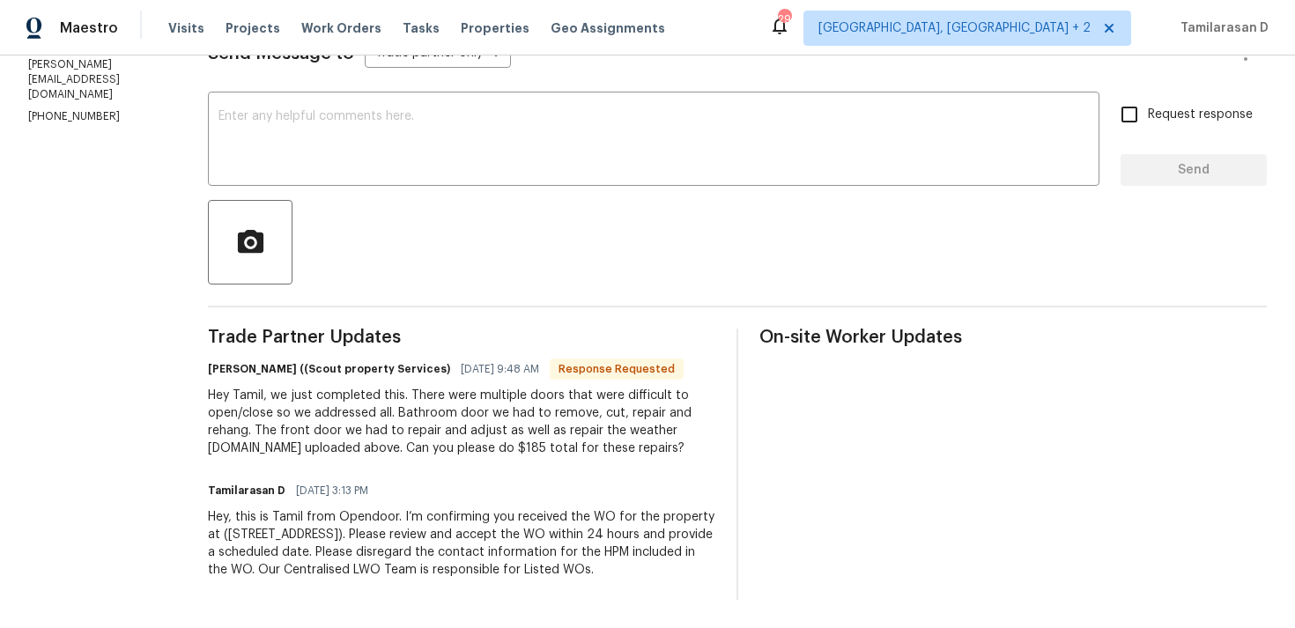
click at [308, 387] on div "Hey Tamil, we just completed this. There were multiple doors that were difficul…" at bounding box center [462, 422] width 508 height 70
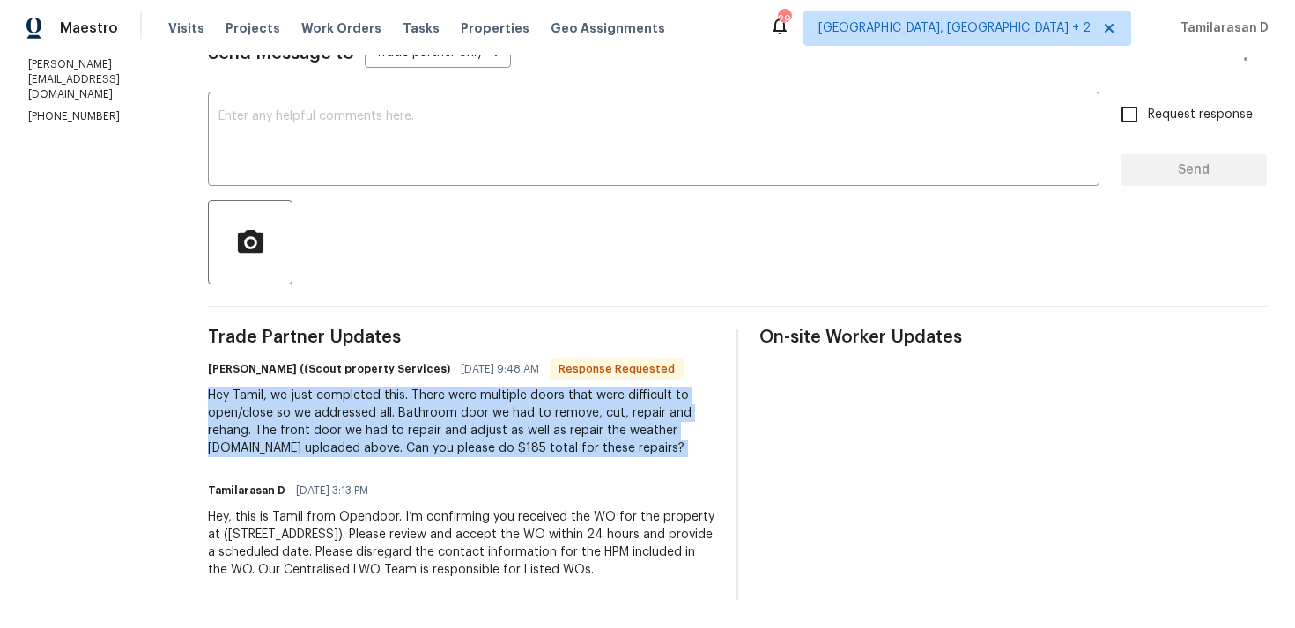
click at [333, 400] on div "Hey Tamil, we just completed this. There were multiple doors that were difficul…" at bounding box center [462, 422] width 508 height 70
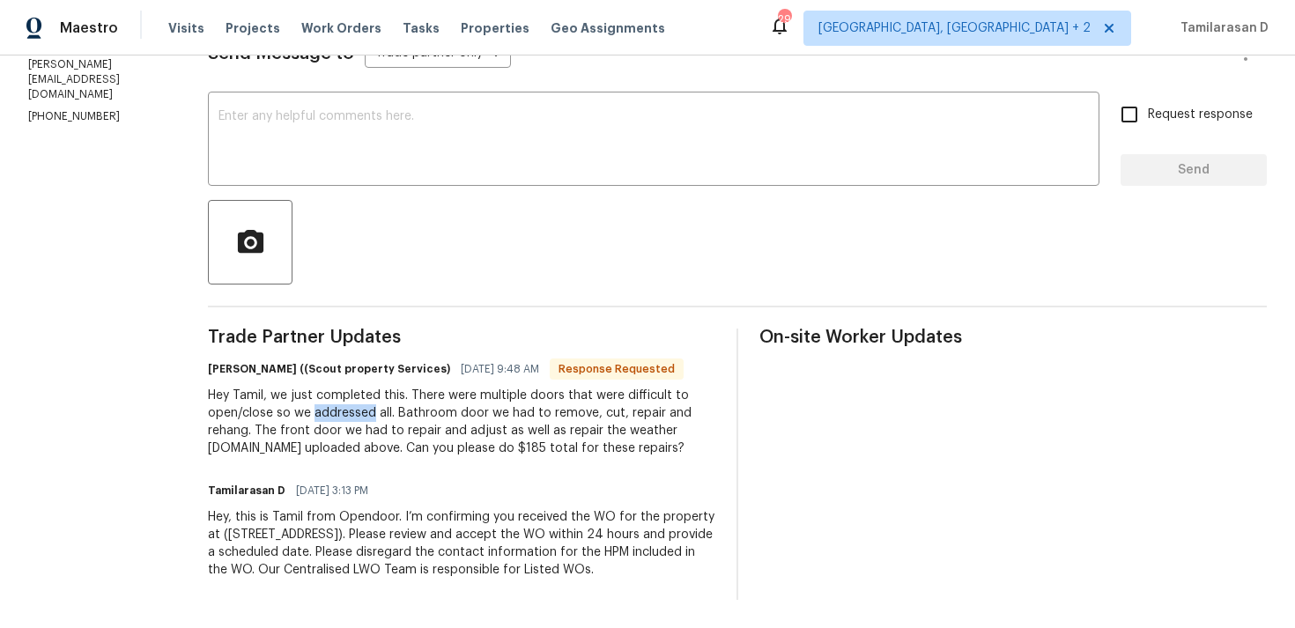
click at [333, 400] on div "Hey Tamil, we just completed this. There were multiple doors that were difficul…" at bounding box center [462, 422] width 508 height 70
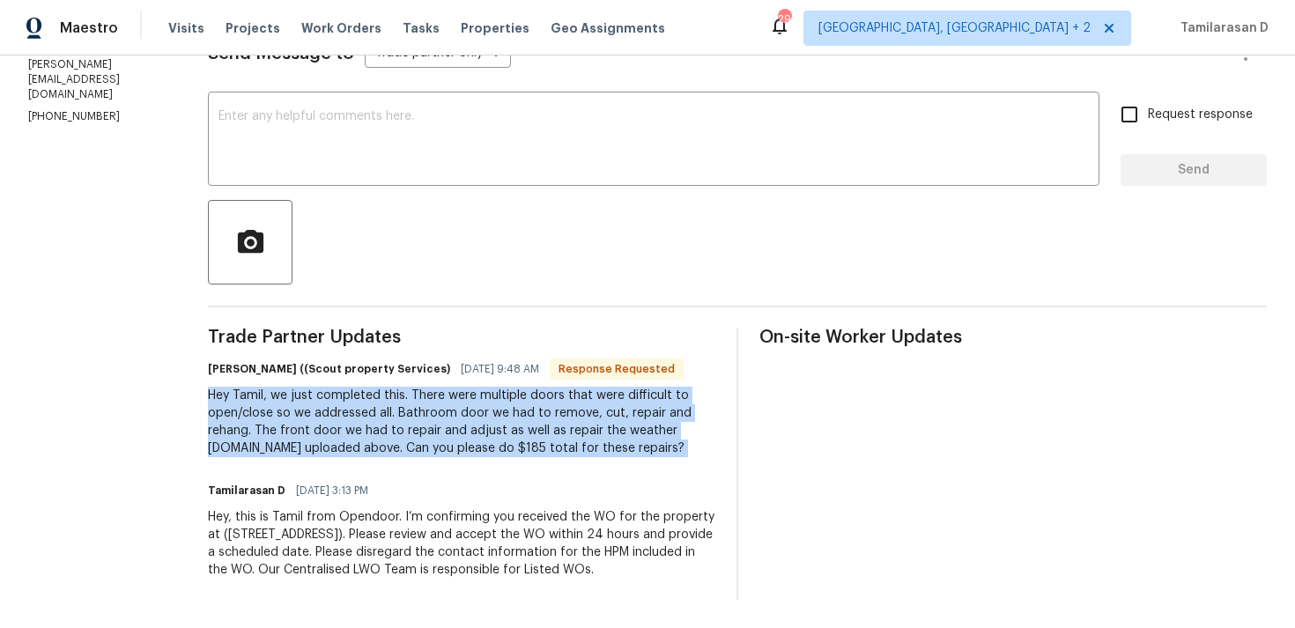
click at [323, 402] on div "Hey Tamil, we just completed this. There were multiple doors that were difficul…" at bounding box center [462, 422] width 508 height 70
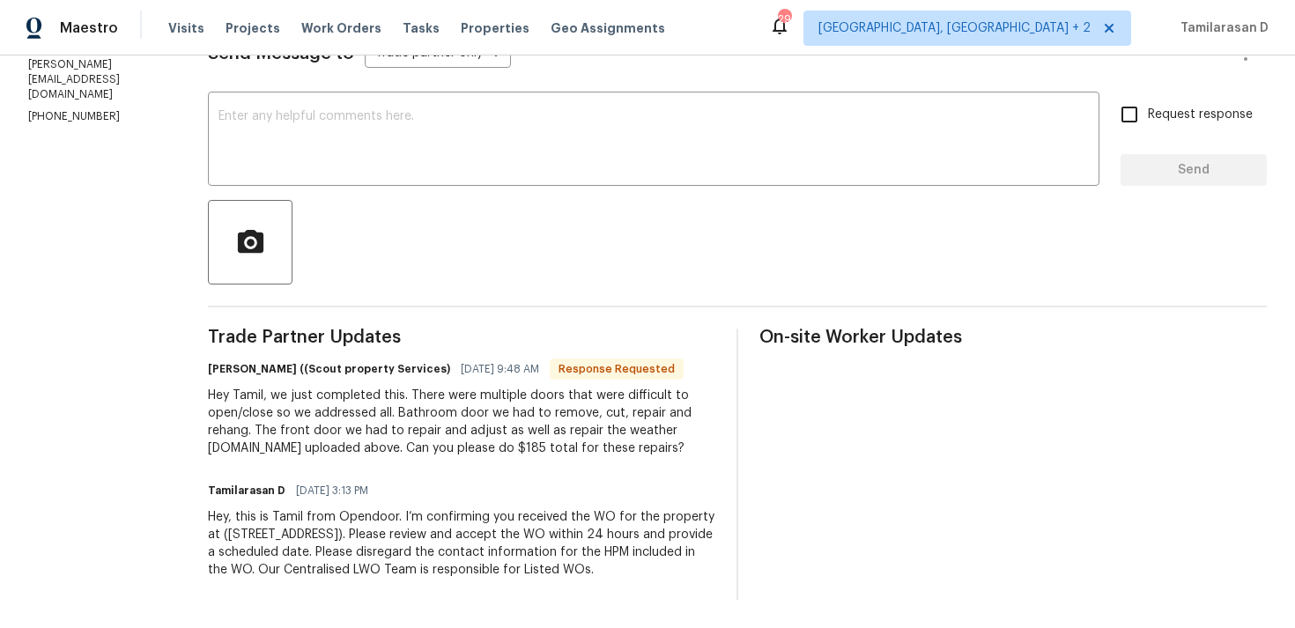
click at [323, 402] on div "Hey Tamil, we just completed this. There were multiple doors that were difficul…" at bounding box center [462, 422] width 508 height 70
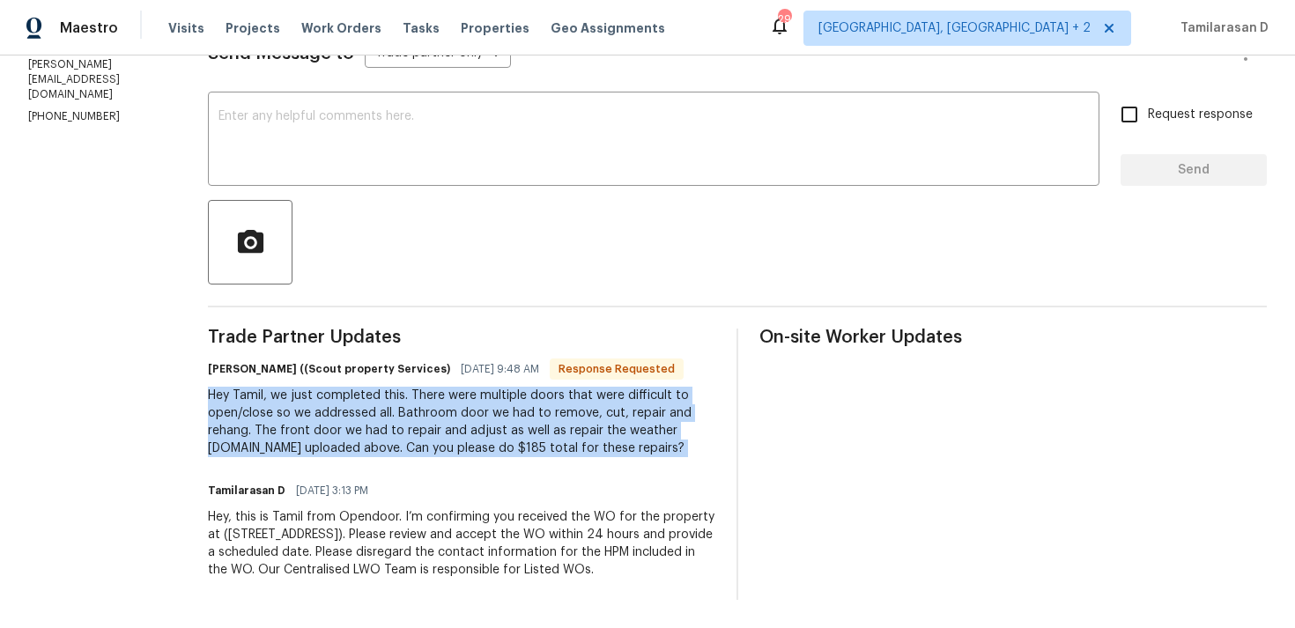
click at [342, 387] on div "Hey Tamil, we just completed this. There were multiple doors that were difficul…" at bounding box center [462, 422] width 508 height 70
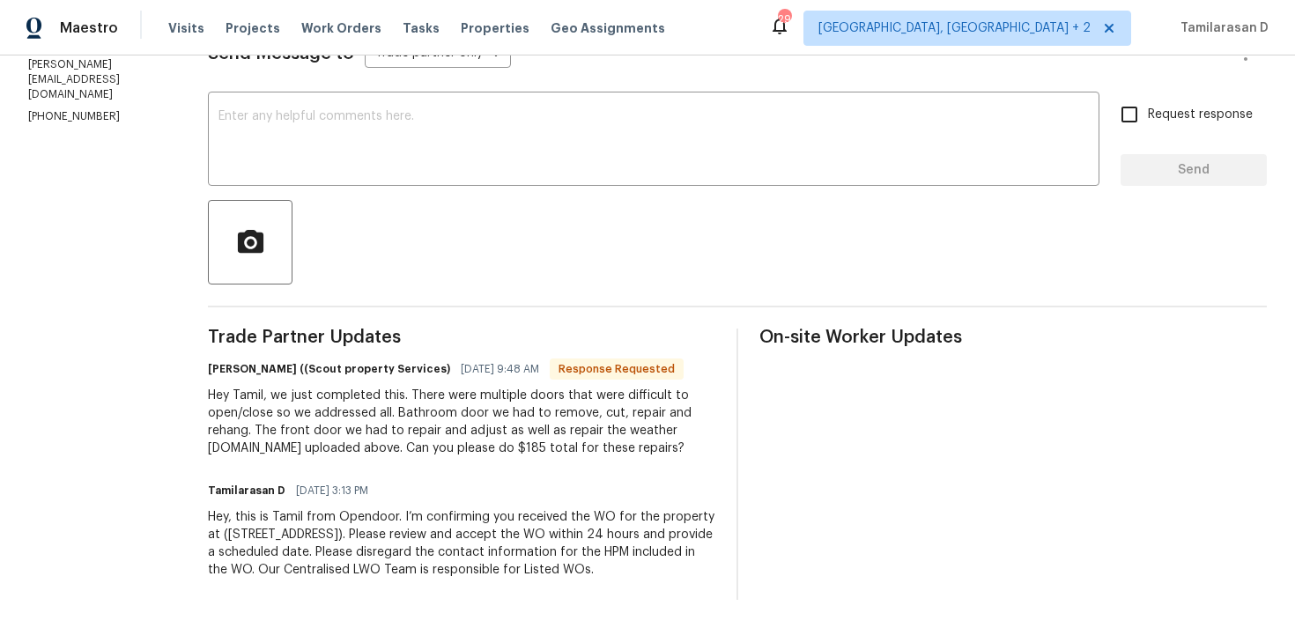
click at [342, 387] on div "Hey Tamil, we just completed this. There were multiple doors that were difficul…" at bounding box center [462, 422] width 508 height 70
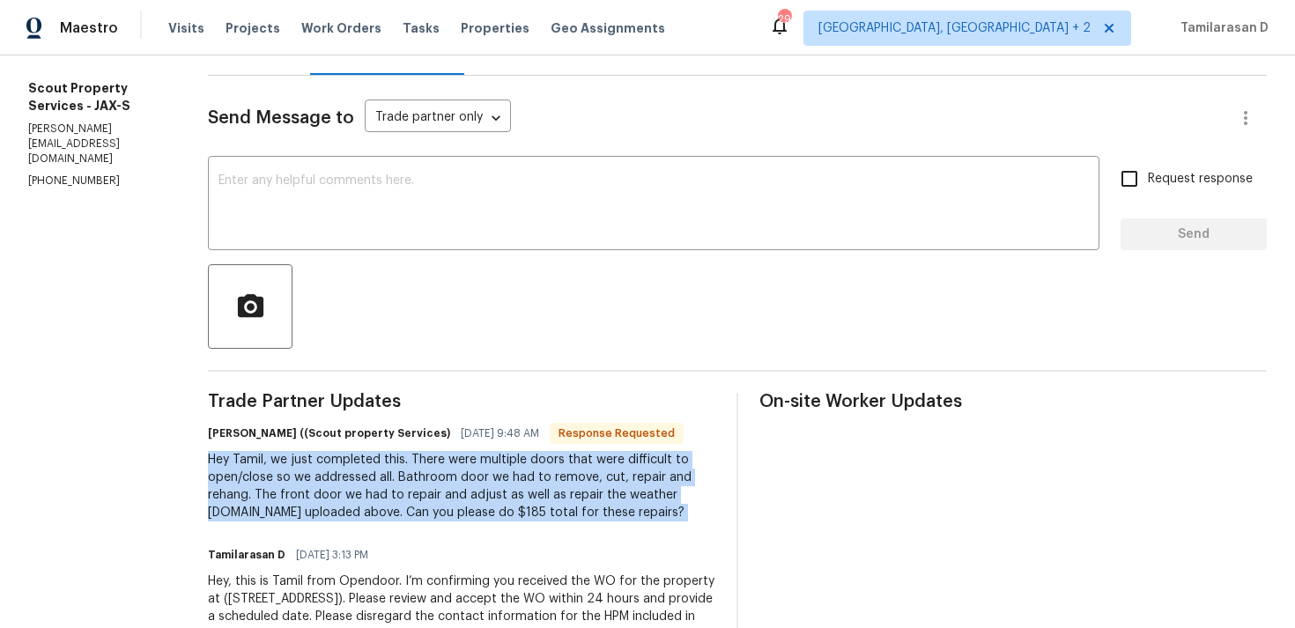
scroll to position [200, 0]
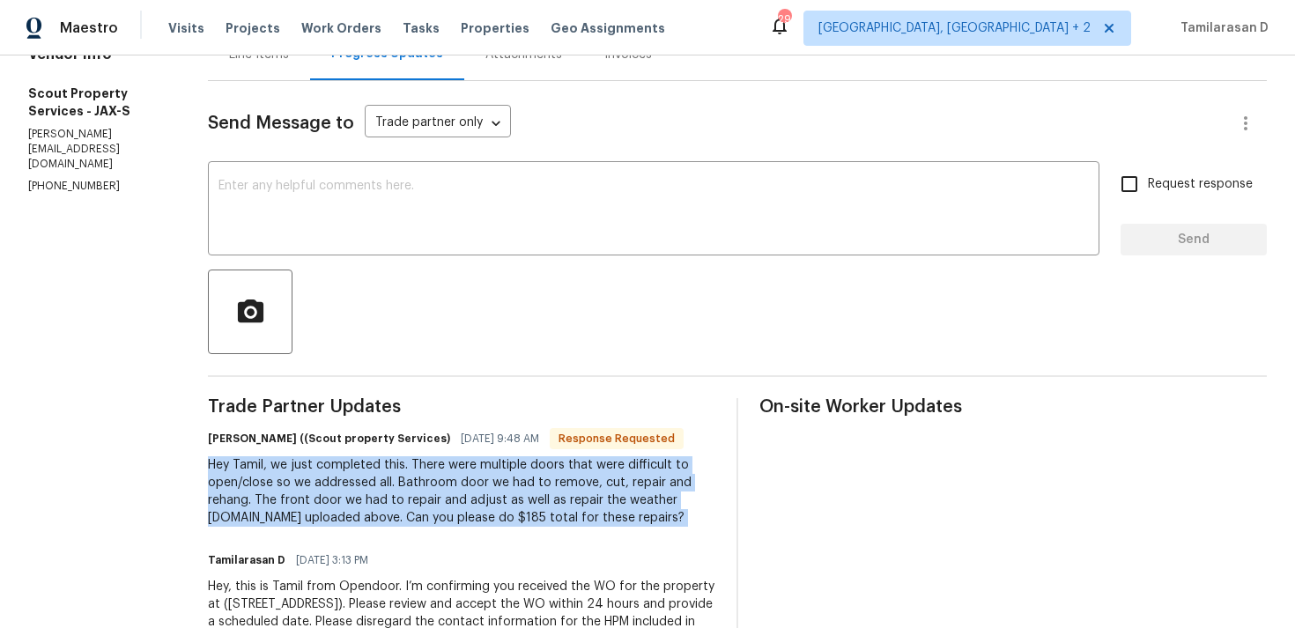
click at [286, 503] on div "Hey Tamil, we just completed this. There were multiple doors that were difficul…" at bounding box center [462, 491] width 508 height 70
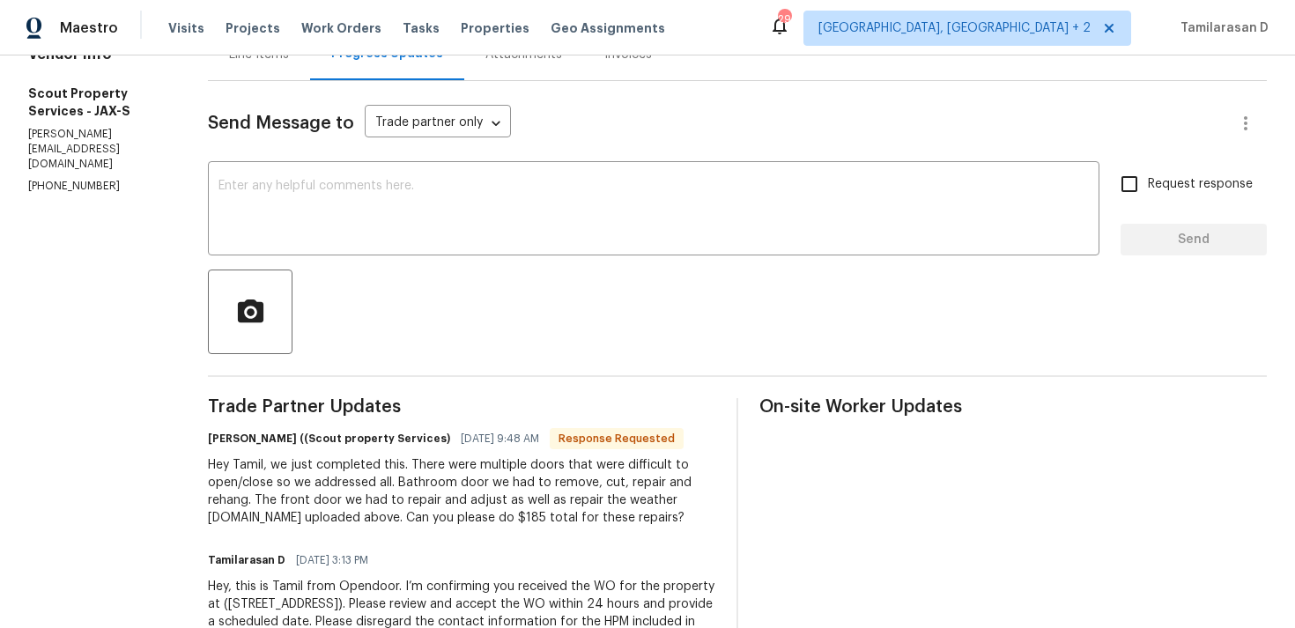
click at [286, 503] on div "Hey Tamil, we just completed this. There were multiple doors that were difficul…" at bounding box center [462, 491] width 508 height 70
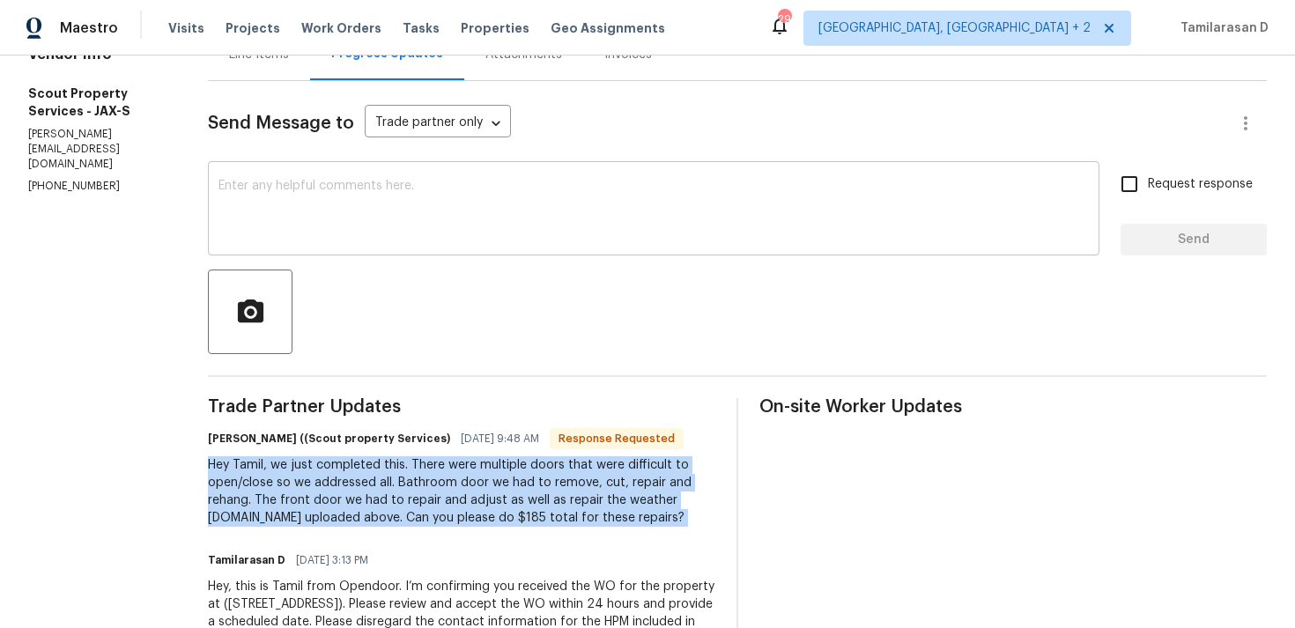
scroll to position [39, 0]
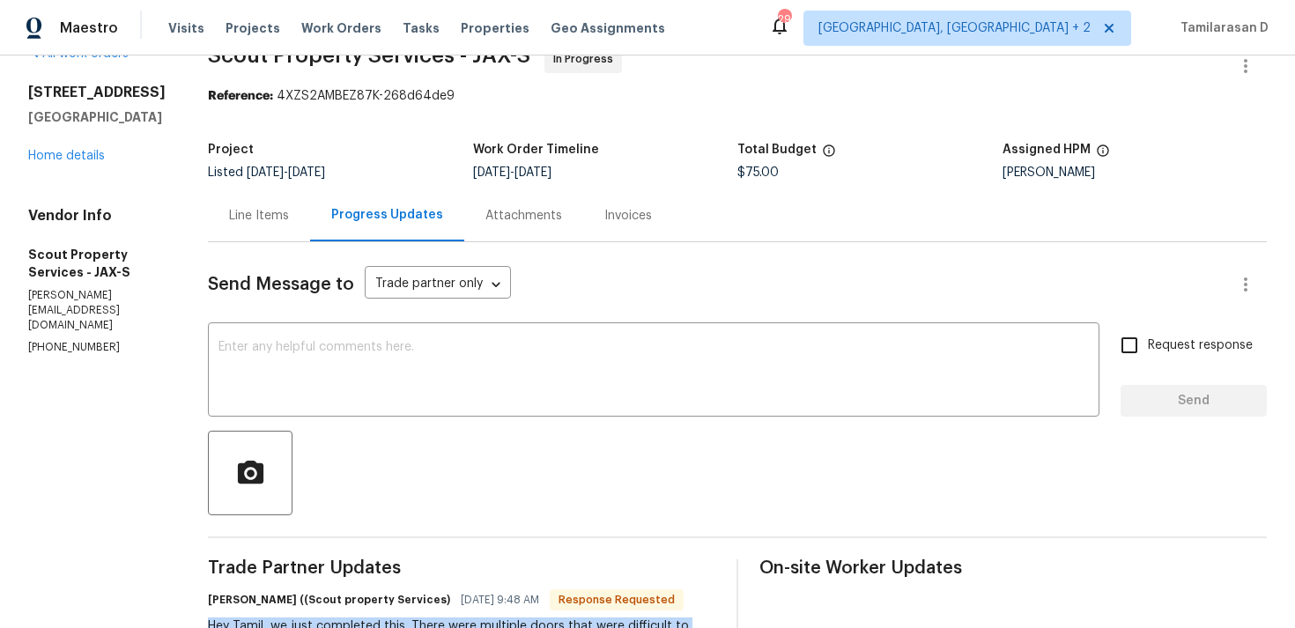
click at [249, 204] on div "Line Items" at bounding box center [259, 215] width 102 height 52
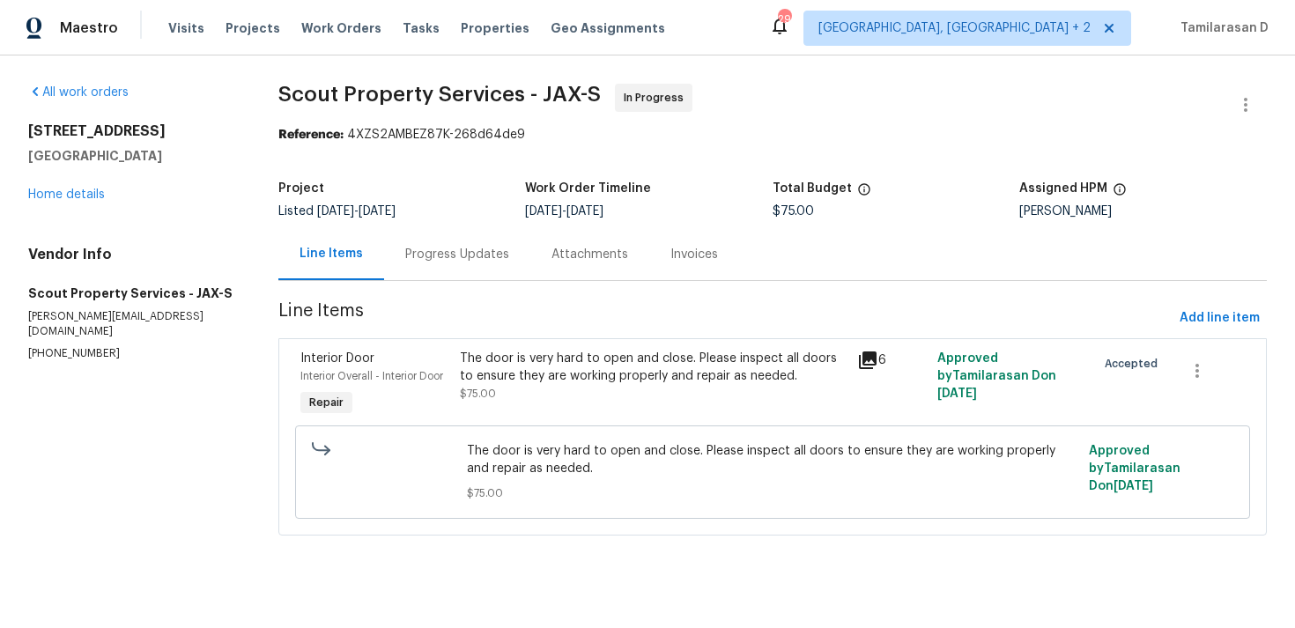
click at [441, 253] on div "Progress Updates" at bounding box center [457, 255] width 104 height 18
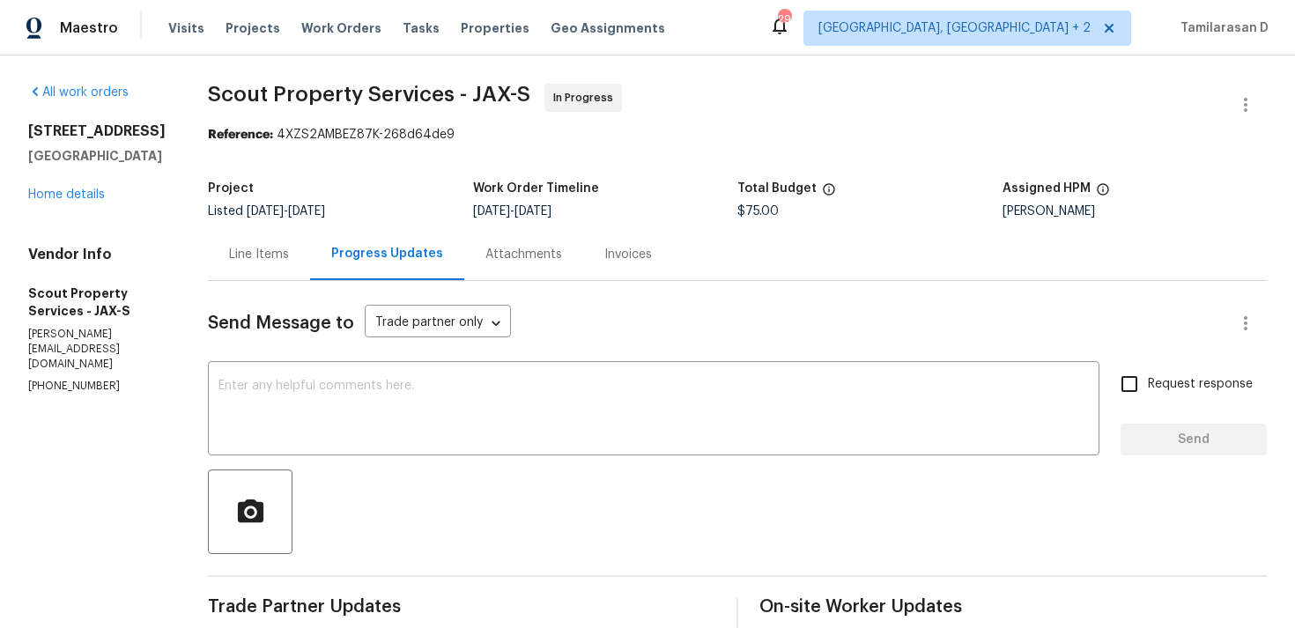
click at [264, 249] on div "Line Items" at bounding box center [259, 255] width 60 height 18
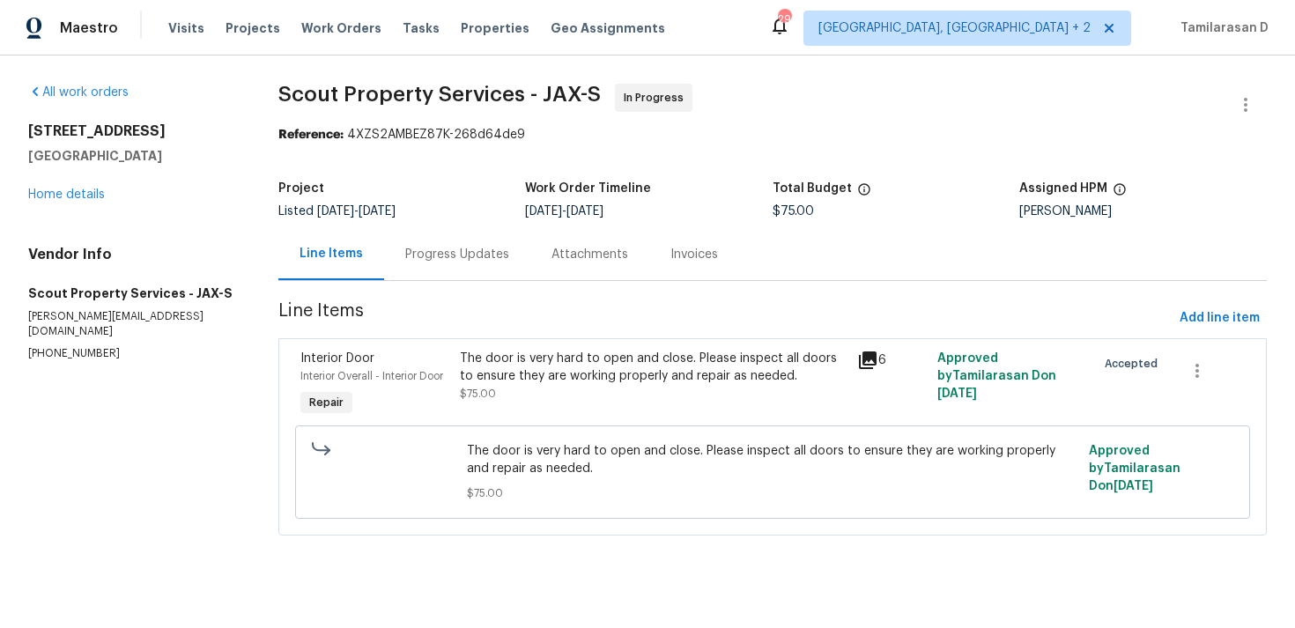
click at [634, 397] on div "The door is very hard to open and close. Please inspect all doors to ensure the…" at bounding box center [654, 376] width 388 height 53
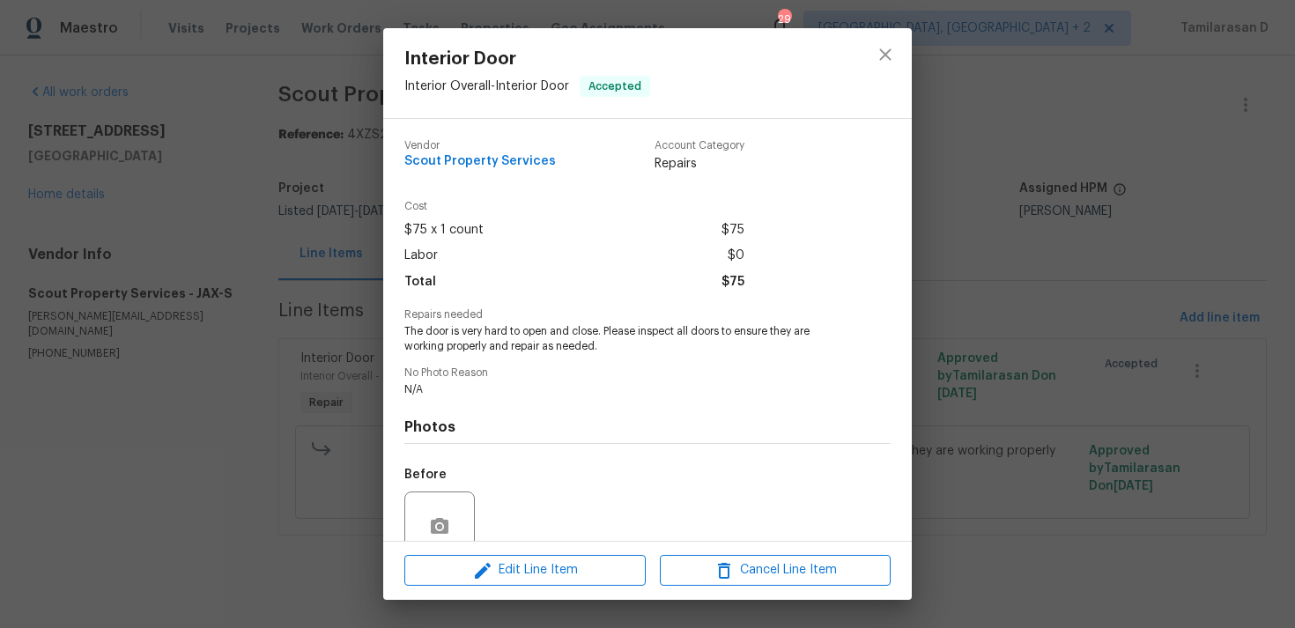
scroll to position [153, 0]
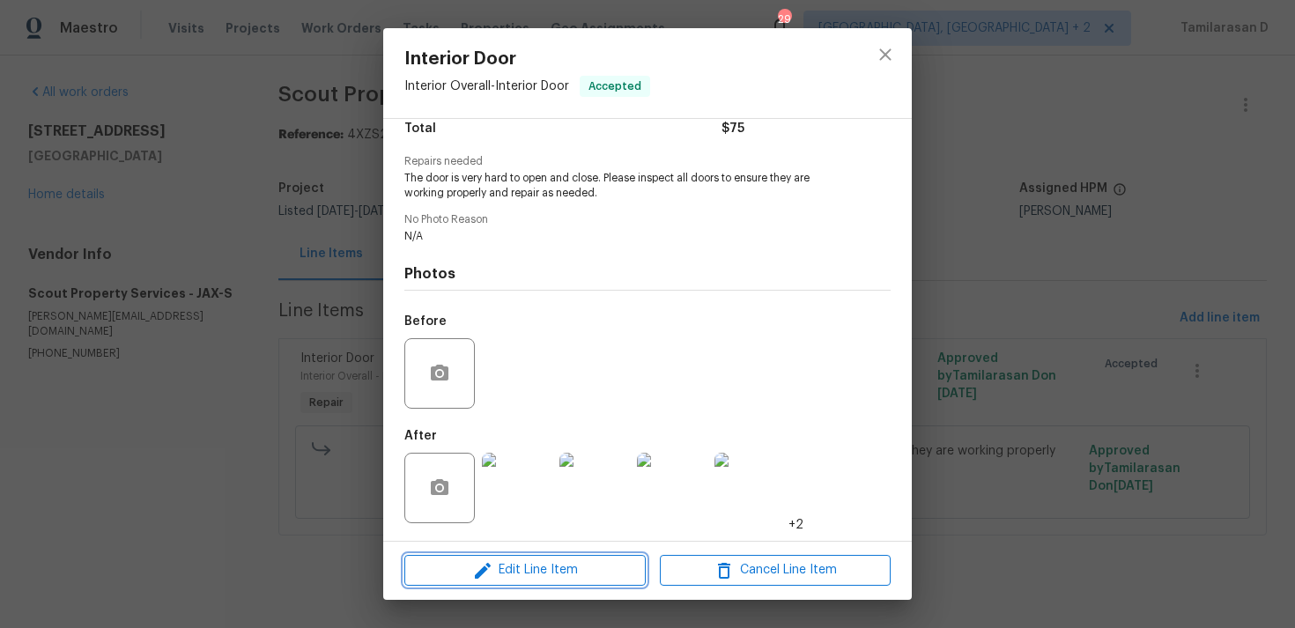
click at [542, 580] on span "Edit Line Item" at bounding box center [525, 571] width 231 height 22
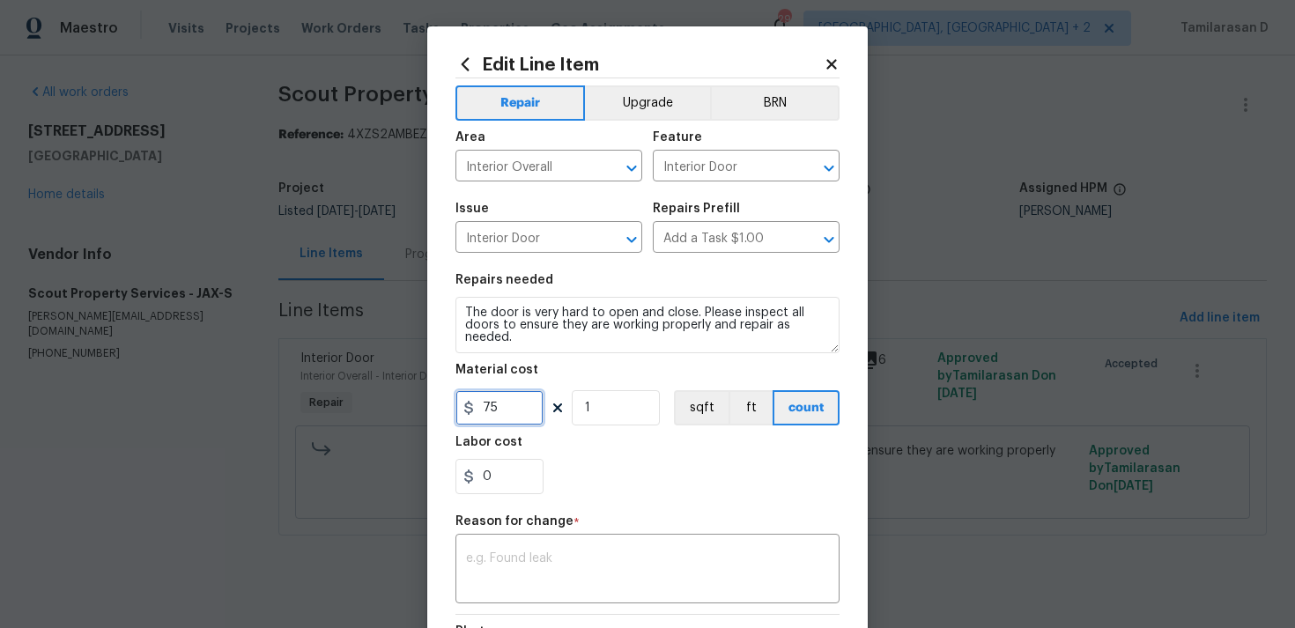
click at [505, 400] on input "75" at bounding box center [500, 407] width 88 height 35
type input "185"
click at [461, 538] on div "x ​" at bounding box center [648, 570] width 384 height 65
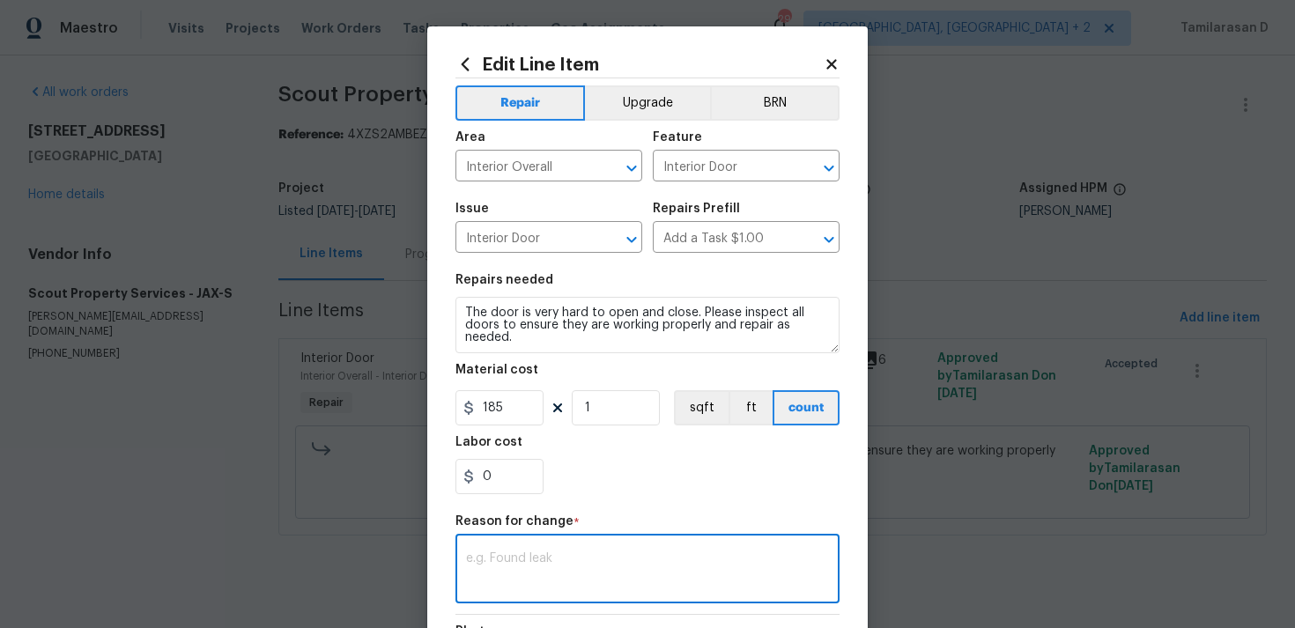
paste textarea "(TD) Updated per vendor’s final cost."
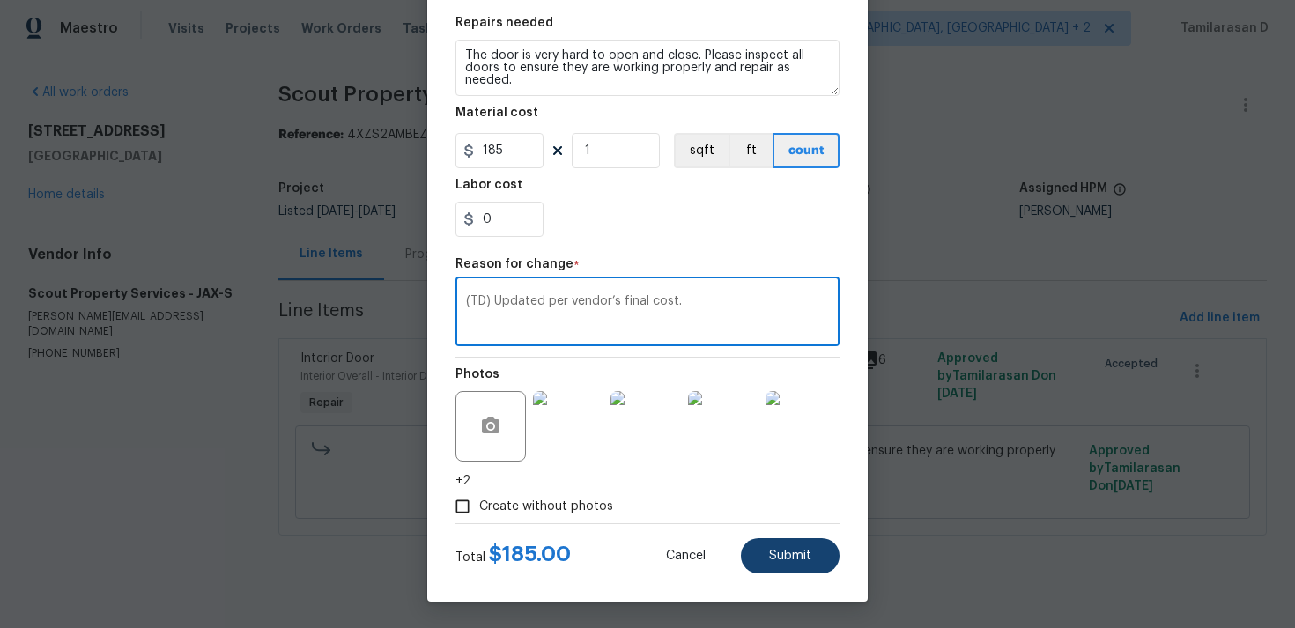
type textarea "(TD) Updated per vendor’s final cost."
click at [772, 550] on span "Submit" at bounding box center [790, 556] width 42 height 13
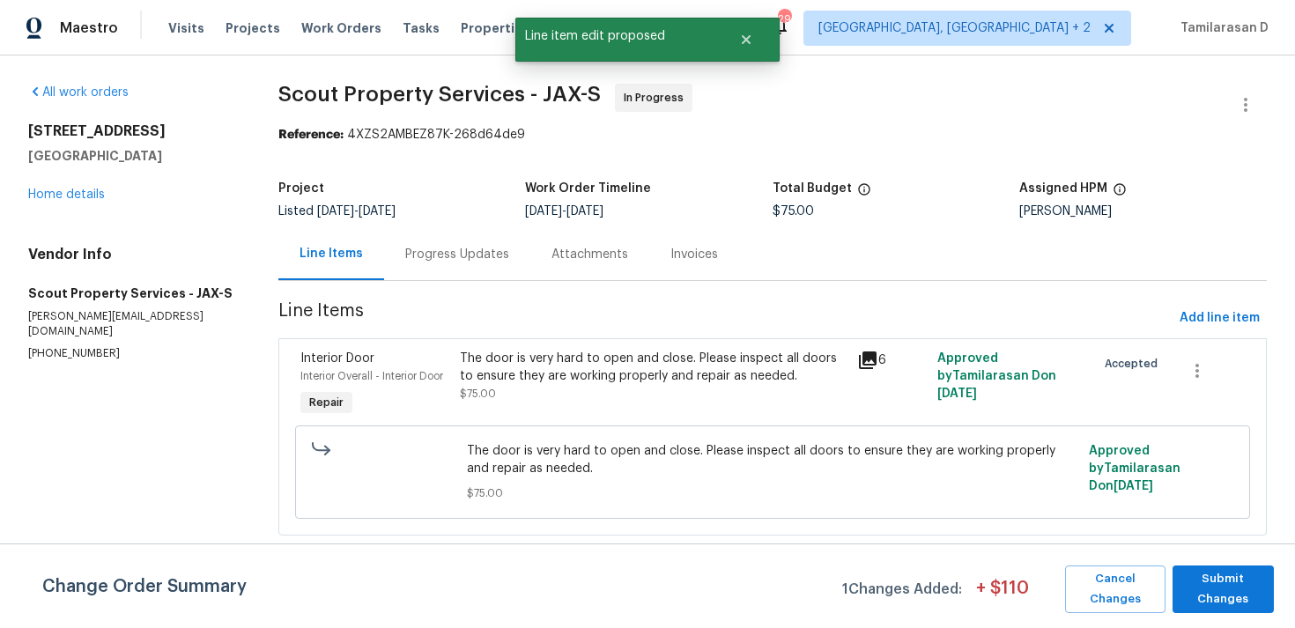
scroll to position [0, 0]
click at [1240, 612] on button "Submit Changes" at bounding box center [1223, 590] width 101 height 48
click at [436, 244] on div "Progress Updates" at bounding box center [457, 254] width 146 height 52
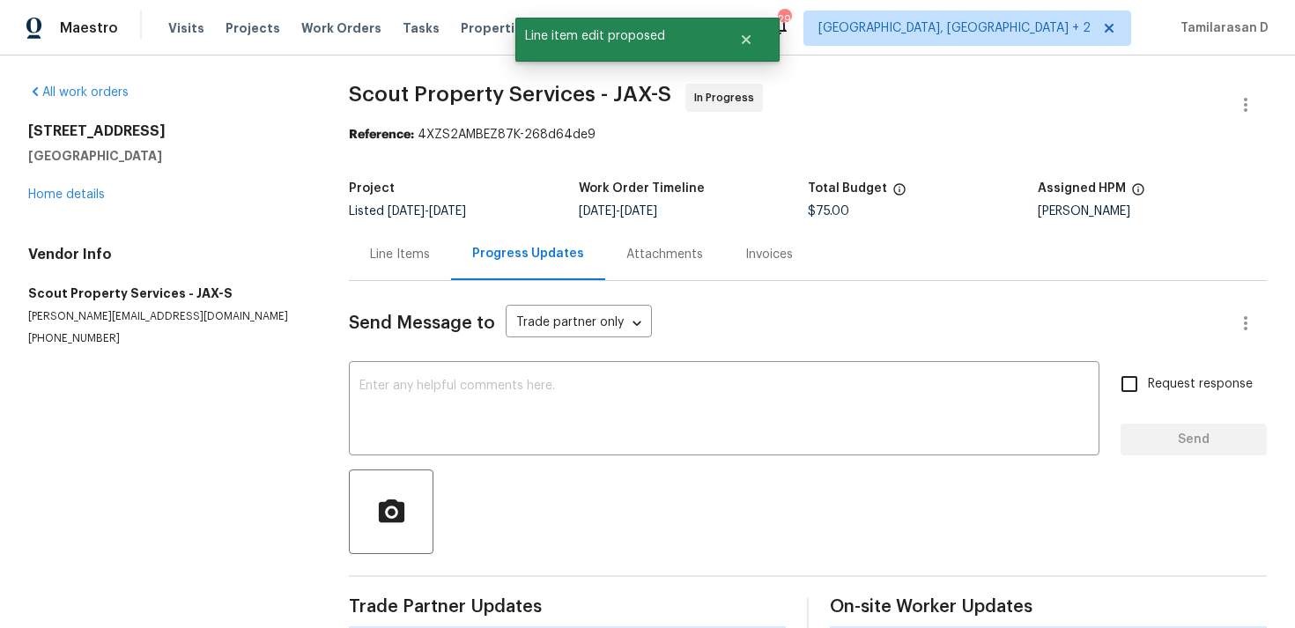
click at [436, 244] on div "Line Items" at bounding box center [400, 254] width 102 height 52
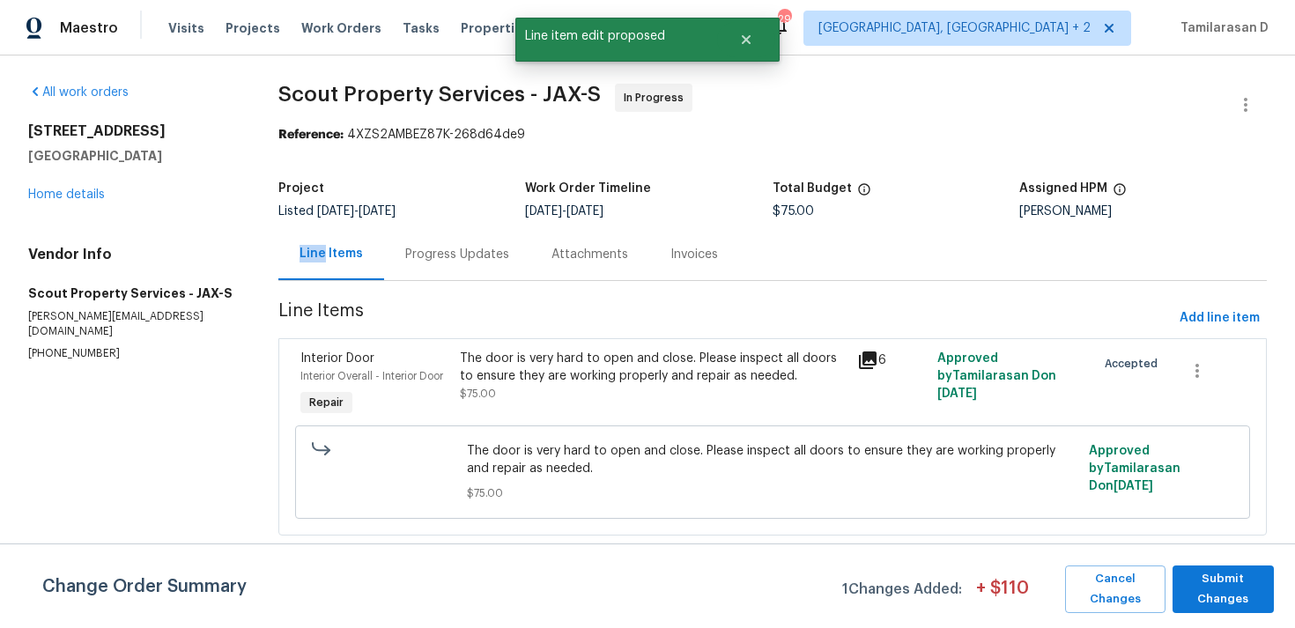
click at [1223, 585] on html "Maestro Visits Projects Work Orders Tasks Properties Geo Assignments 29 Albuque…" at bounding box center [647, 292] width 1295 height 585
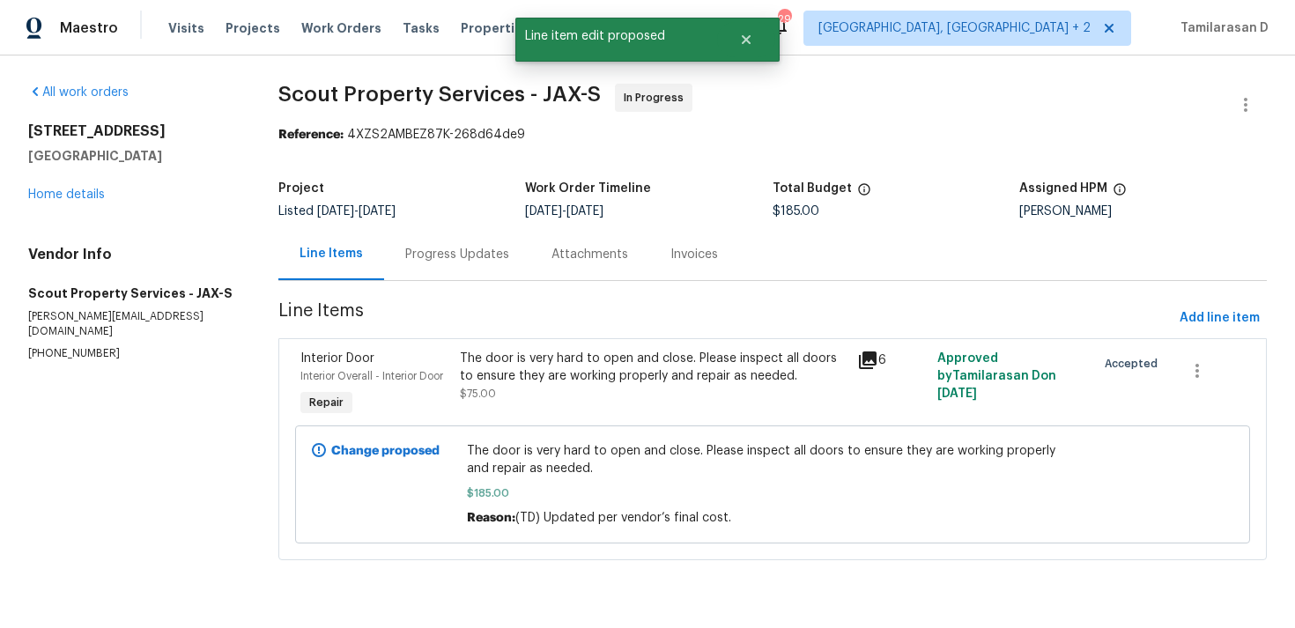
click at [426, 263] on div "Progress Updates" at bounding box center [457, 255] width 104 height 18
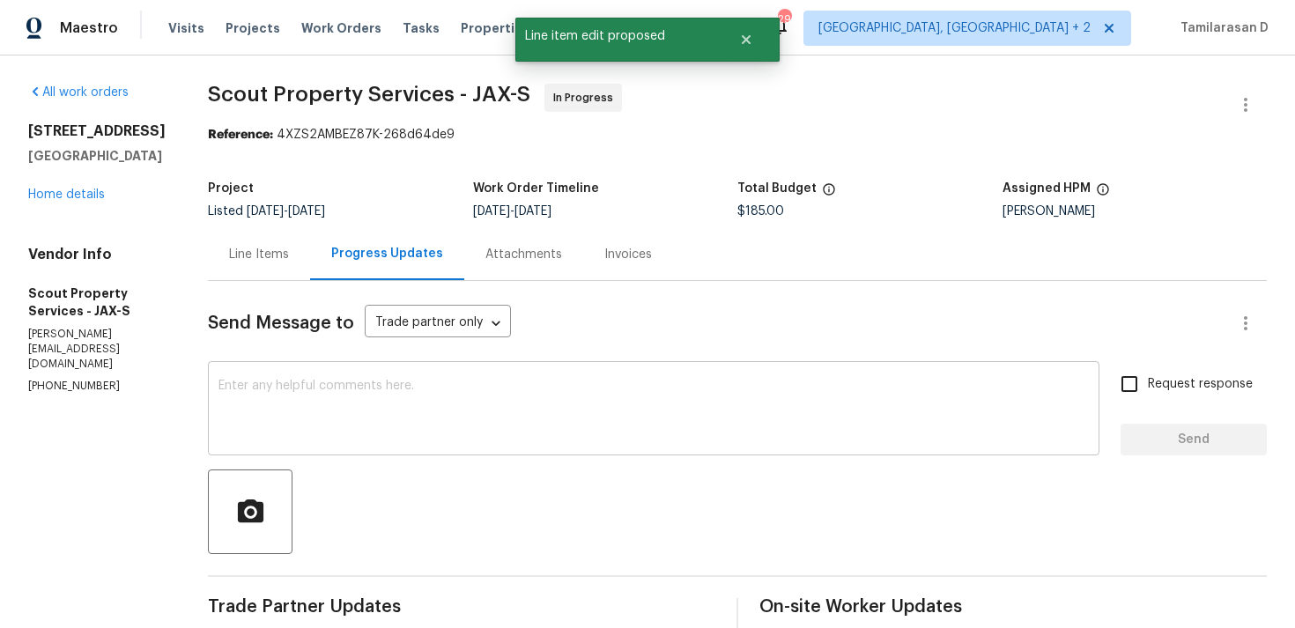
scroll to position [167, 0]
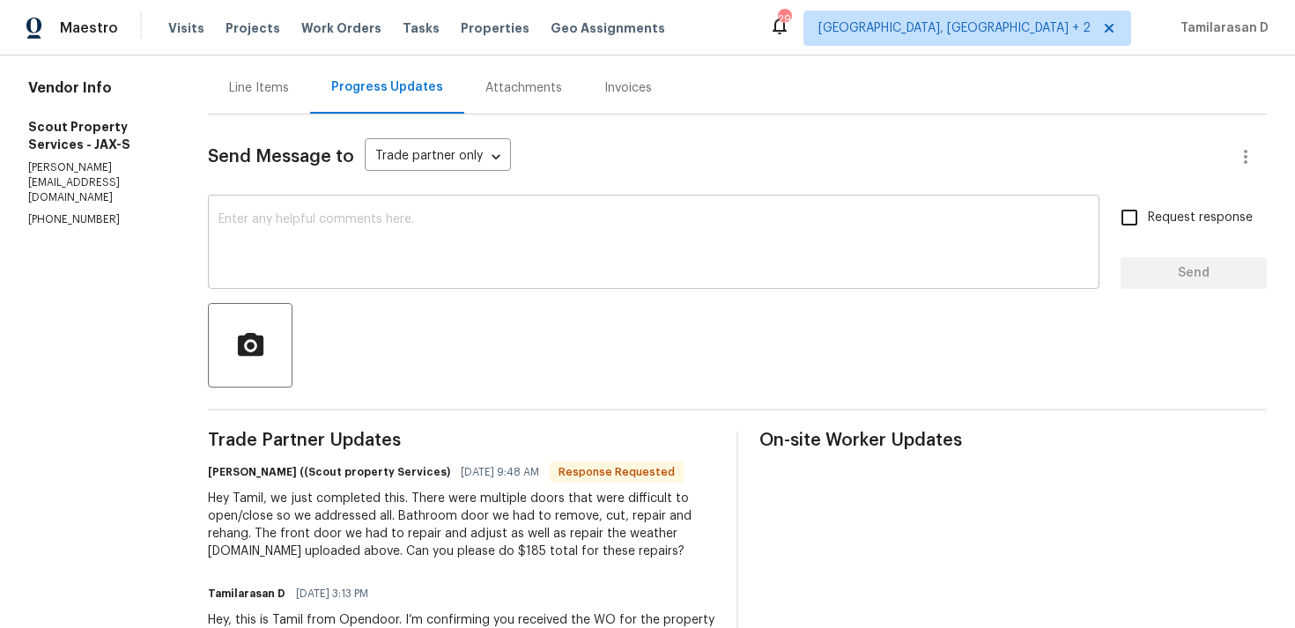
click at [373, 269] on textarea at bounding box center [654, 244] width 871 height 62
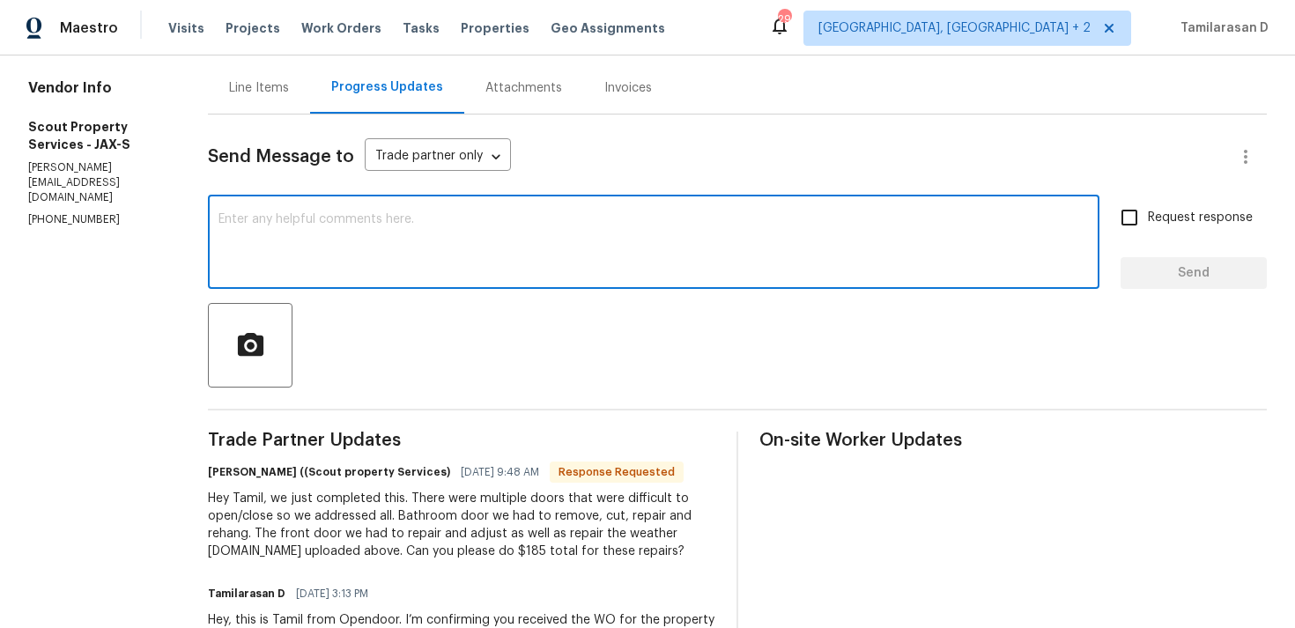
click at [295, 229] on textarea at bounding box center [654, 244] width 871 height 62
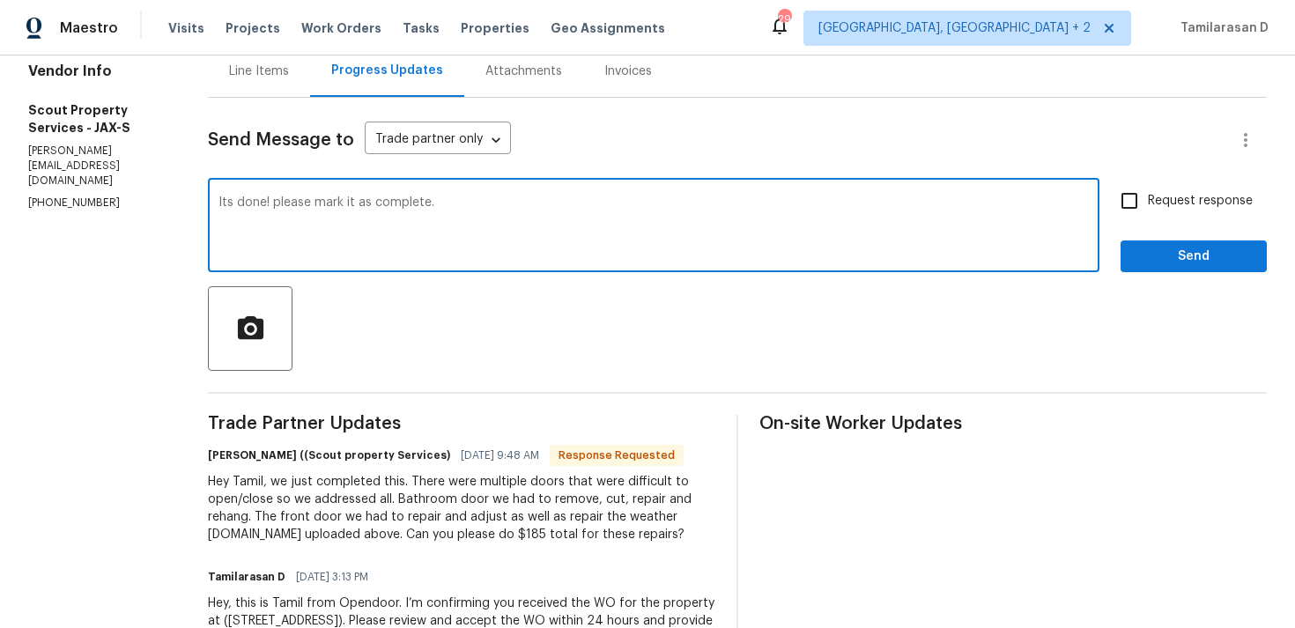
click at [498, 217] on textarea "Its done! please mark it as complete." at bounding box center [654, 228] width 871 height 62
click at [591, 219] on textarea "Its done! please mark it as complete." at bounding box center [654, 228] width 871 height 62
type textarea "Its done! please mark it as complete."
click at [1117, 196] on input "Request response" at bounding box center [1129, 200] width 37 height 37
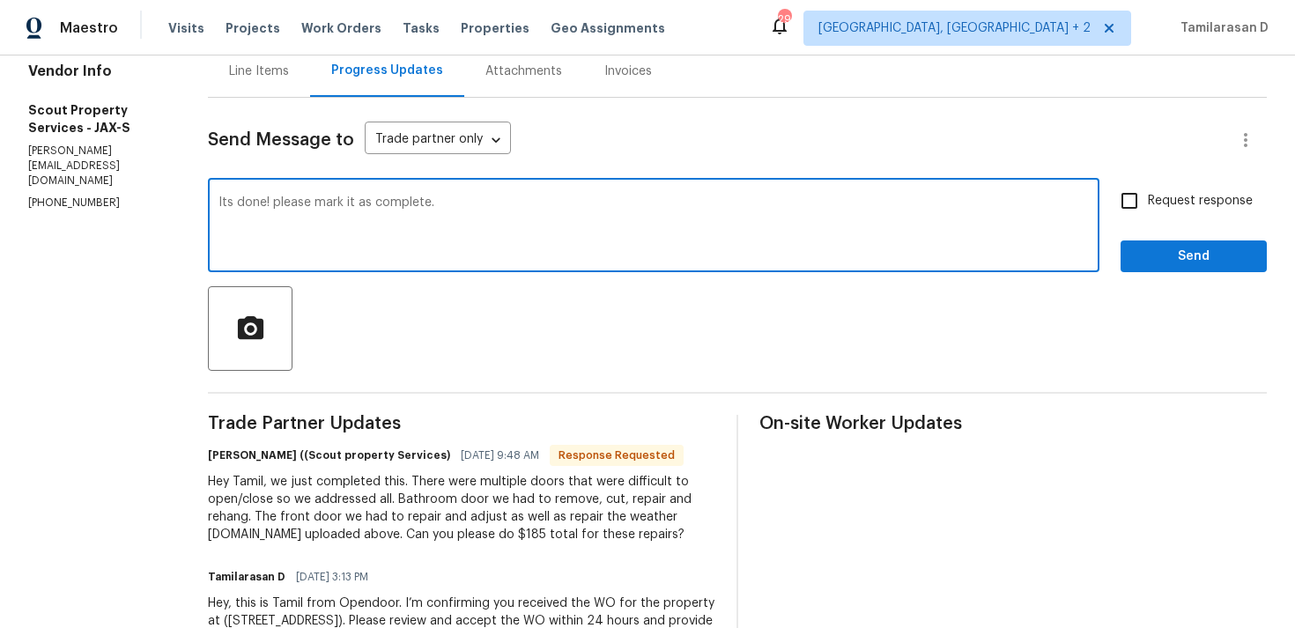
checkbox input "true"
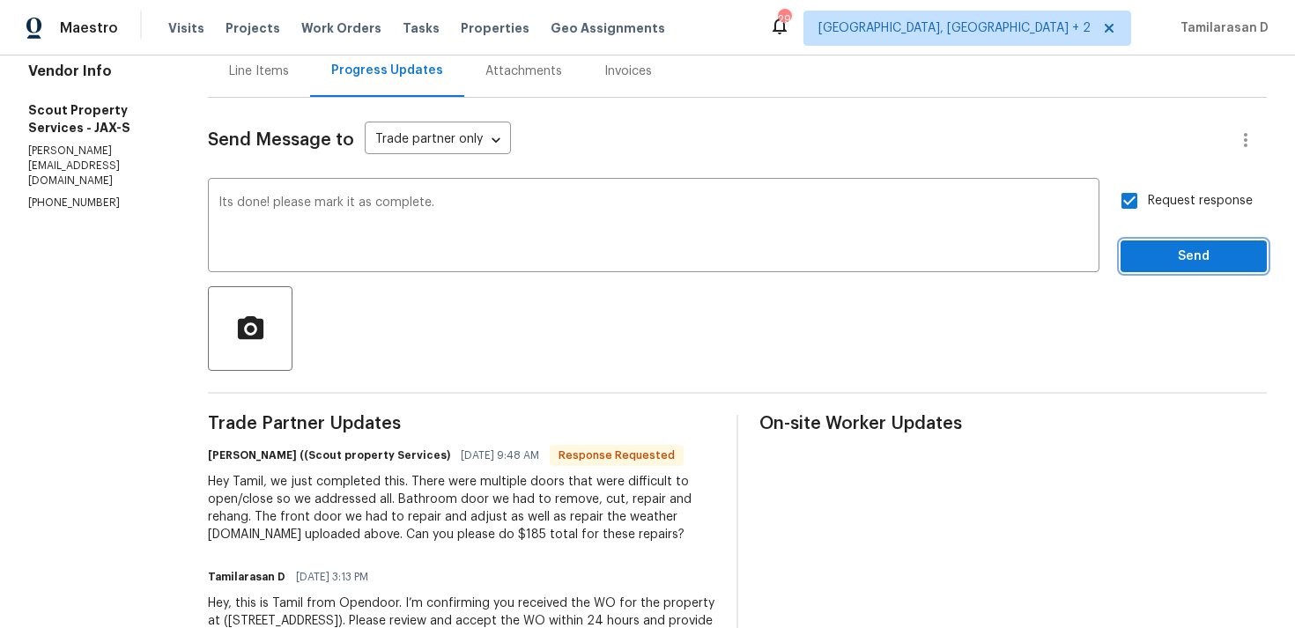
click at [1177, 263] on span "Send" at bounding box center [1194, 257] width 118 height 22
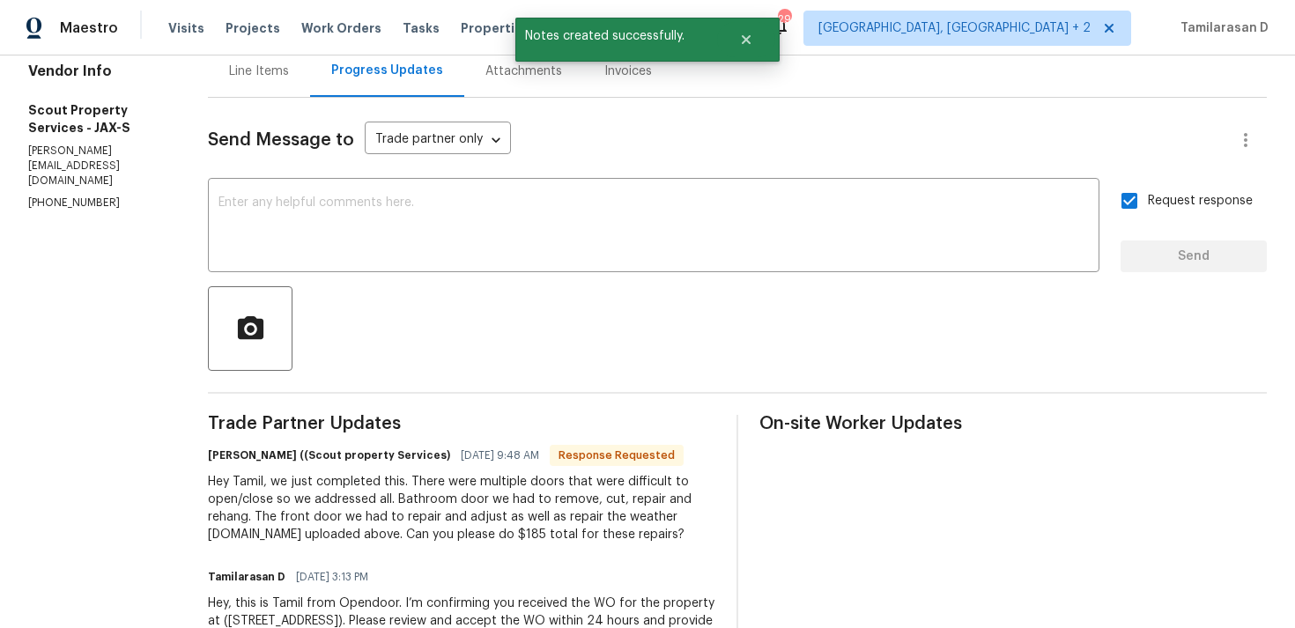
scroll to position [301, 0]
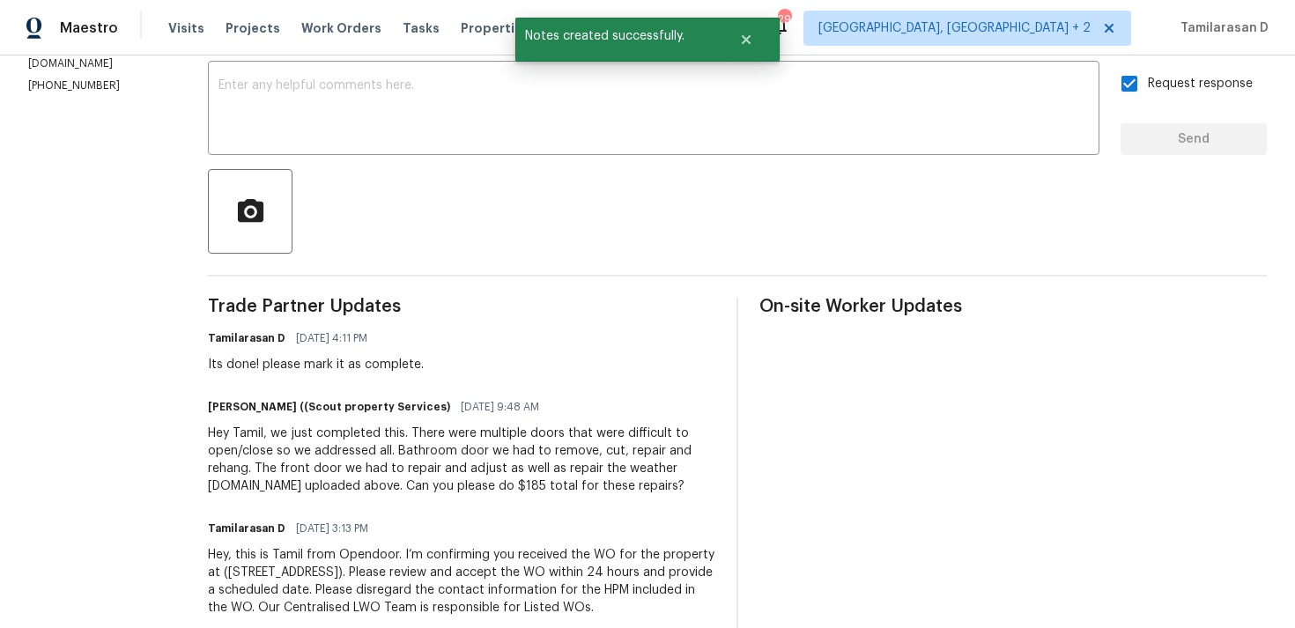
click at [384, 456] on div "Hey Tamil, we just completed this. There were multiple doors that were difficul…" at bounding box center [462, 460] width 508 height 70
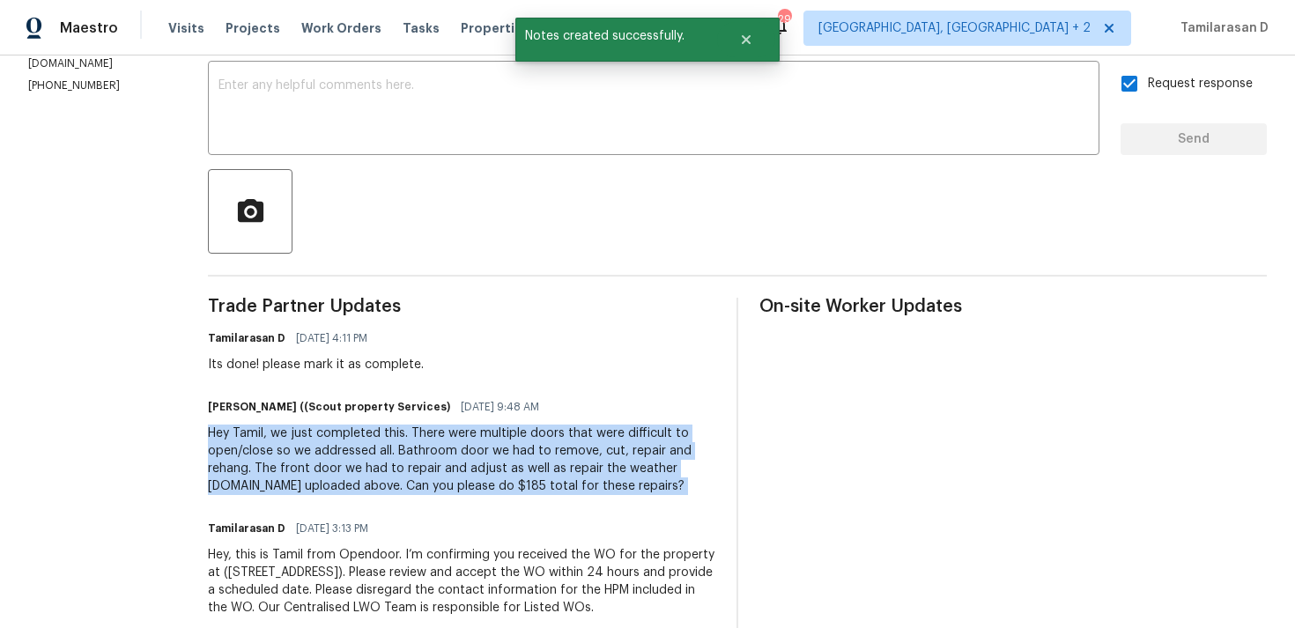
copy div "Hey Tamil, we just completed this. There were multiple doors that were difficul…"
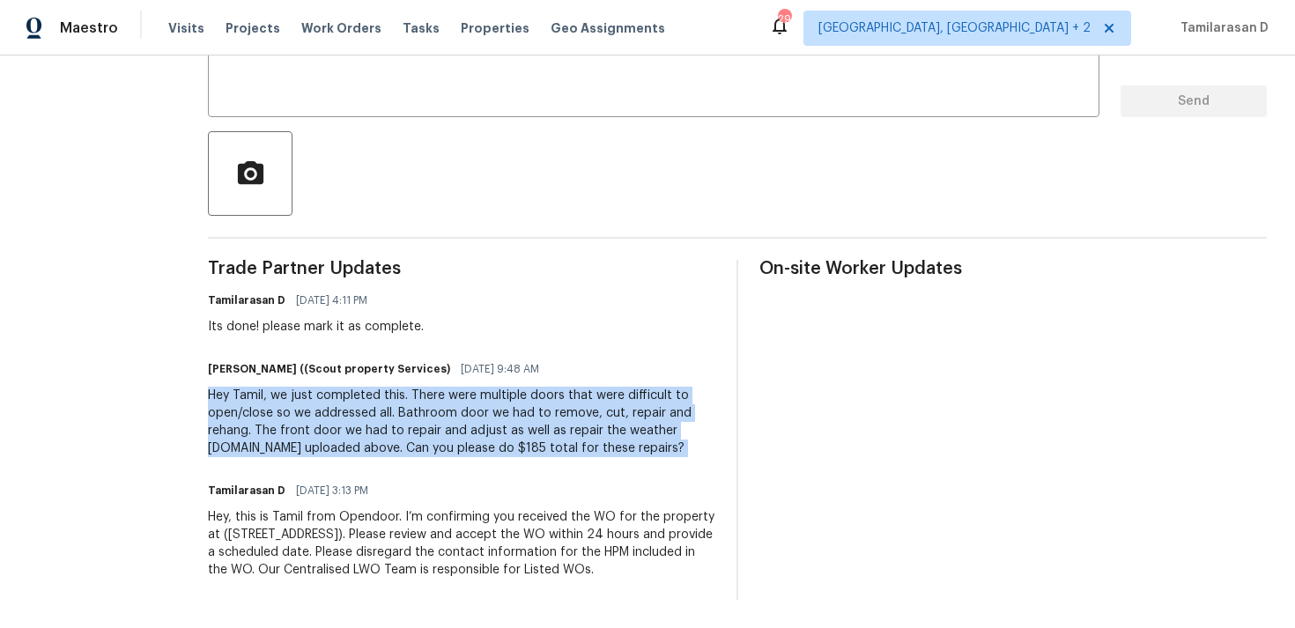
scroll to position [0, 0]
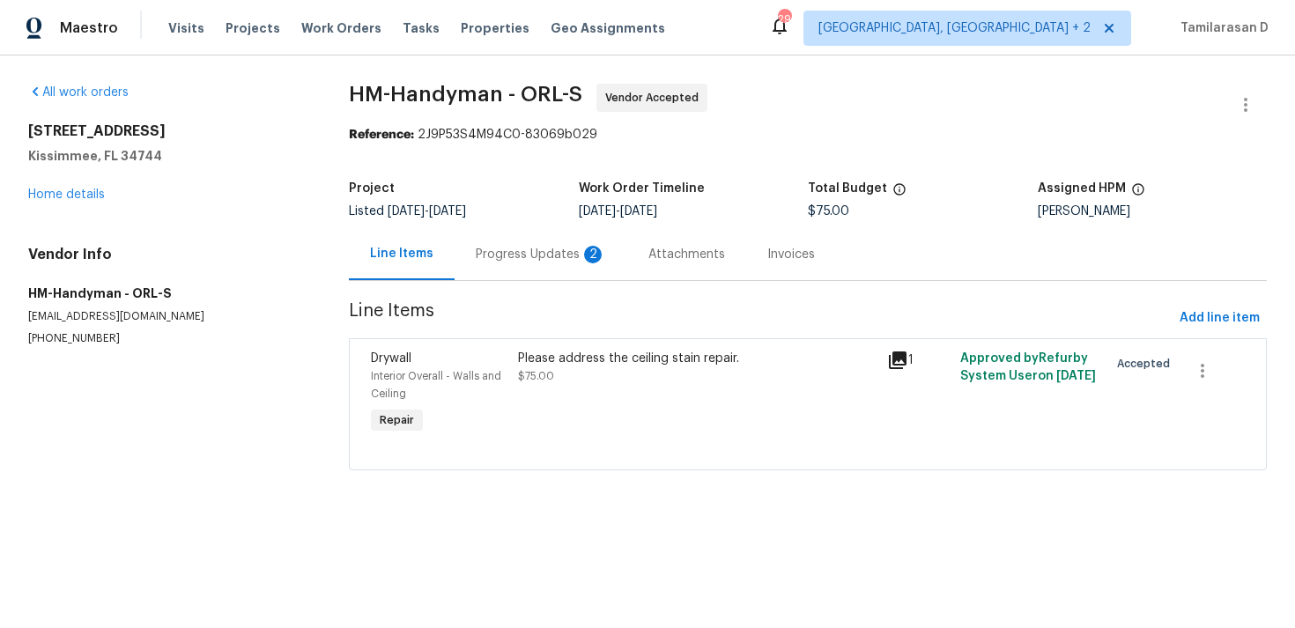
click at [496, 257] on div "Progress Updates 2" at bounding box center [541, 255] width 130 height 18
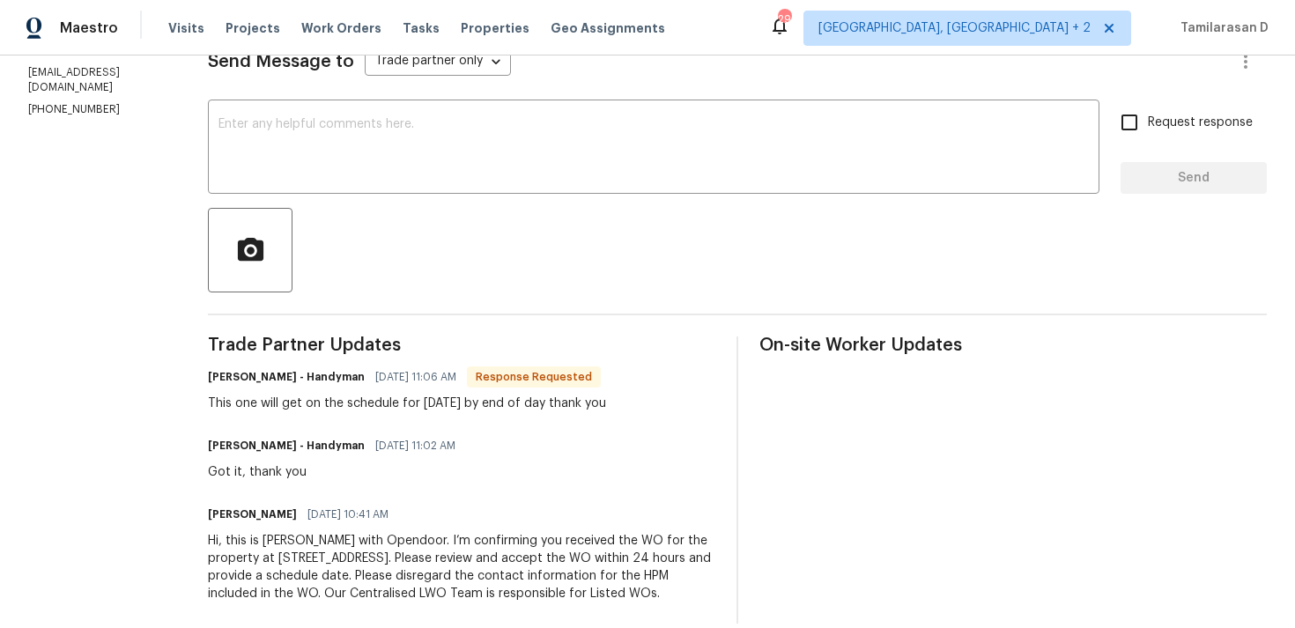
scroll to position [286, 0]
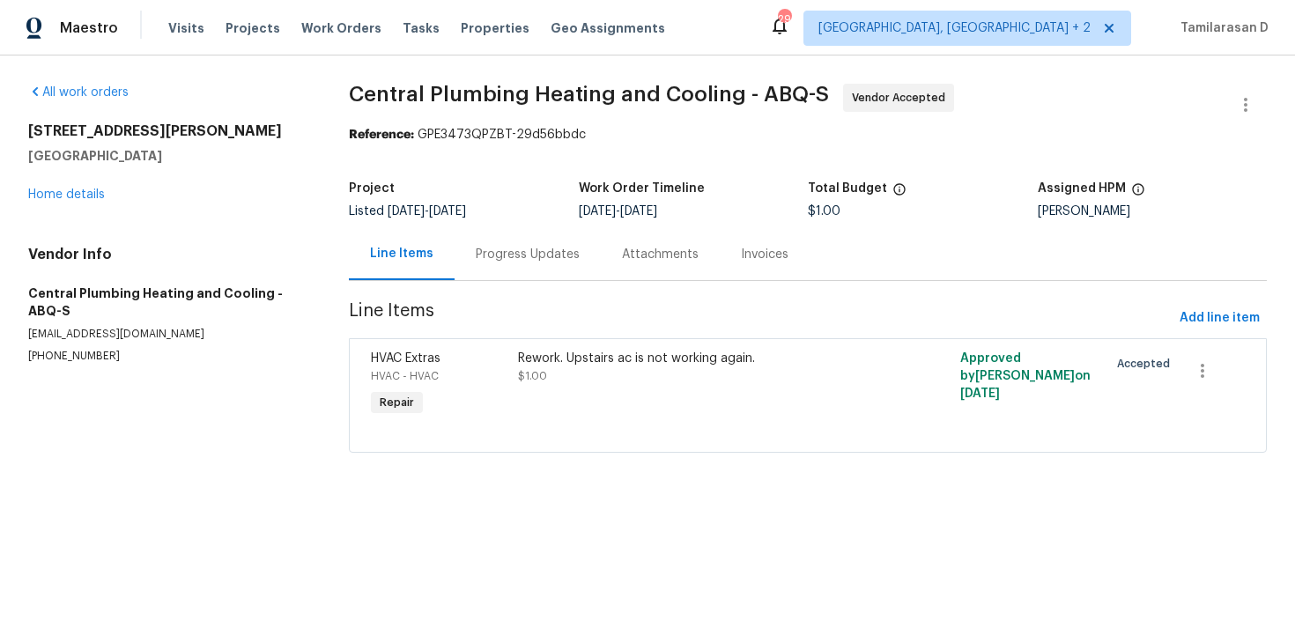
click at [515, 261] on div "Progress Updates" at bounding box center [528, 255] width 104 height 18
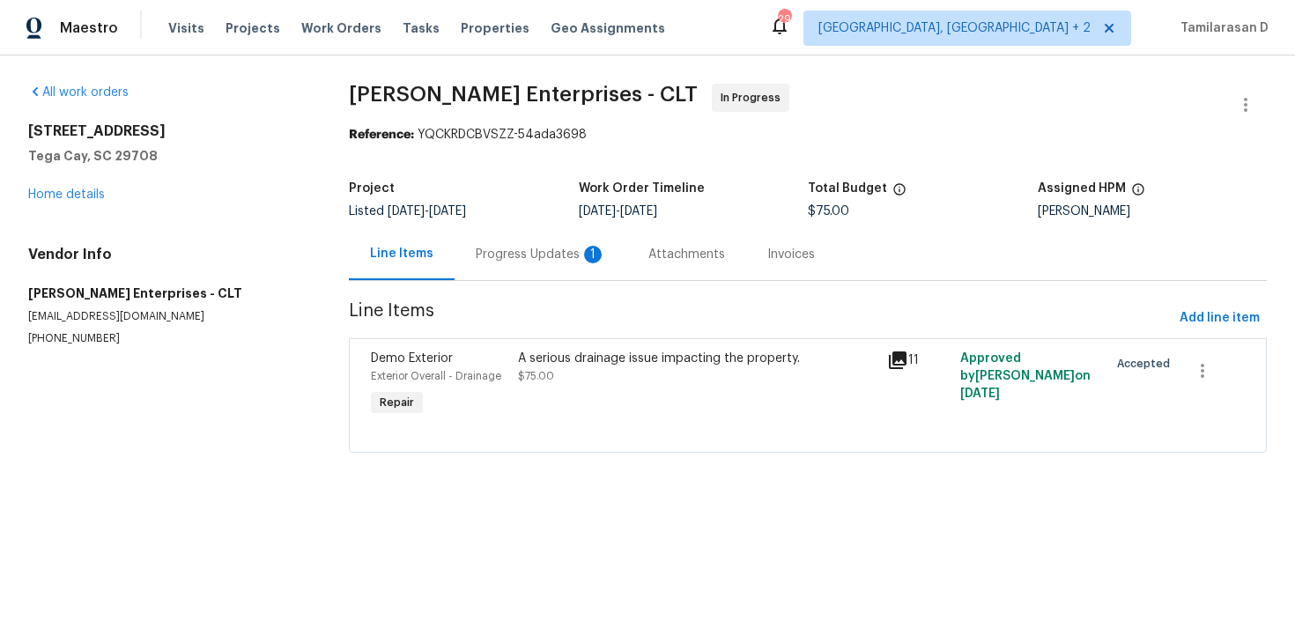
click at [491, 246] on div "Progress Updates 1" at bounding box center [541, 255] width 130 height 18
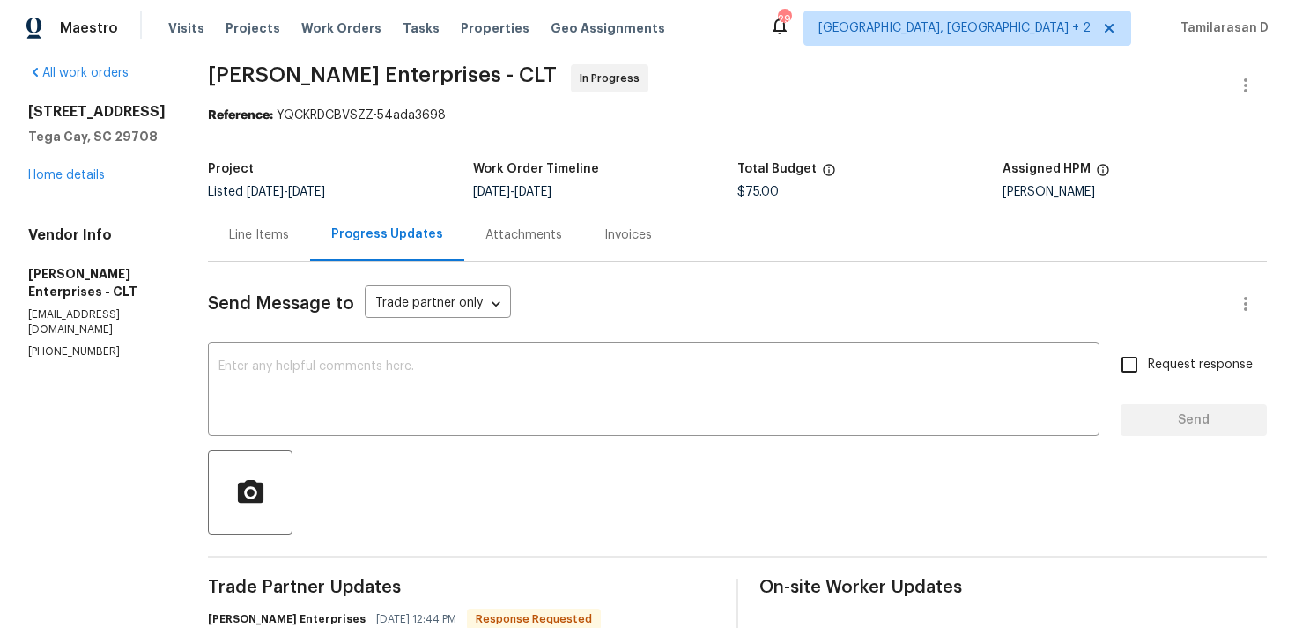
scroll to position [53, 0]
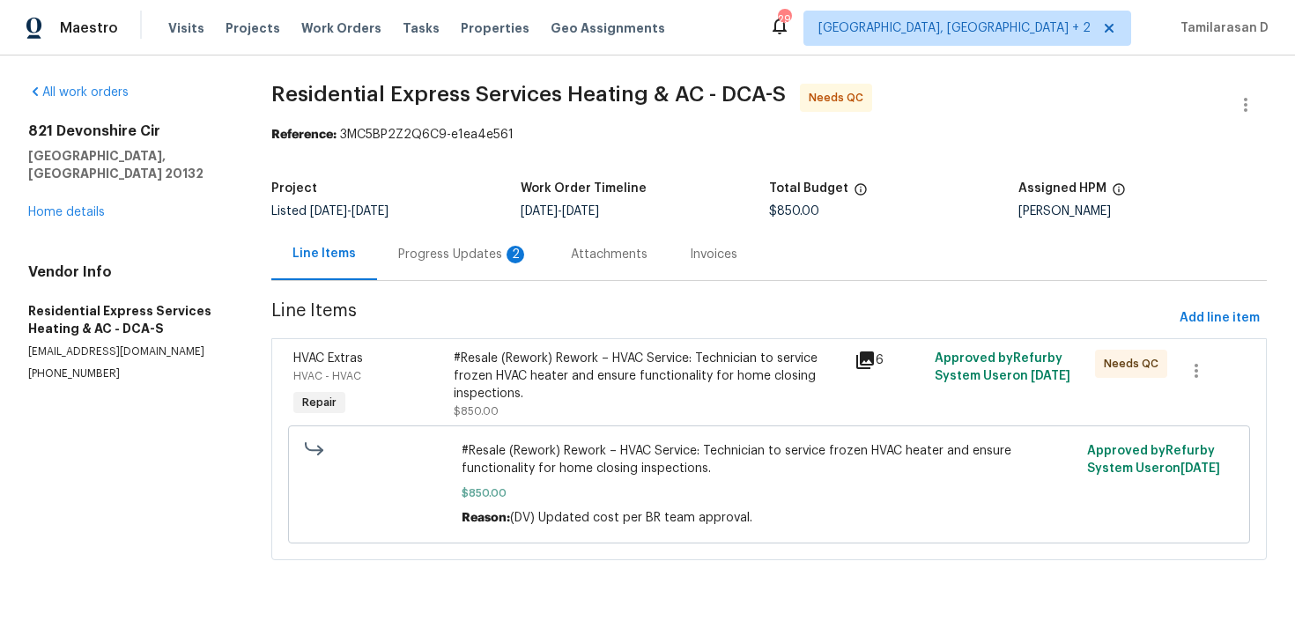
click at [464, 262] on div "Progress Updates 2" at bounding box center [463, 255] width 130 height 18
